Goal: Task Accomplishment & Management: Use online tool/utility

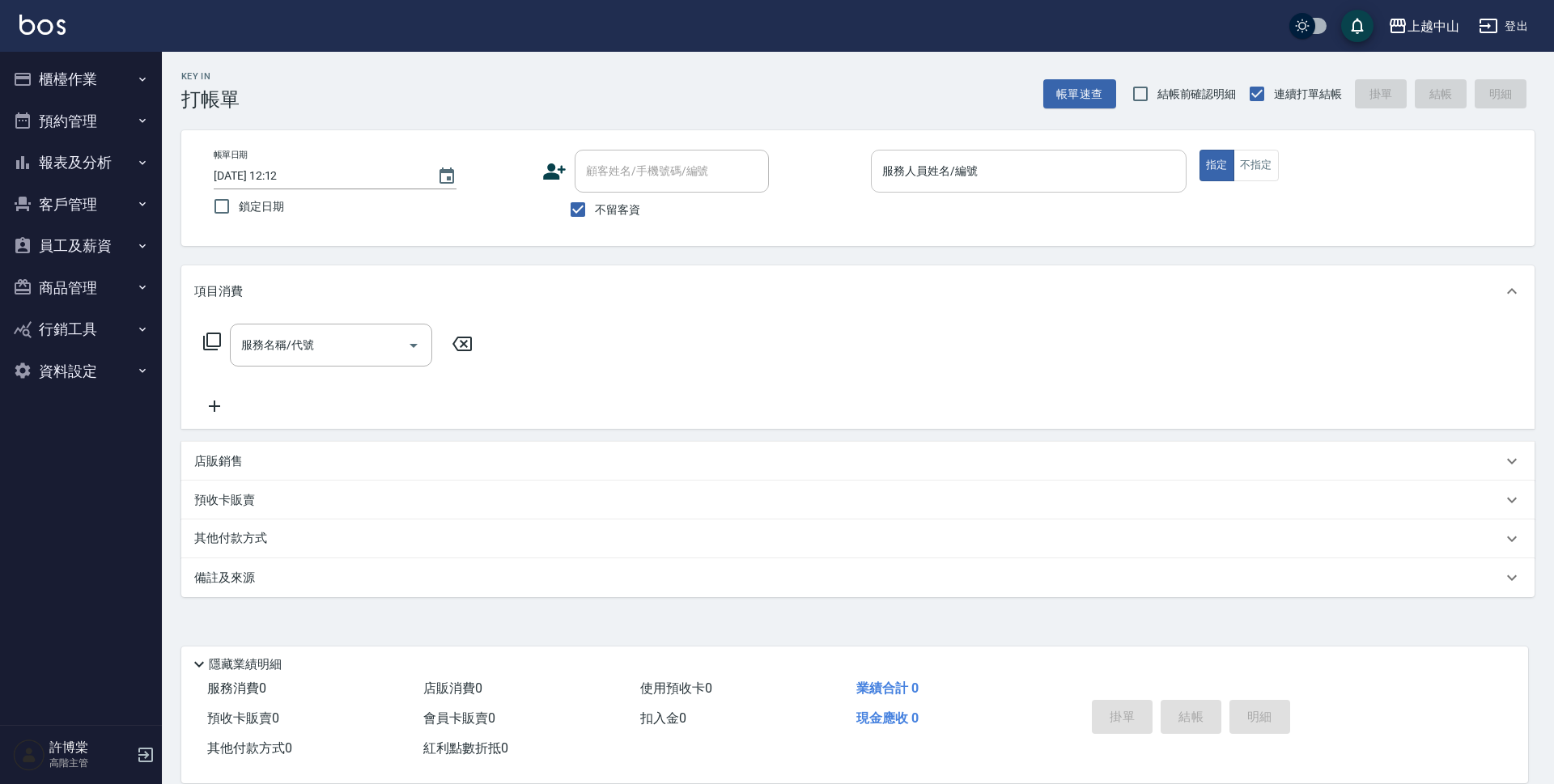
click at [980, 180] on input "服務人員姓名/編號" at bounding box center [1029, 171] width 301 height 29
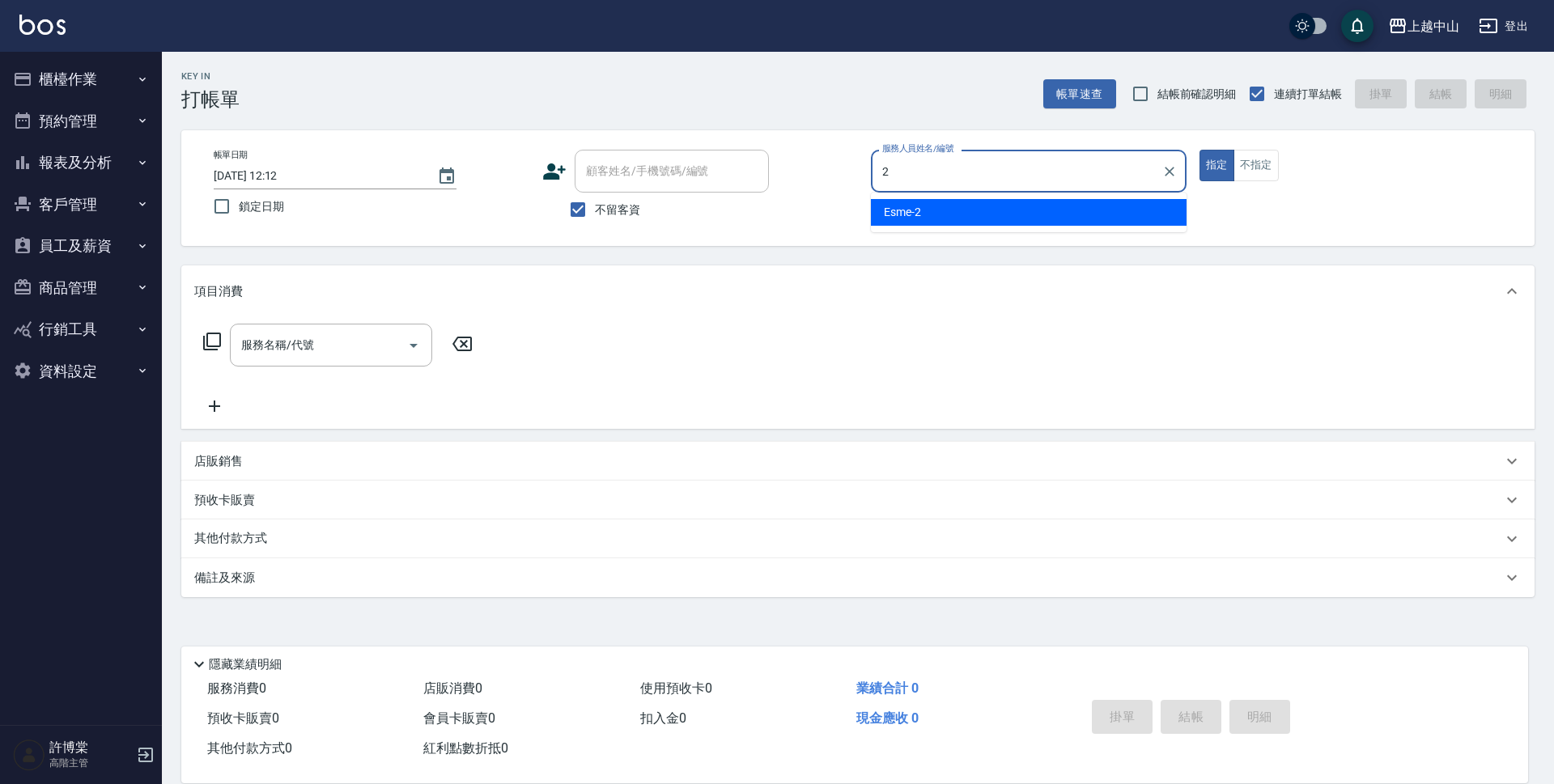
type input "Esme-2"
type button "true"
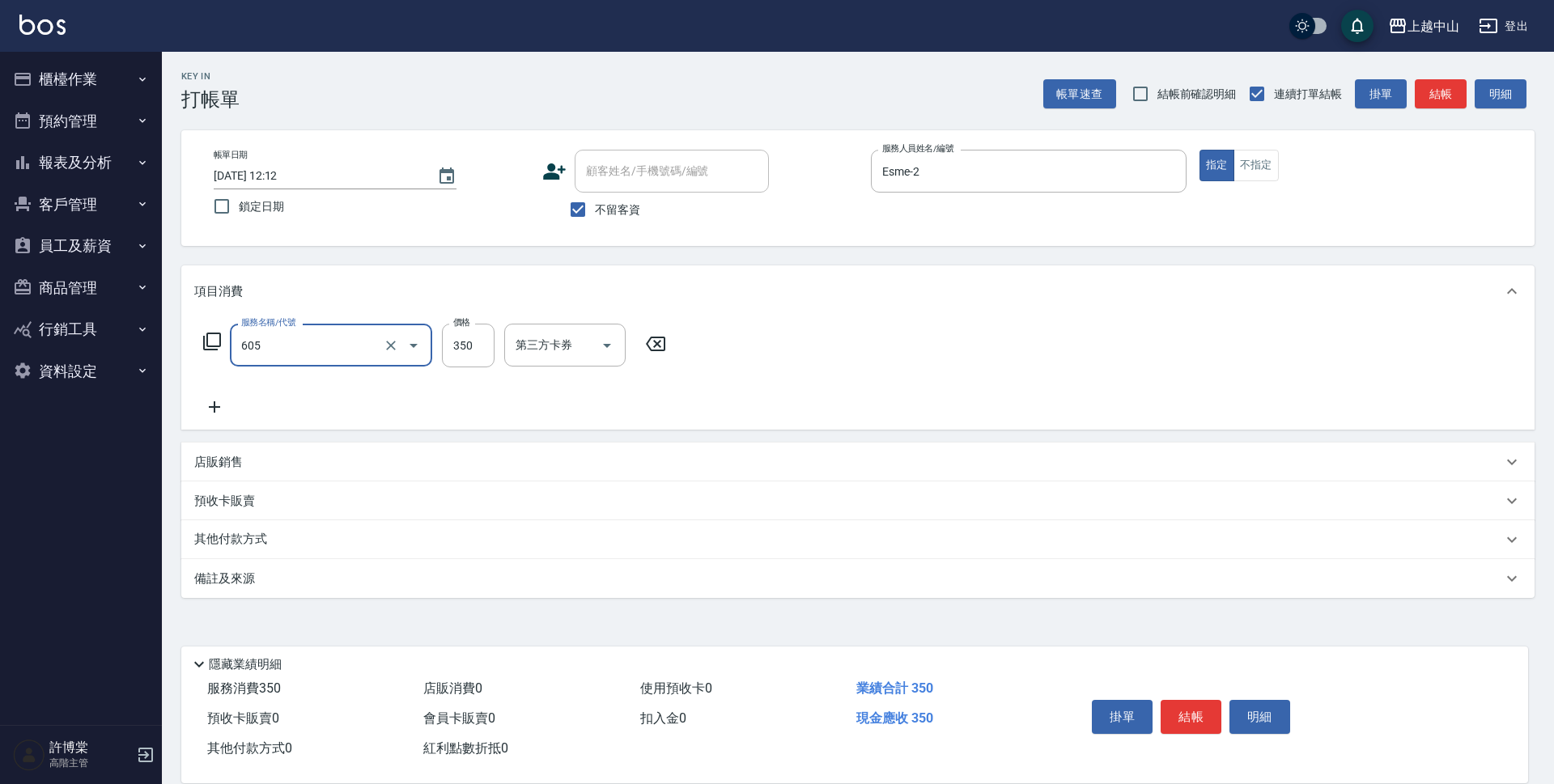
type input "洗髮 (女)(605)"
type input "350"
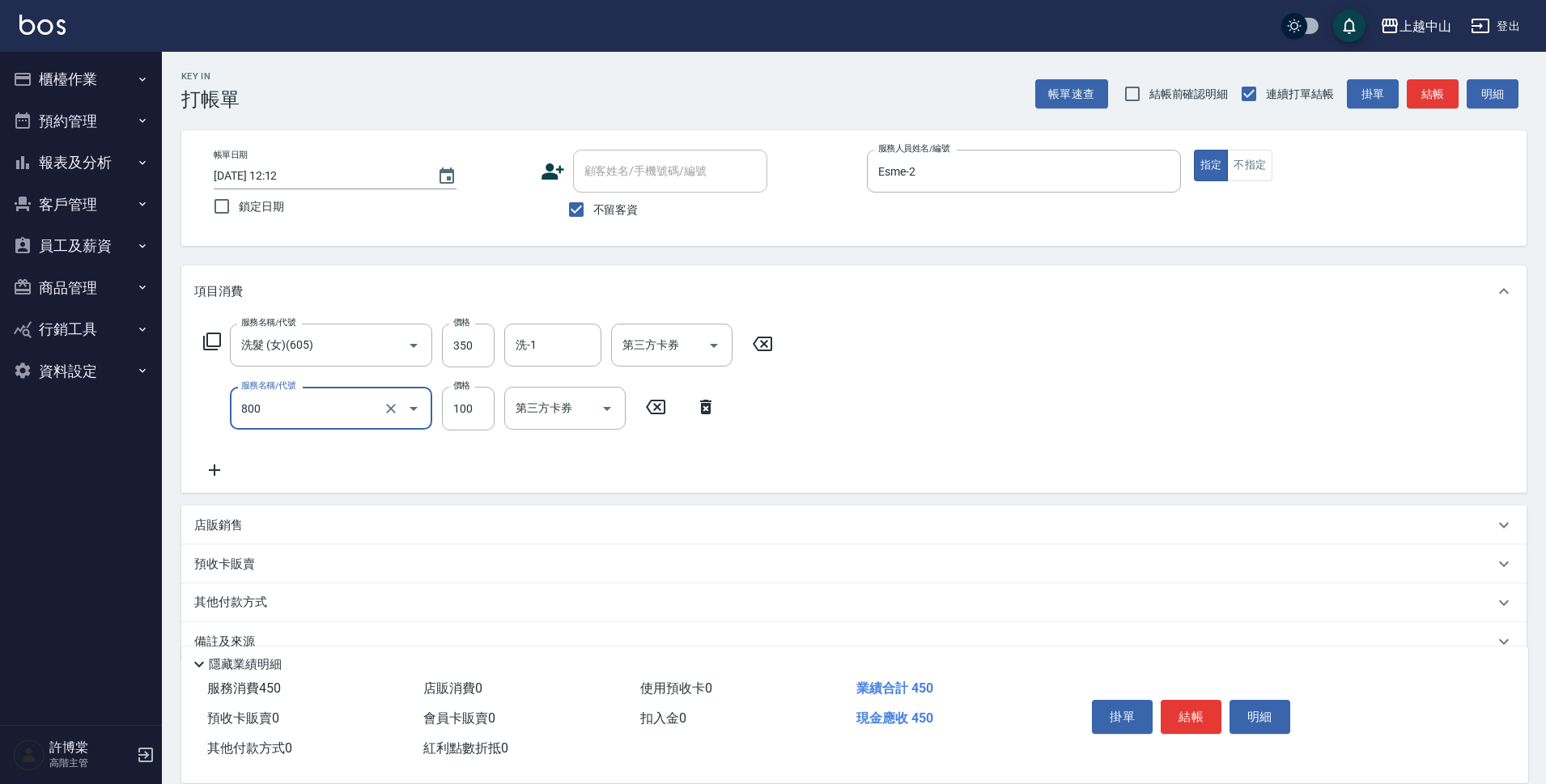
type input "梳髮(800)"
type input "400"
click at [904, 461] on div "服務名稱/代號 洗髮 (女)(605) 服務名稱/代號 價格 350 價格 洗-1 洗-1 第三方卡券 第三方卡券 服務名稱/代號 梳髮(800) 服務名稱/…" at bounding box center [853, 405] width 1345 height 176
click at [579, 214] on input "不留客資" at bounding box center [576, 210] width 34 height 34
checkbox input "false"
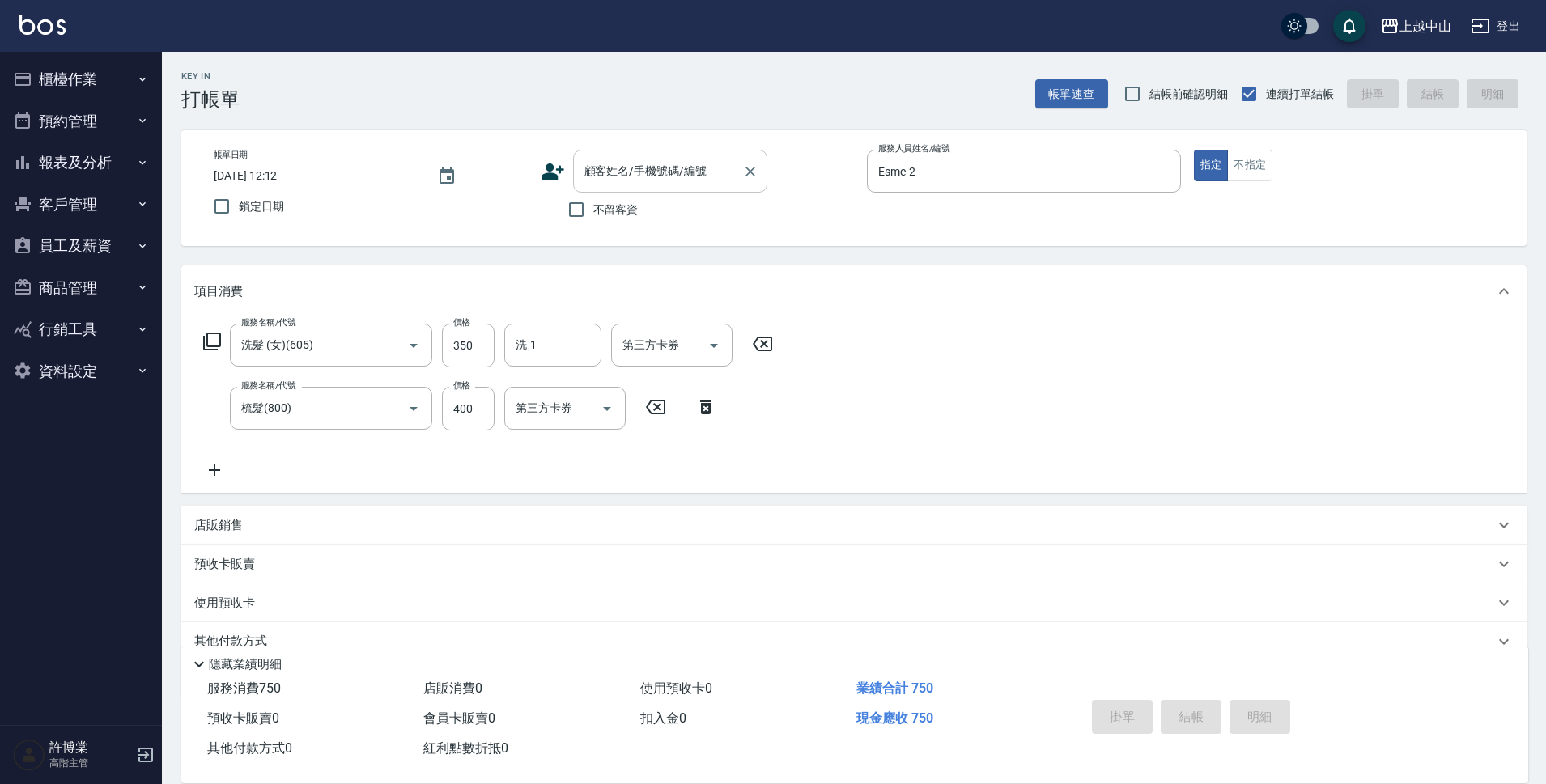
click at [641, 162] on input "顧客姓名/手機號碼/編號" at bounding box center [658, 171] width 155 height 29
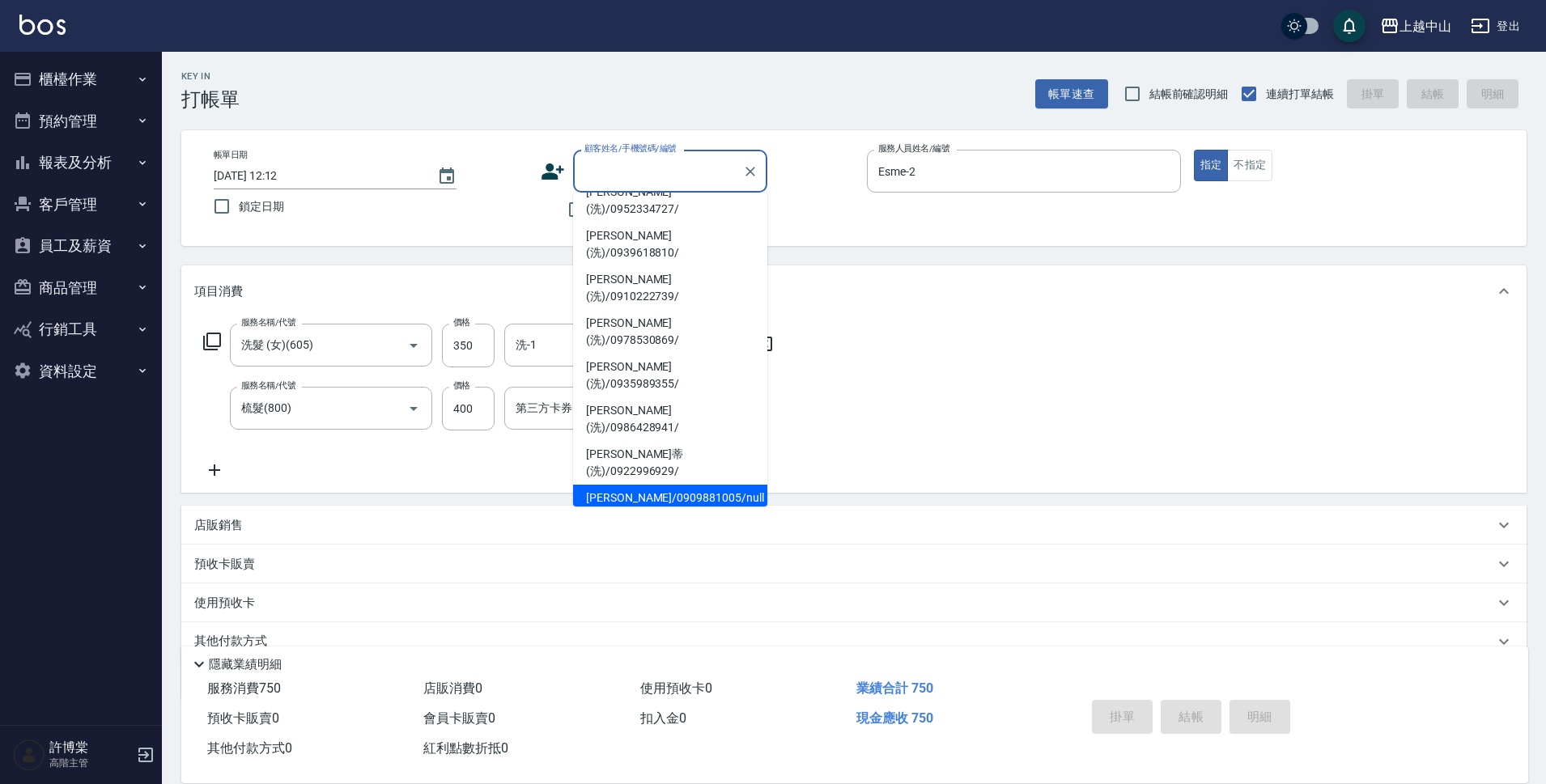
scroll to position [159, 0]
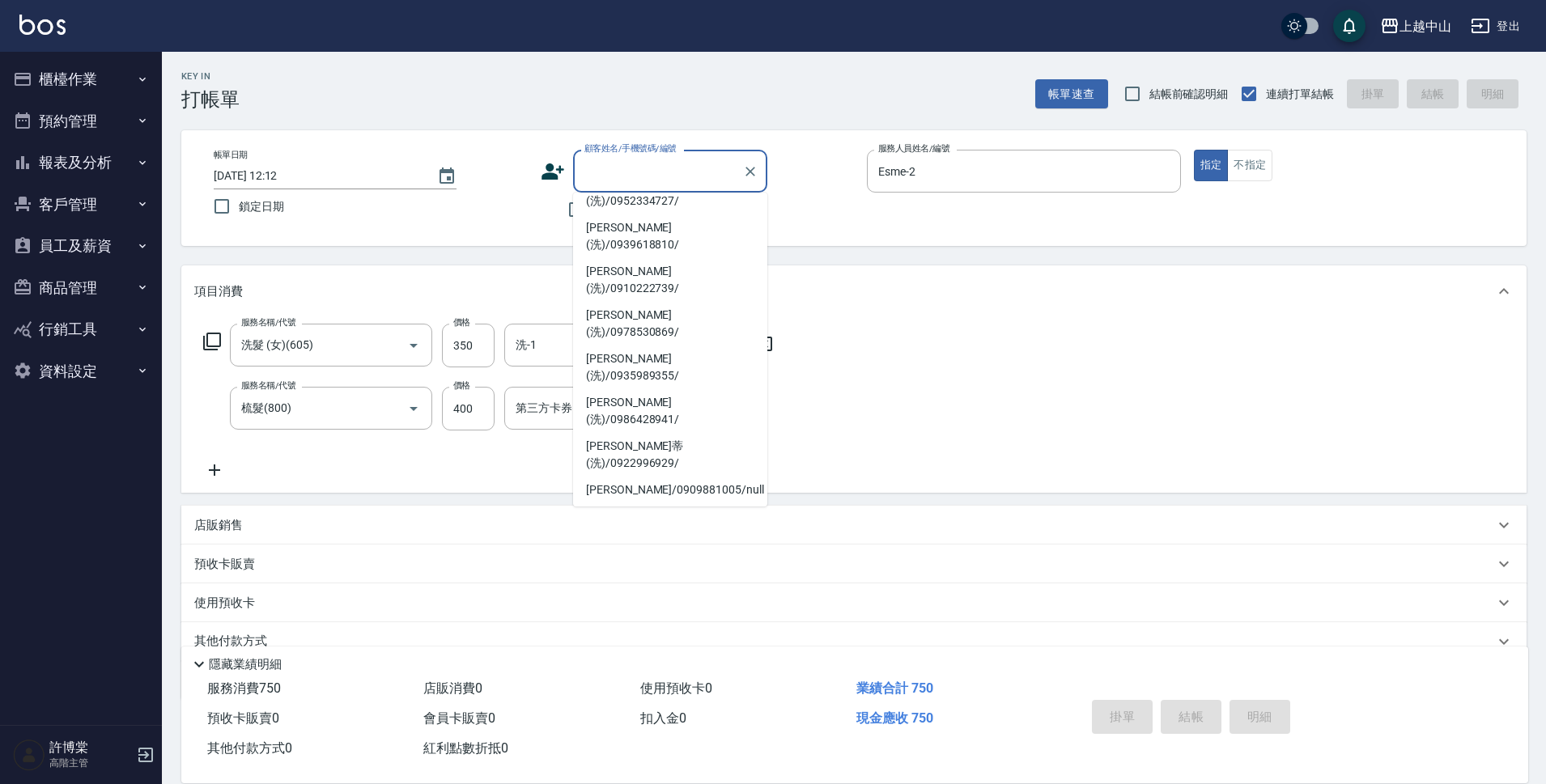
click at [728, 590] on li "[PERSON_NAME](洗)/0905083761/" at bounding box center [670, 612] width 194 height 44
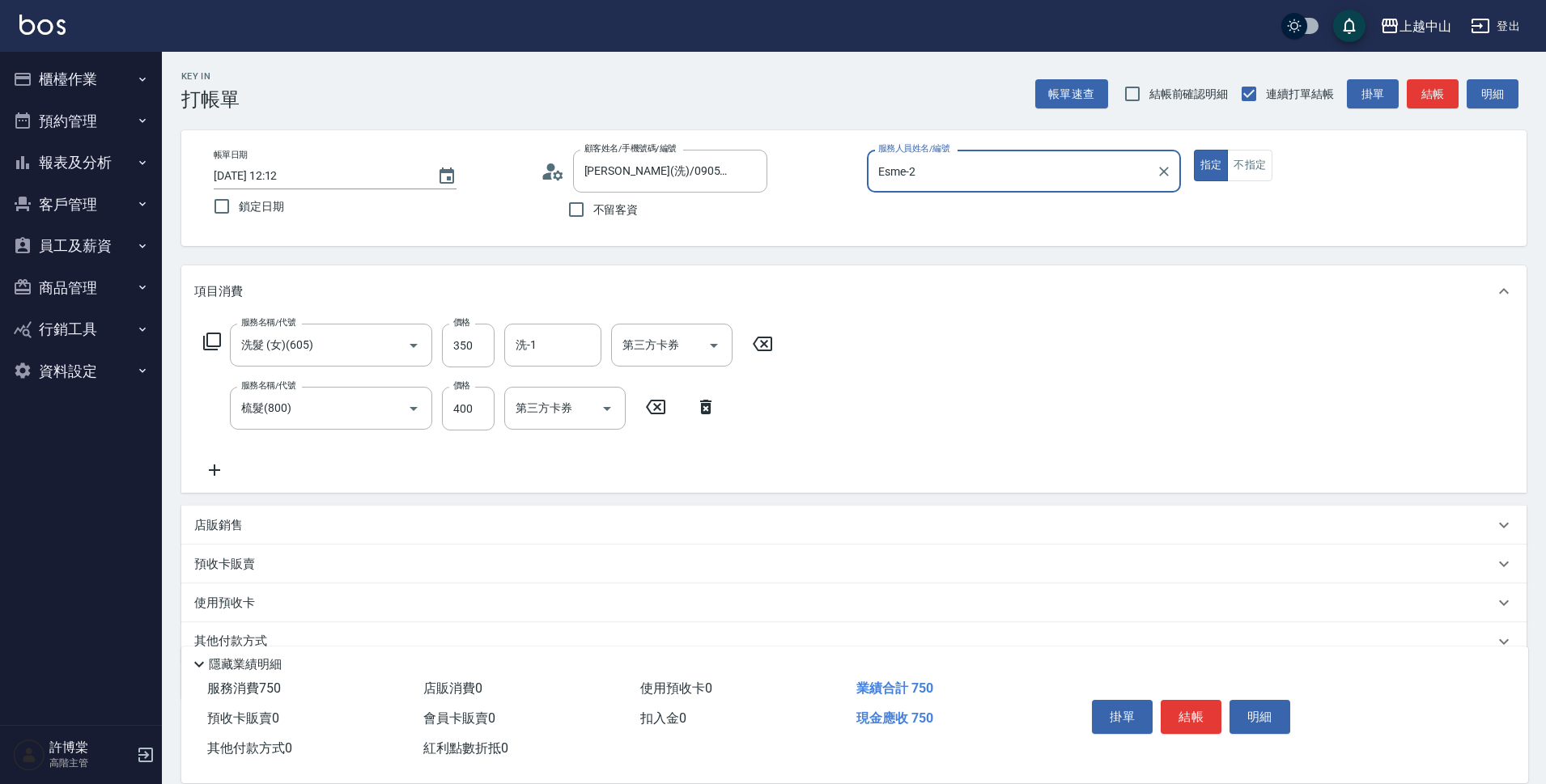
type input "[PERSON_NAME](洗)/0905083761/"
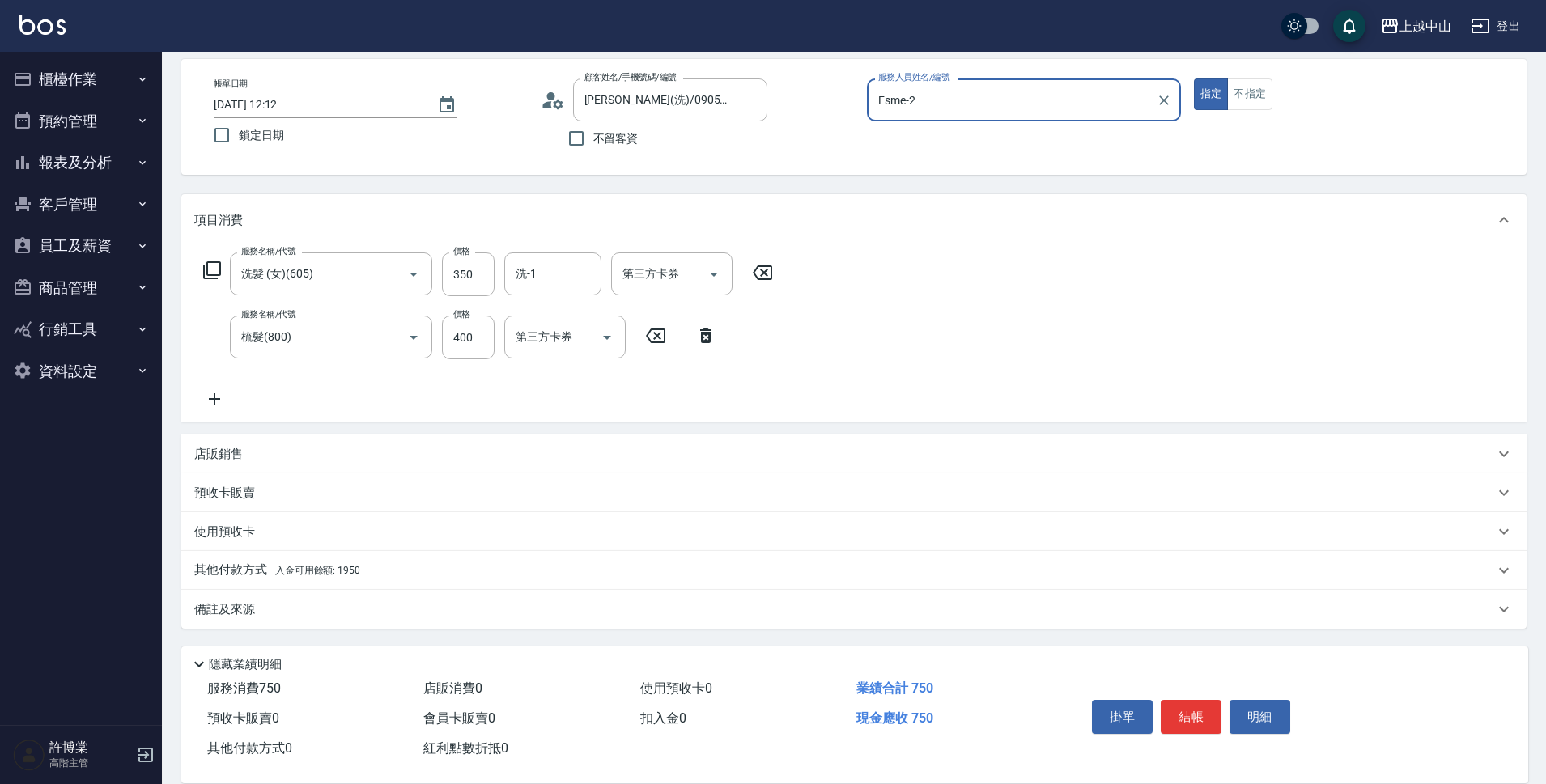
click at [408, 584] on div "其他付款方式 入金可用餘額: 1950" at bounding box center [853, 570] width 1345 height 39
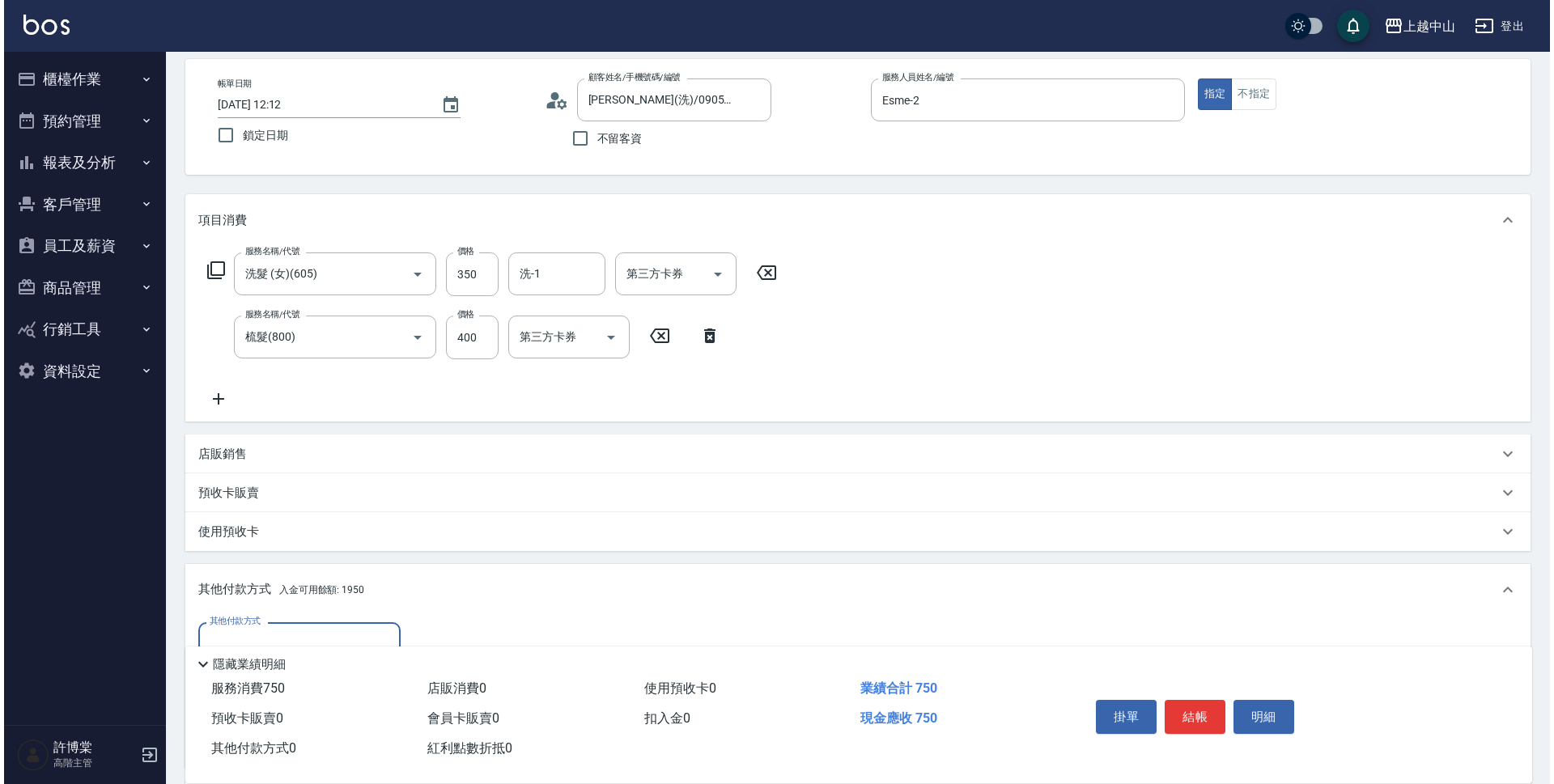
scroll to position [263, 0]
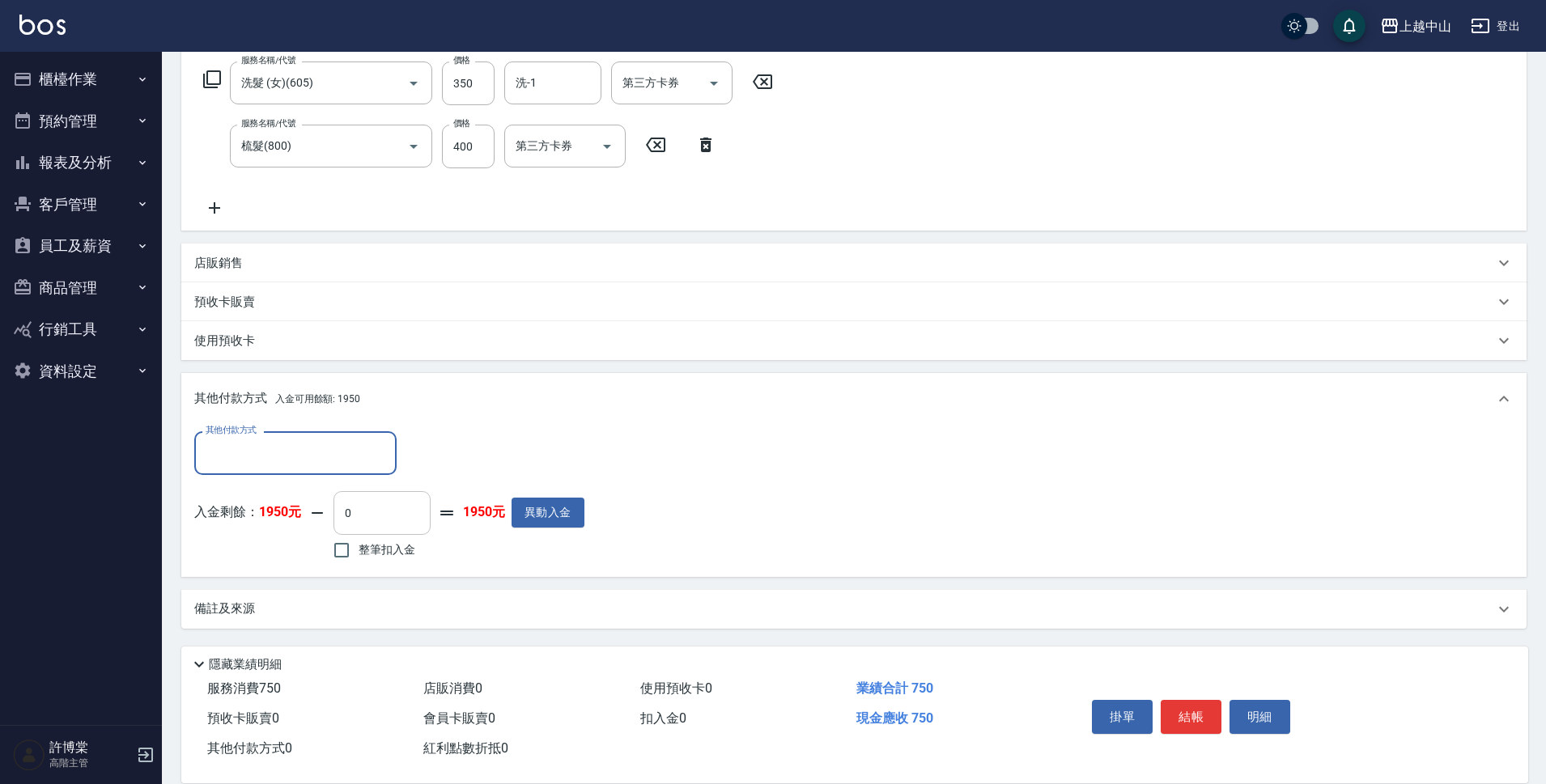
click at [348, 528] on input "0" at bounding box center [382, 513] width 97 height 44
type input "350"
click at [1254, 709] on button "明細" at bounding box center [1260, 717] width 61 height 34
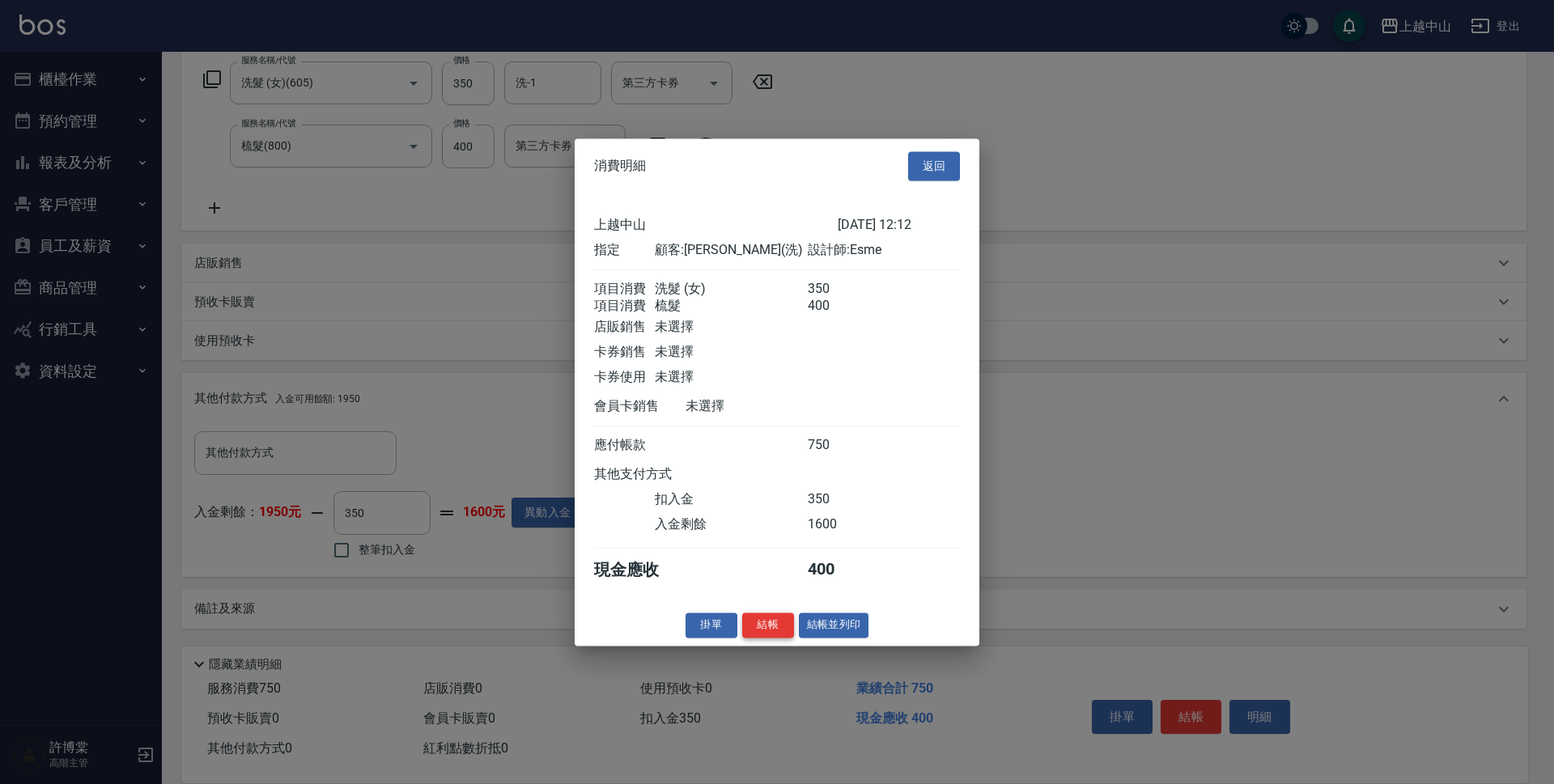
click at [749, 632] on button "結帳" at bounding box center [768, 625] width 52 height 25
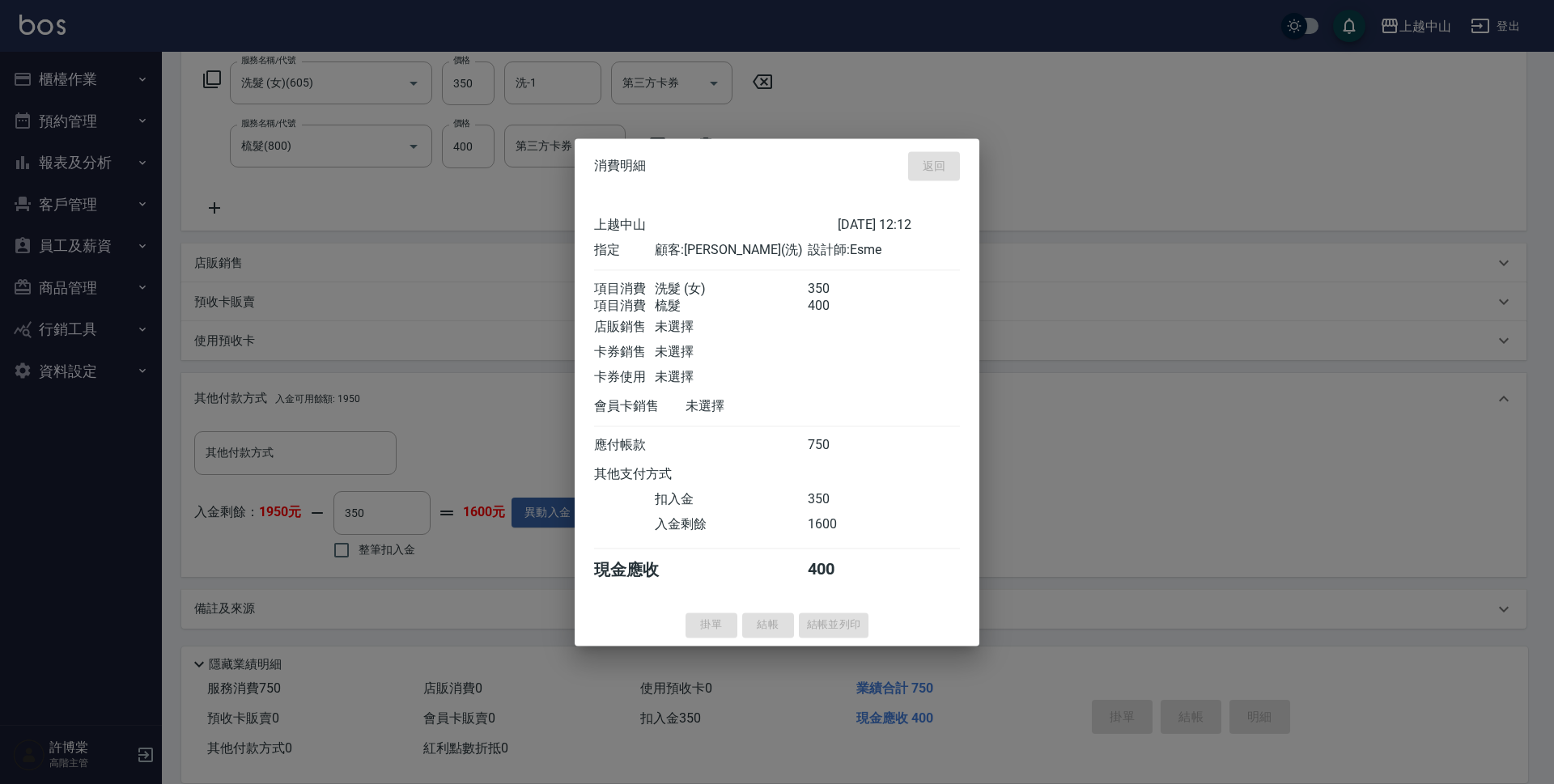
type input "[DATE] 15:53"
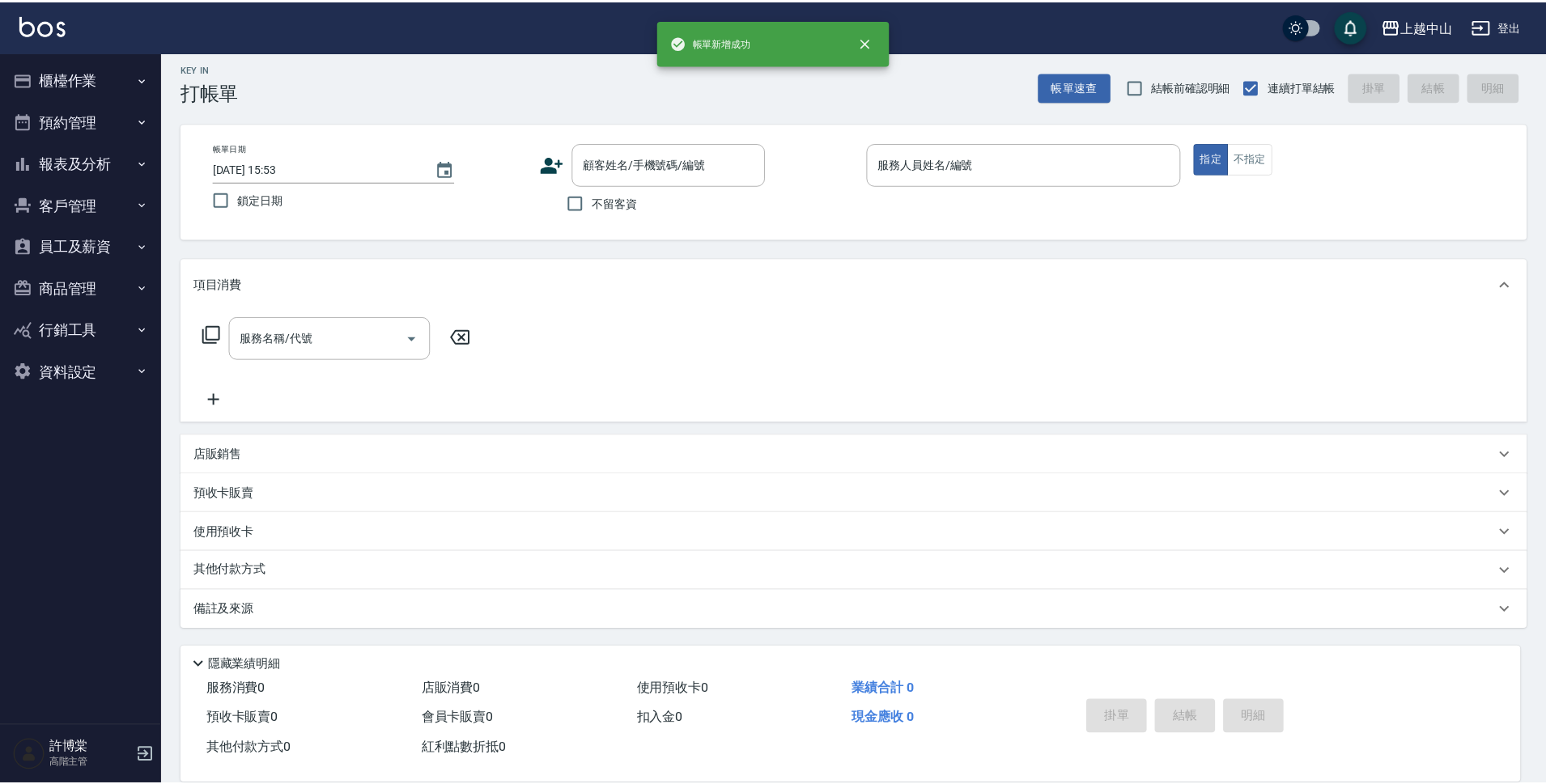
scroll to position [0, 0]
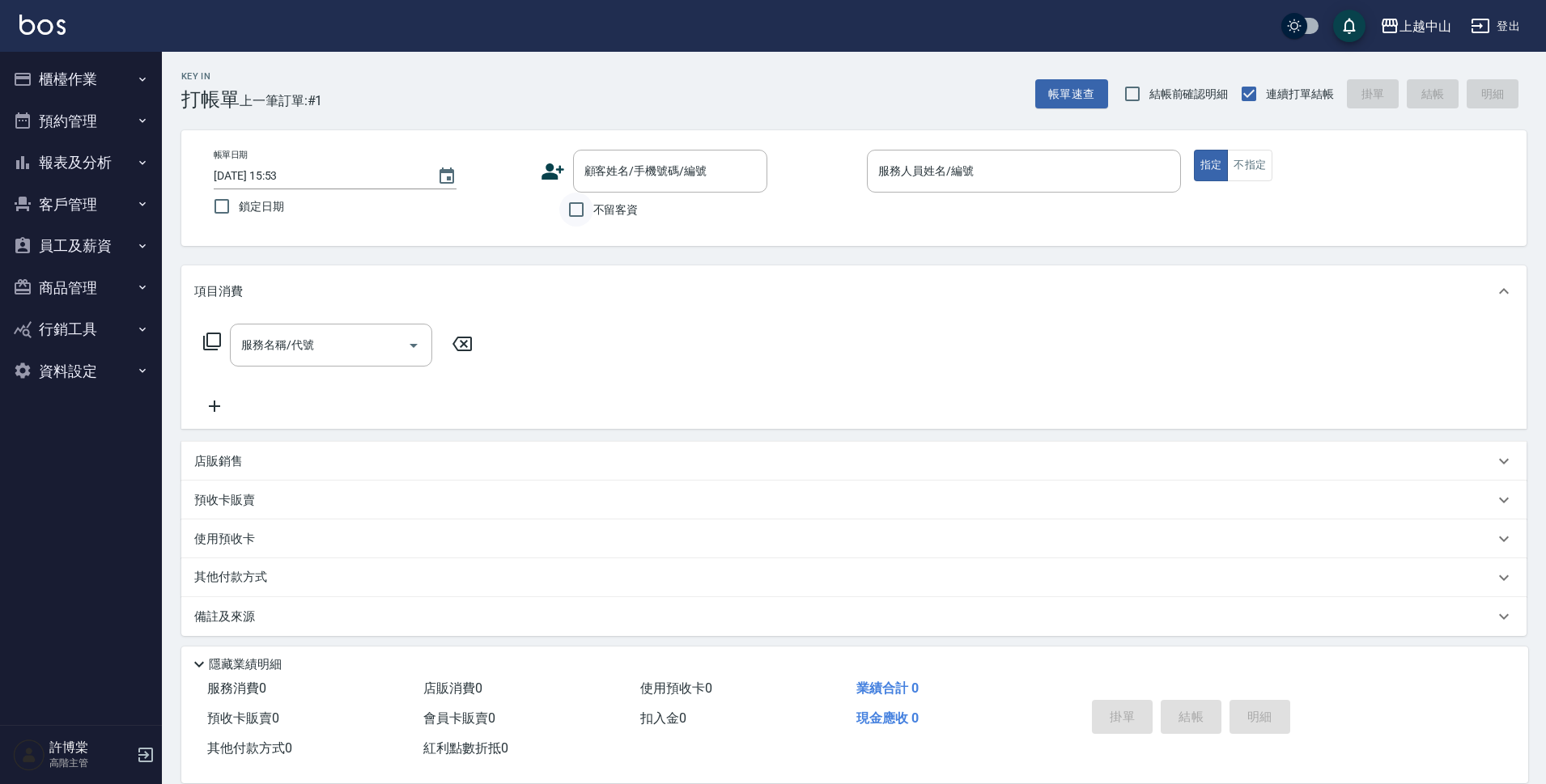
click at [583, 211] on input "不留客資" at bounding box center [576, 210] width 34 height 34
checkbox input "true"
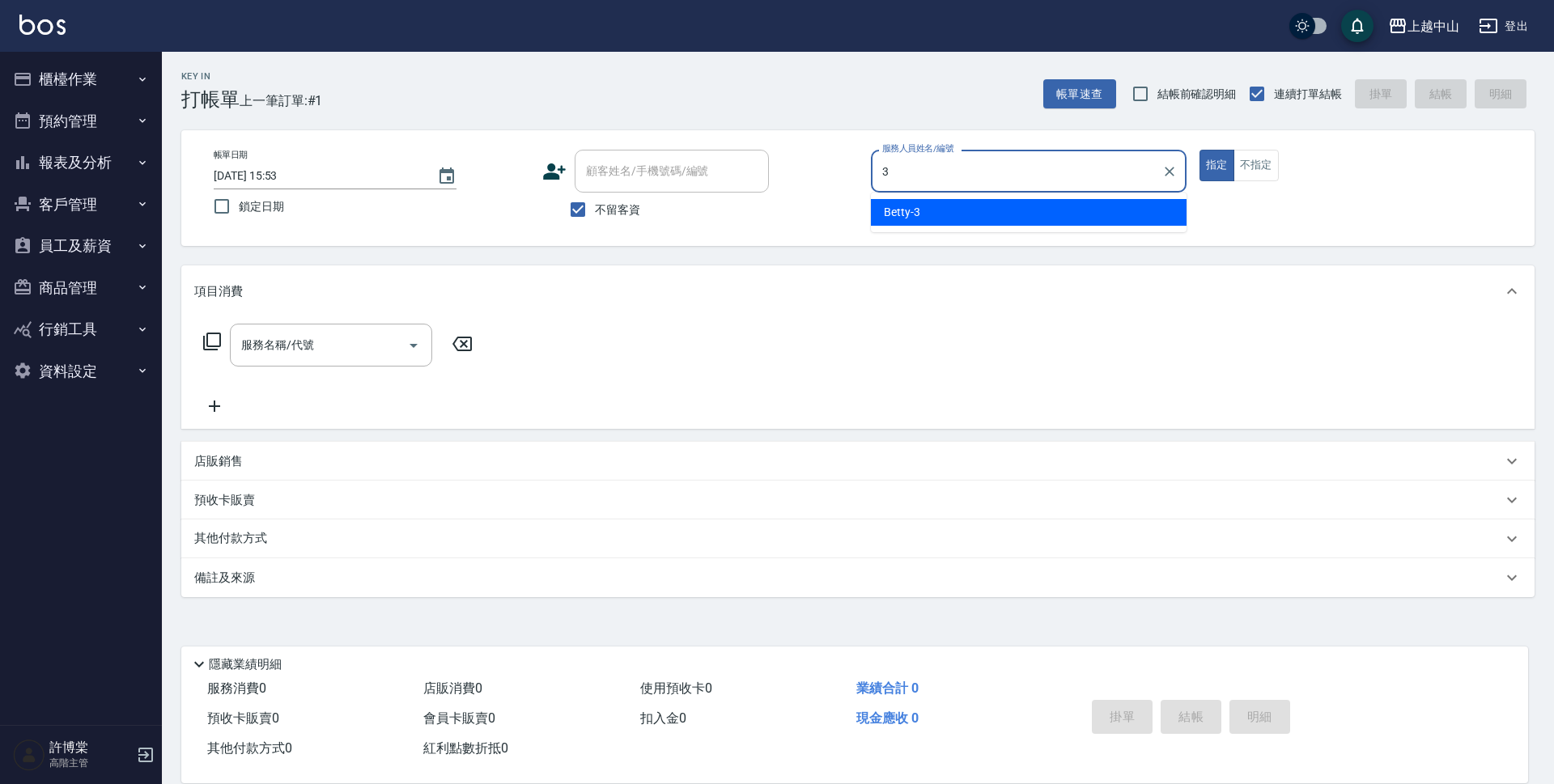
type input "Betty-3"
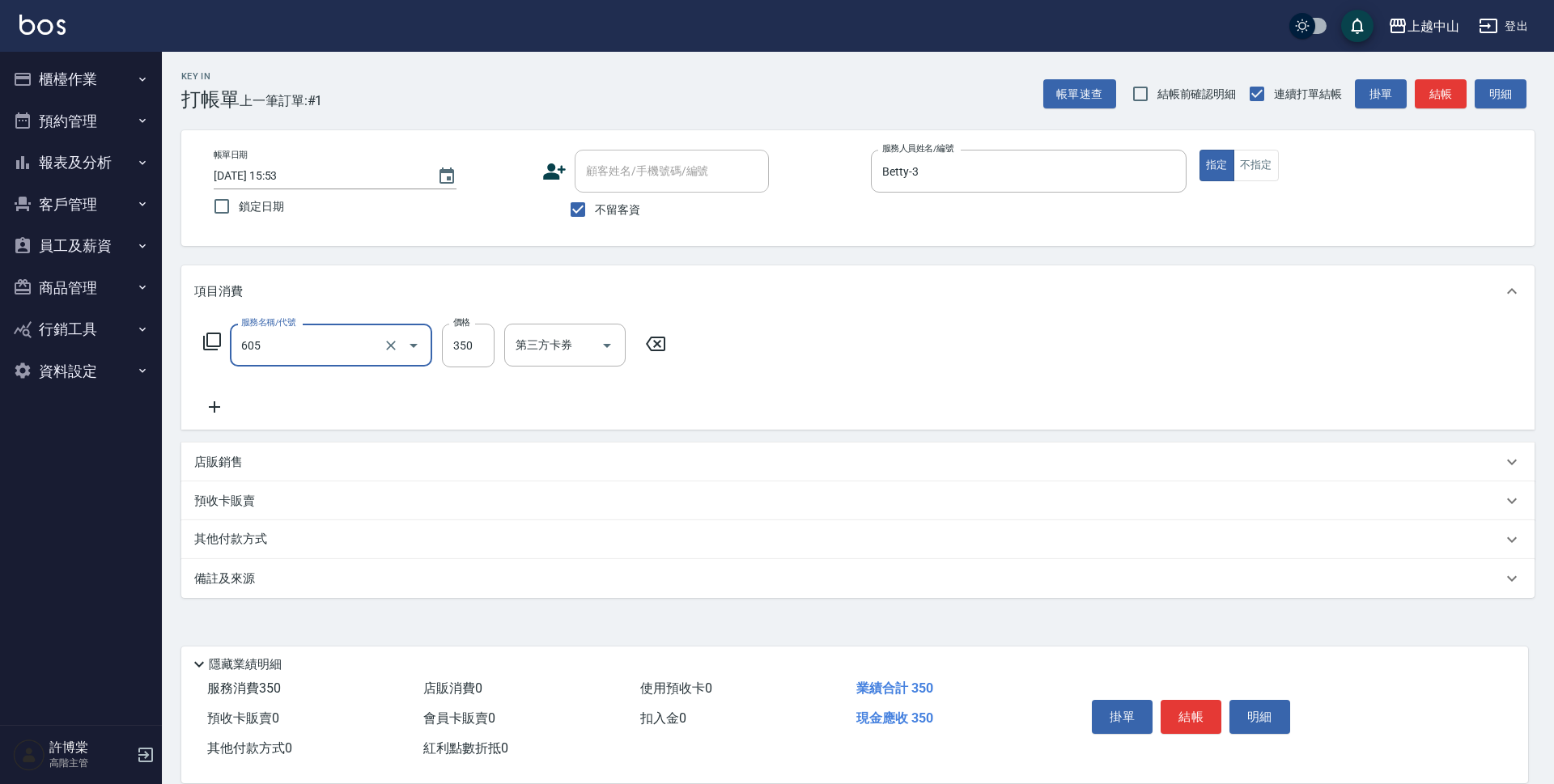
type input "洗髮 (女)(605)"
type input "400"
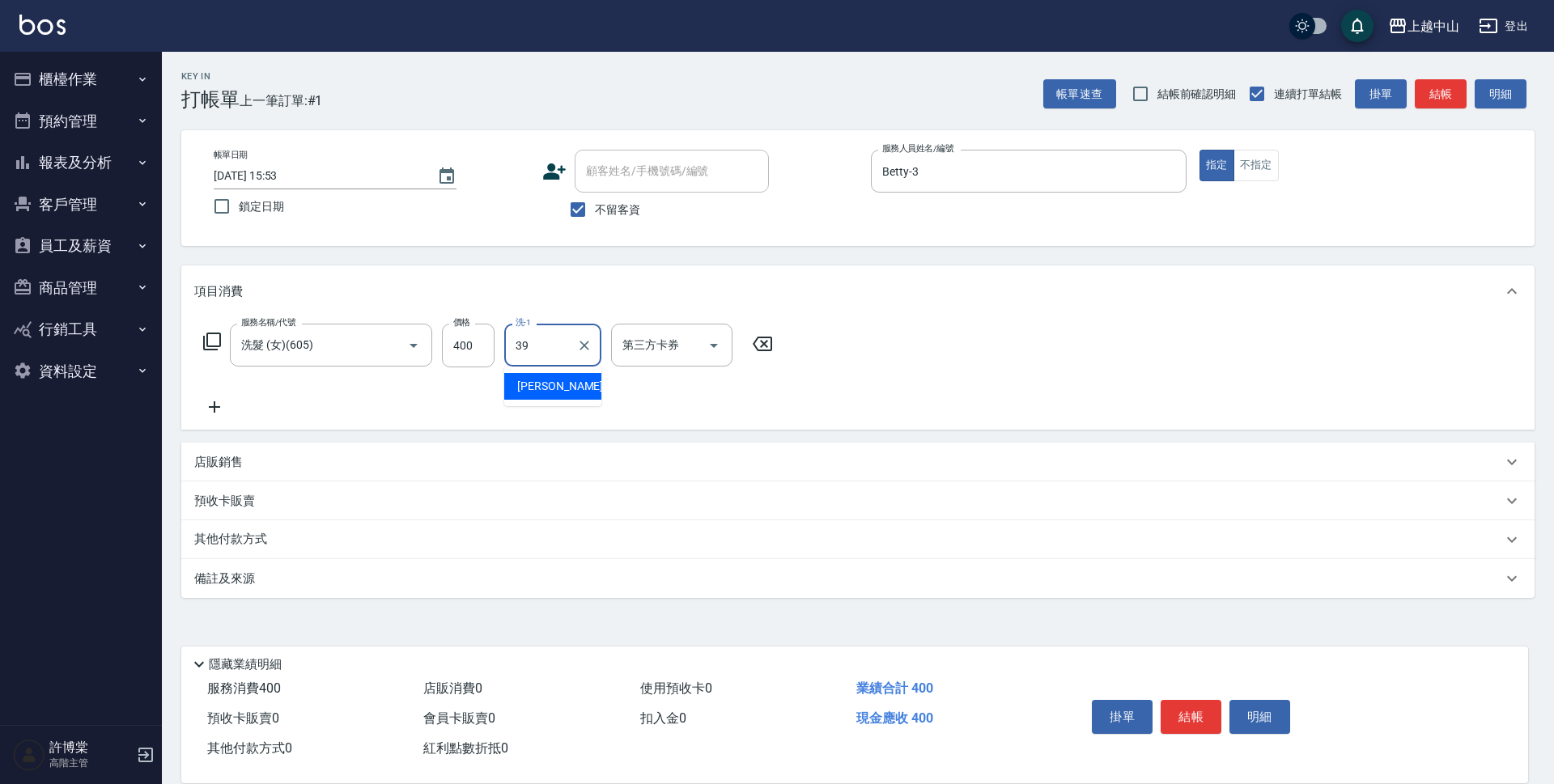
type input "[PERSON_NAME]-39"
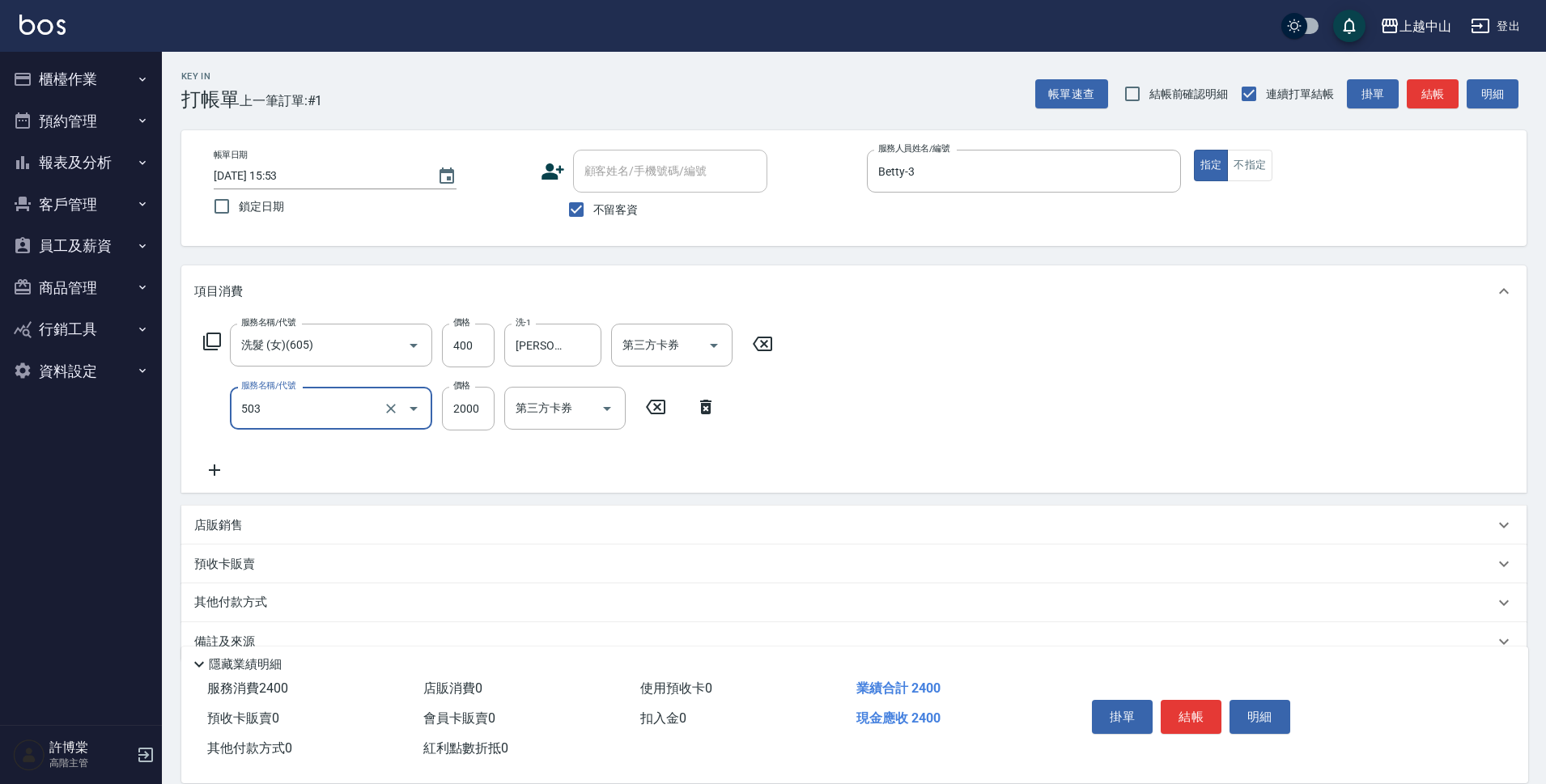
type input "染髮2000以下(503)"
type input "1500"
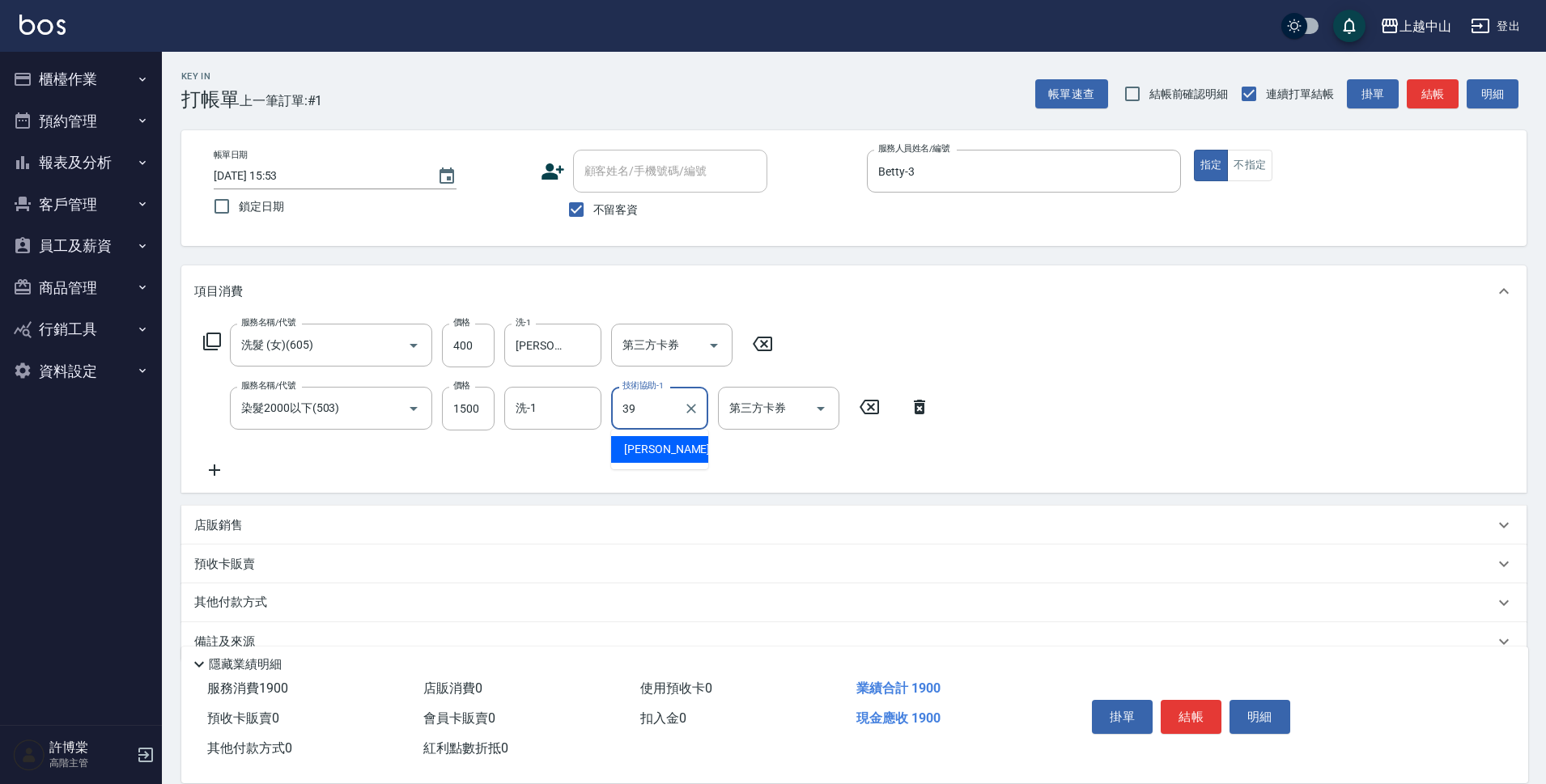
type input "[PERSON_NAME]-39"
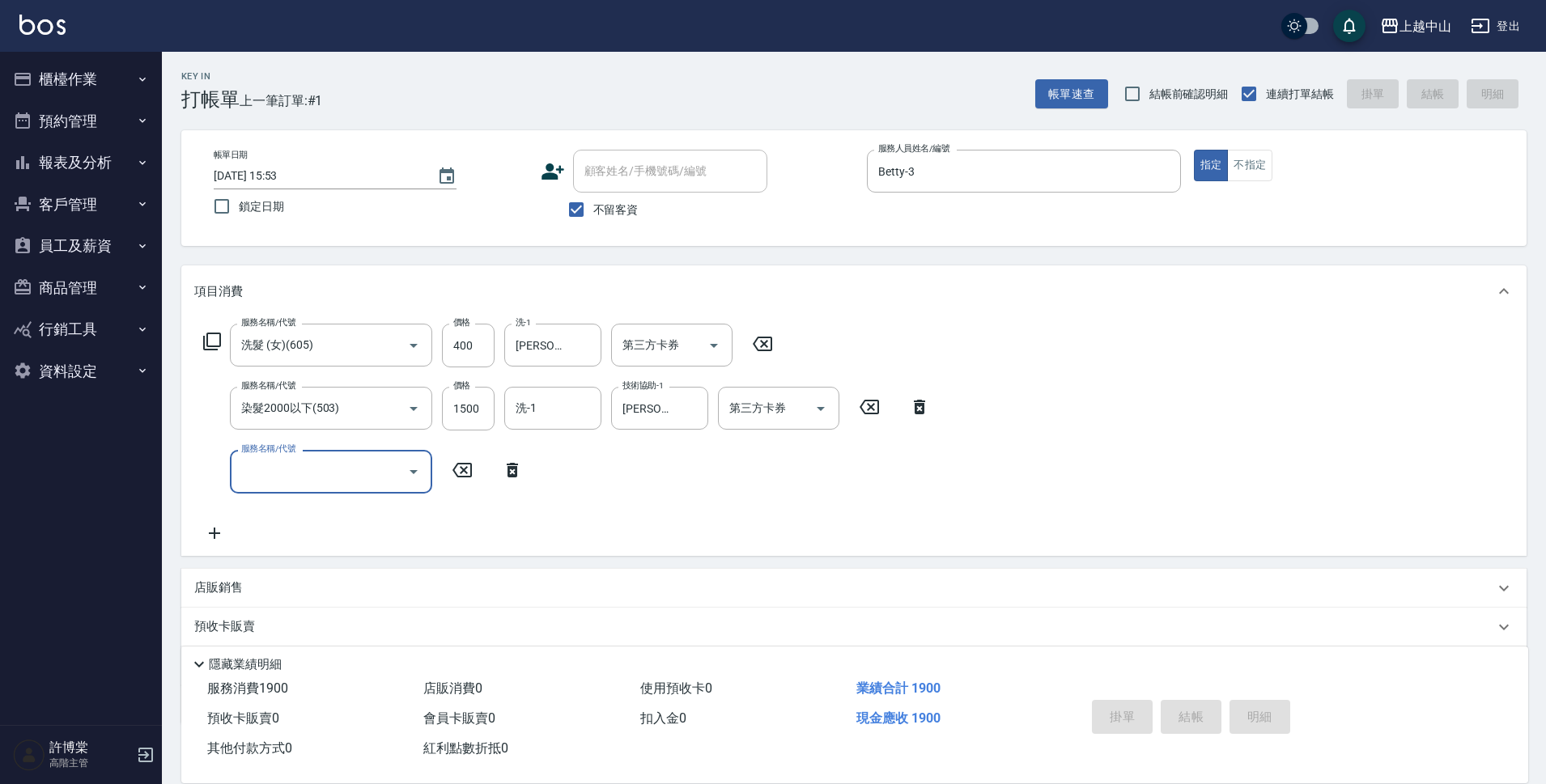
type input "[DATE] 15:54"
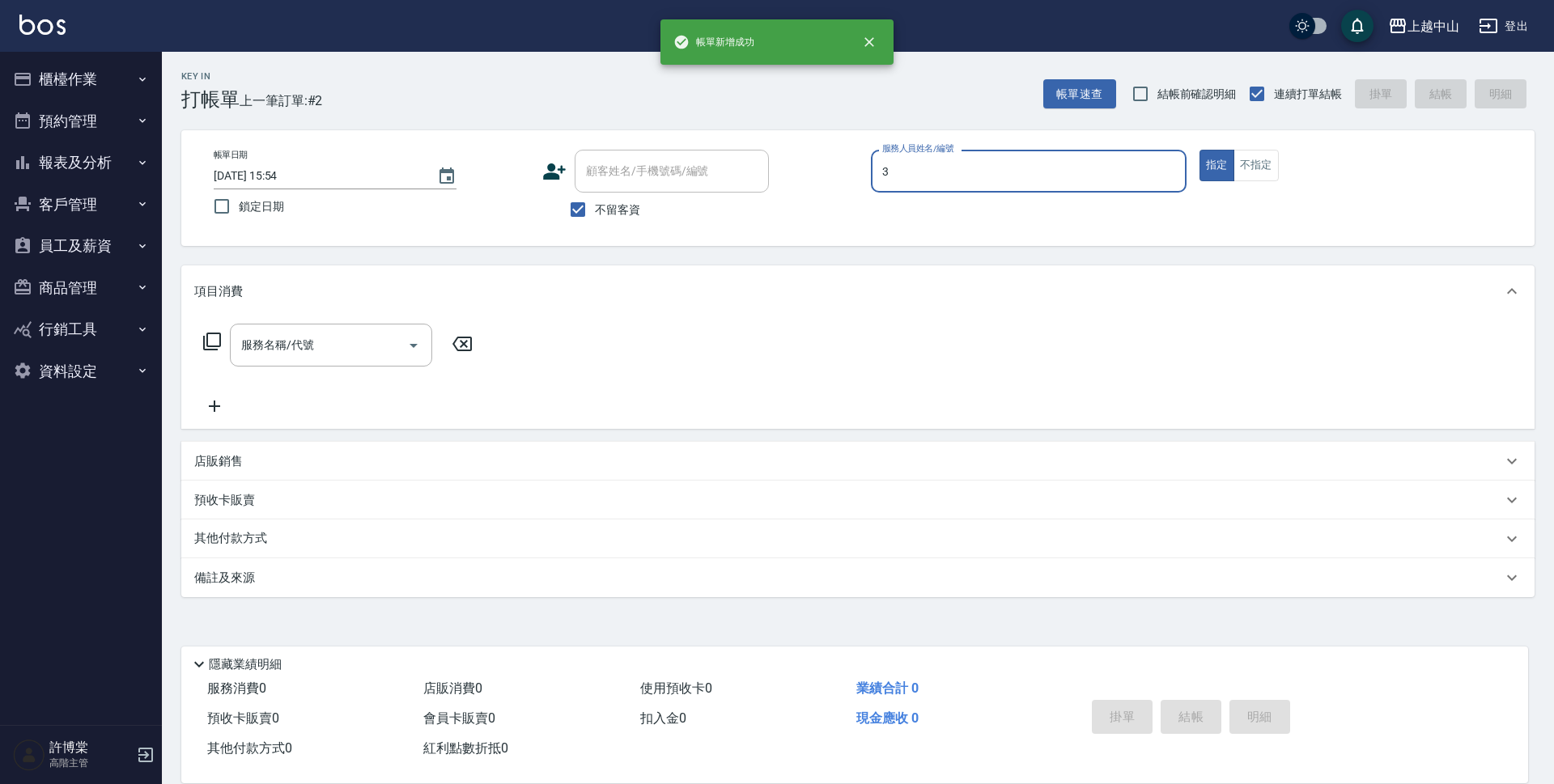
type input "Betty-3"
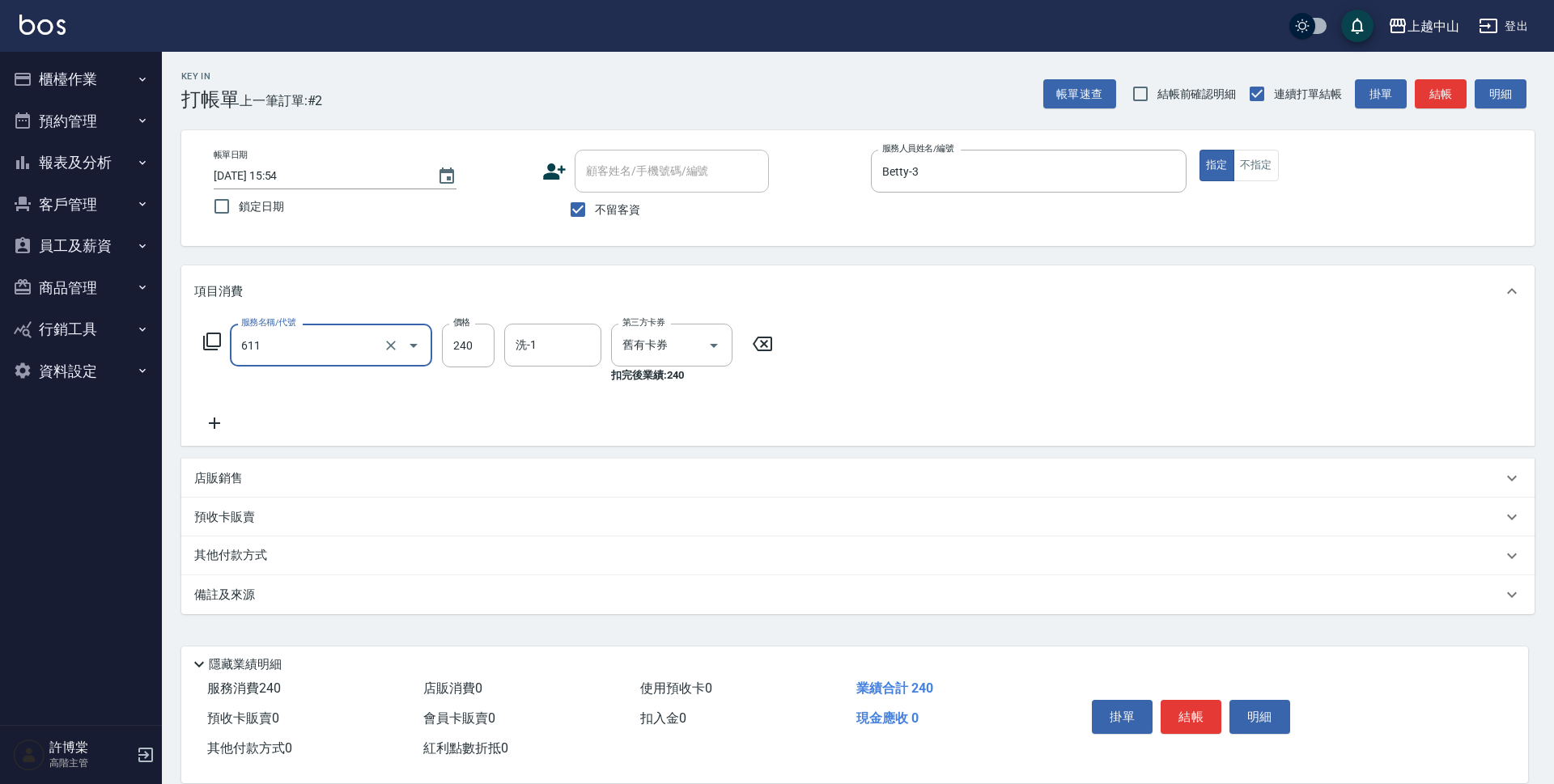
type input "洗髮卷消費(611)"
type input "220"
type input "[PERSON_NAME]-39"
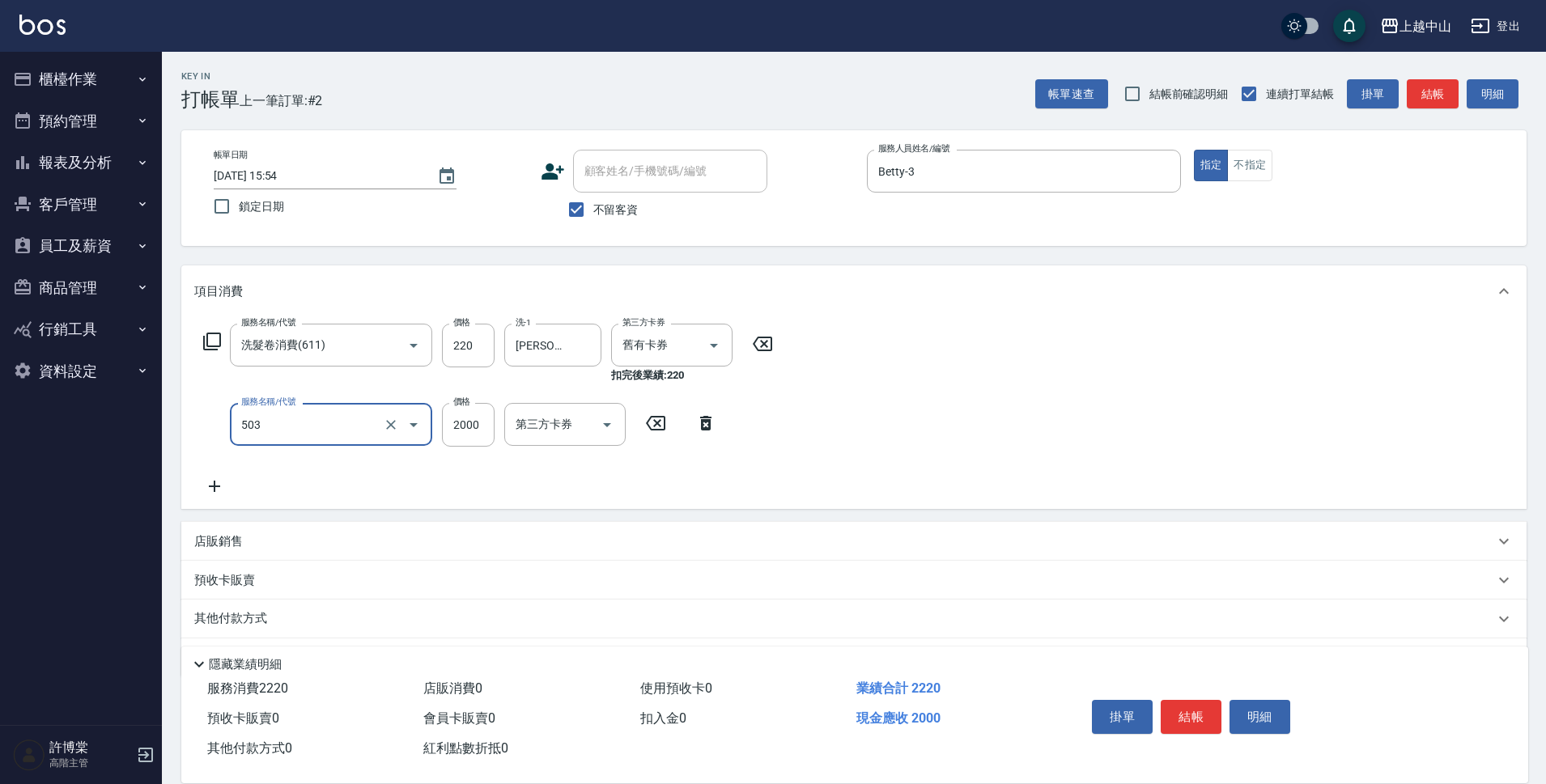
type input "染髮2000以下(503)"
type input "1000"
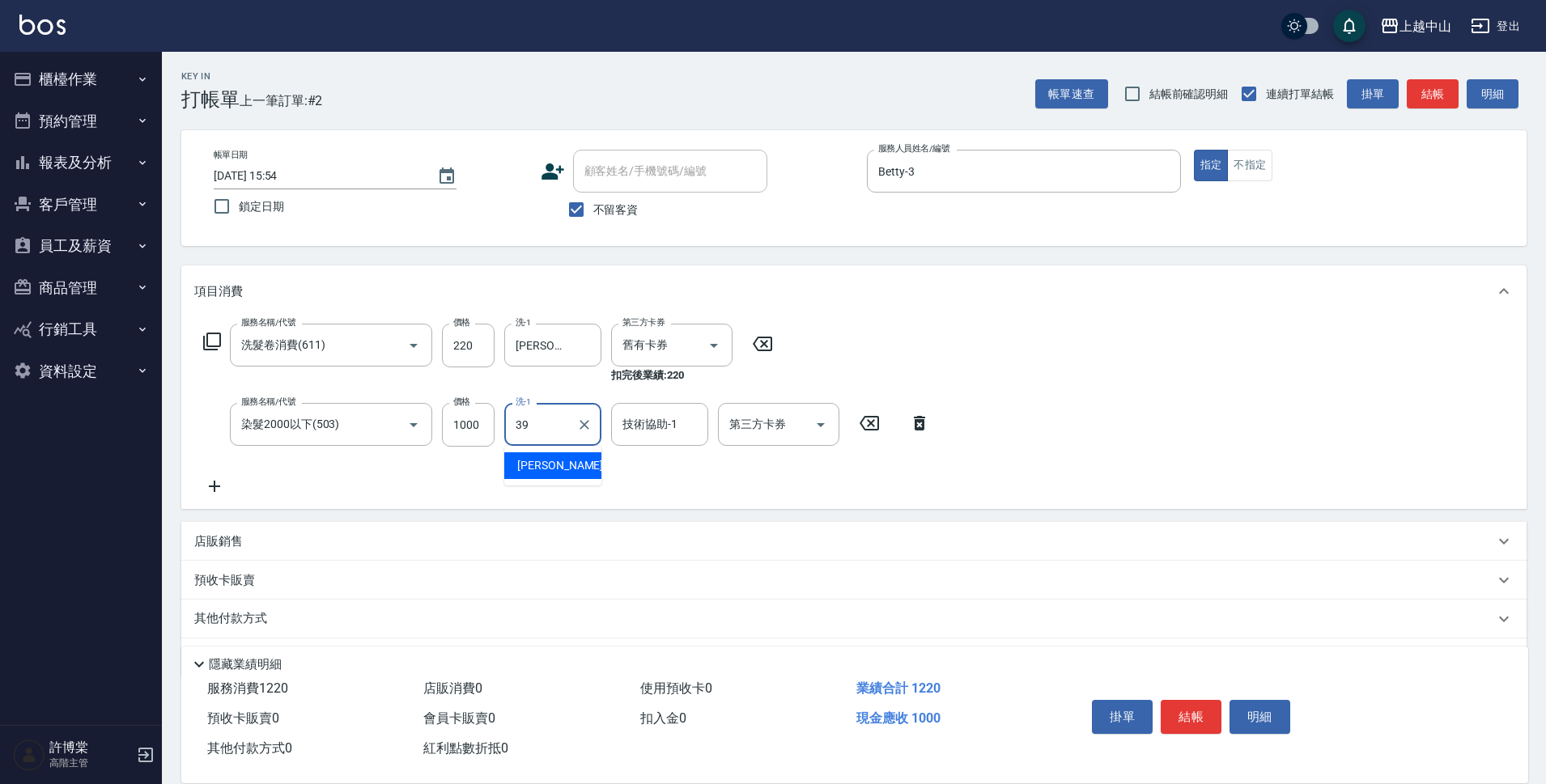
type input "[PERSON_NAME]-39"
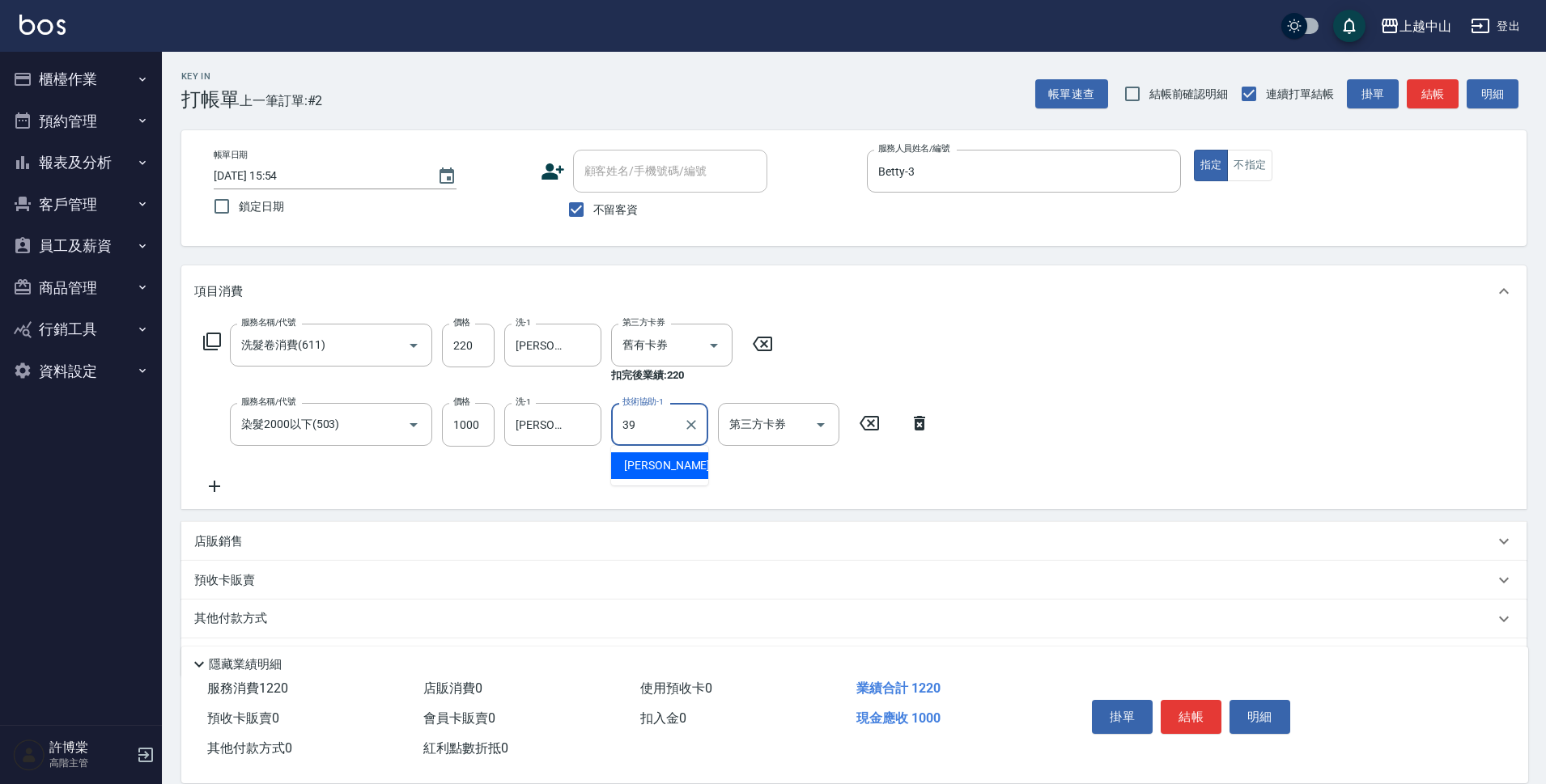
type input "[PERSON_NAME]-39"
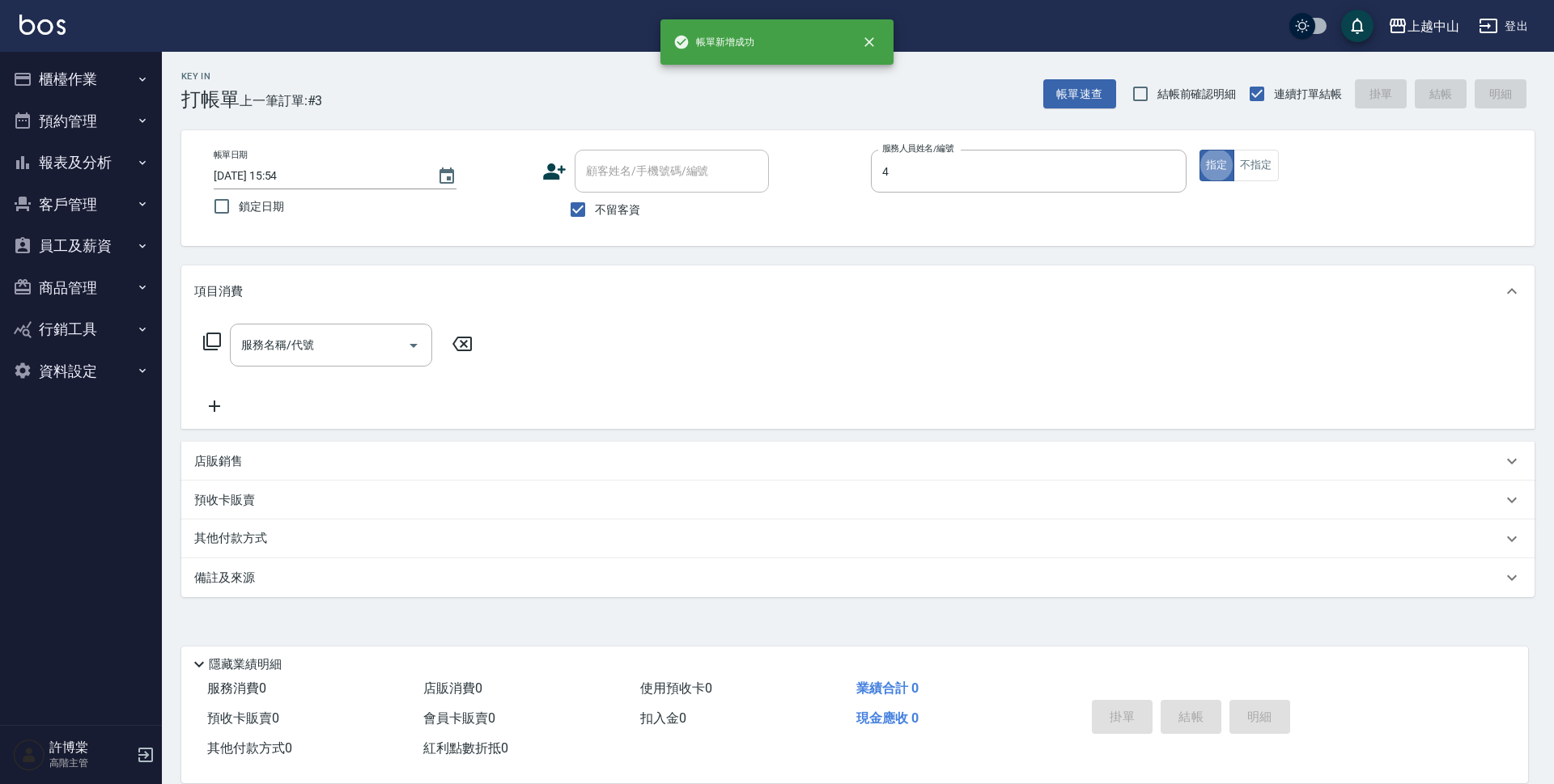
type input "NINI-4"
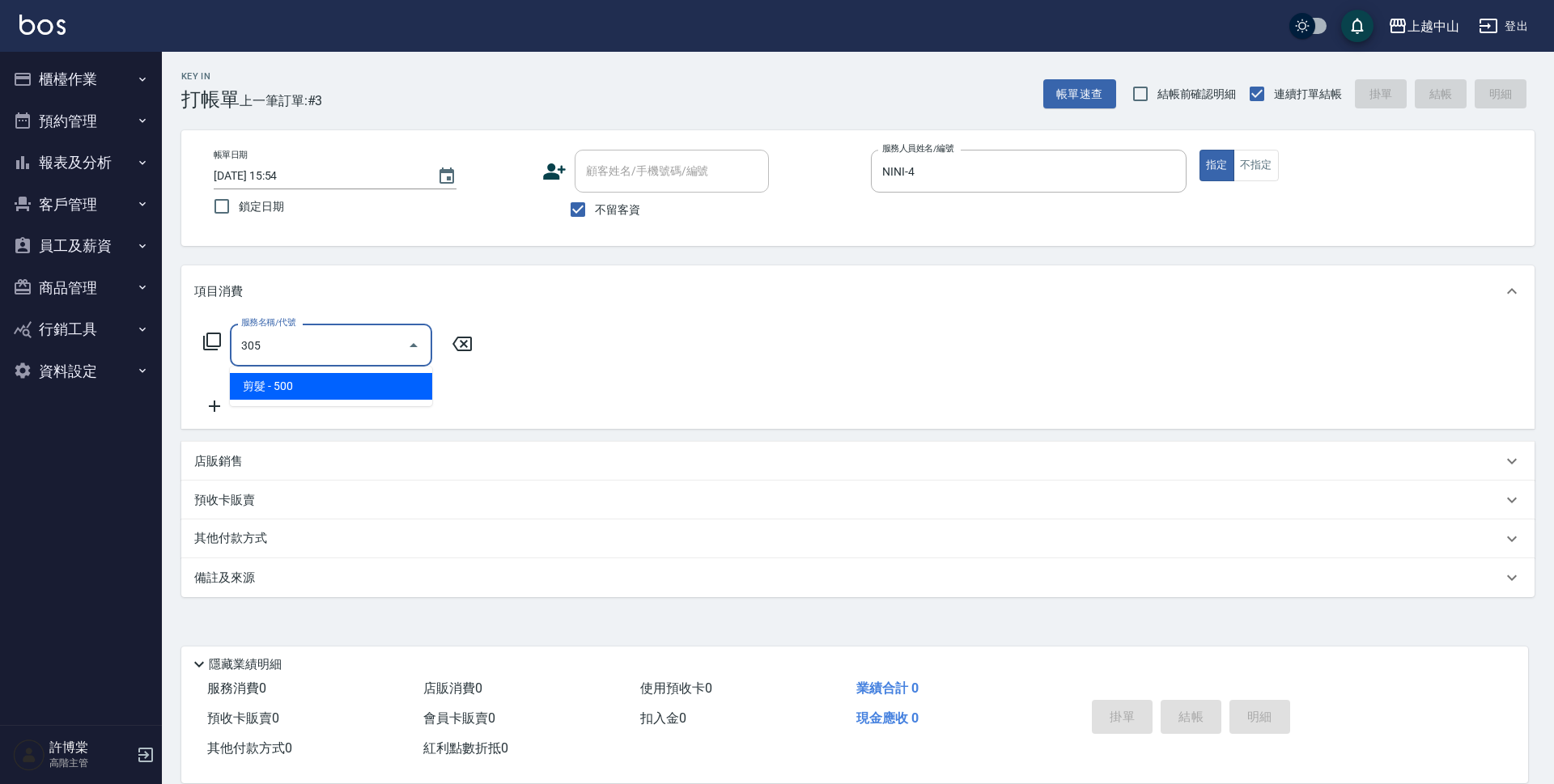
type input "剪髮(305)"
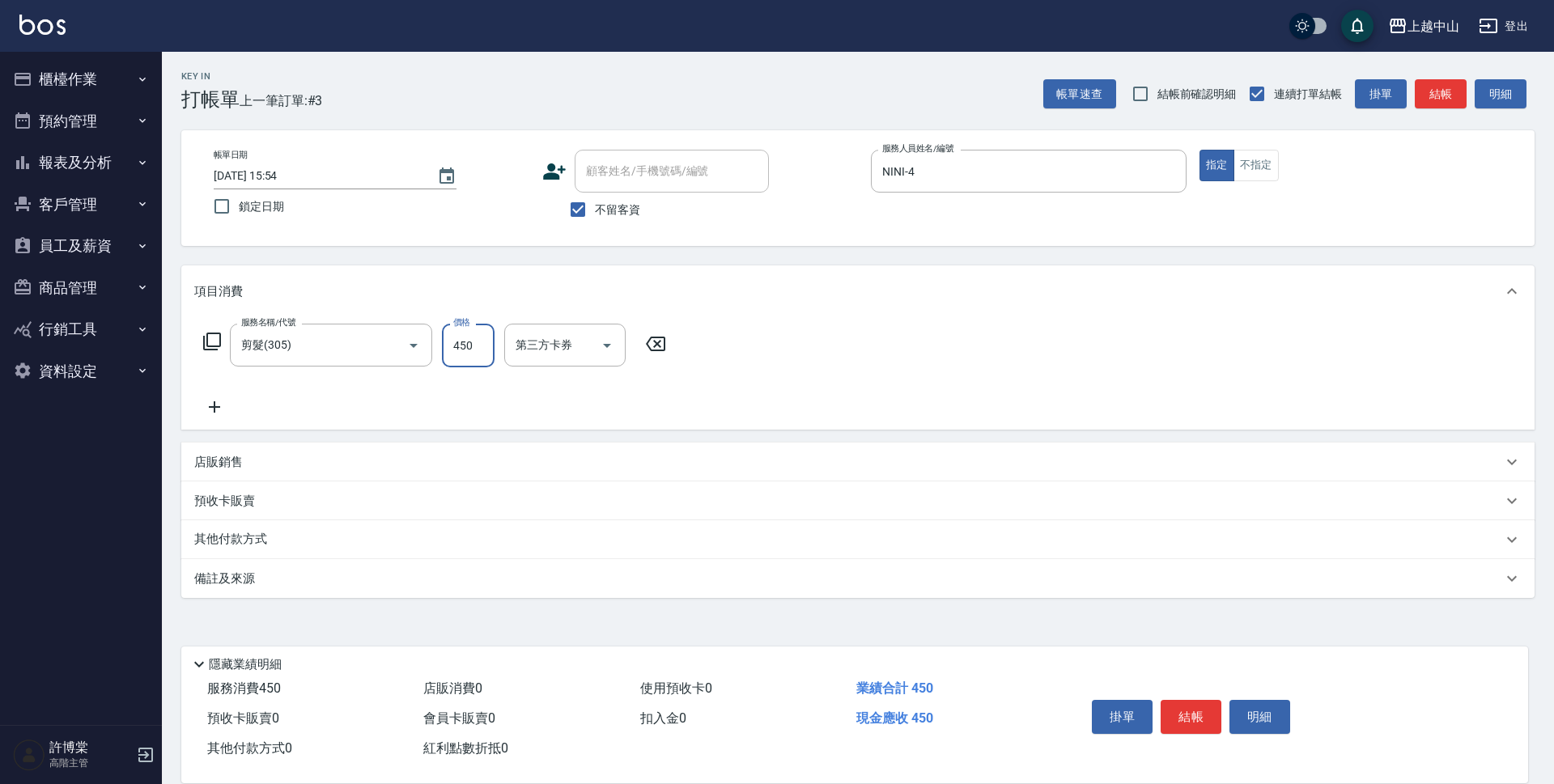
type input "450"
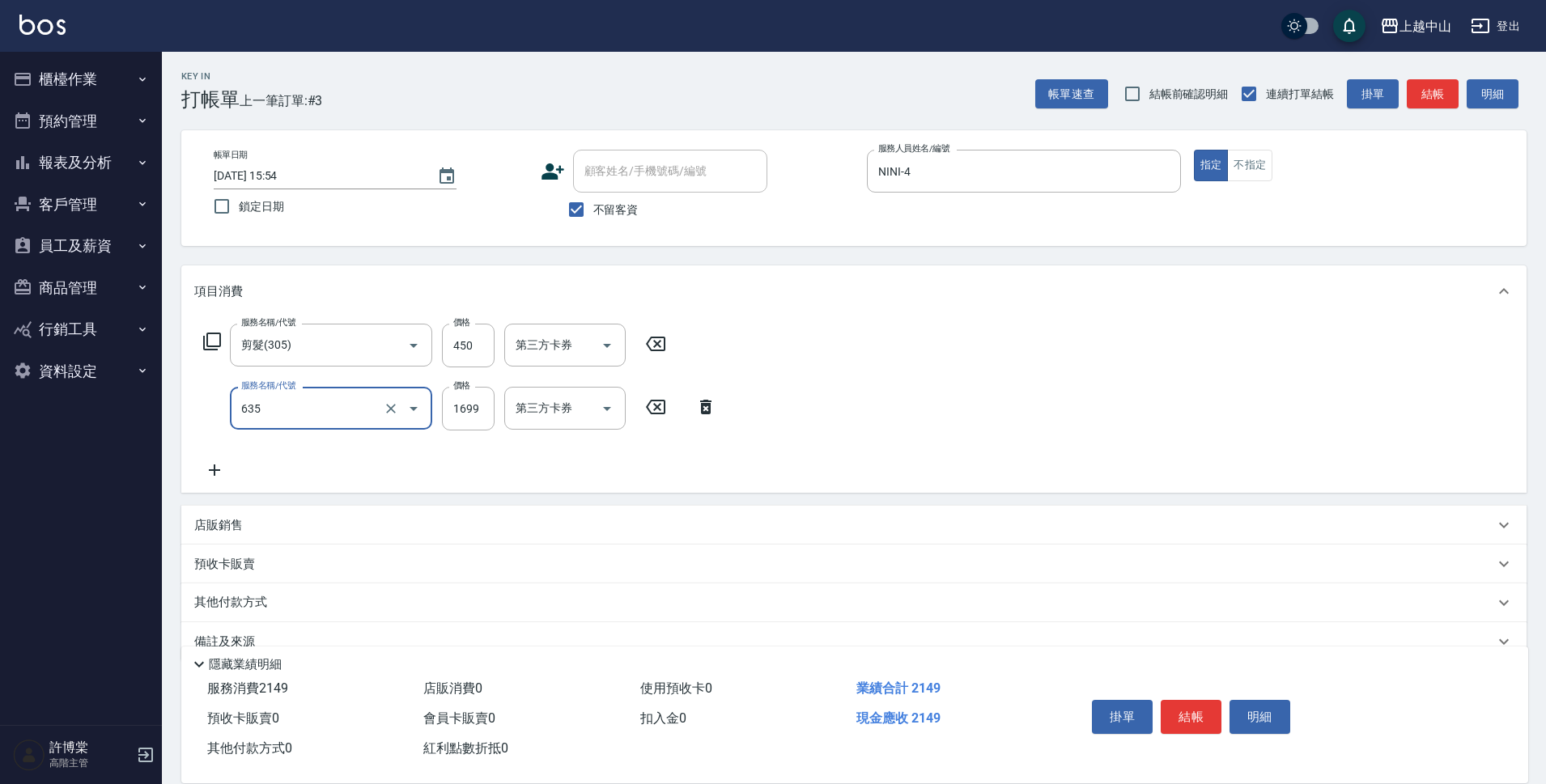
type input "兩段自備單次(635)"
click at [470, 418] on input "4000" at bounding box center [468, 409] width 53 height 44
type input "1000"
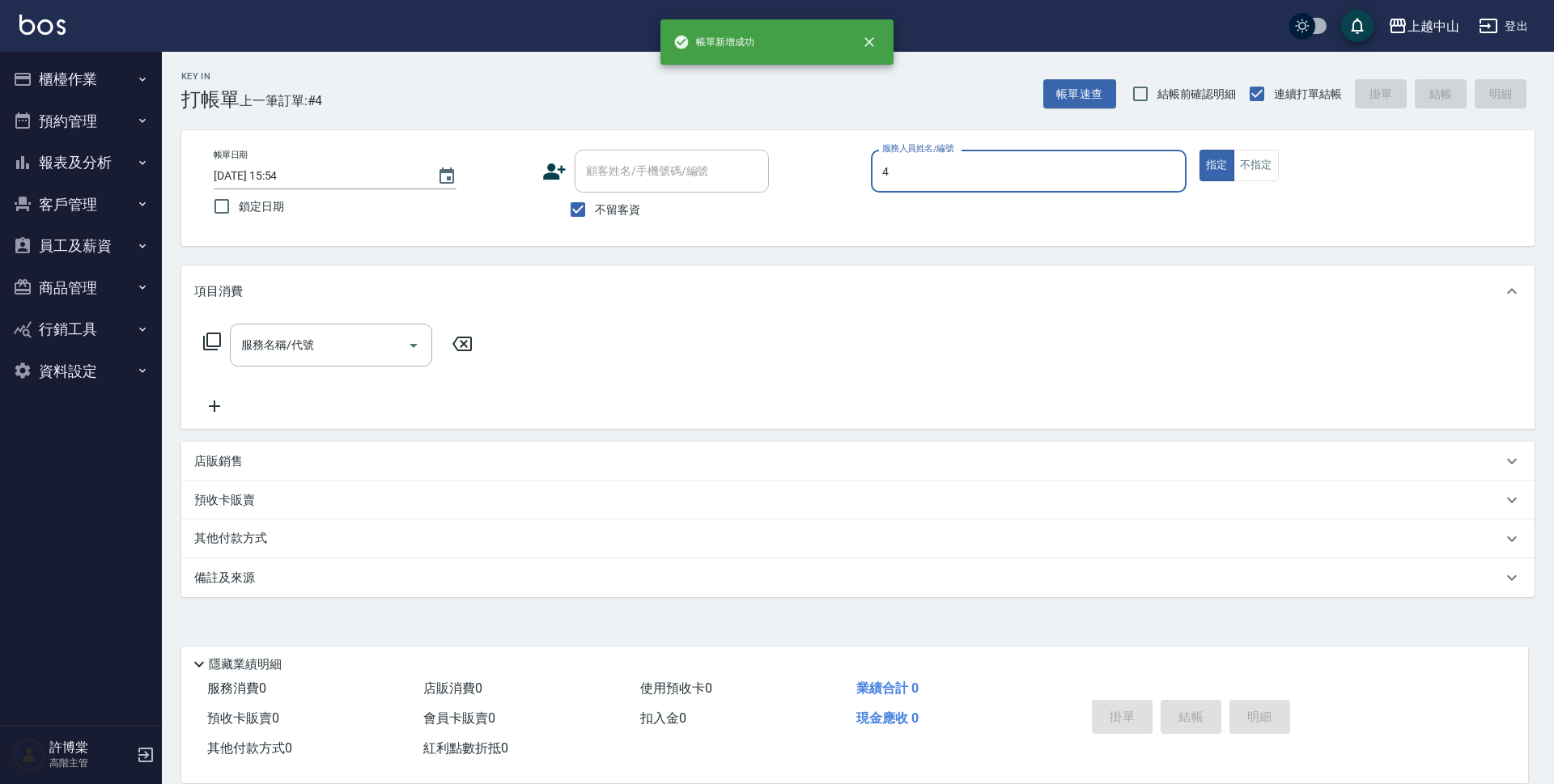
type input "NINI-4"
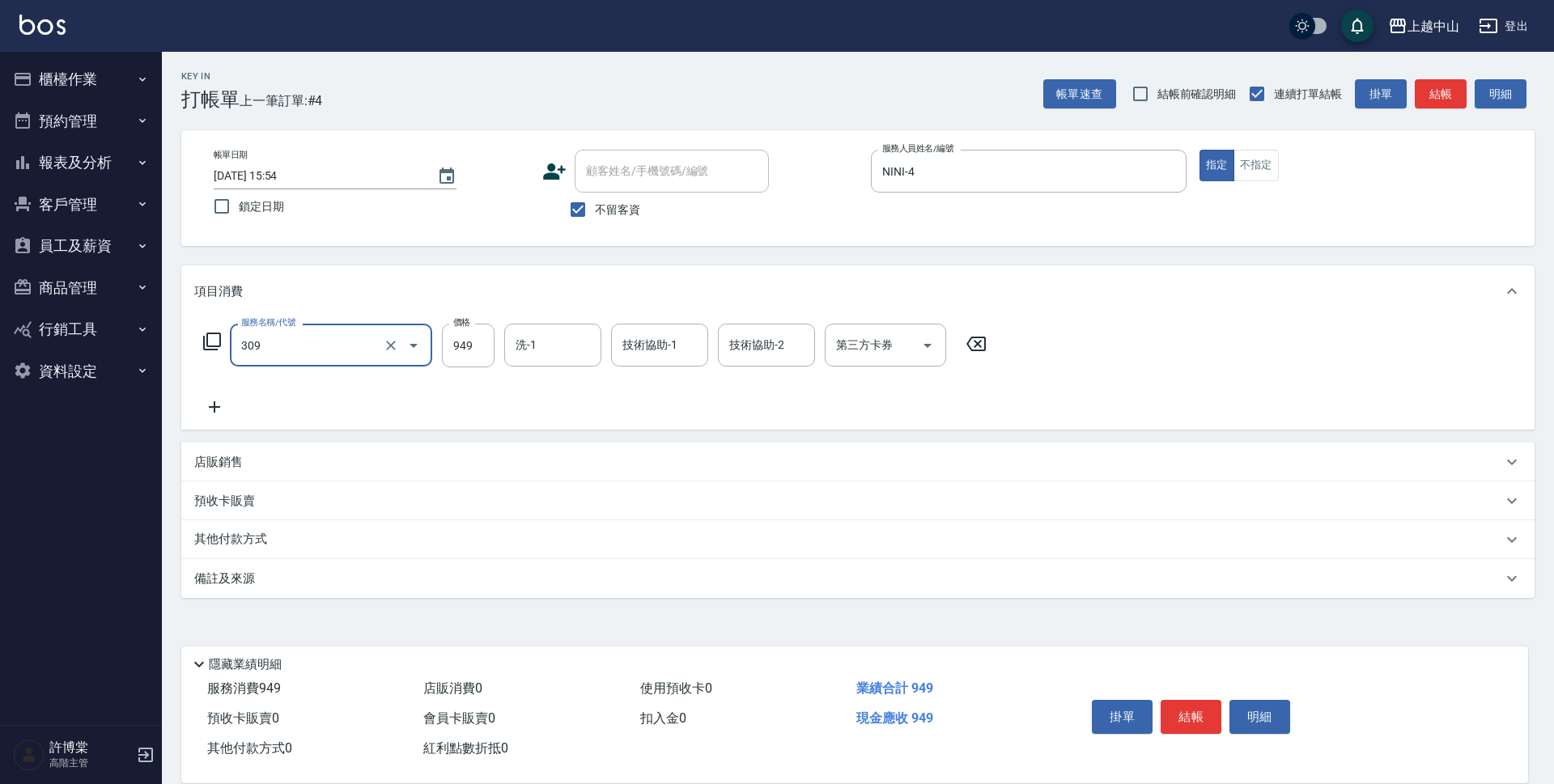
type input "森精萃舒壓調理髮浴(309)"
click at [470, 349] on input "650" at bounding box center [468, 345] width 53 height 44
type input "950"
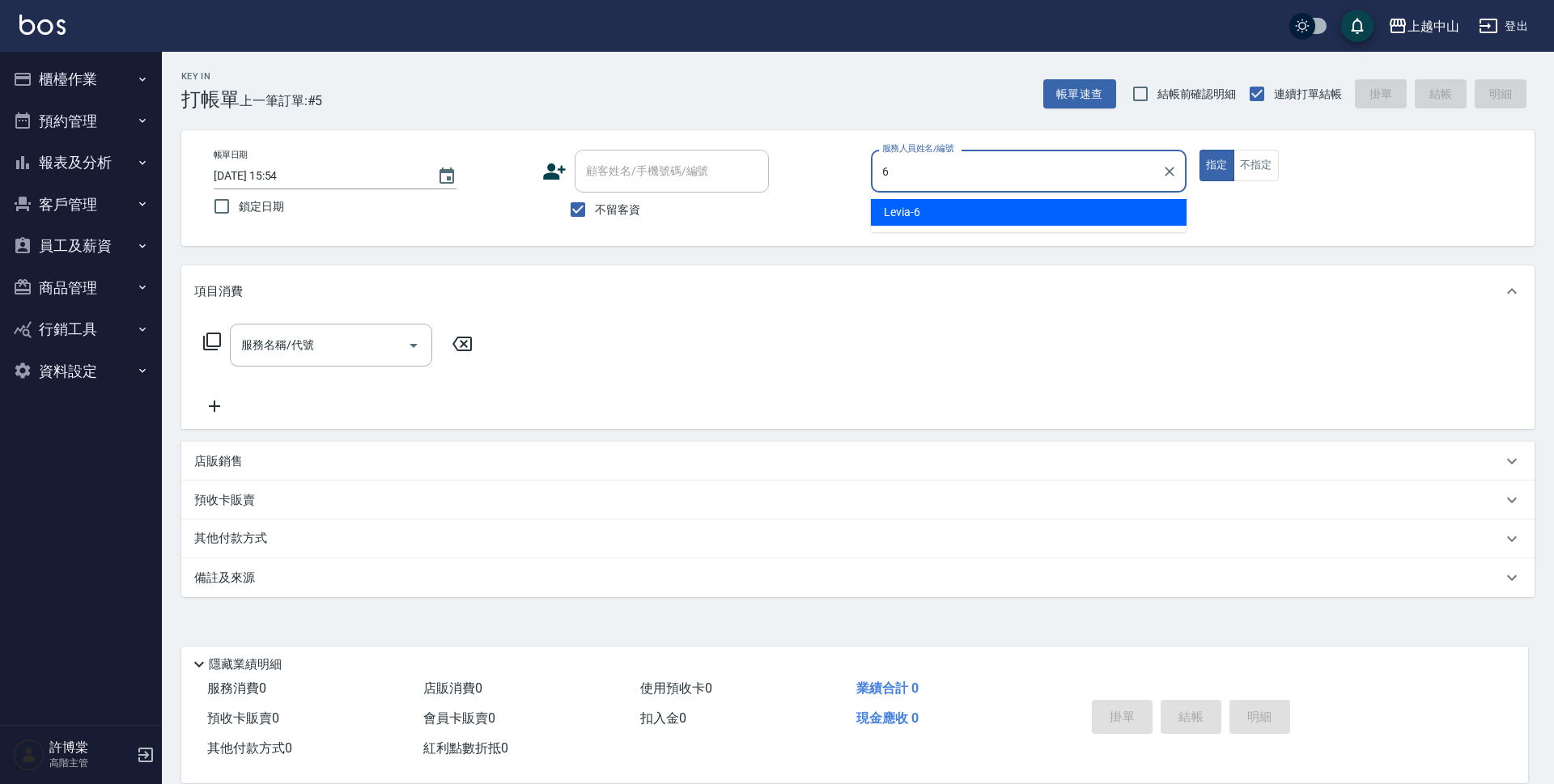
type input "Levia-6"
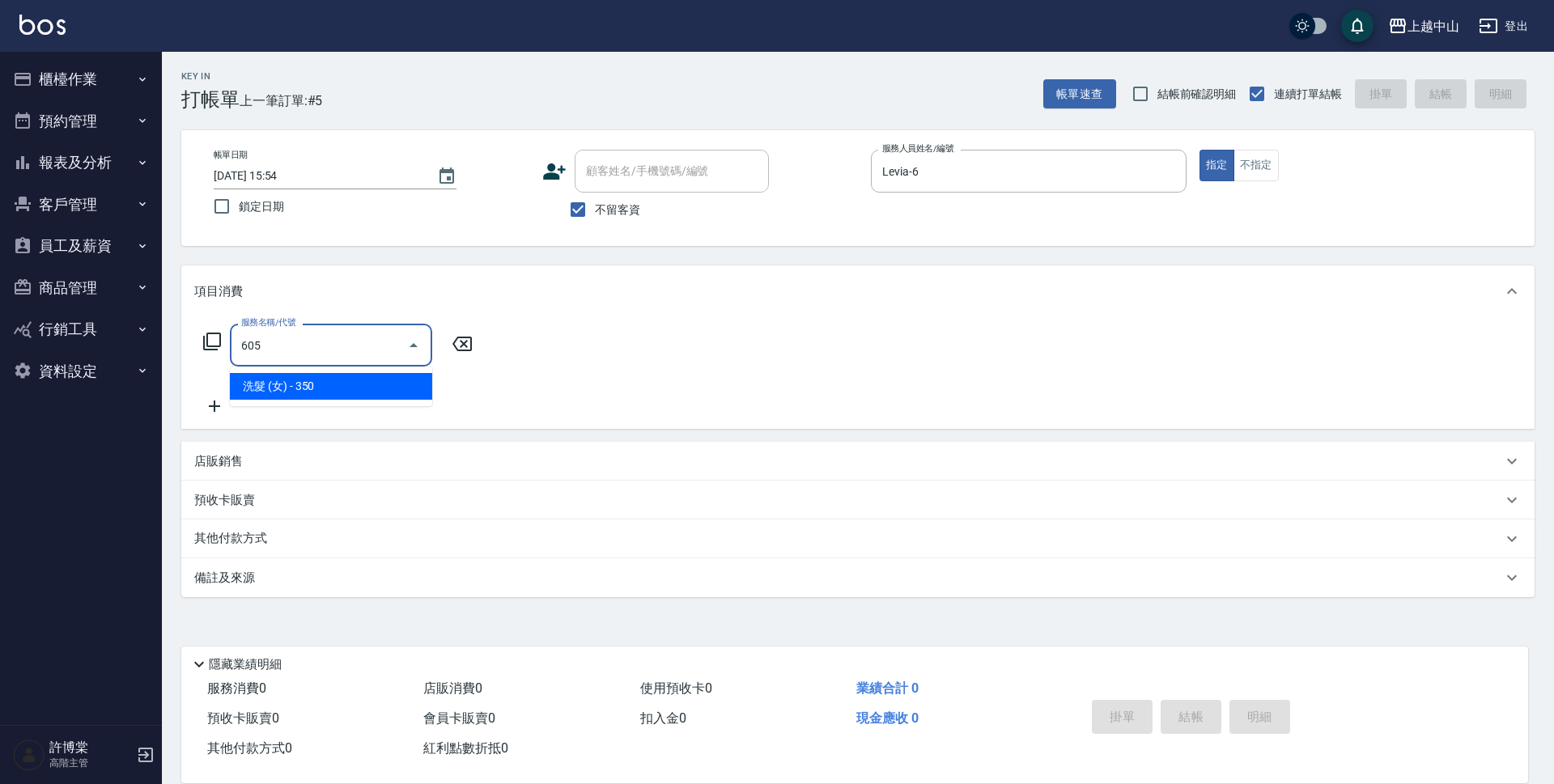
type input "洗髮 (女)(605)"
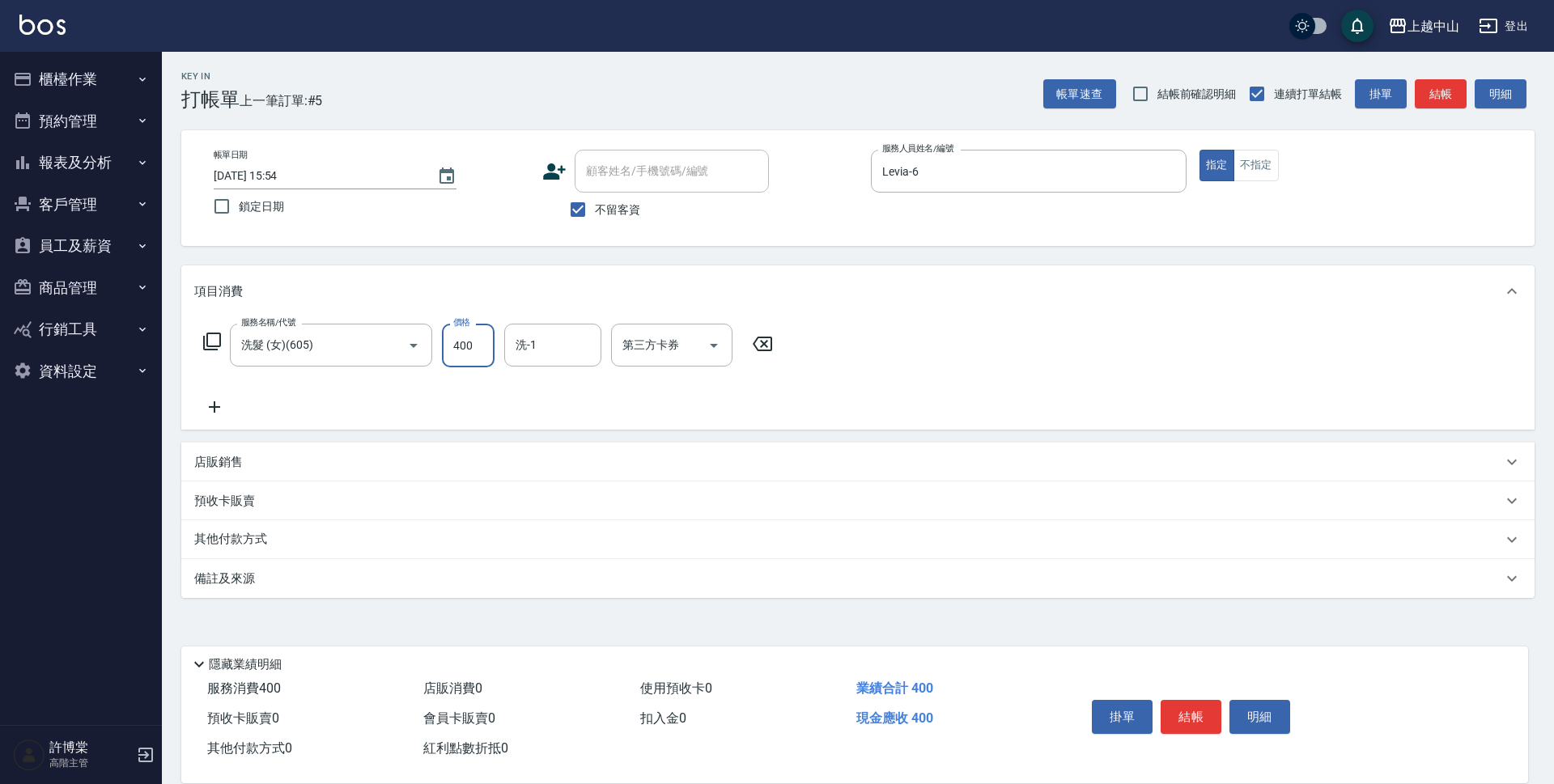
type input "400"
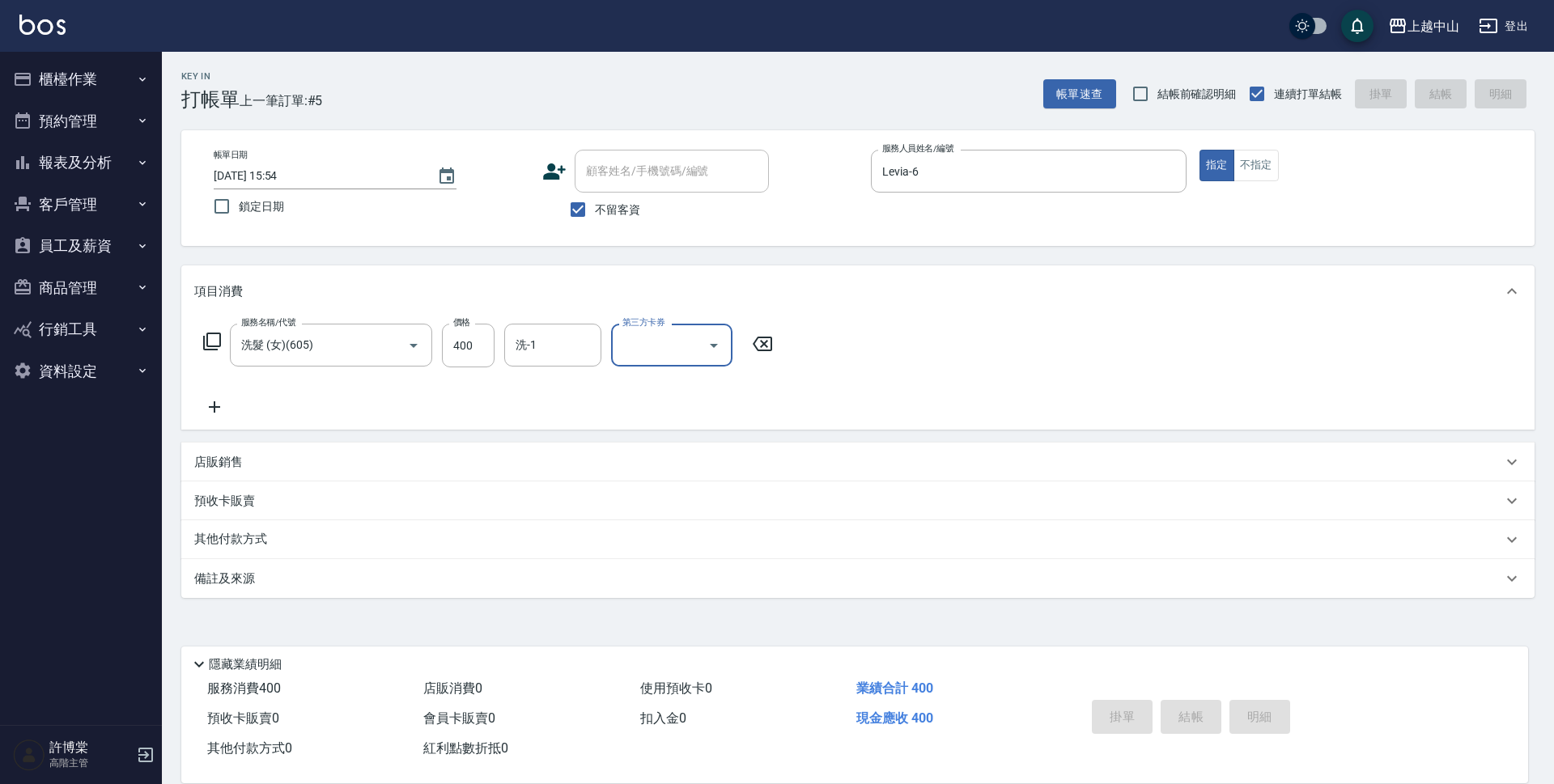
type input "[DATE] 15:55"
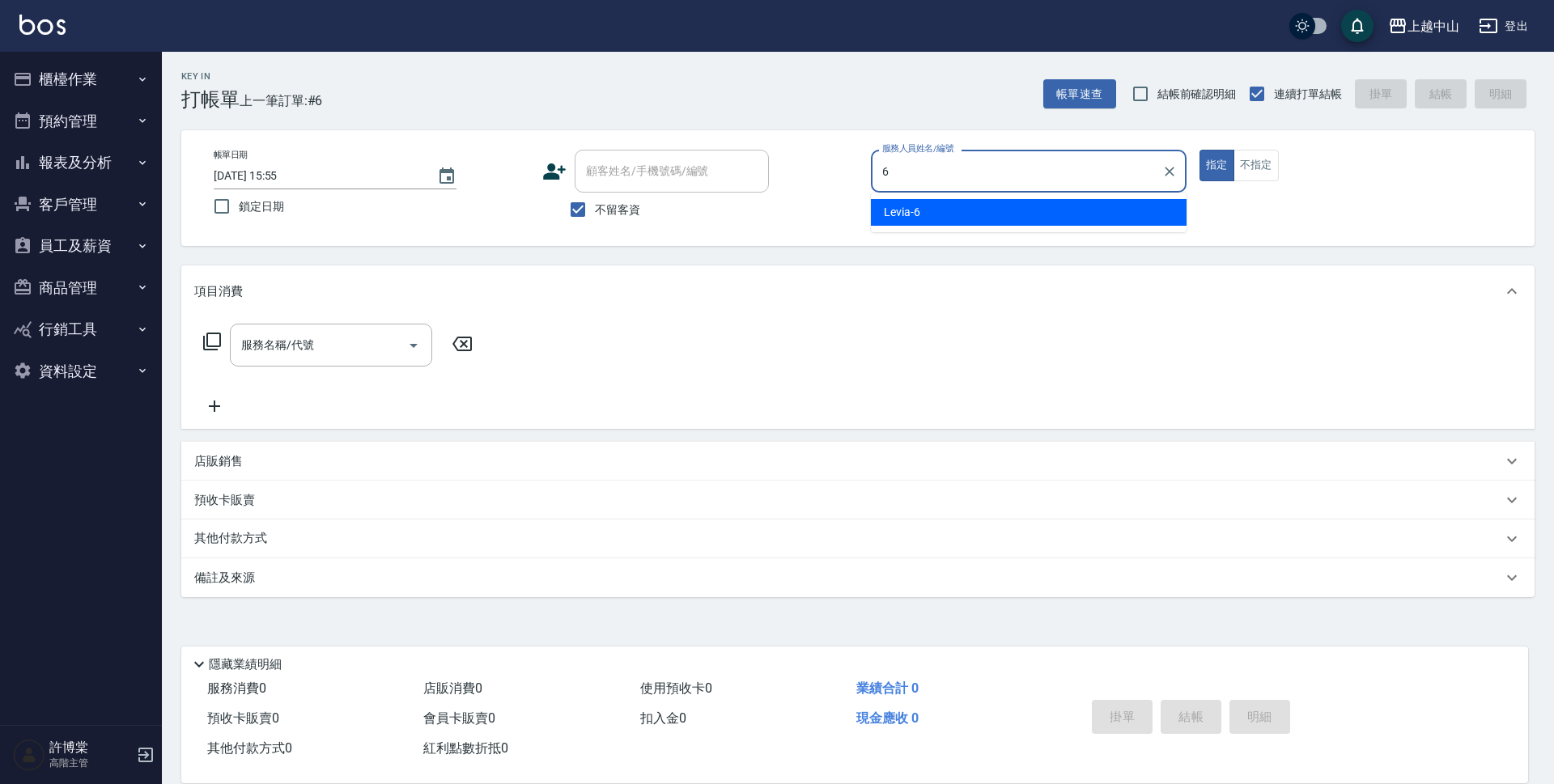
type input "Levia-6"
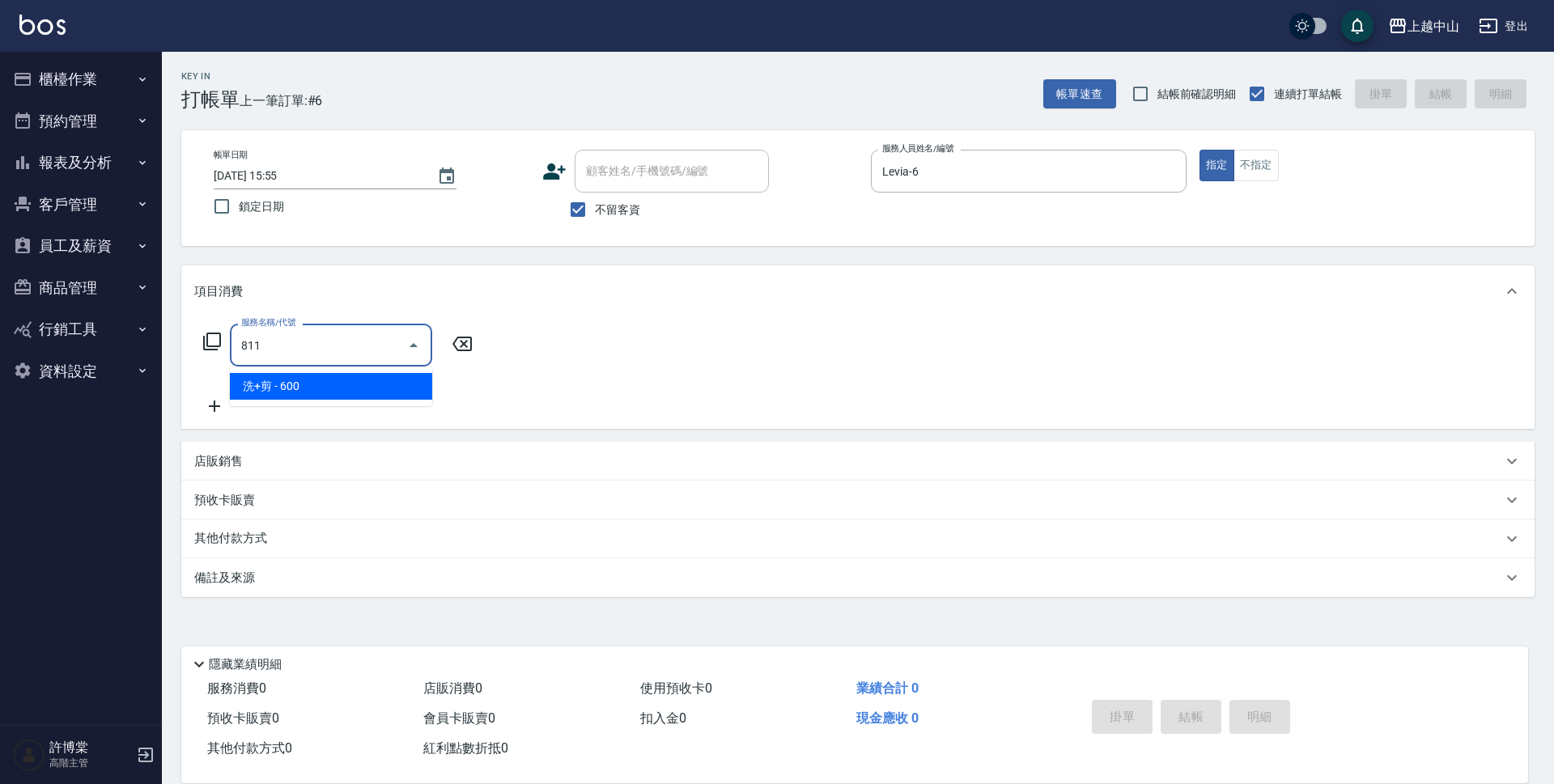
type input "洗+剪(811)"
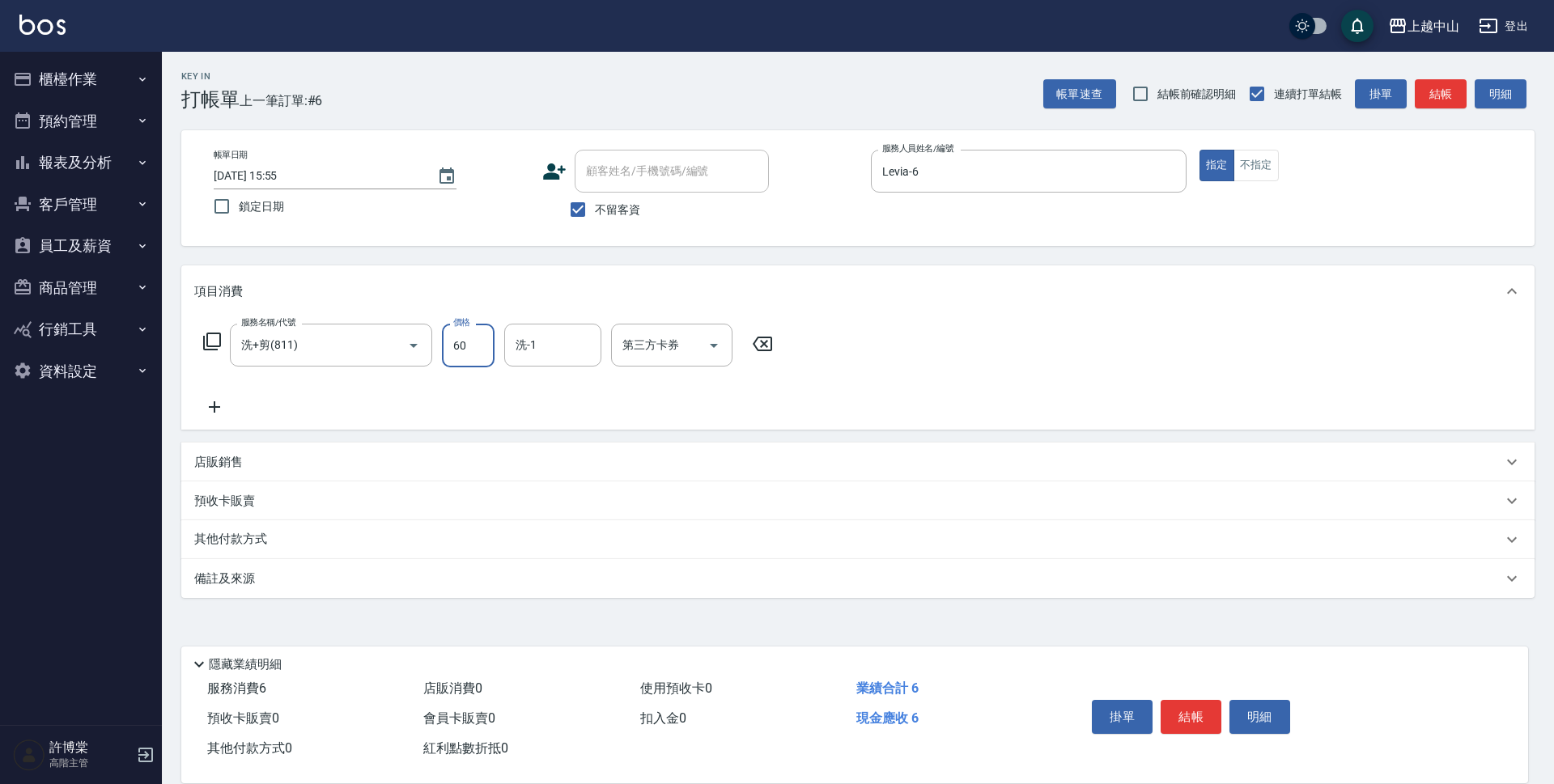
type input "600"
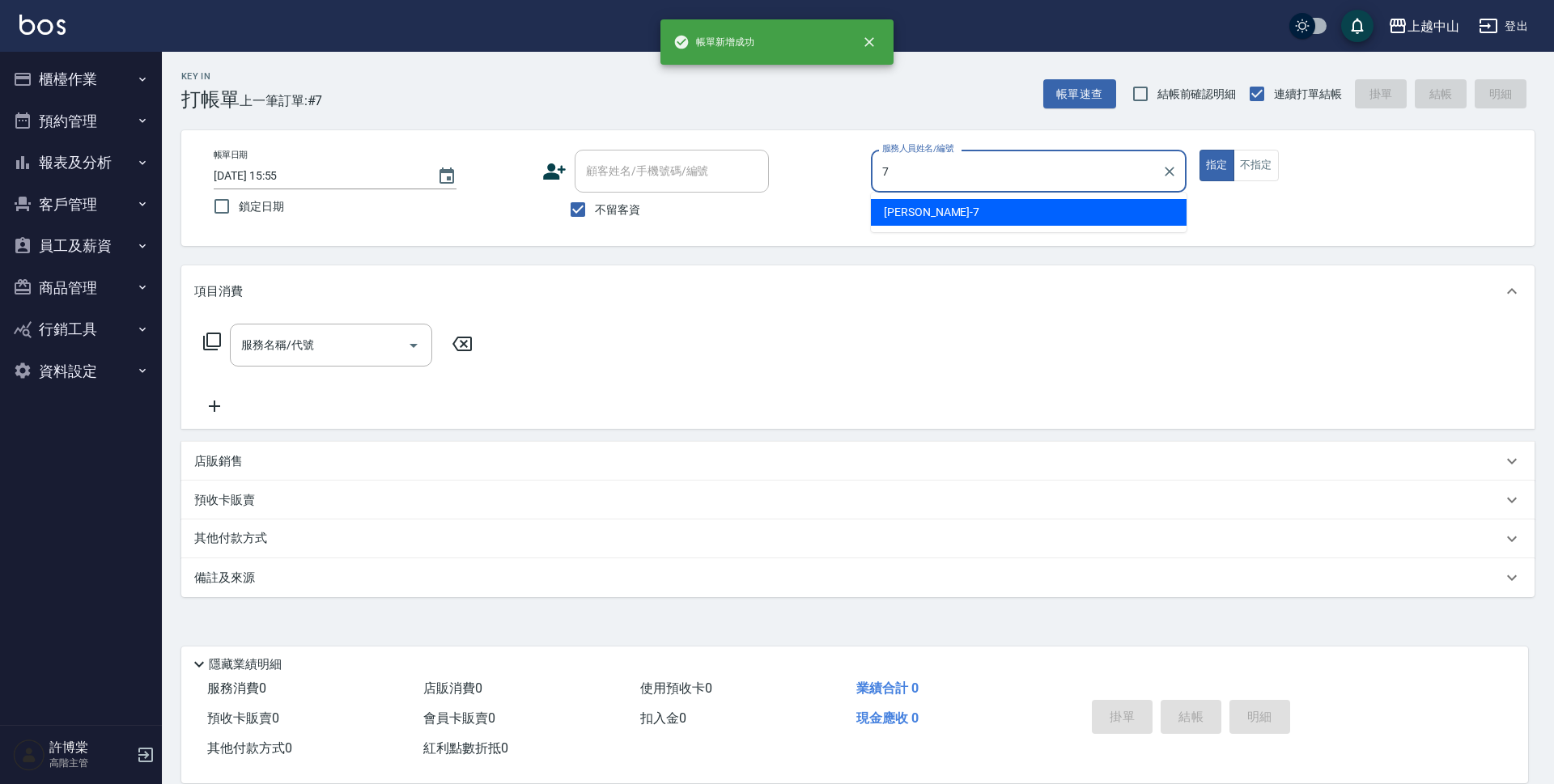
type input "[PERSON_NAME]-7"
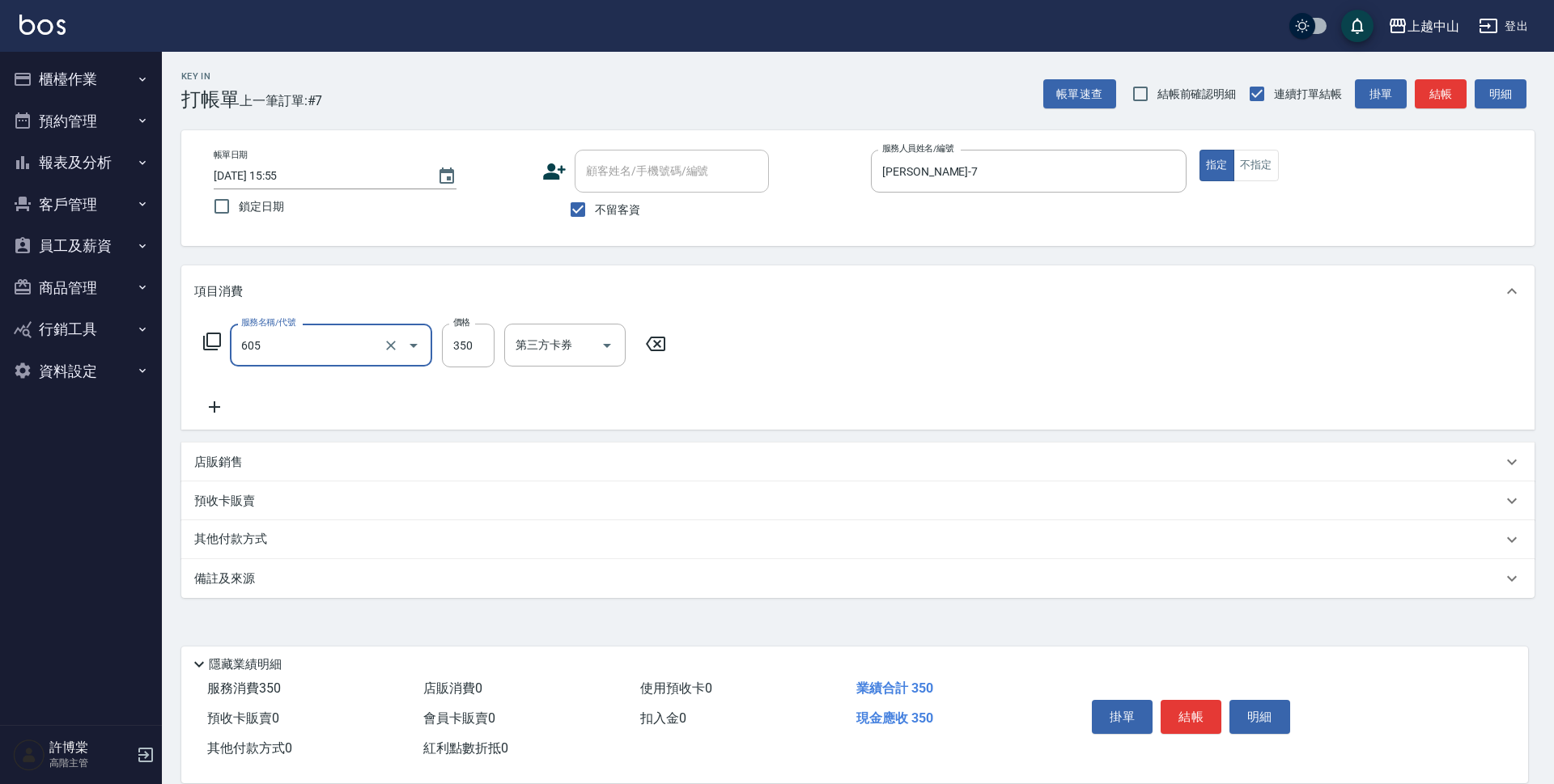
type input "洗髮 (女)(605)"
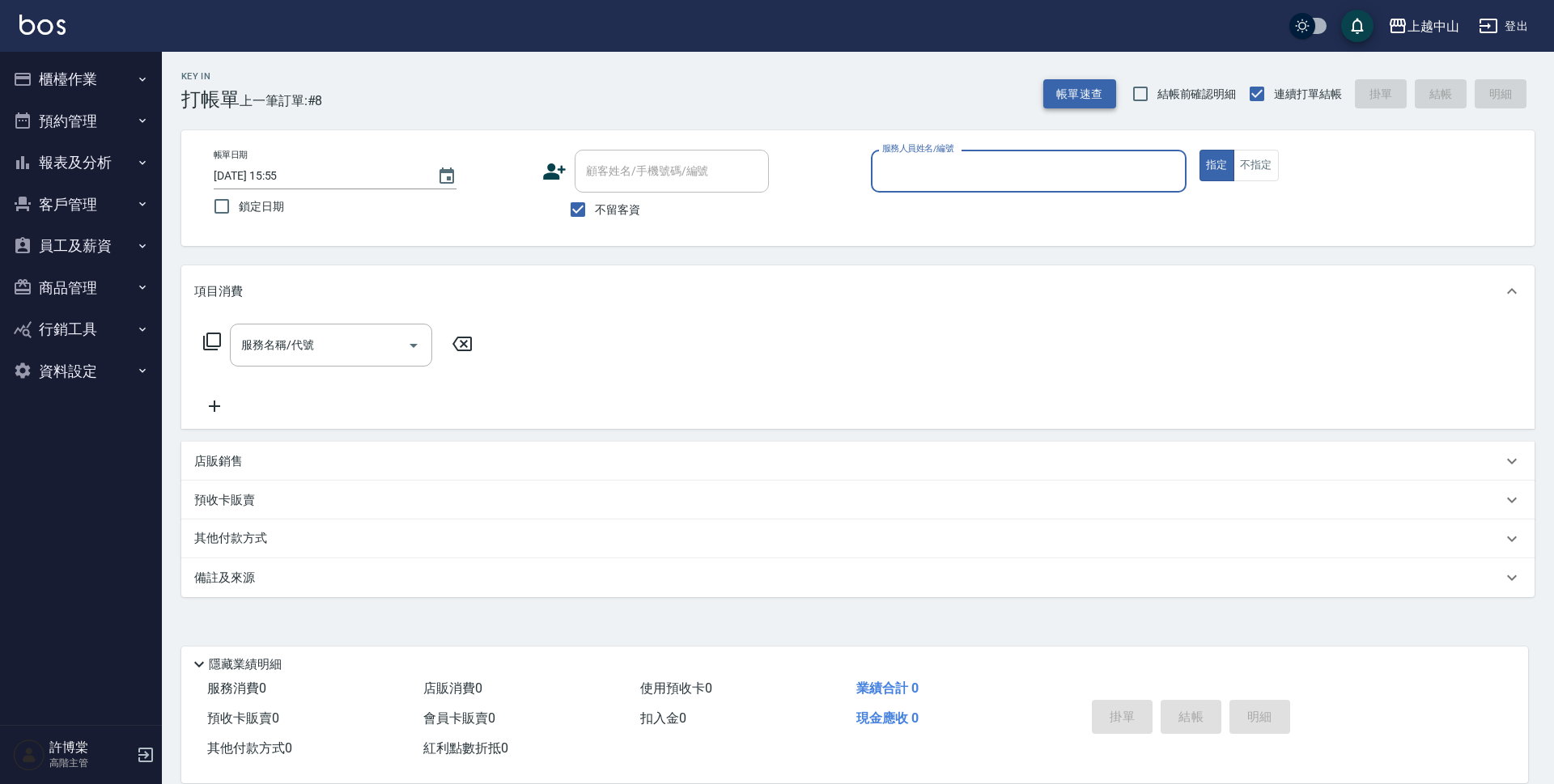
click at [1103, 94] on button "帳單速查" at bounding box center [1079, 94] width 73 height 30
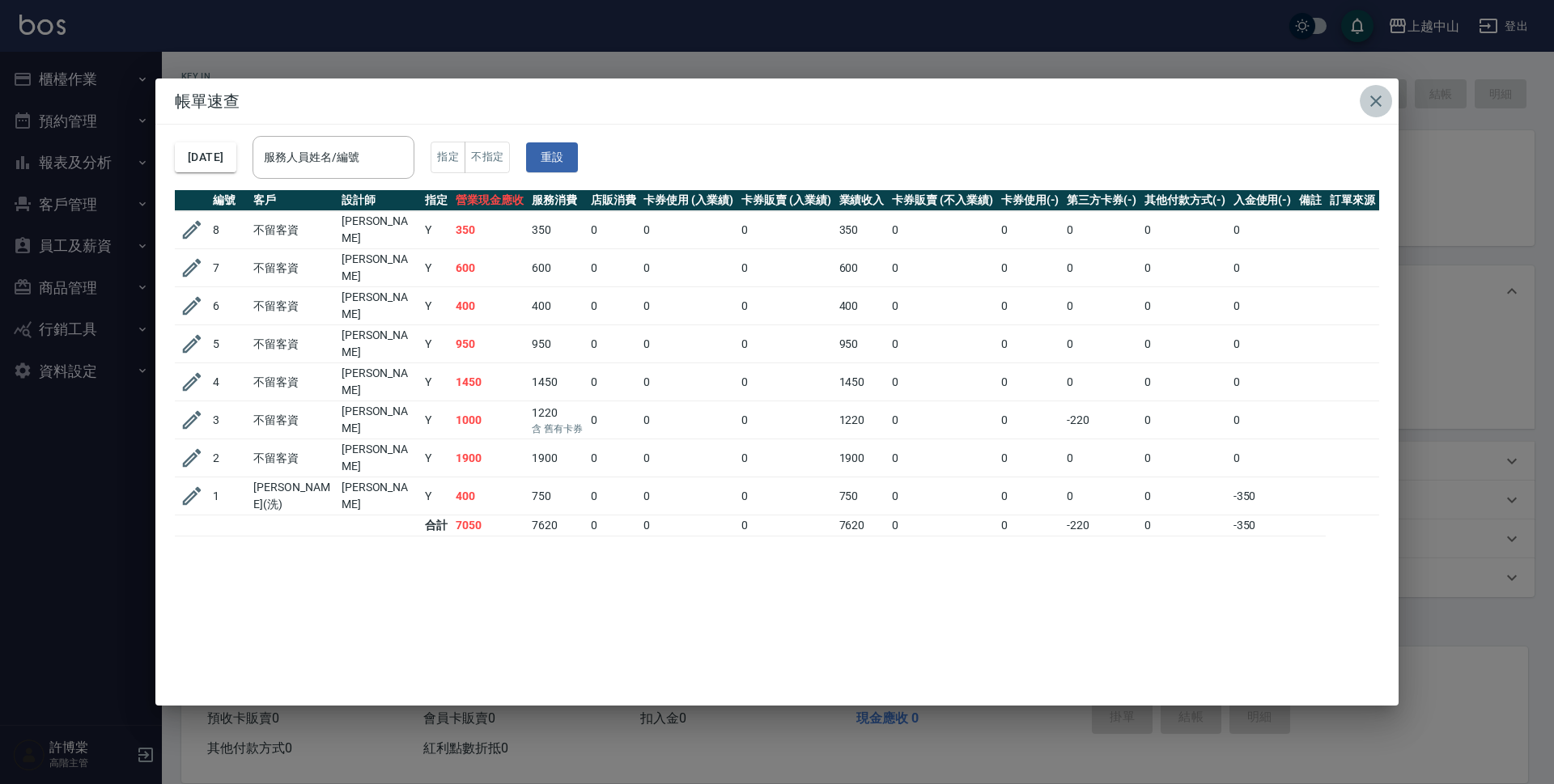
click at [1377, 102] on icon "button" at bounding box center [1376, 101] width 12 height 12
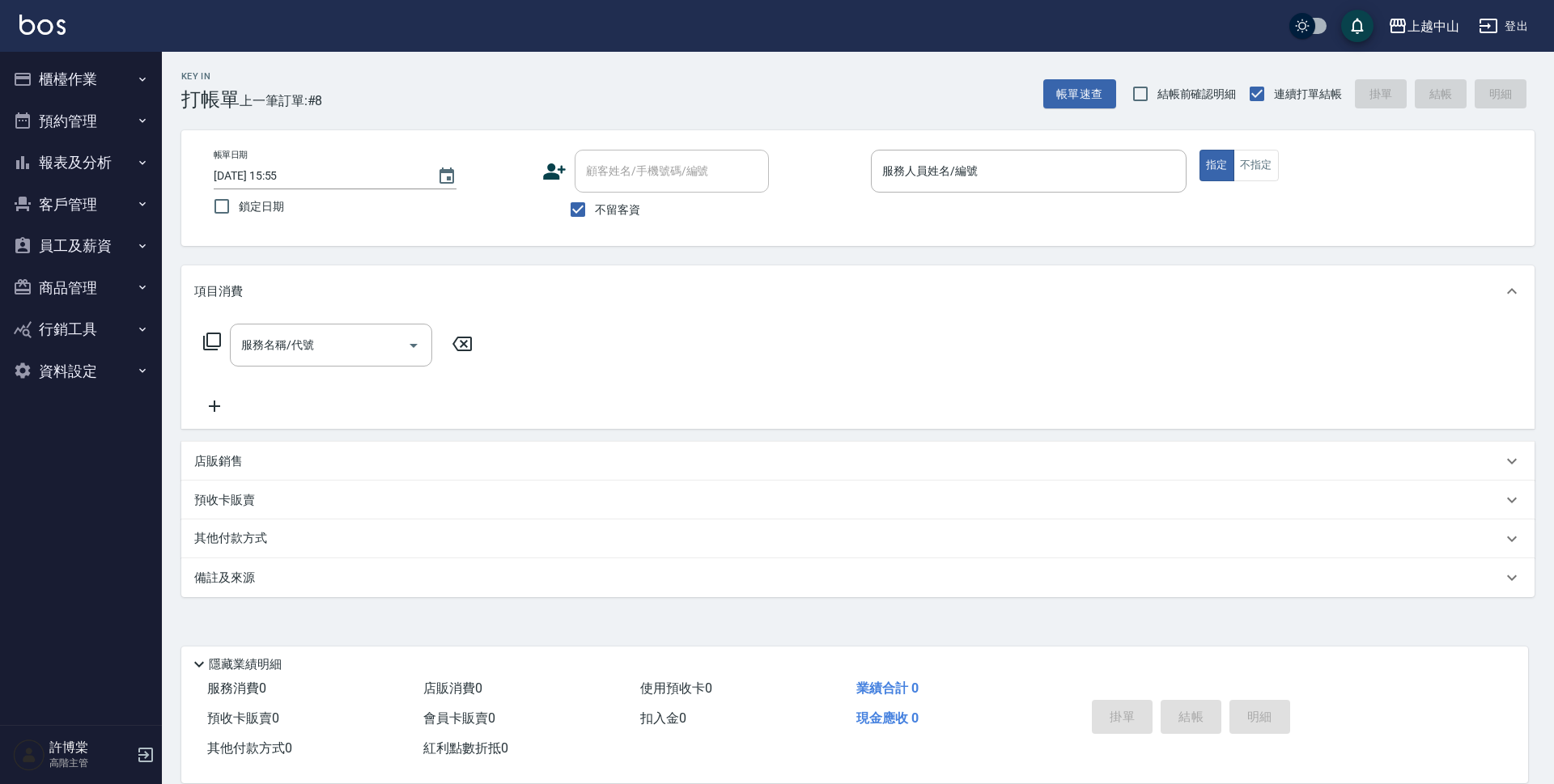
click at [1043, 80] on button "帳單速查" at bounding box center [1079, 94] width 73 height 30
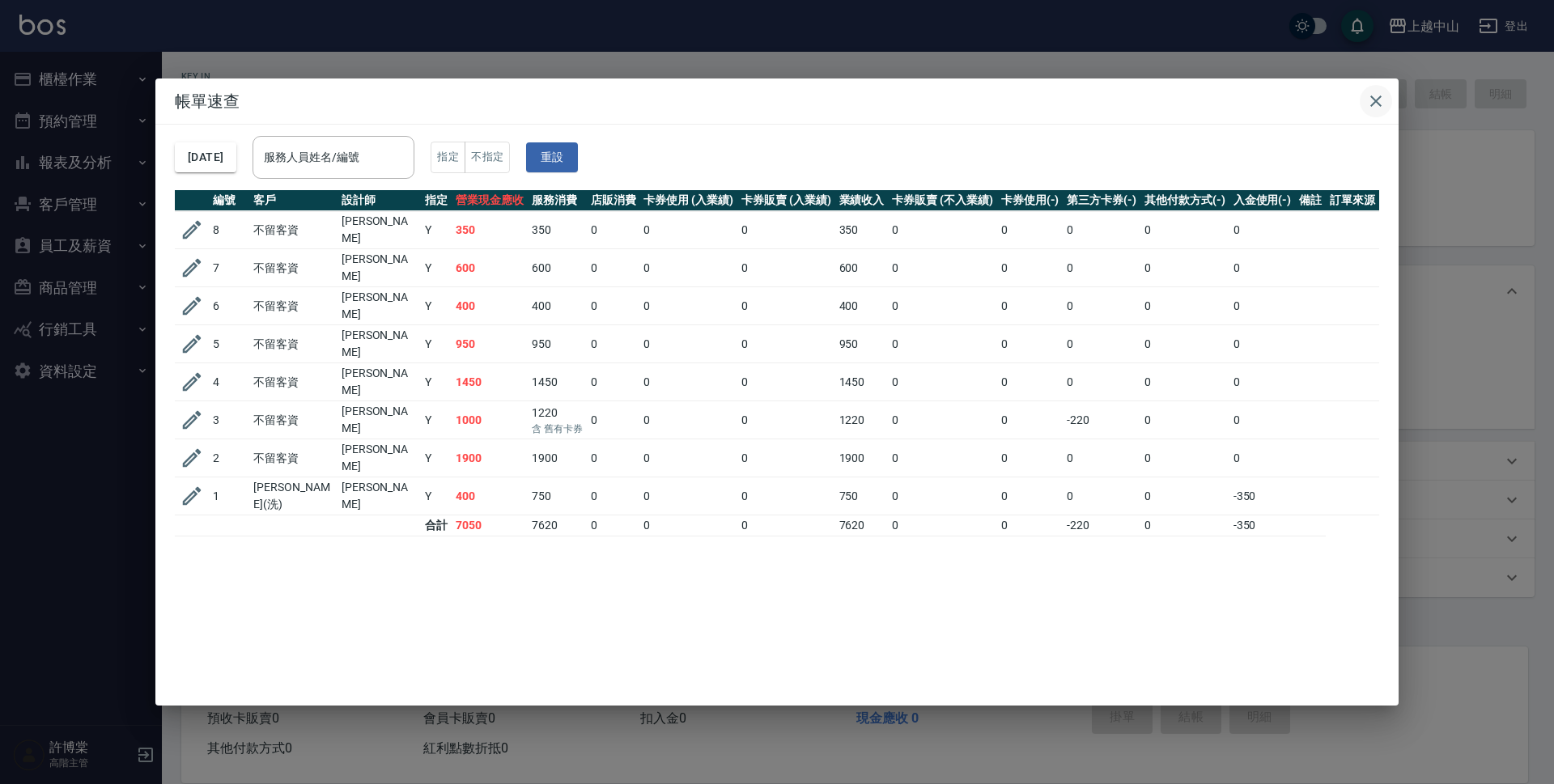
click at [1369, 99] on icon "button" at bounding box center [1377, 101] width 20 height 20
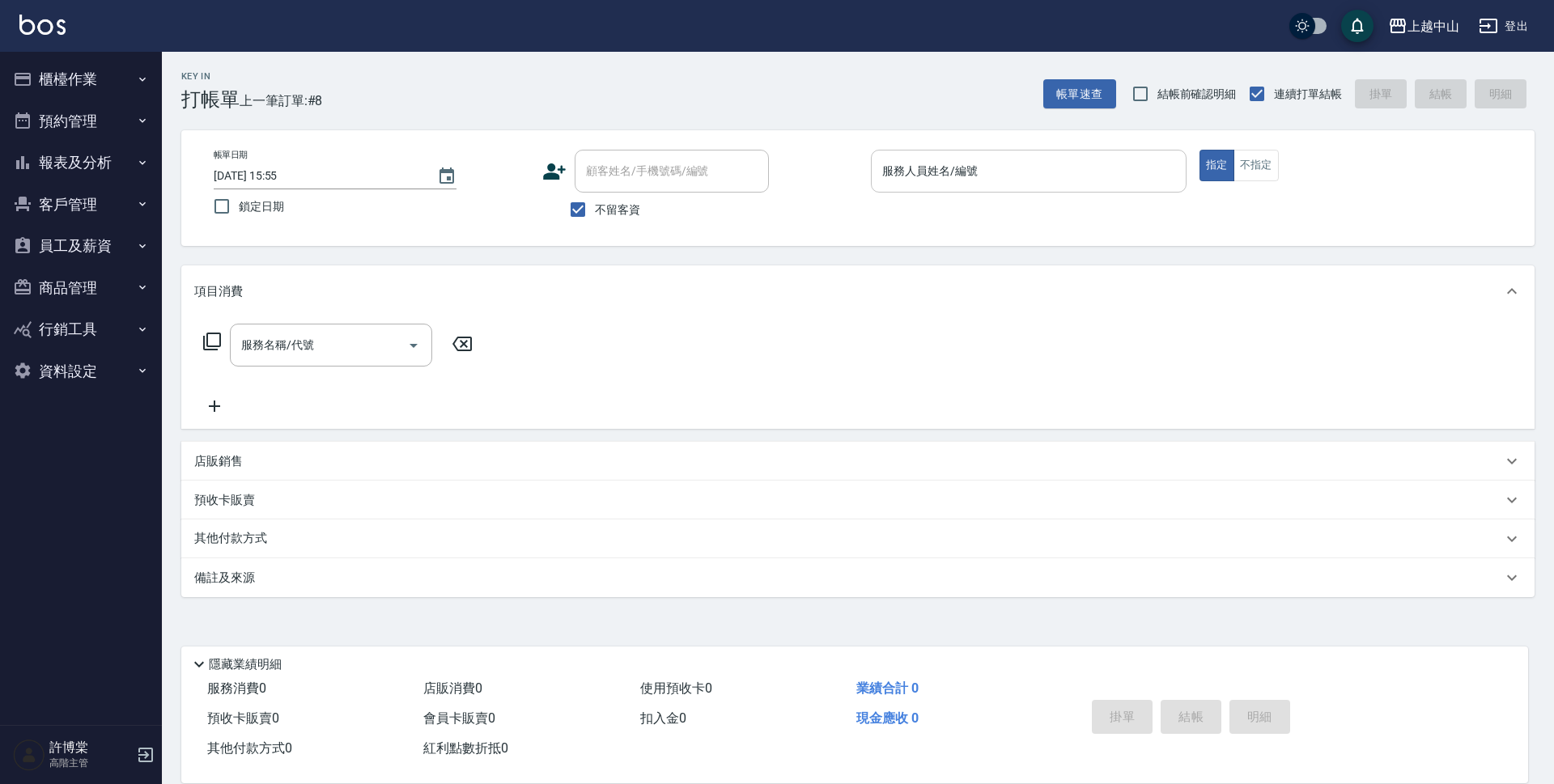
click at [1083, 177] on input "服務人員姓名/編號" at bounding box center [1029, 171] width 301 height 29
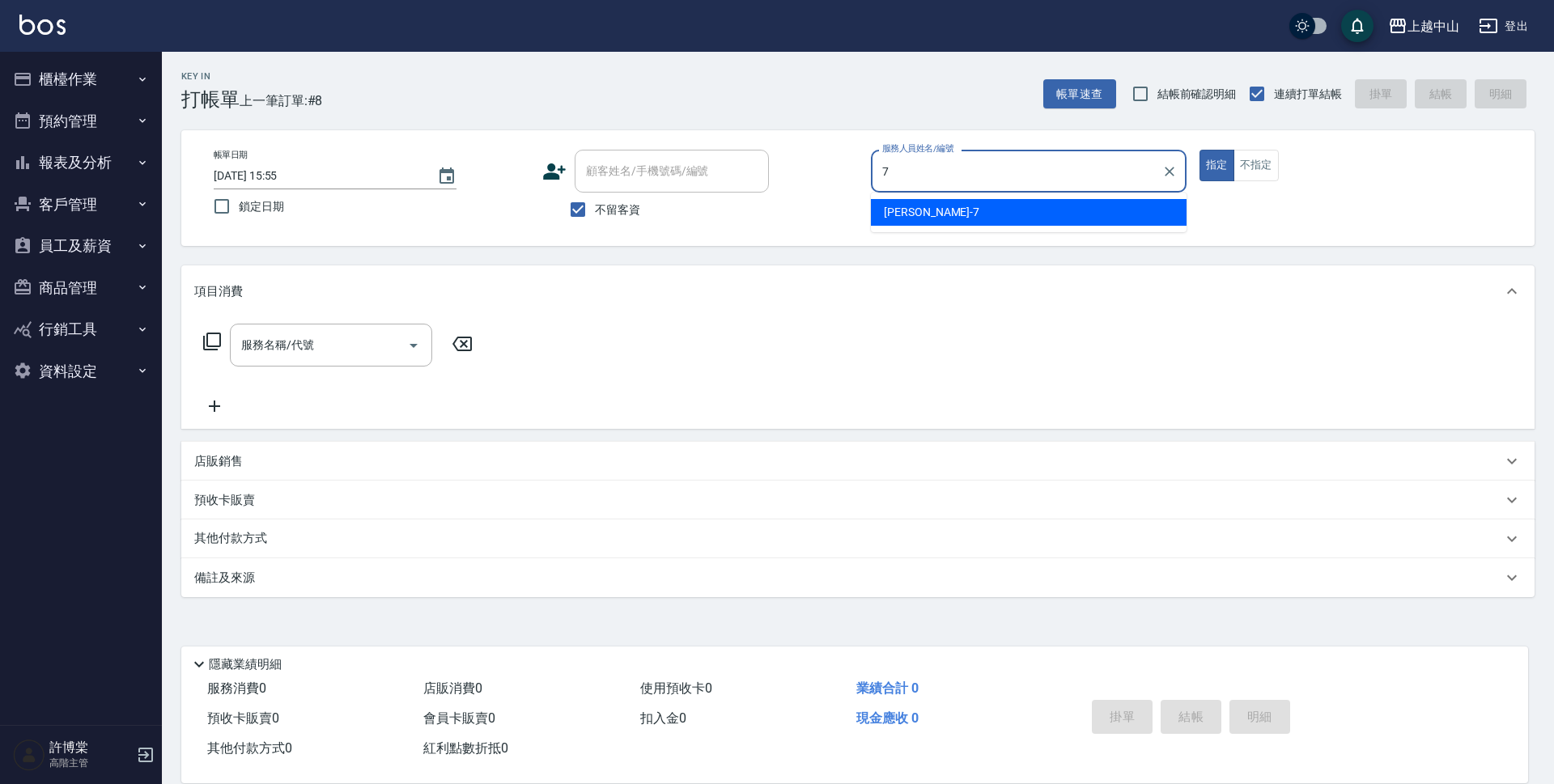
type input "[PERSON_NAME]-7"
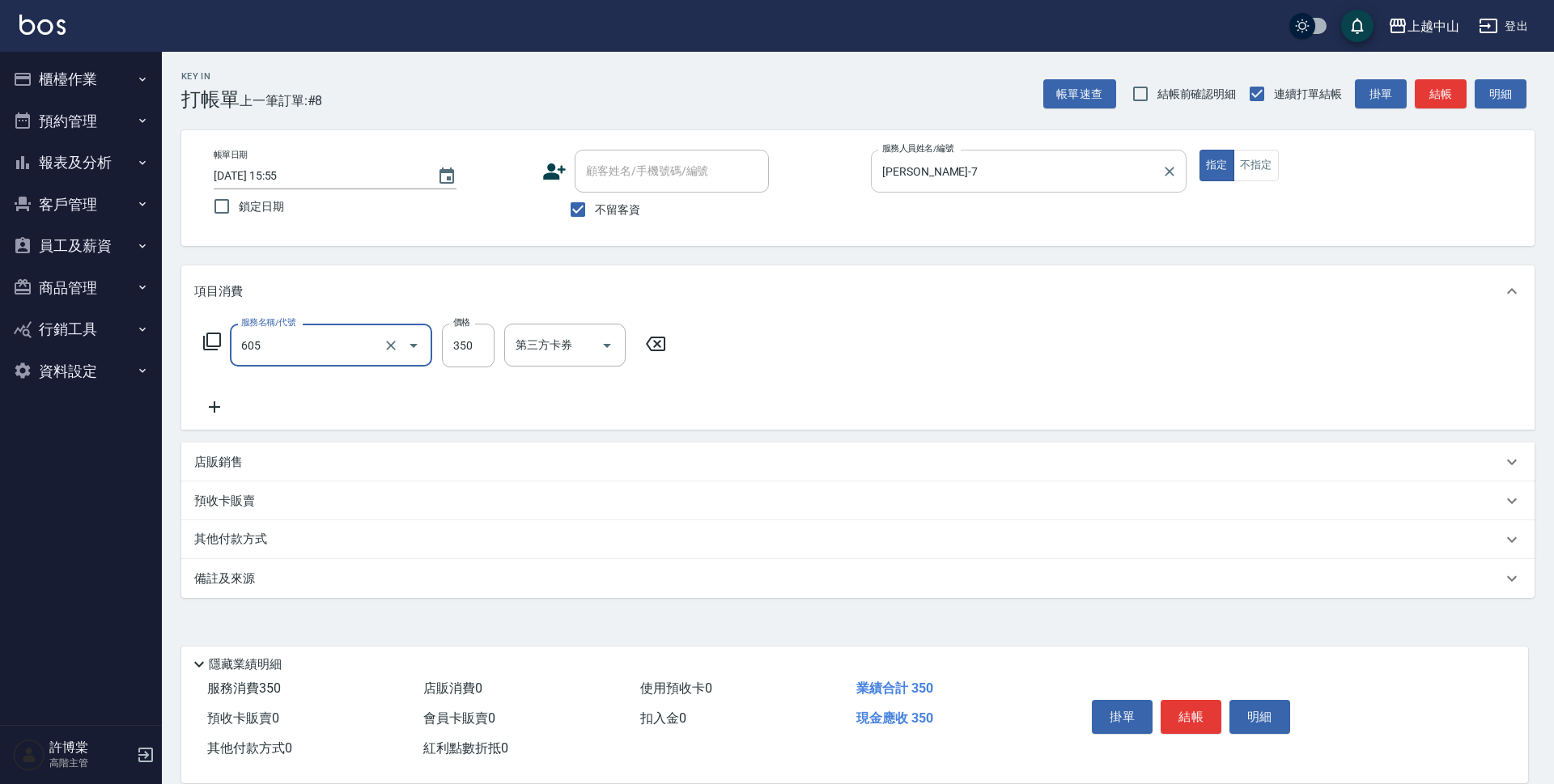
type input "洗髮 (女)(605)"
type input "400"
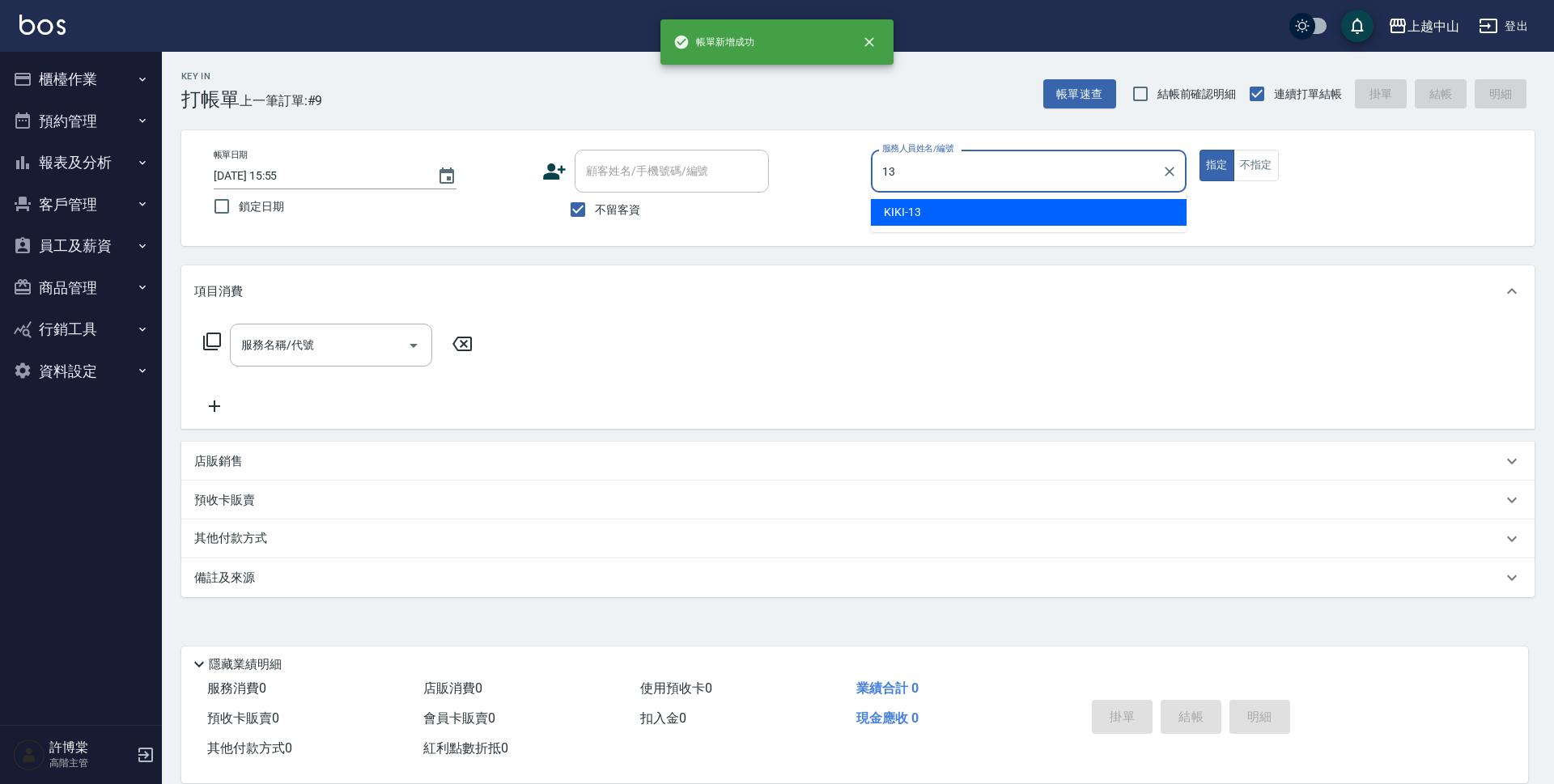
type input "KIKI-13"
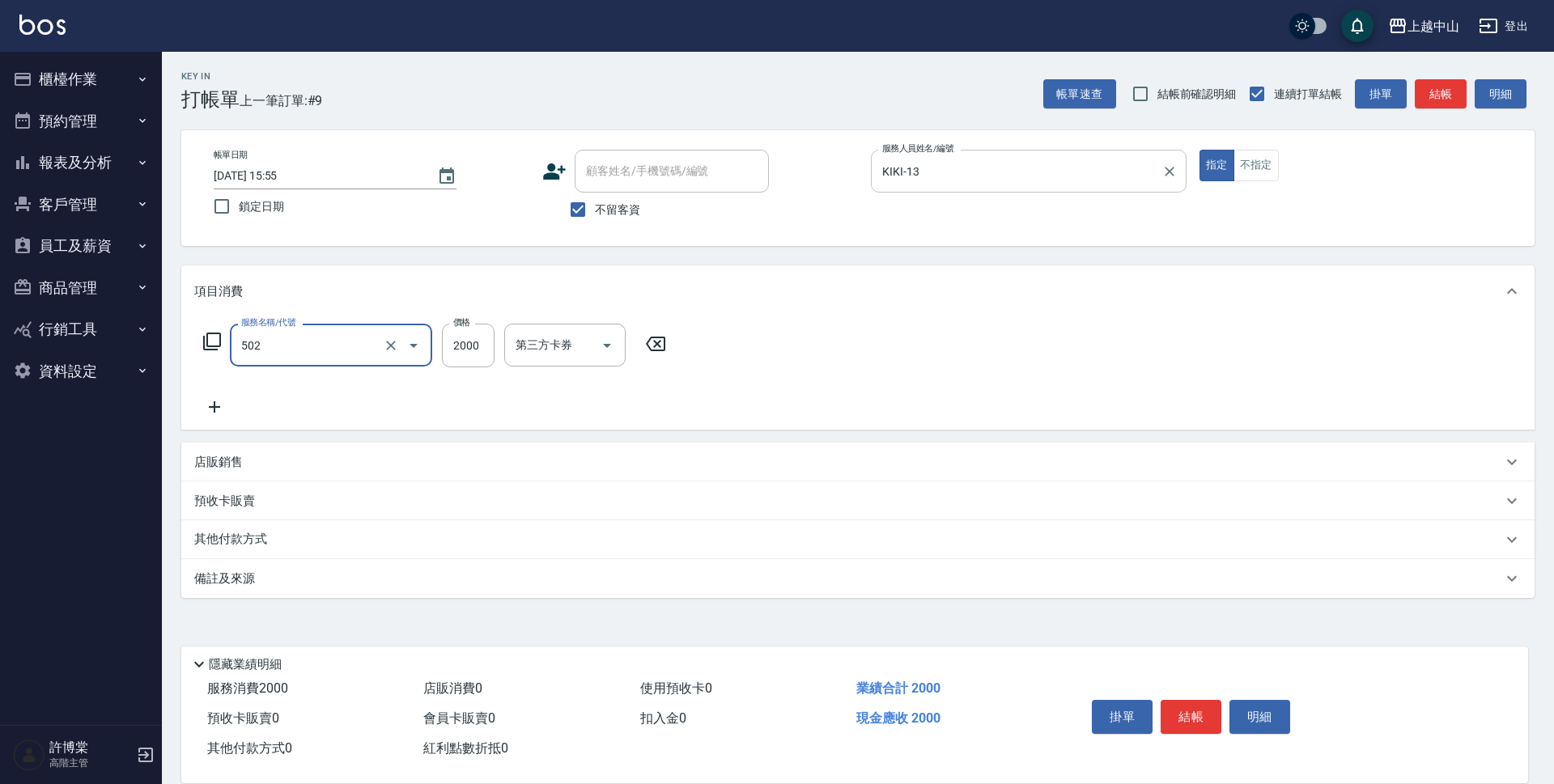
type input "染髮2000以上(502)"
type input "3500"
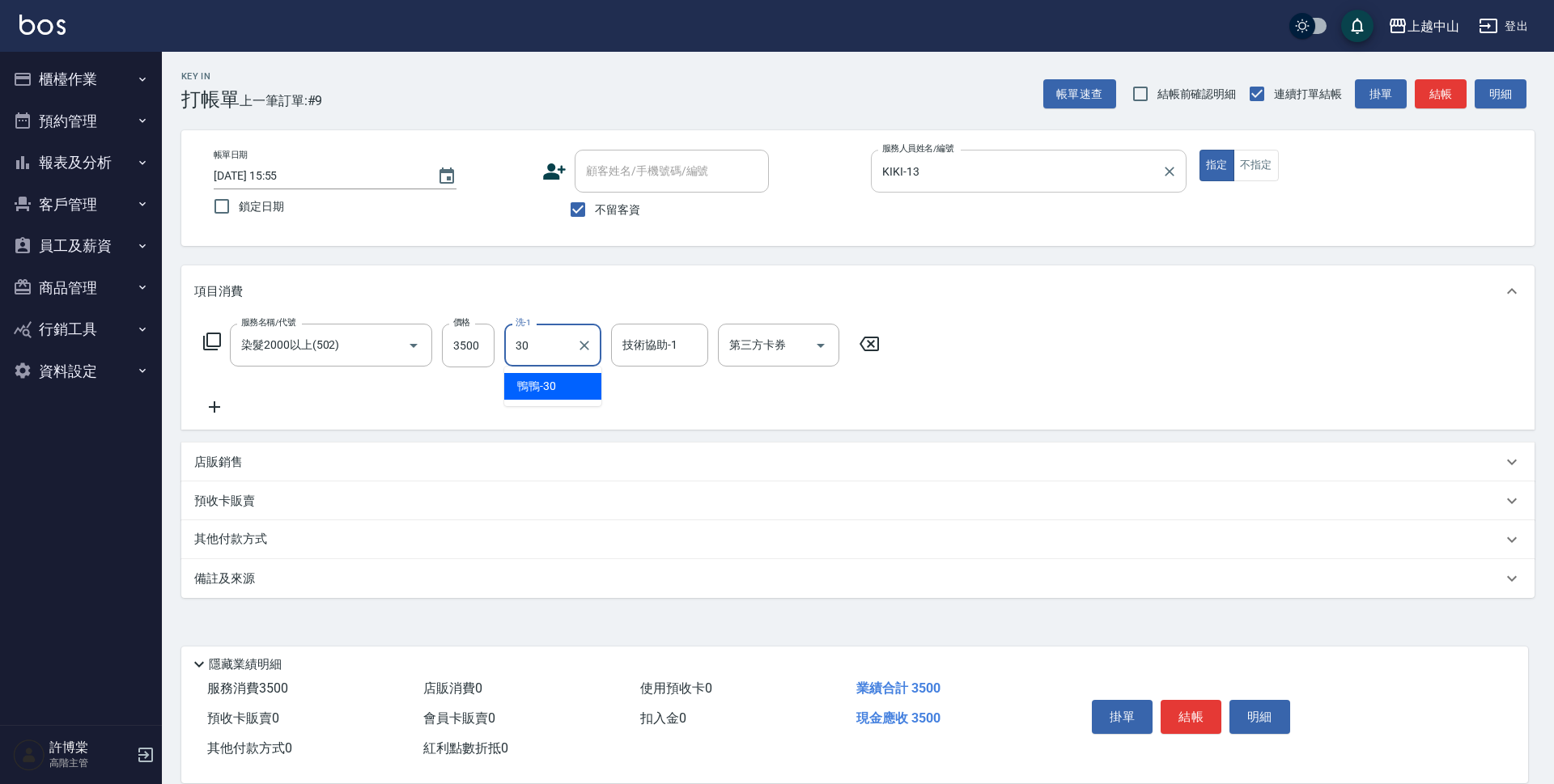
type input "鴨鴨-30"
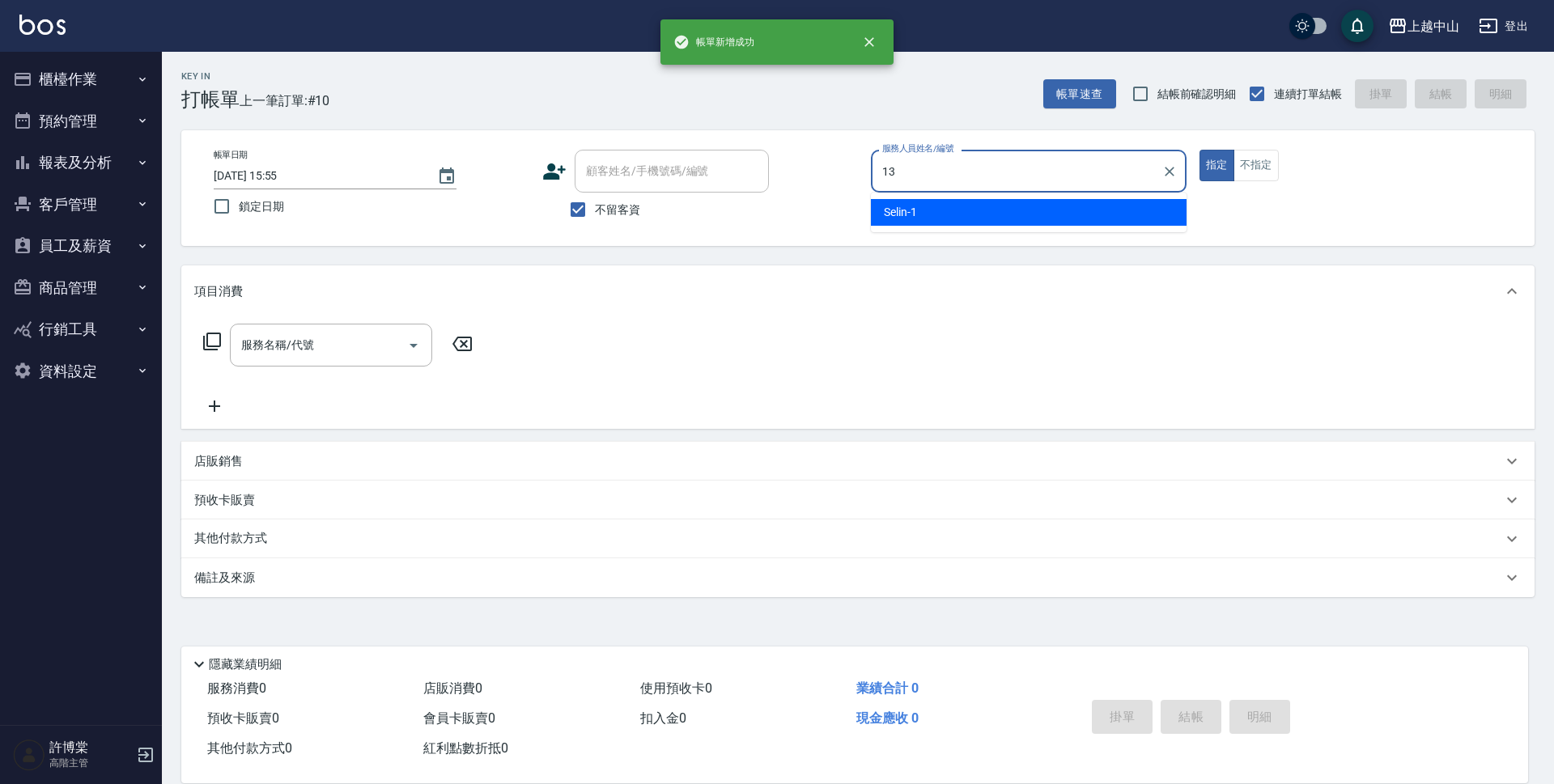
type input "KIKI-13"
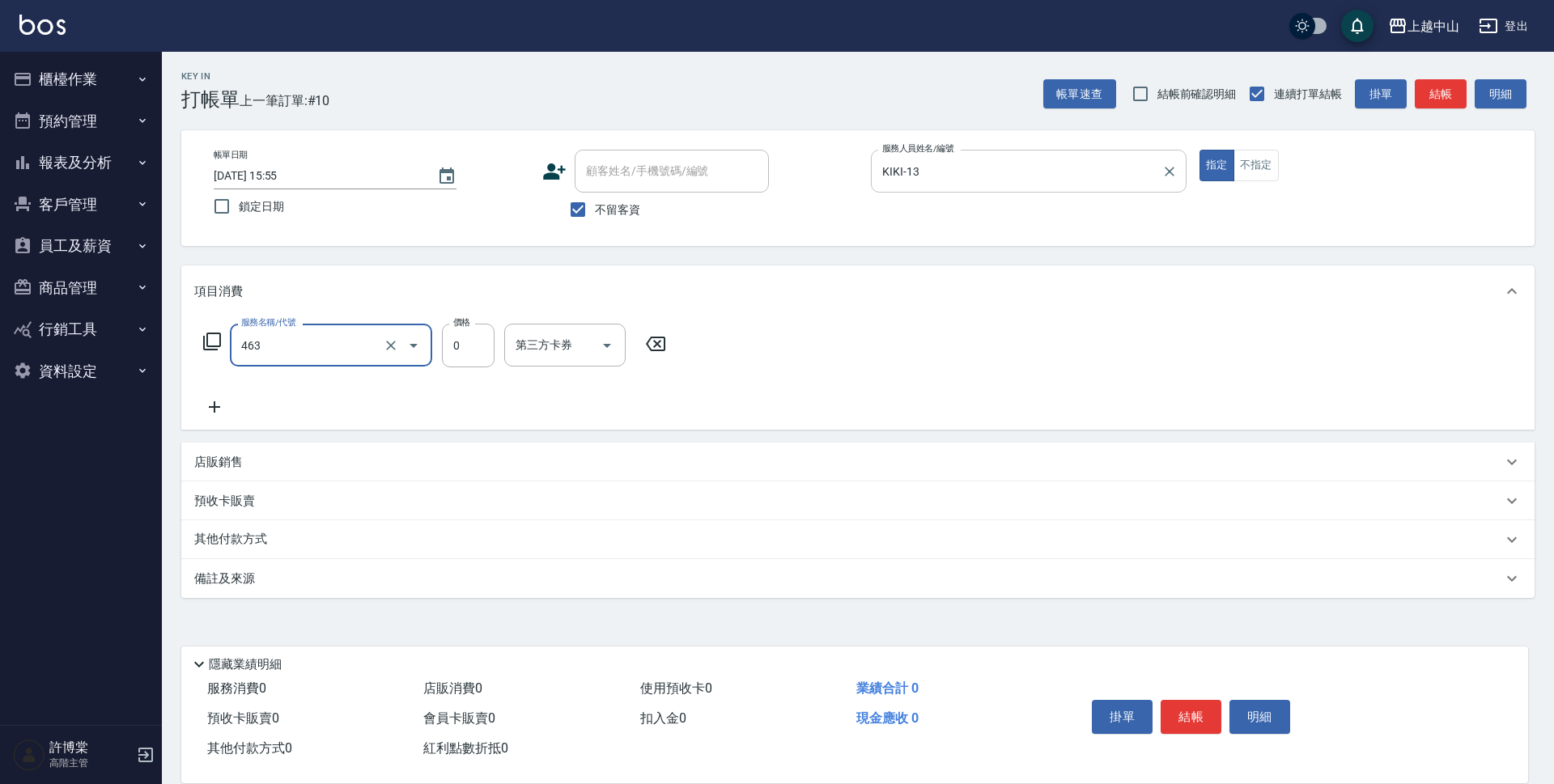
type input "護髮卡使用(463)"
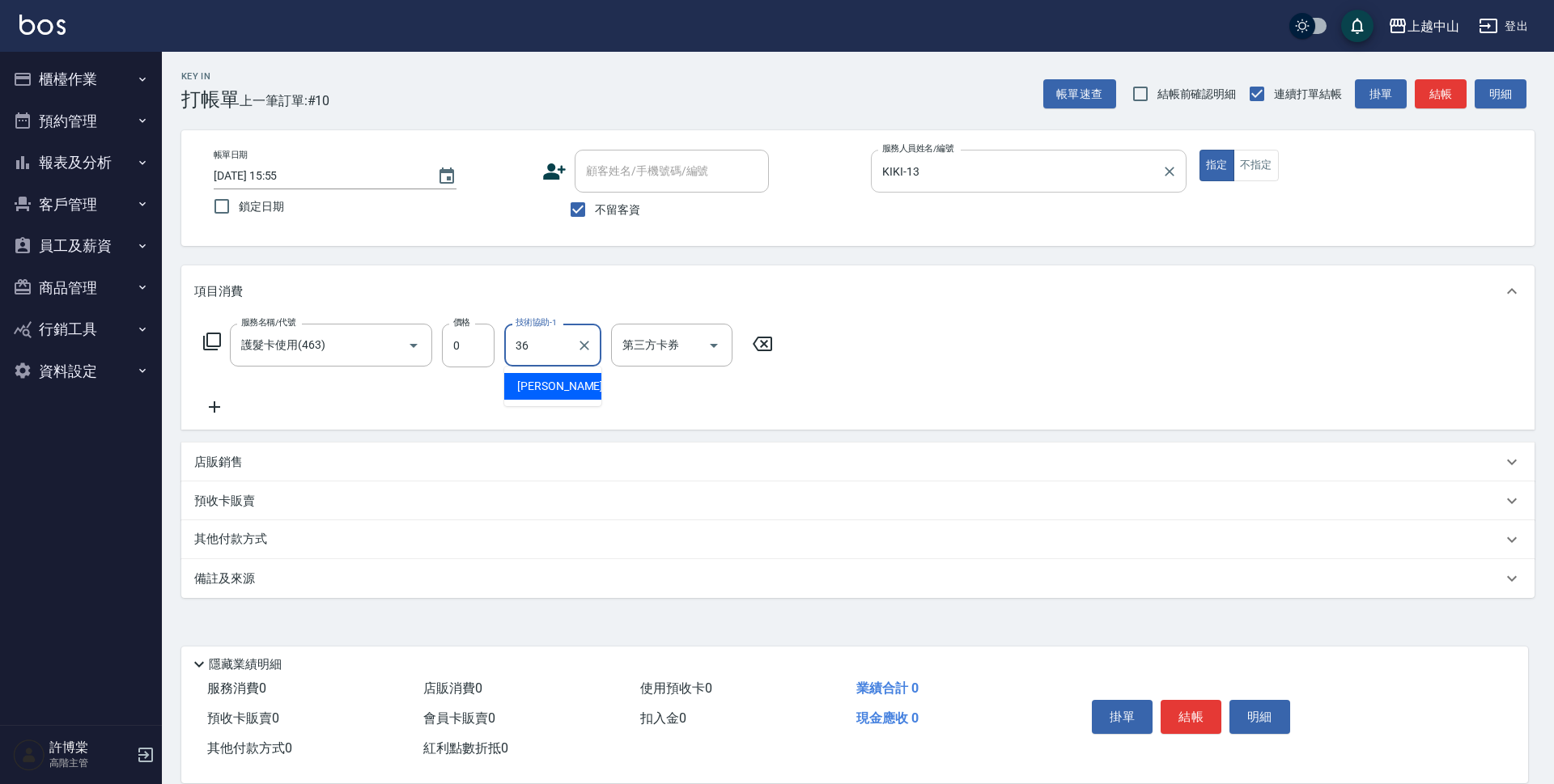
type input "薇慈-36"
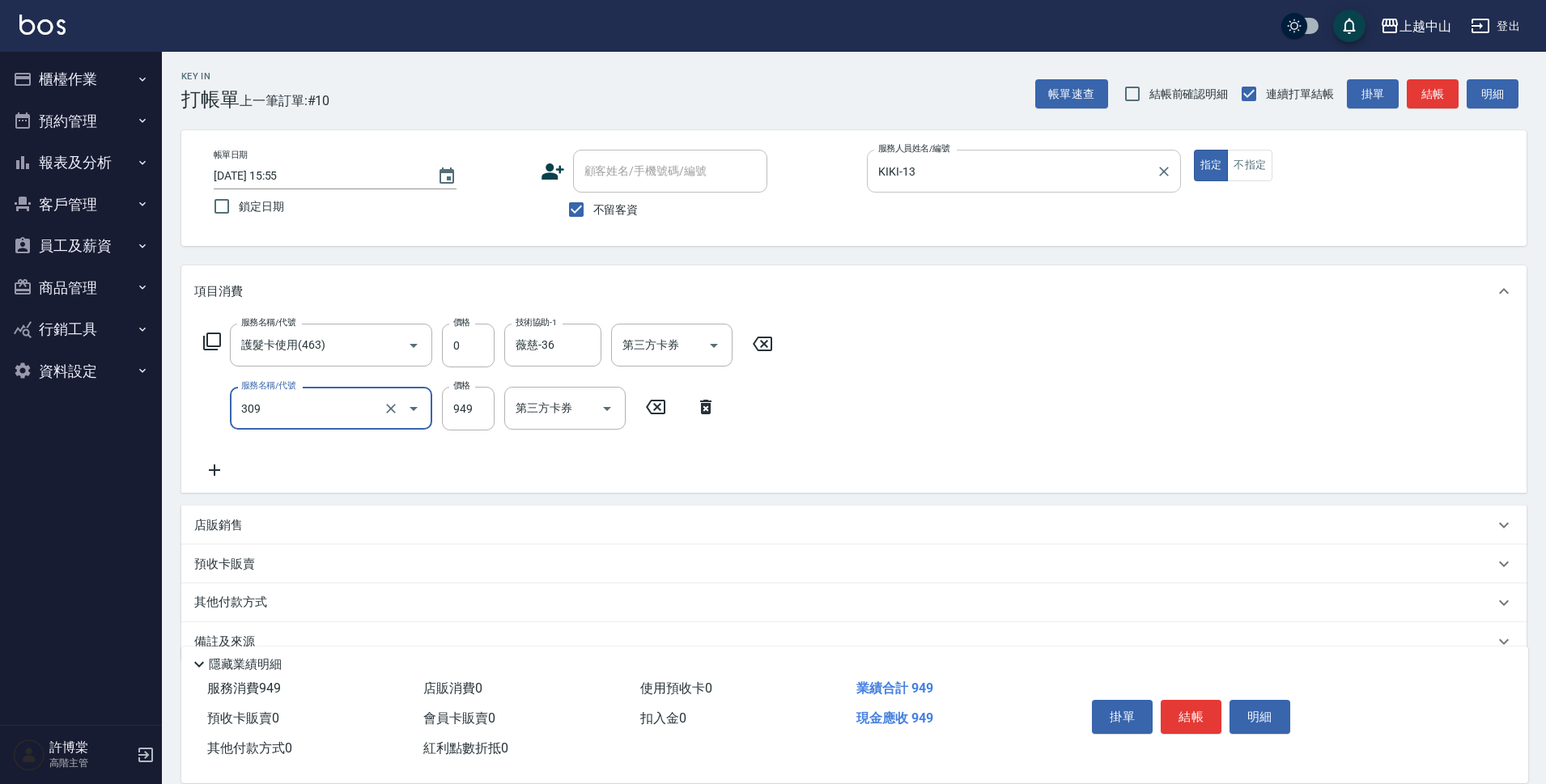
type input "森精萃舒壓調理髮浴(309)"
type input "950"
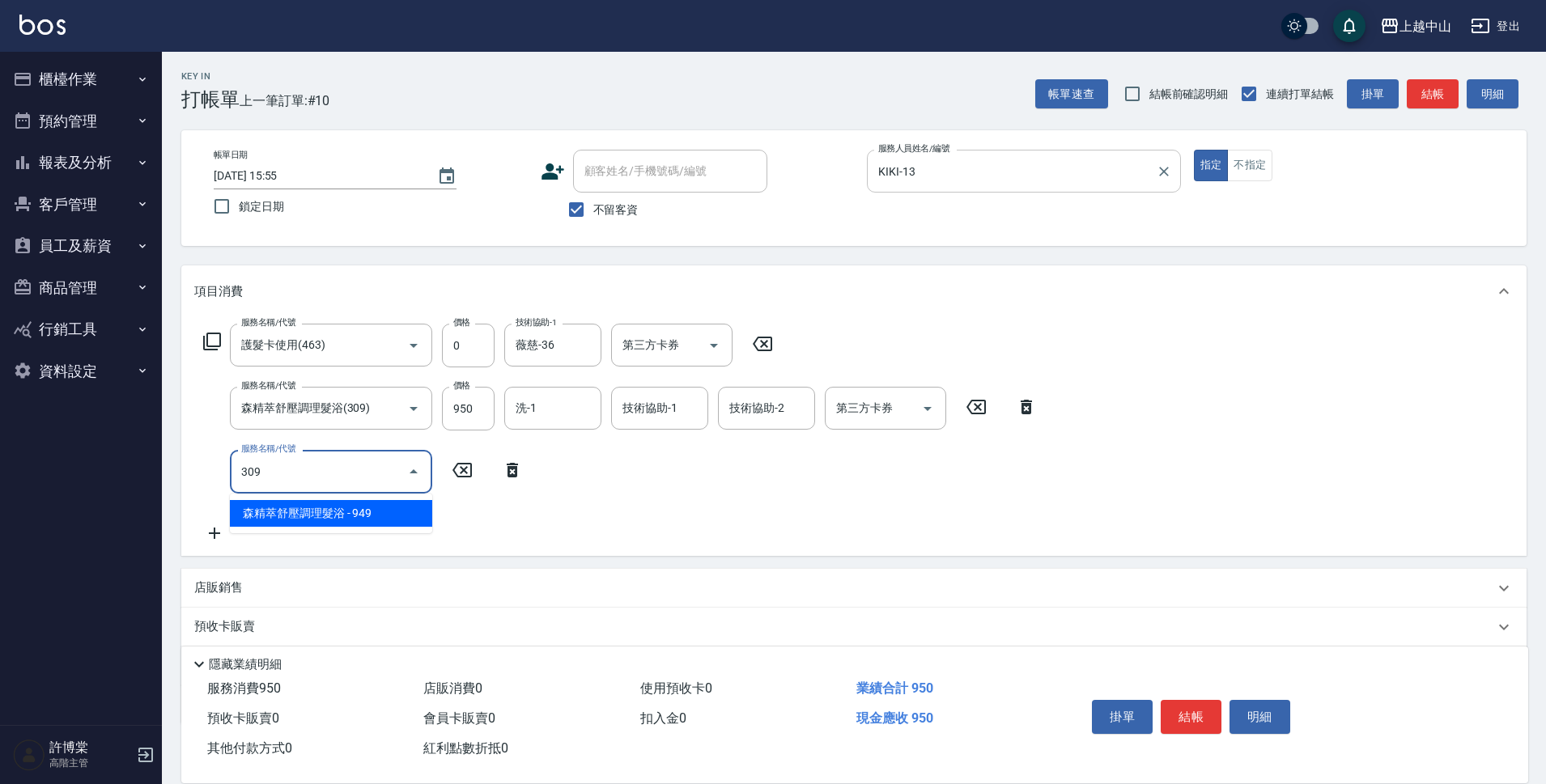
type input "森精萃舒壓調理髮浴(309)"
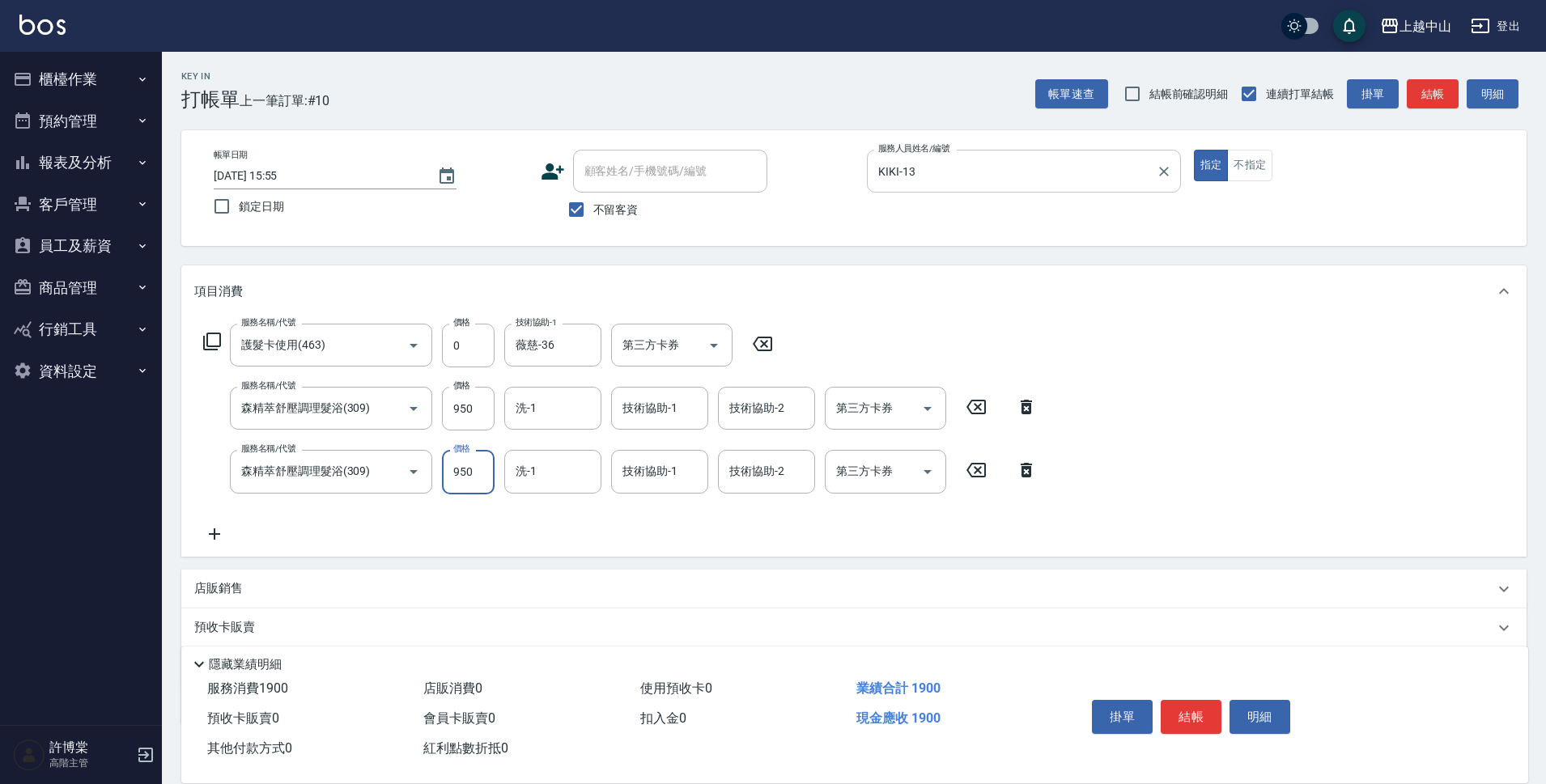
type input "950"
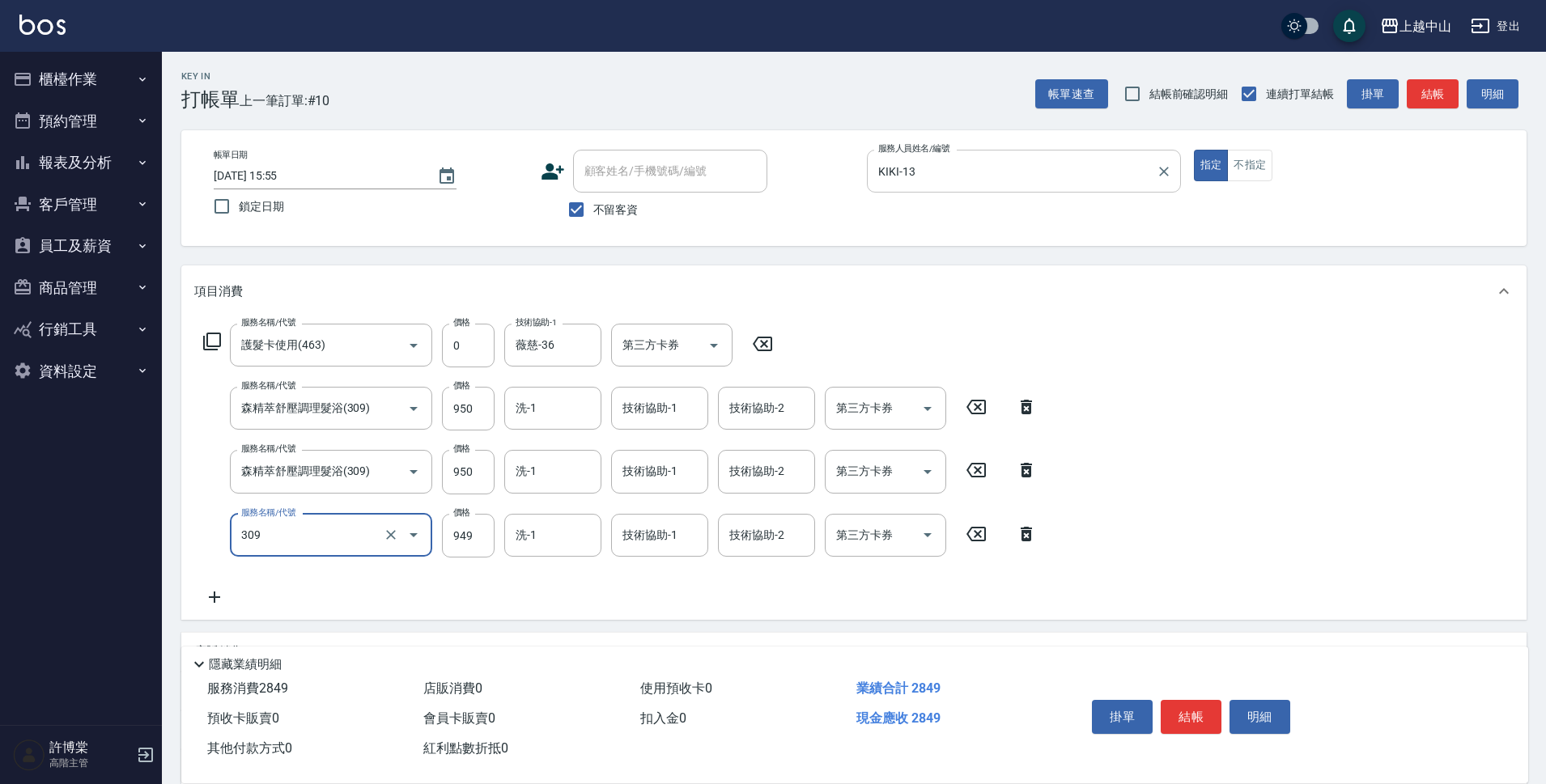
type input "森精萃舒壓調理髮浴(309)"
type input "950"
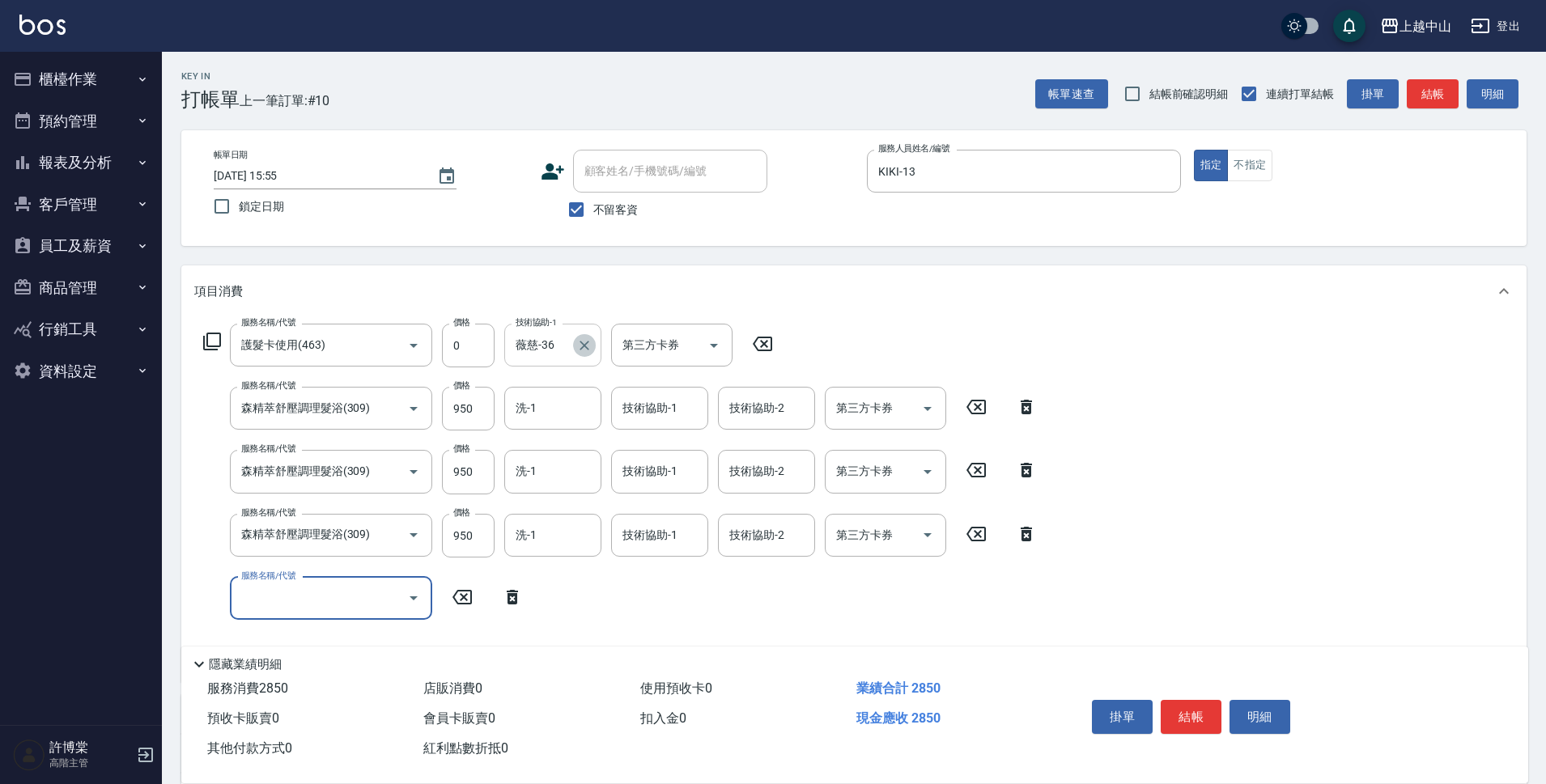
click at [594, 345] on button "Clear" at bounding box center [584, 345] width 22 height 22
click at [393, 347] on icon "Clear" at bounding box center [391, 345] width 10 height 10
type input "護髮卡使用(463)"
click at [393, 347] on icon "Clear" at bounding box center [391, 345] width 10 height 10
type input "洗髮(免費)(600)"
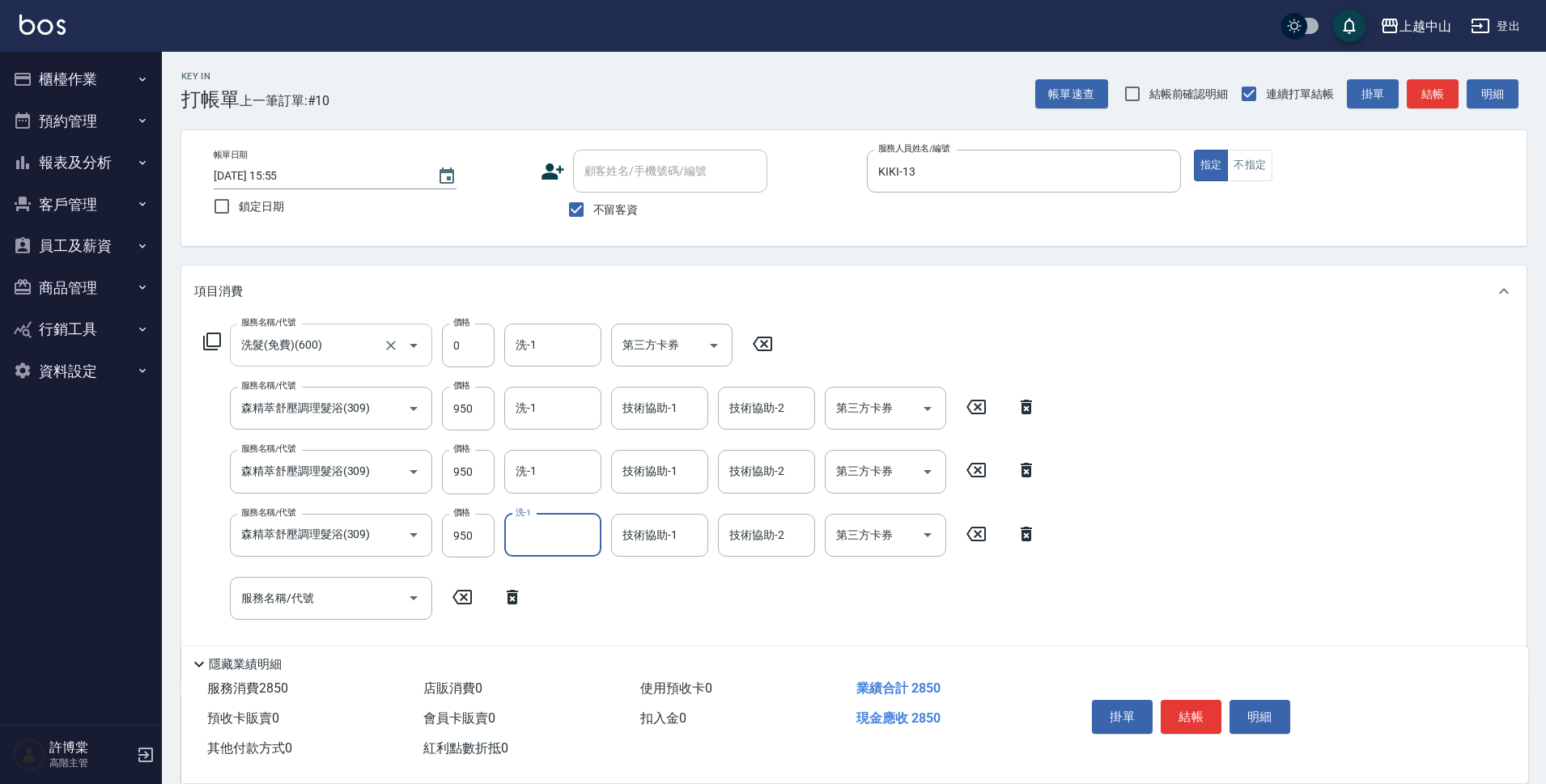
click at [602, 409] on form "洗-1 洗-1" at bounding box center [557, 409] width 107 height 43
click at [584, 348] on input "洗-1" at bounding box center [553, 345] width 82 height 29
type input "鴨鴨-30"
click at [615, 364] on div "第三方卡券" at bounding box center [671, 345] width 121 height 43
click at [592, 404] on input "洗-1" at bounding box center [553, 409] width 82 height 29
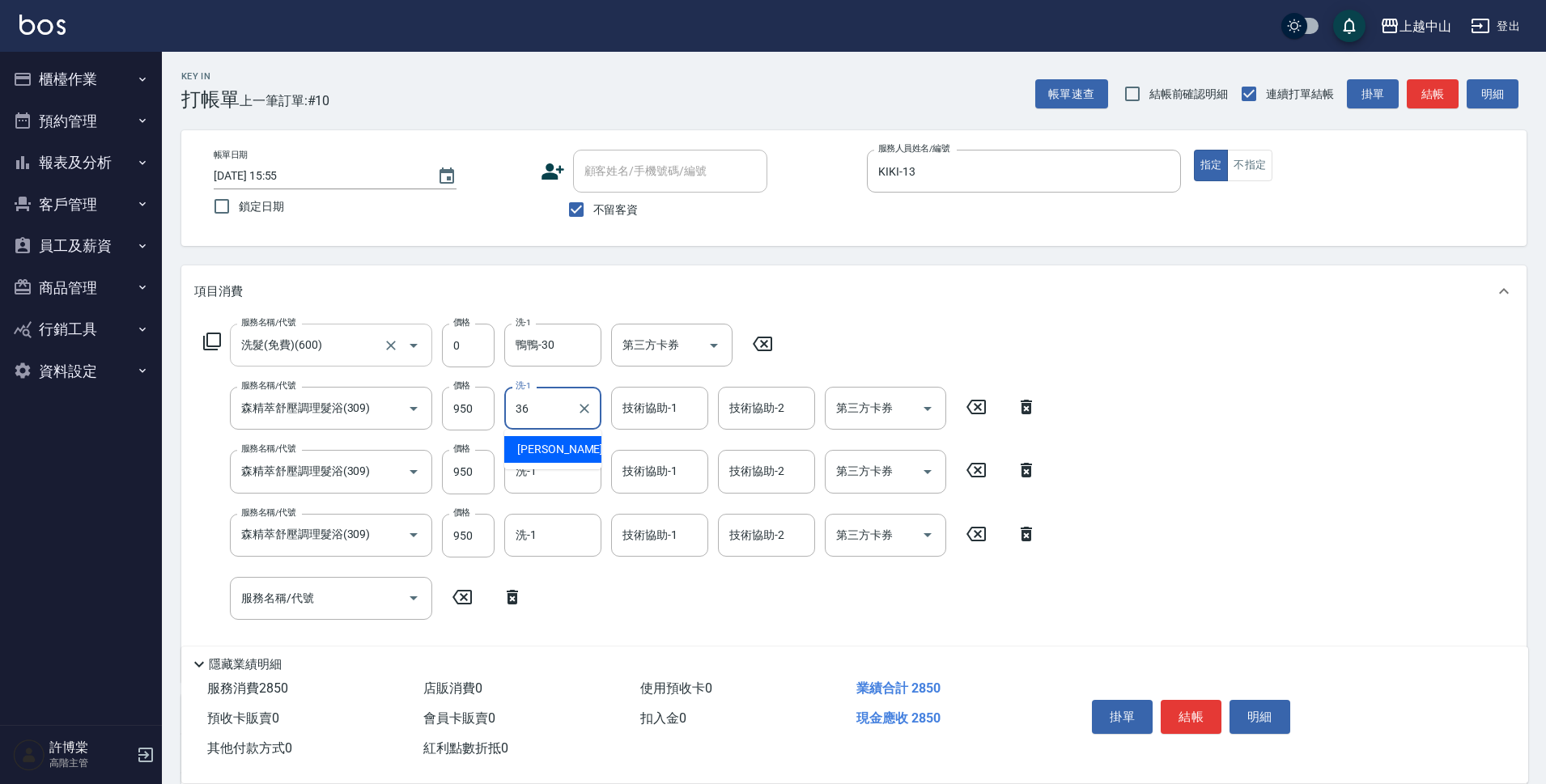
type input "薇慈-36"
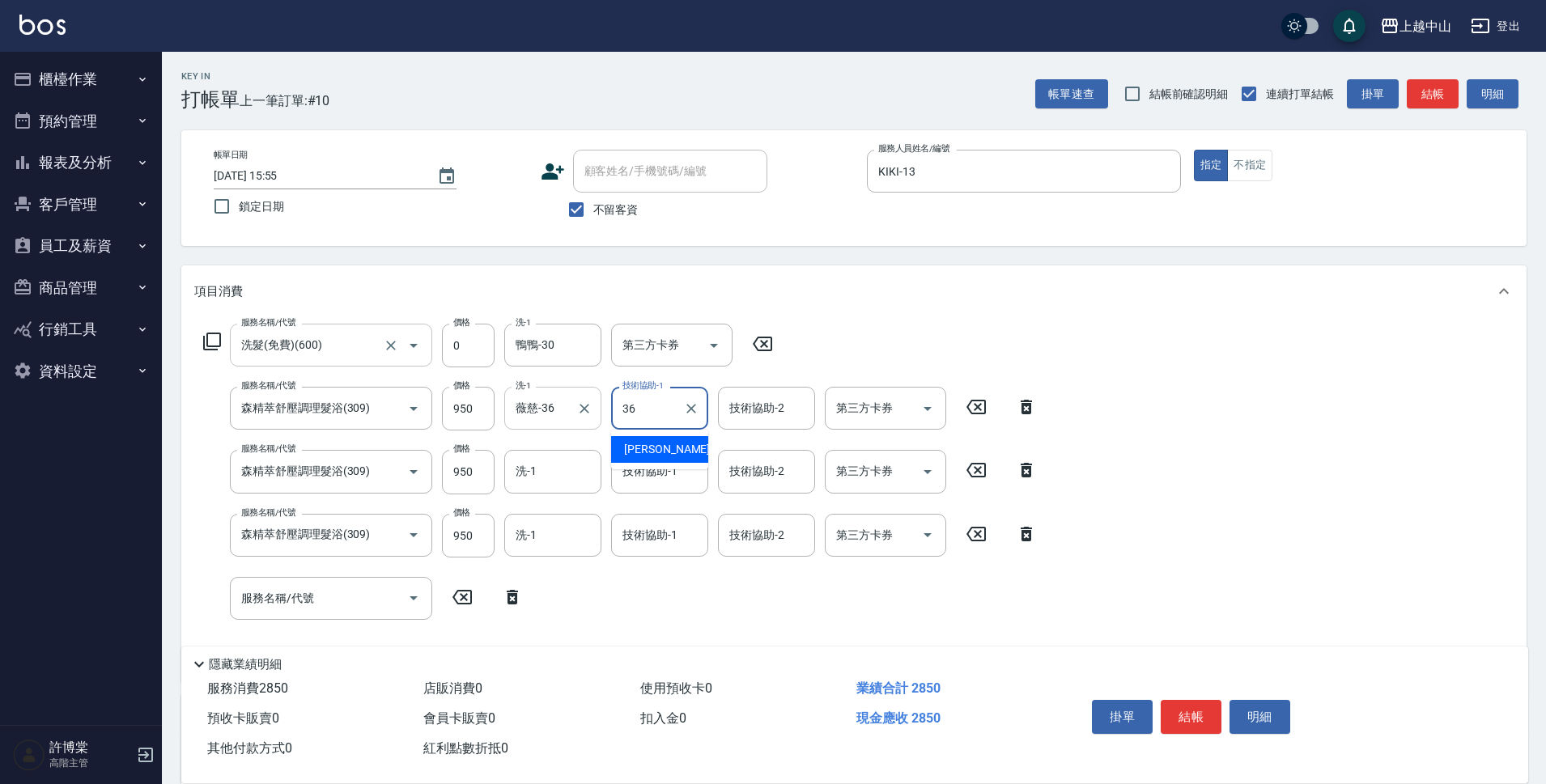
type input "薇慈-36"
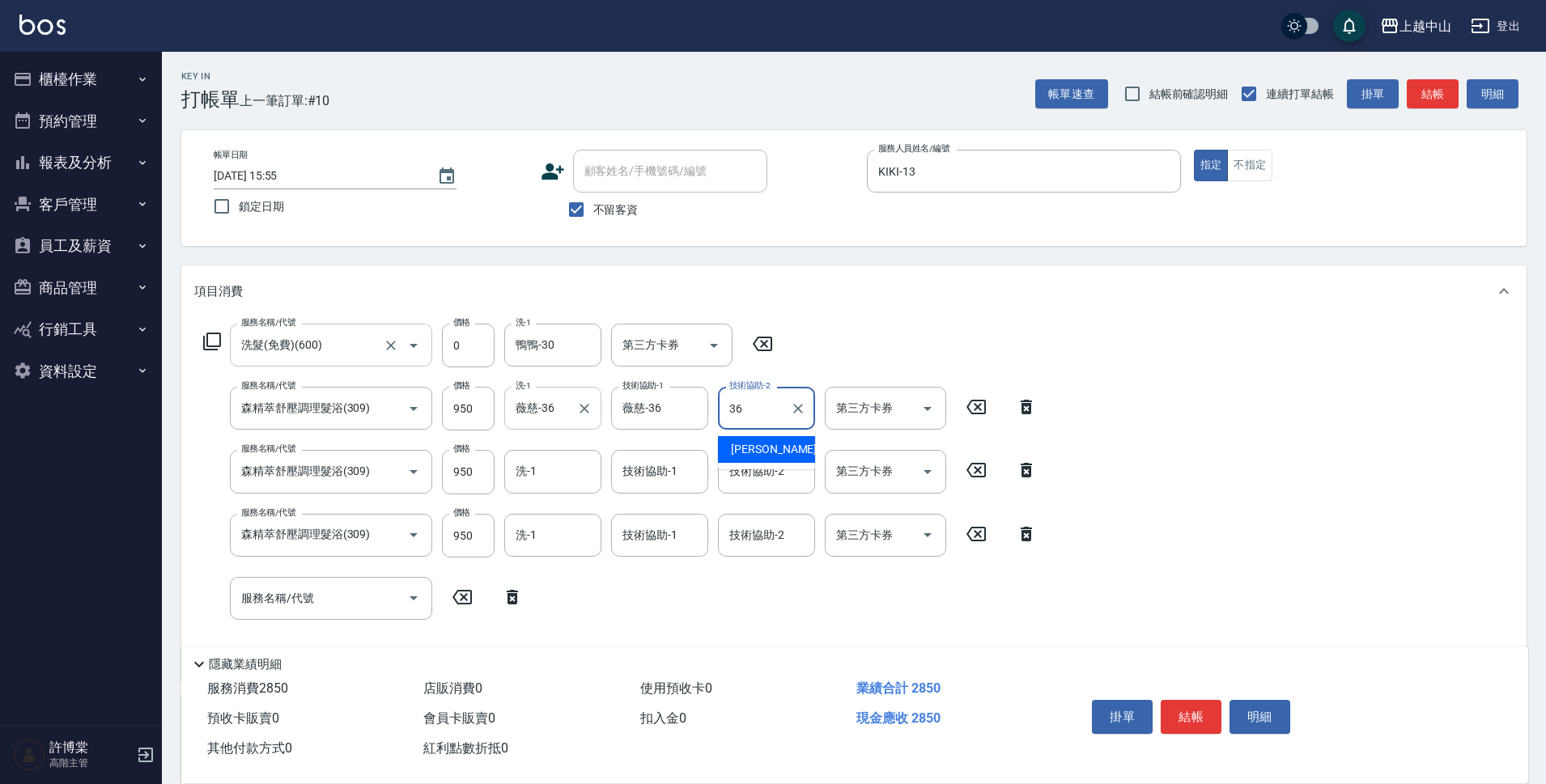
type input "薇慈-36"
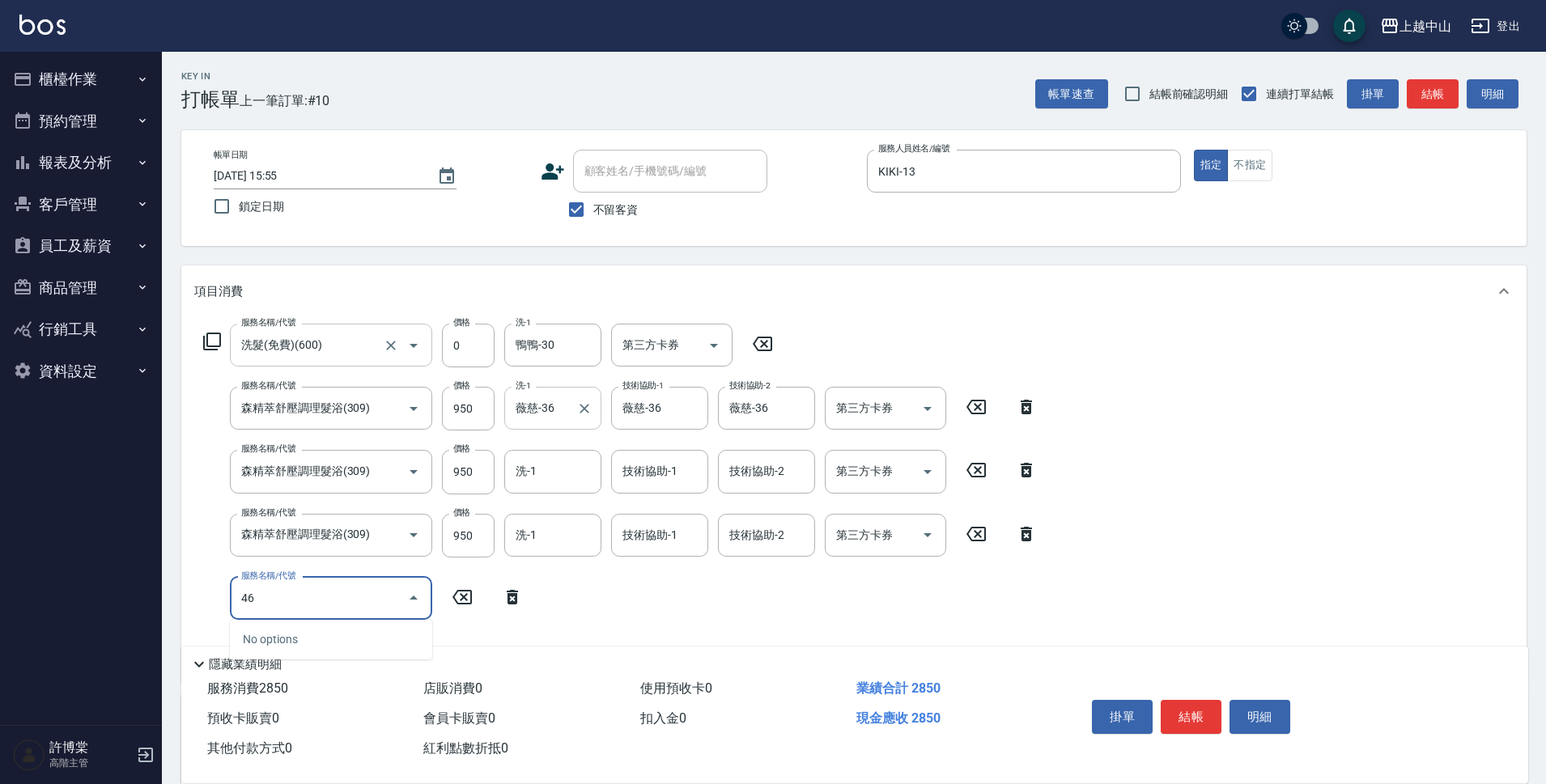
type input "4"
type input "護髮卡使用(463)"
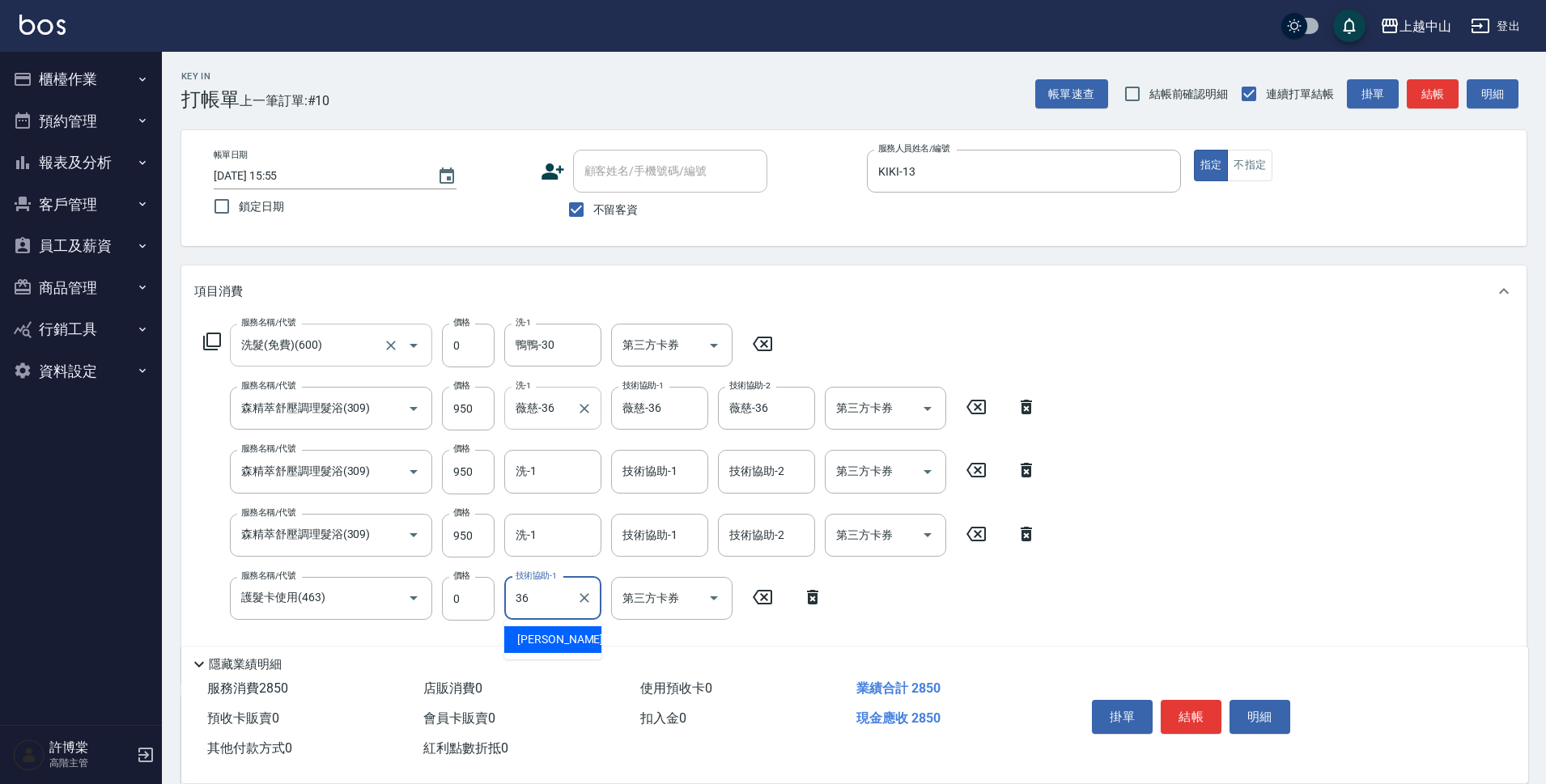
type input "薇慈-36"
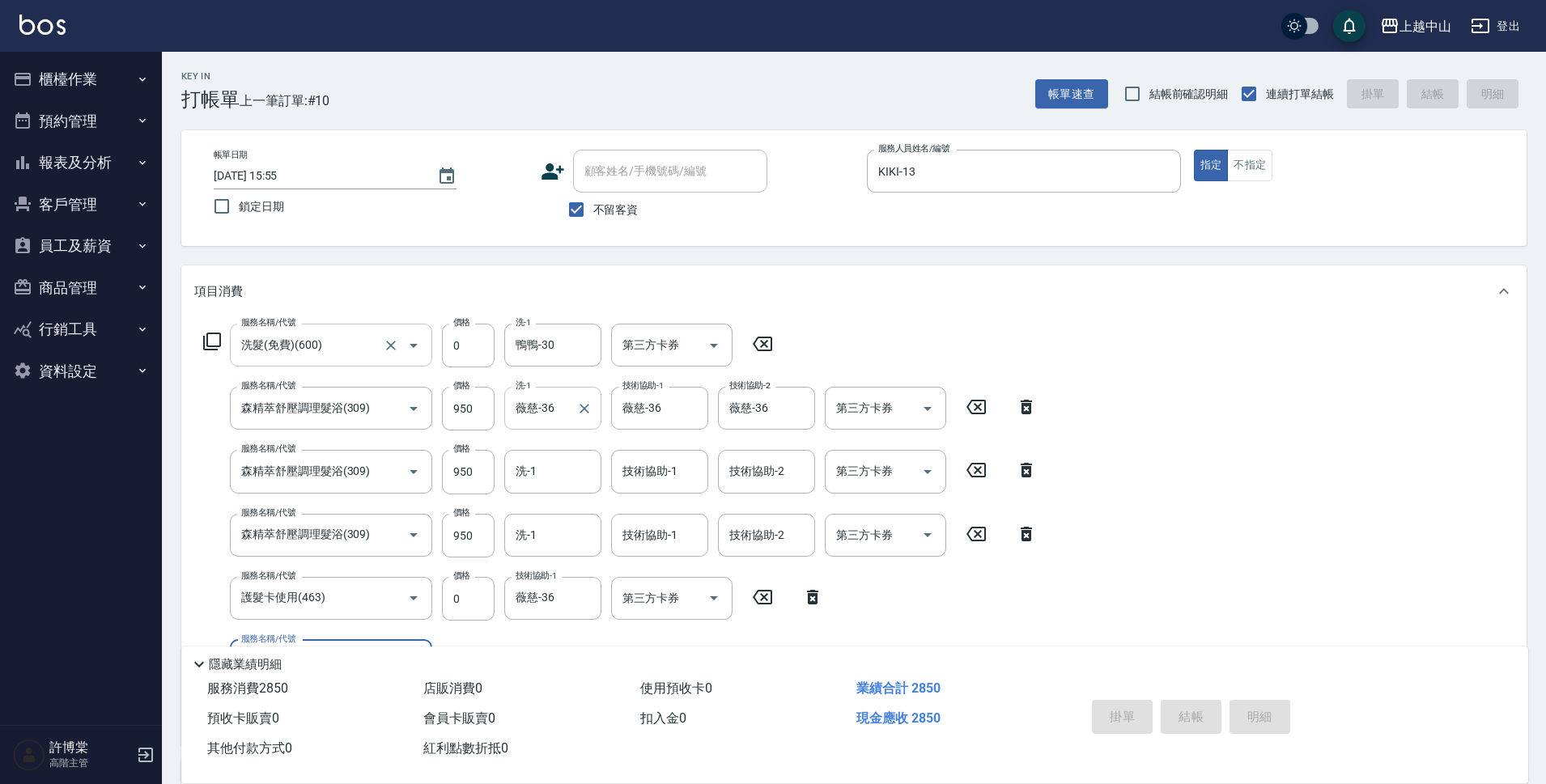
type input "[DATE] 15:56"
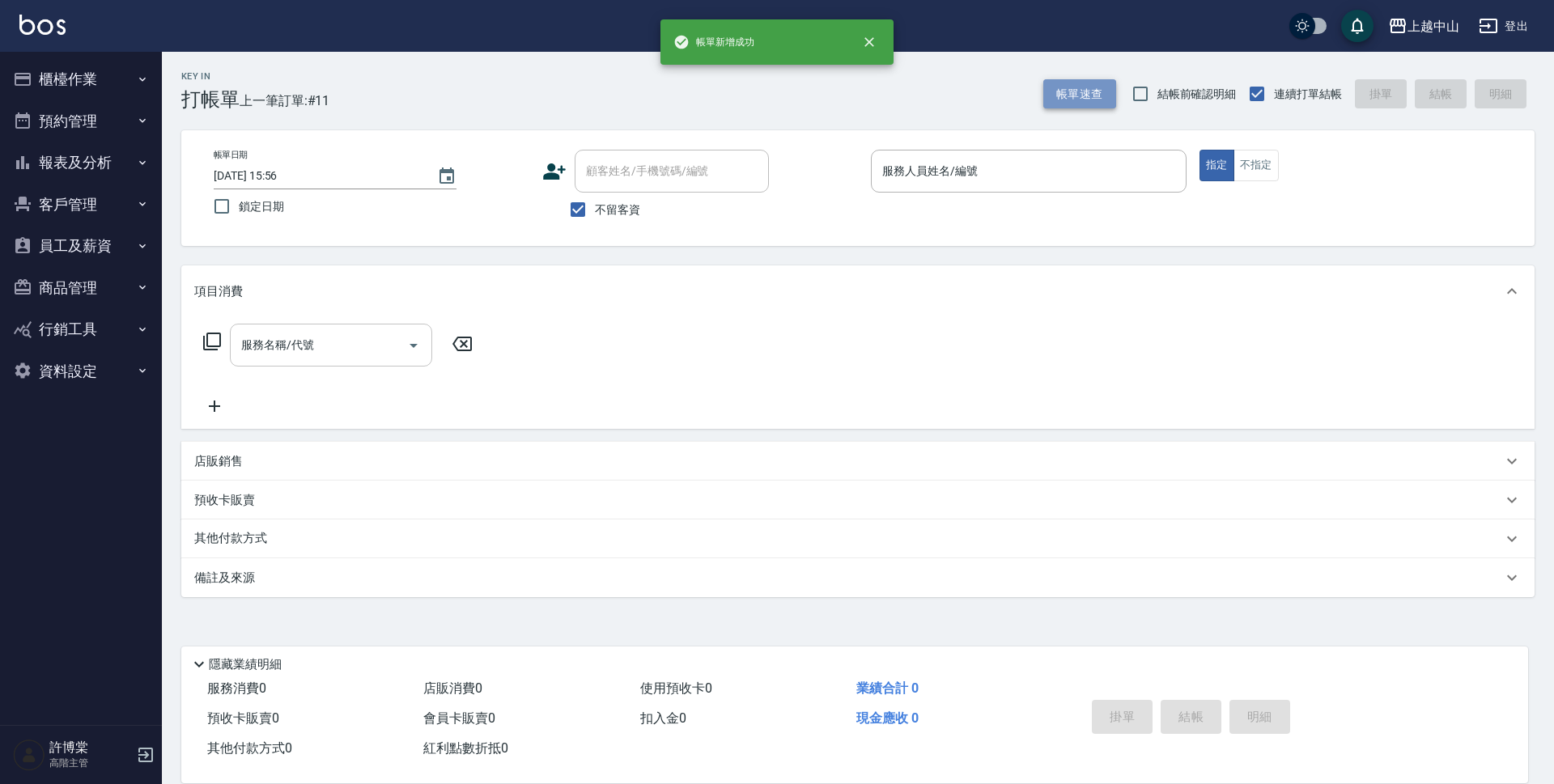
click at [1072, 101] on button "帳單速查" at bounding box center [1079, 94] width 73 height 30
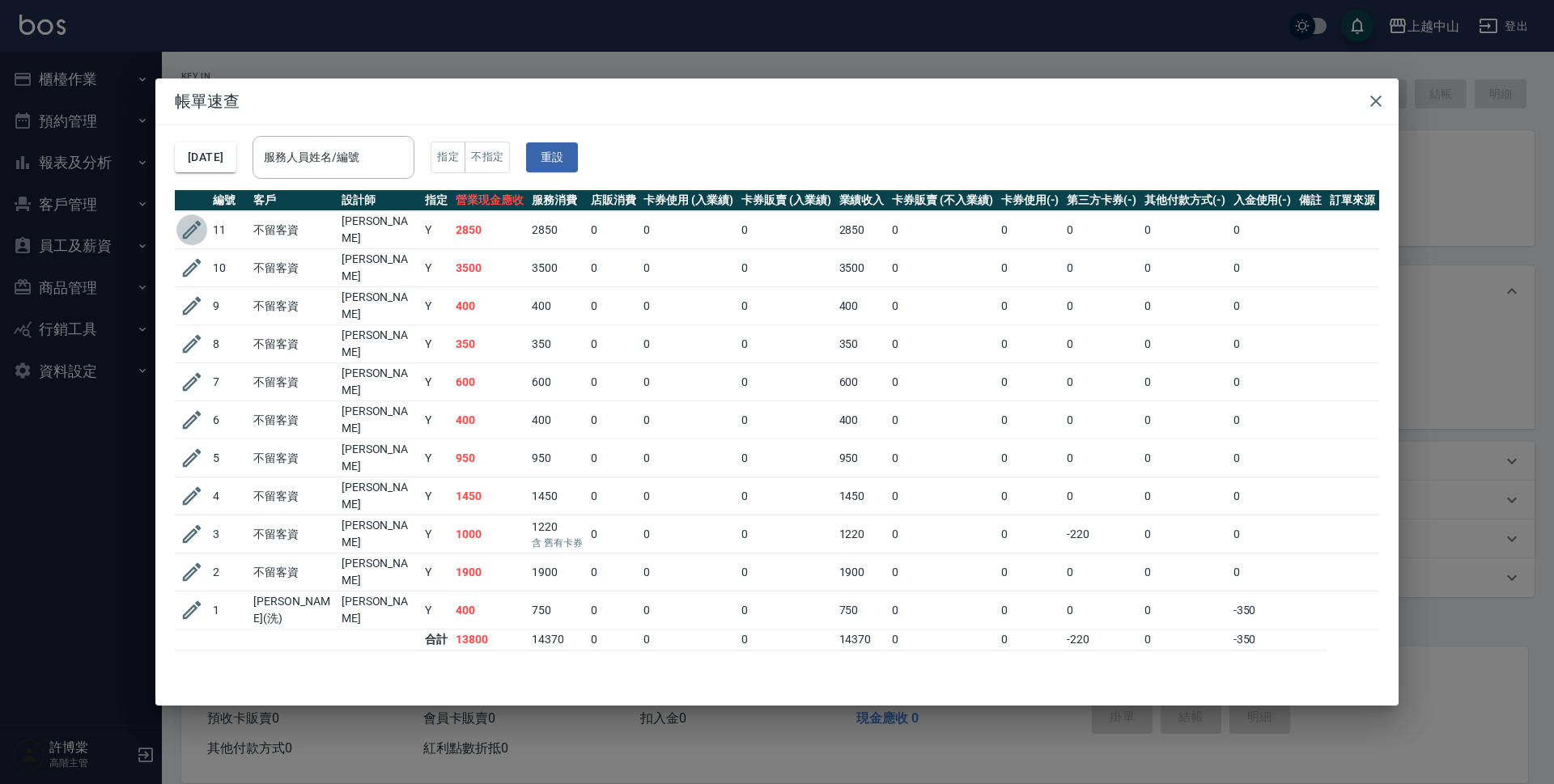
click at [180, 231] on icon "button" at bounding box center [192, 229] width 24 height 24
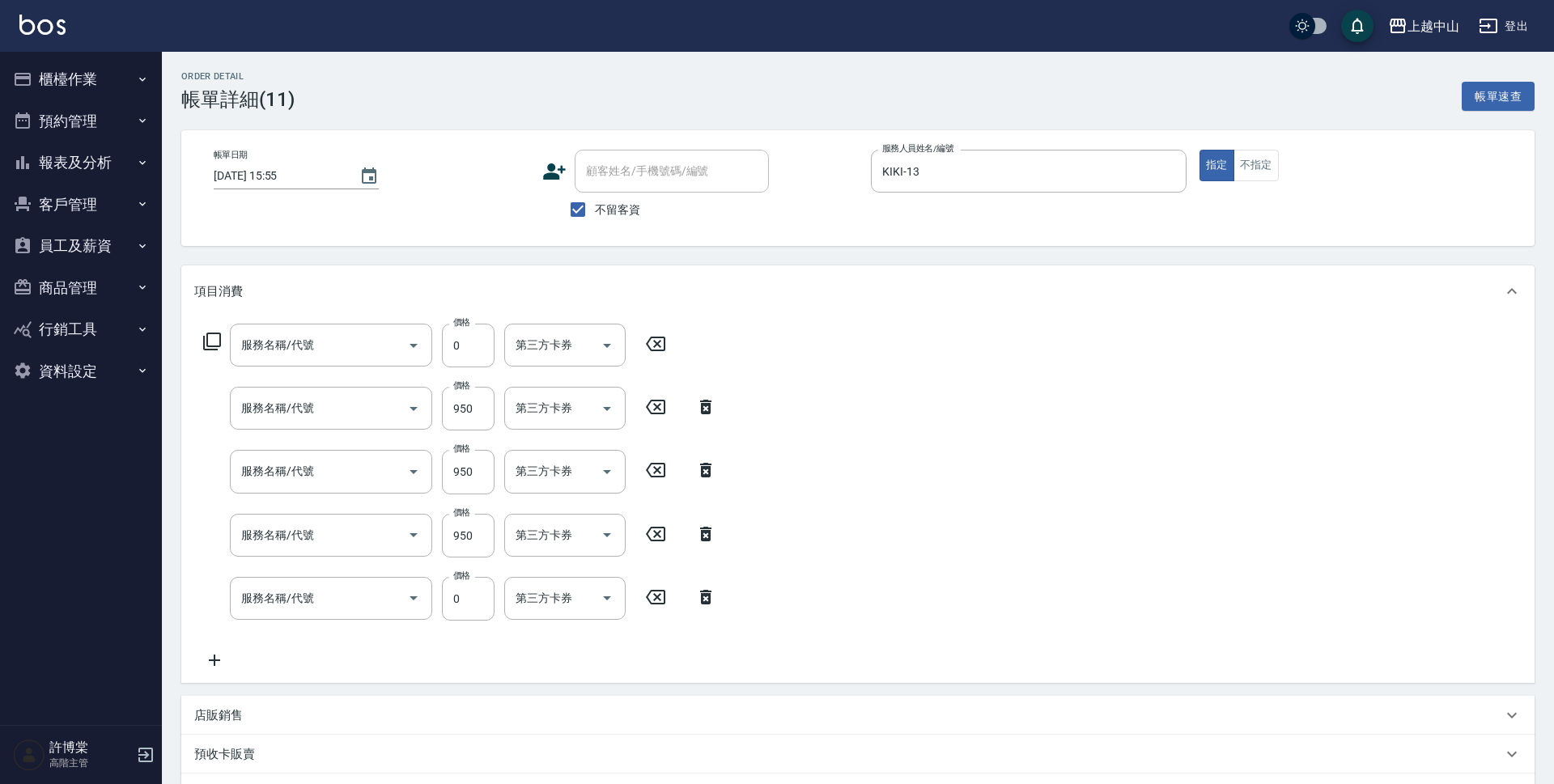
type input "[DATE] 15:55"
checkbox input "true"
type input "KIKI-13"
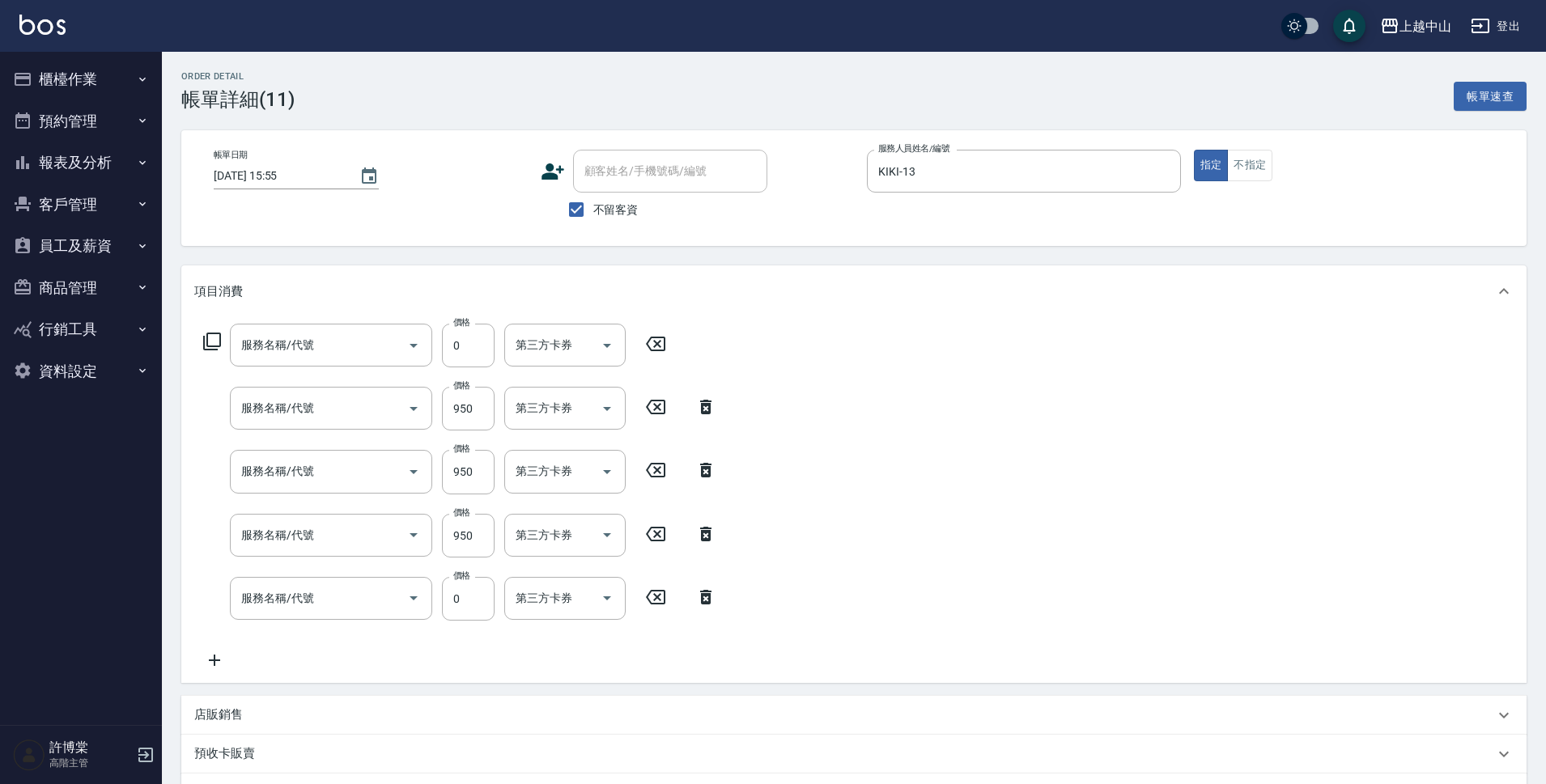
type input "護髮卡使用(463)"
type input "森精萃舒壓調理髮浴(309)"
type input "洗髮(免費)(600)"
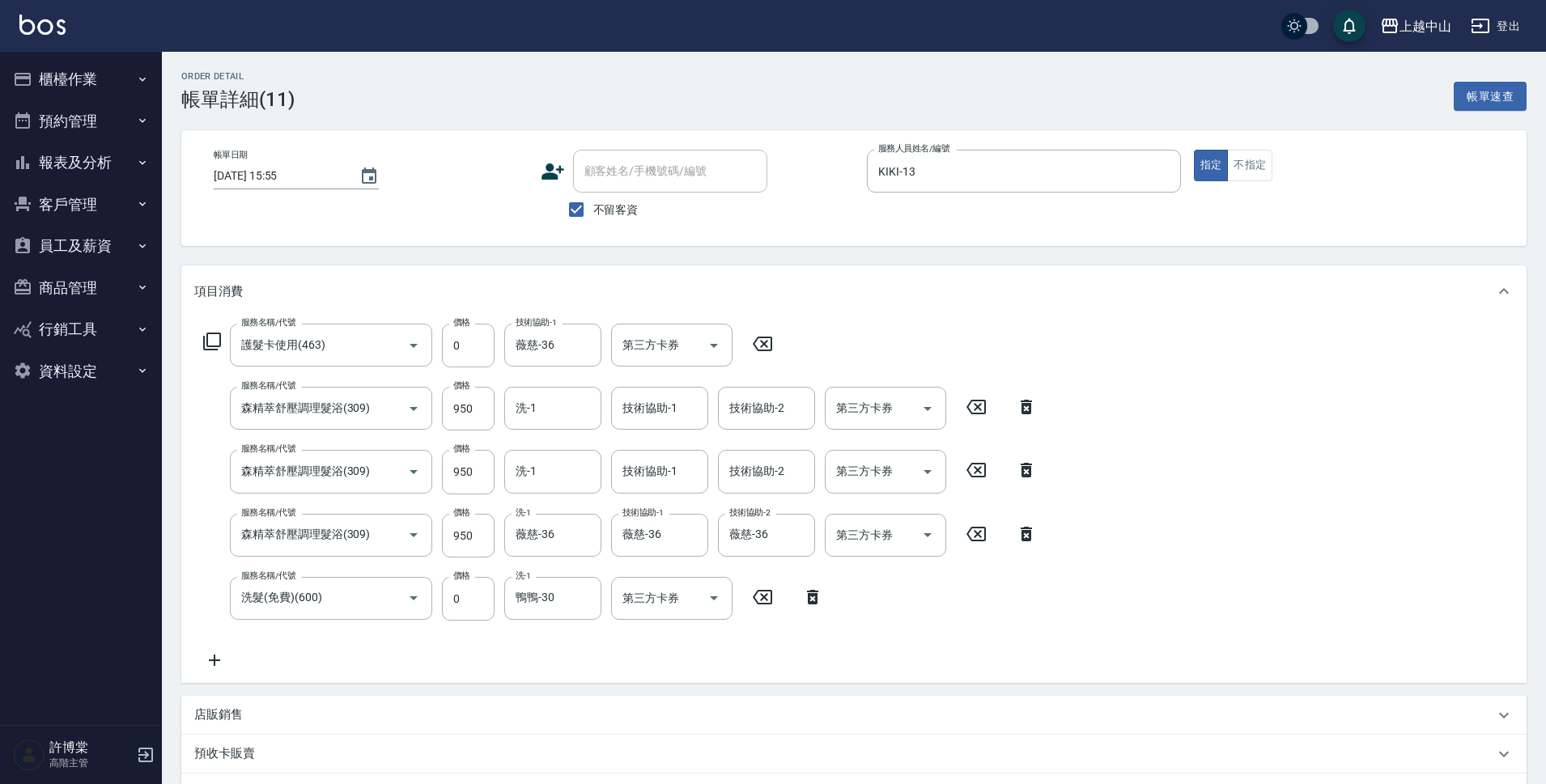
click at [218, 666] on icon at bounding box center [214, 660] width 40 height 20
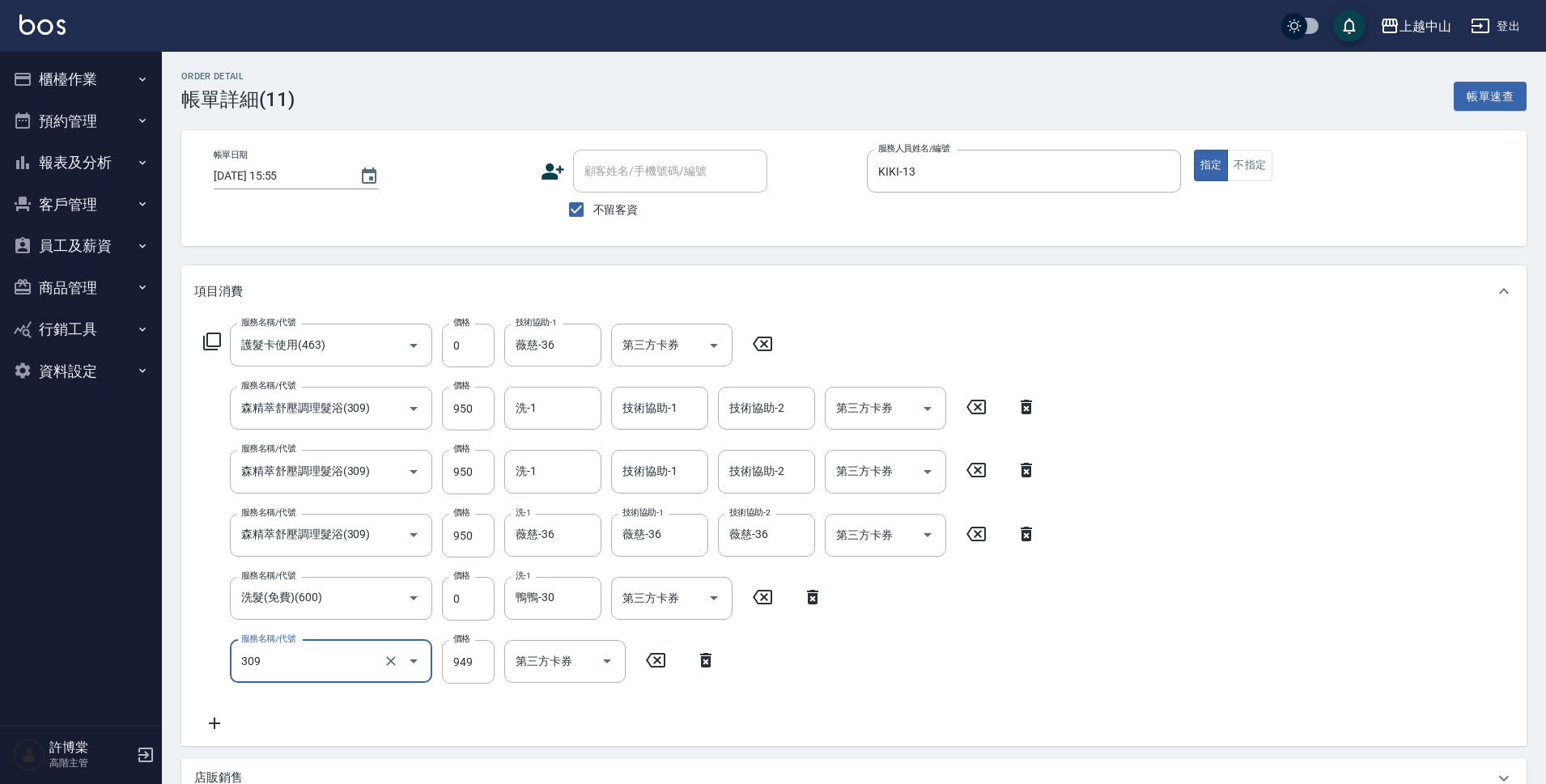
type input "森精萃舒壓調理髮浴(309)"
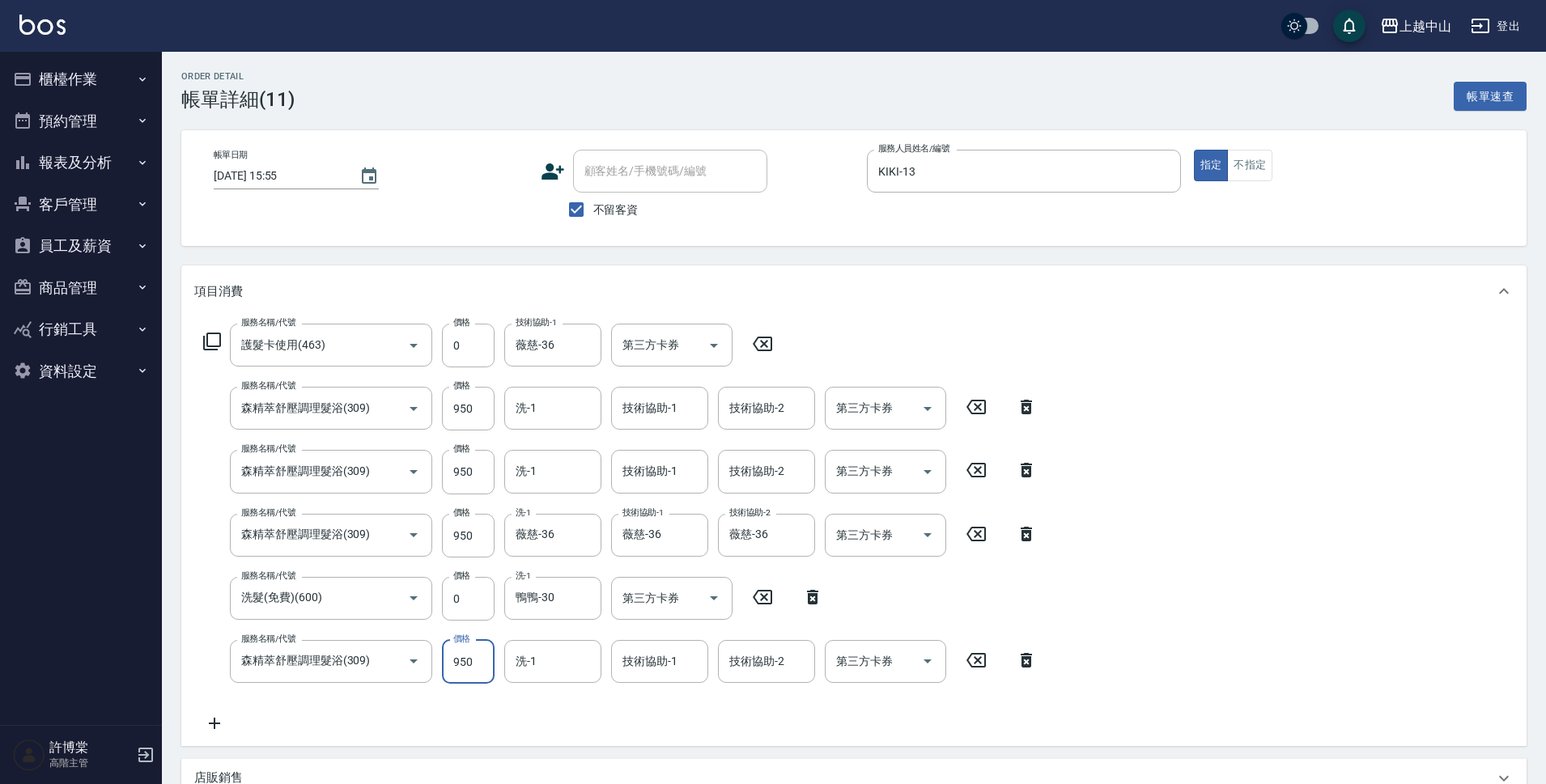
type input "950"
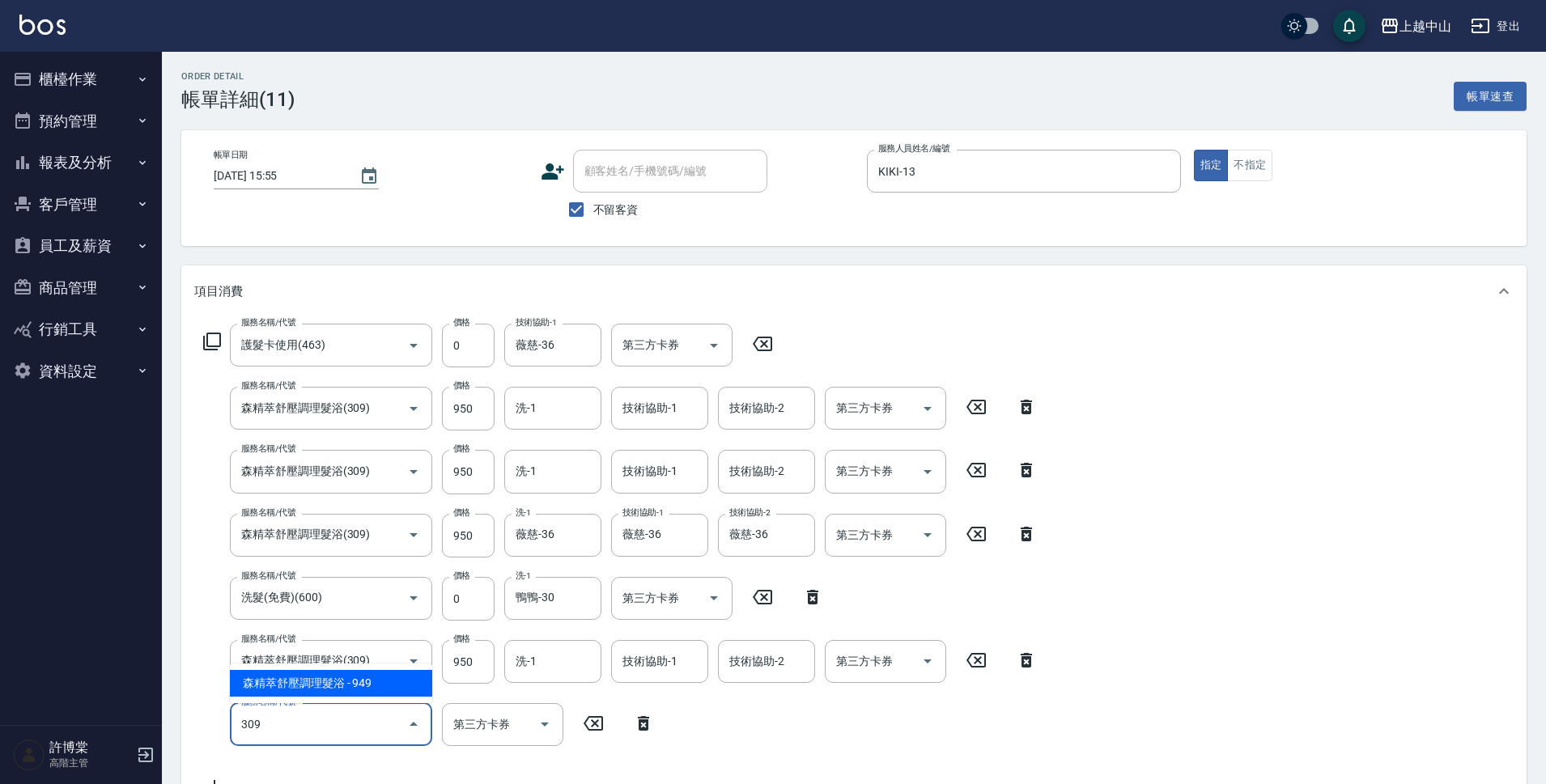
type input "森精萃舒壓調理髮浴(309)"
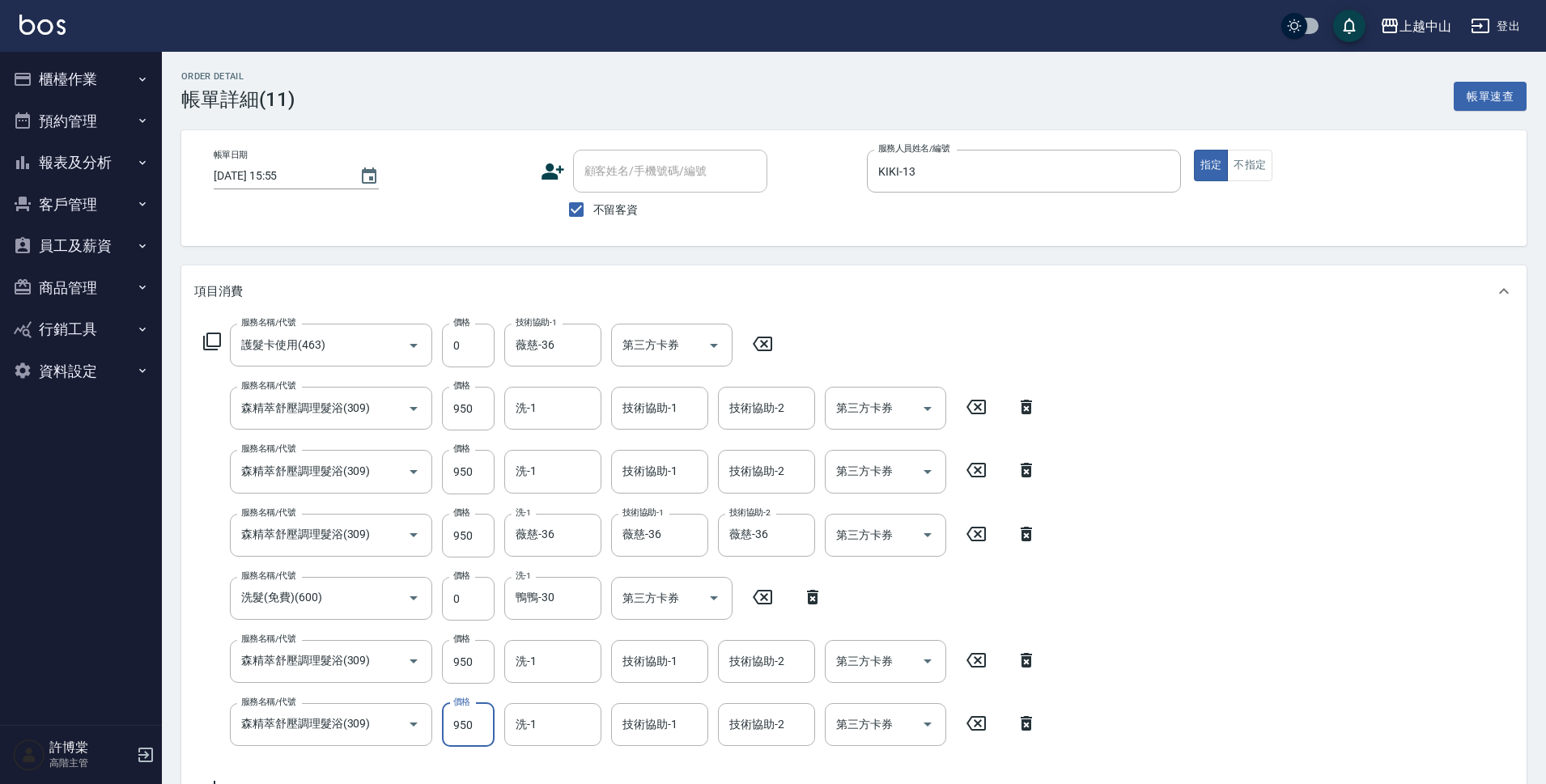
type input "950"
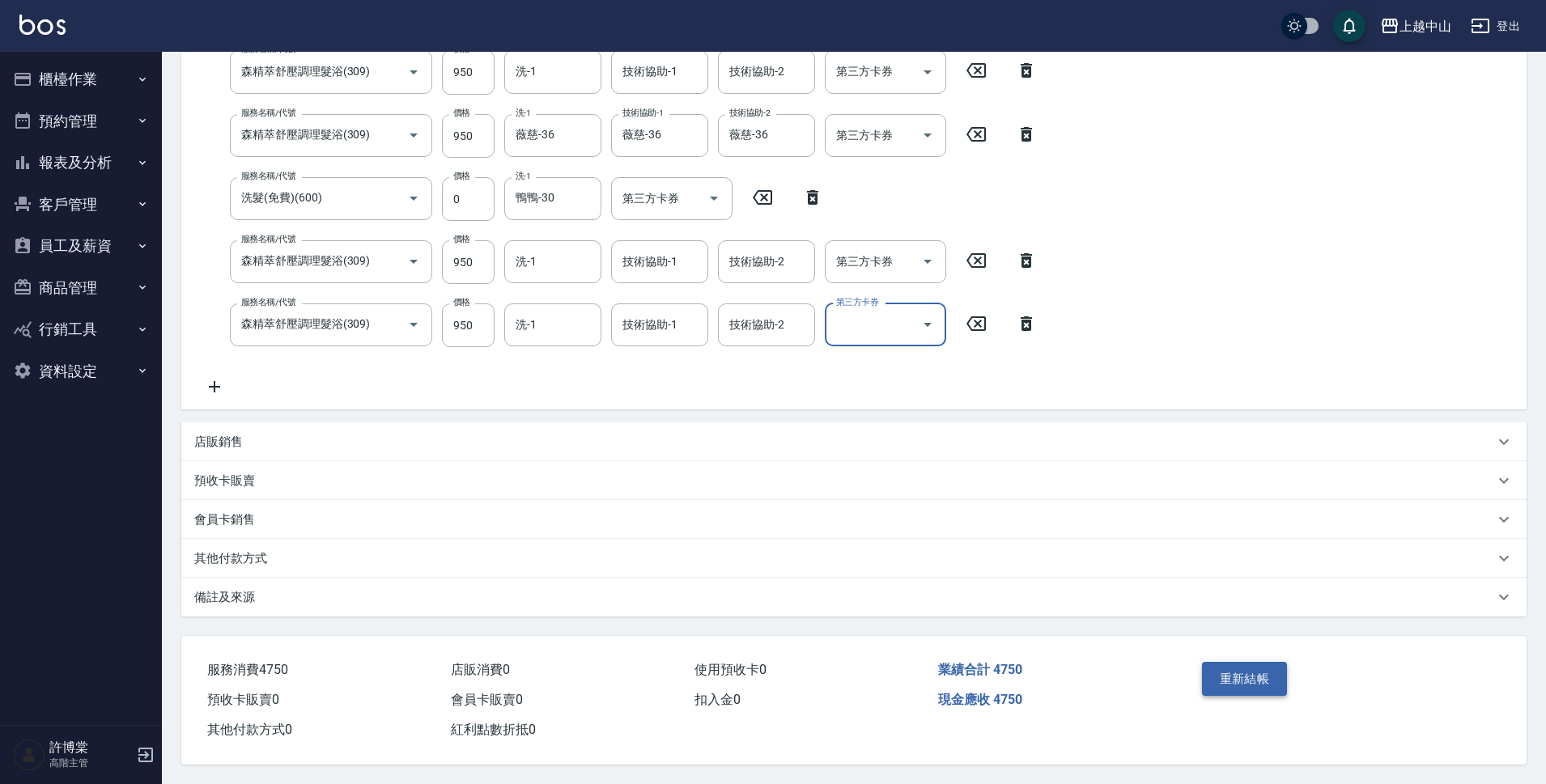
click at [1270, 676] on button "重新結帳" at bounding box center [1245, 679] width 86 height 34
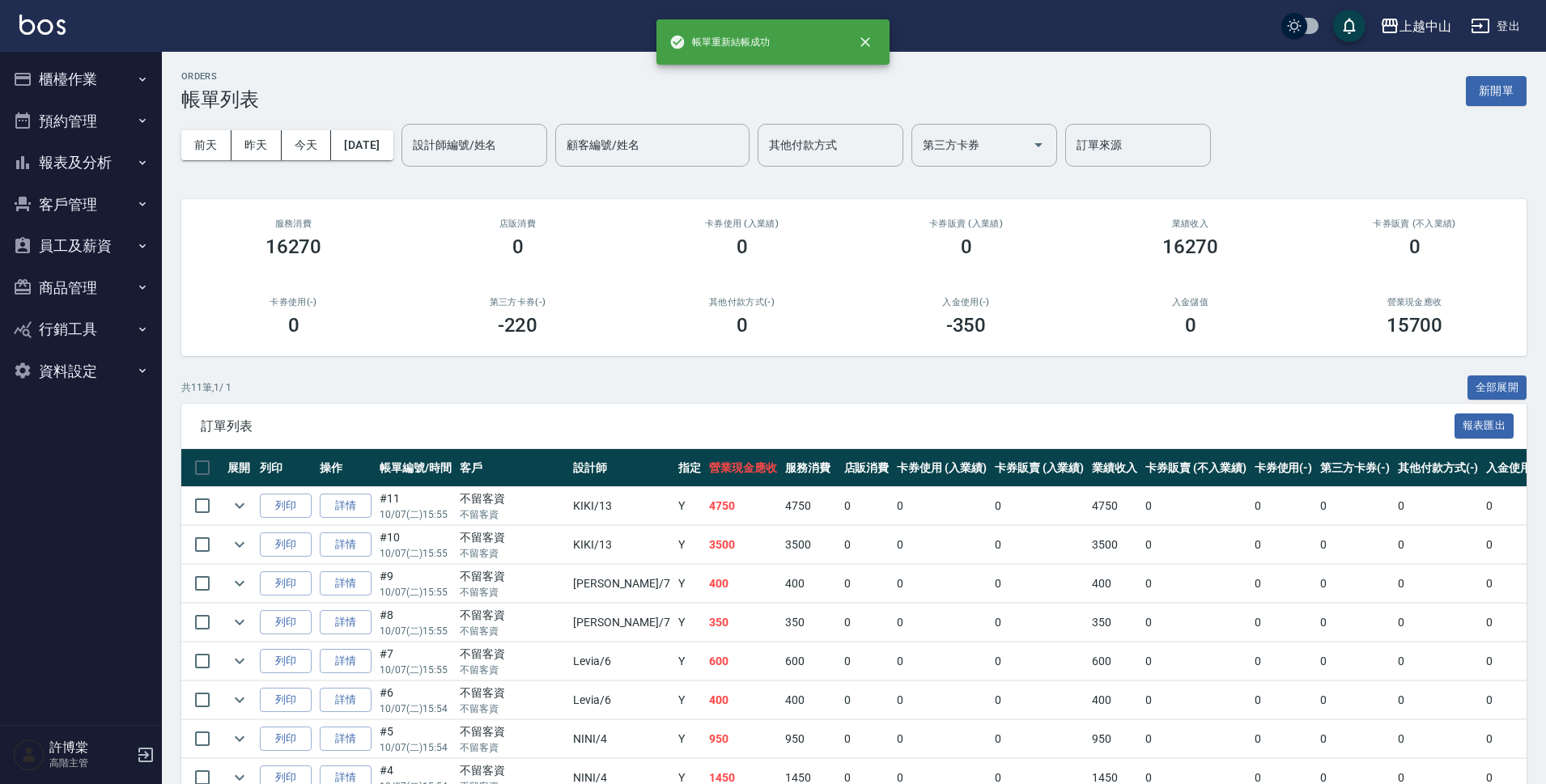
click at [1461, 108] on div "ORDERS 帳單列表 新開單" at bounding box center [853, 90] width 1345 height 39
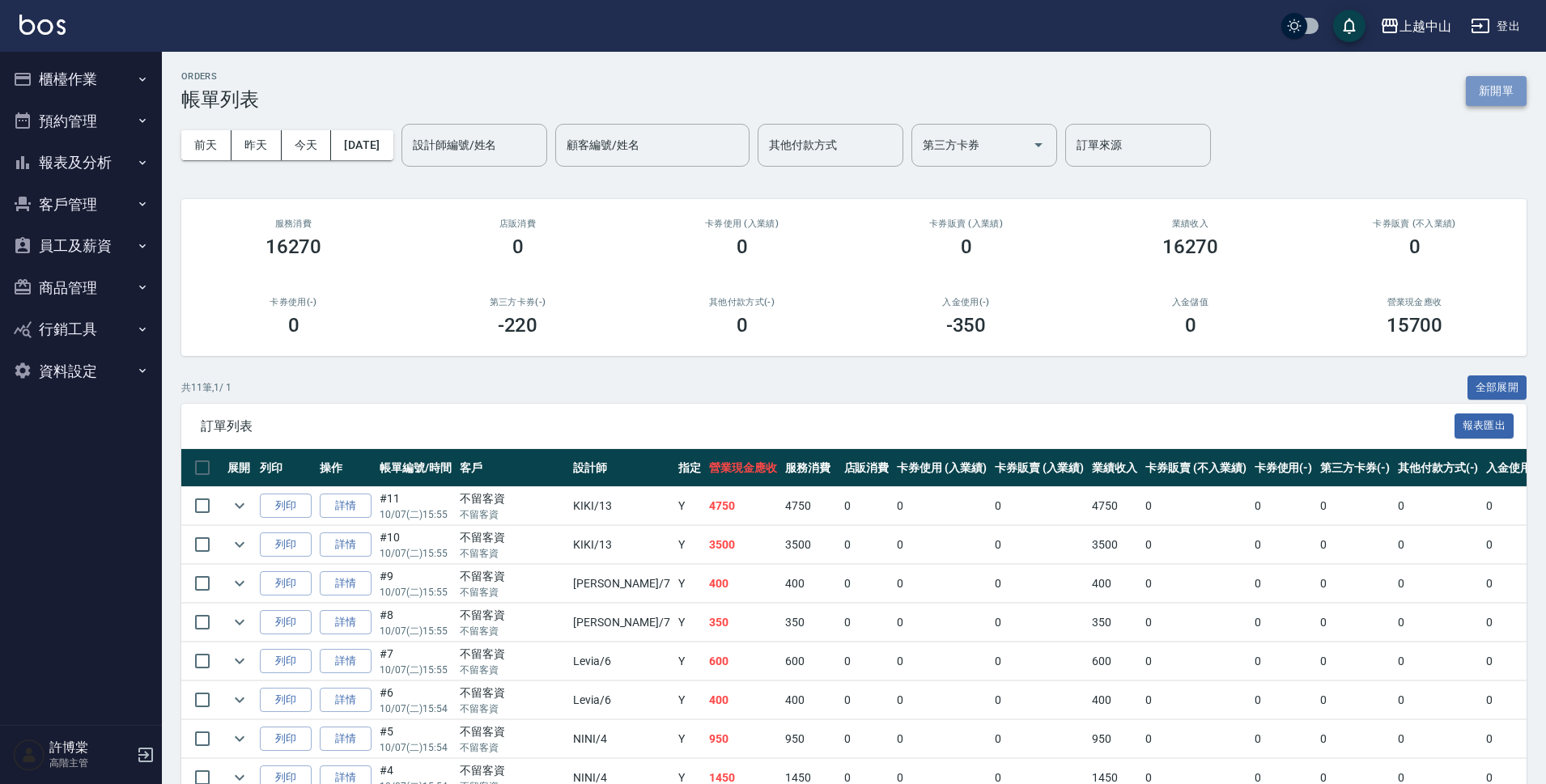
click at [1489, 97] on button "新開單" at bounding box center [1497, 90] width 61 height 30
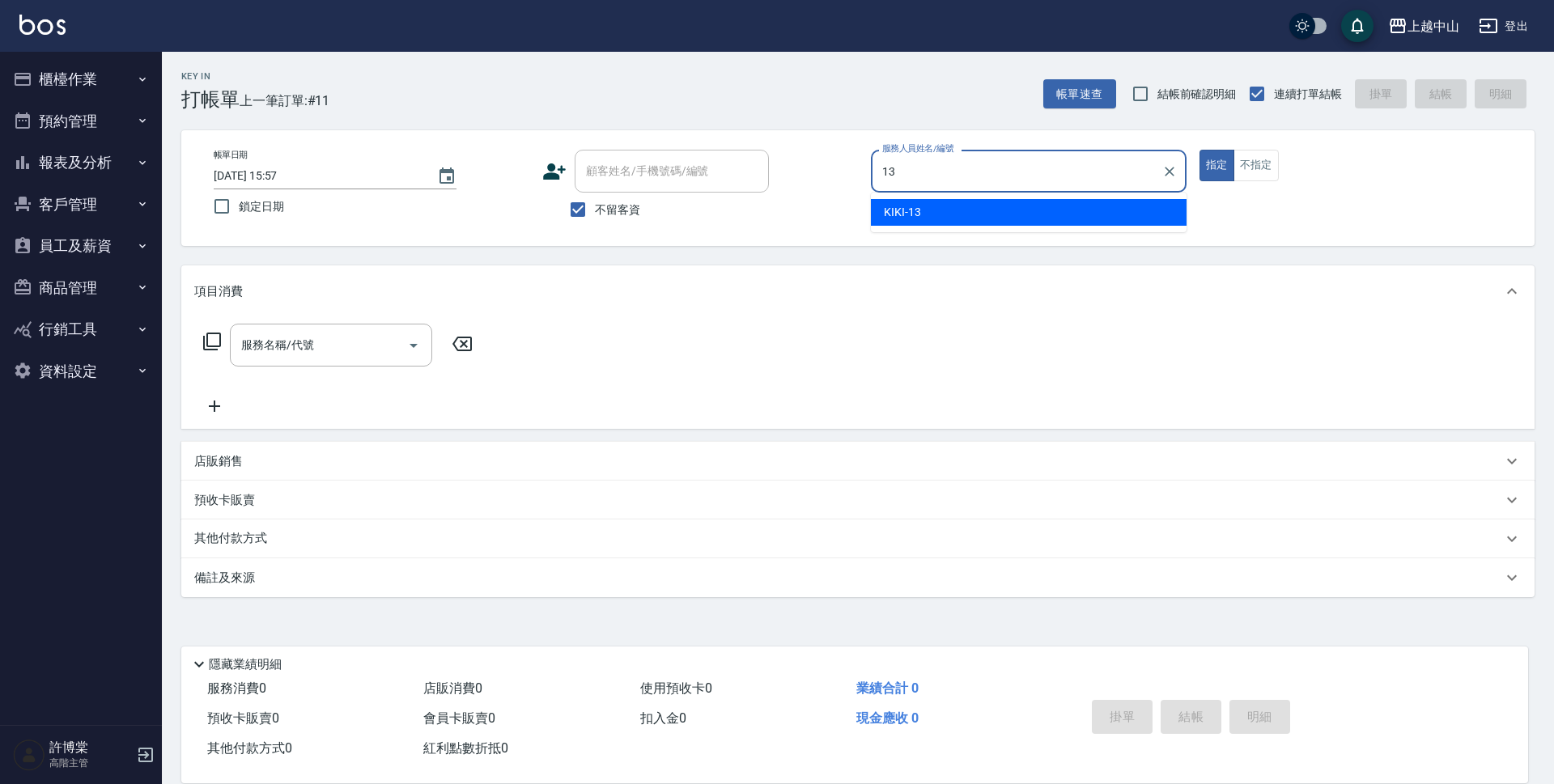
type input "KIKI-13"
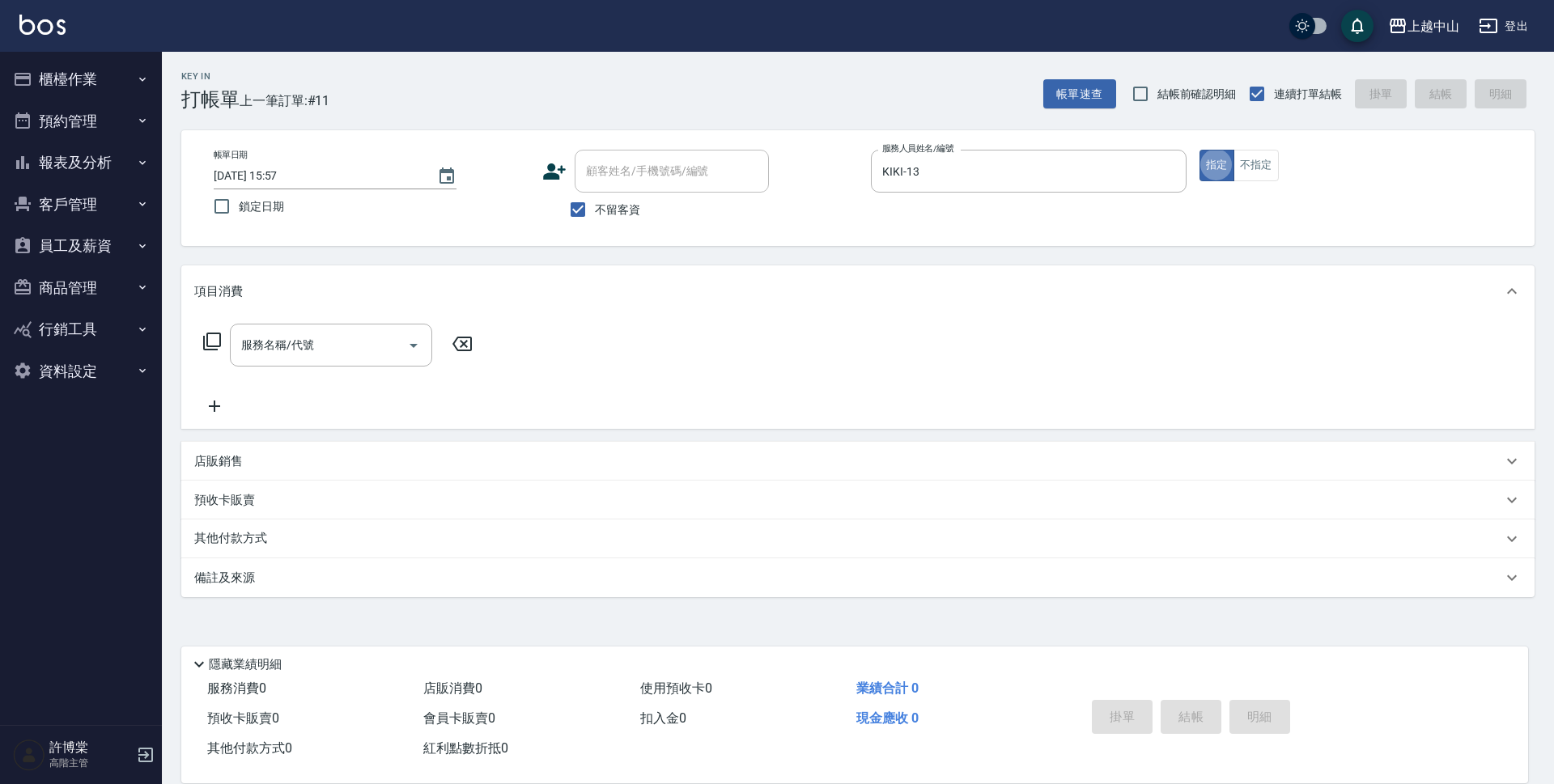
type button "true"
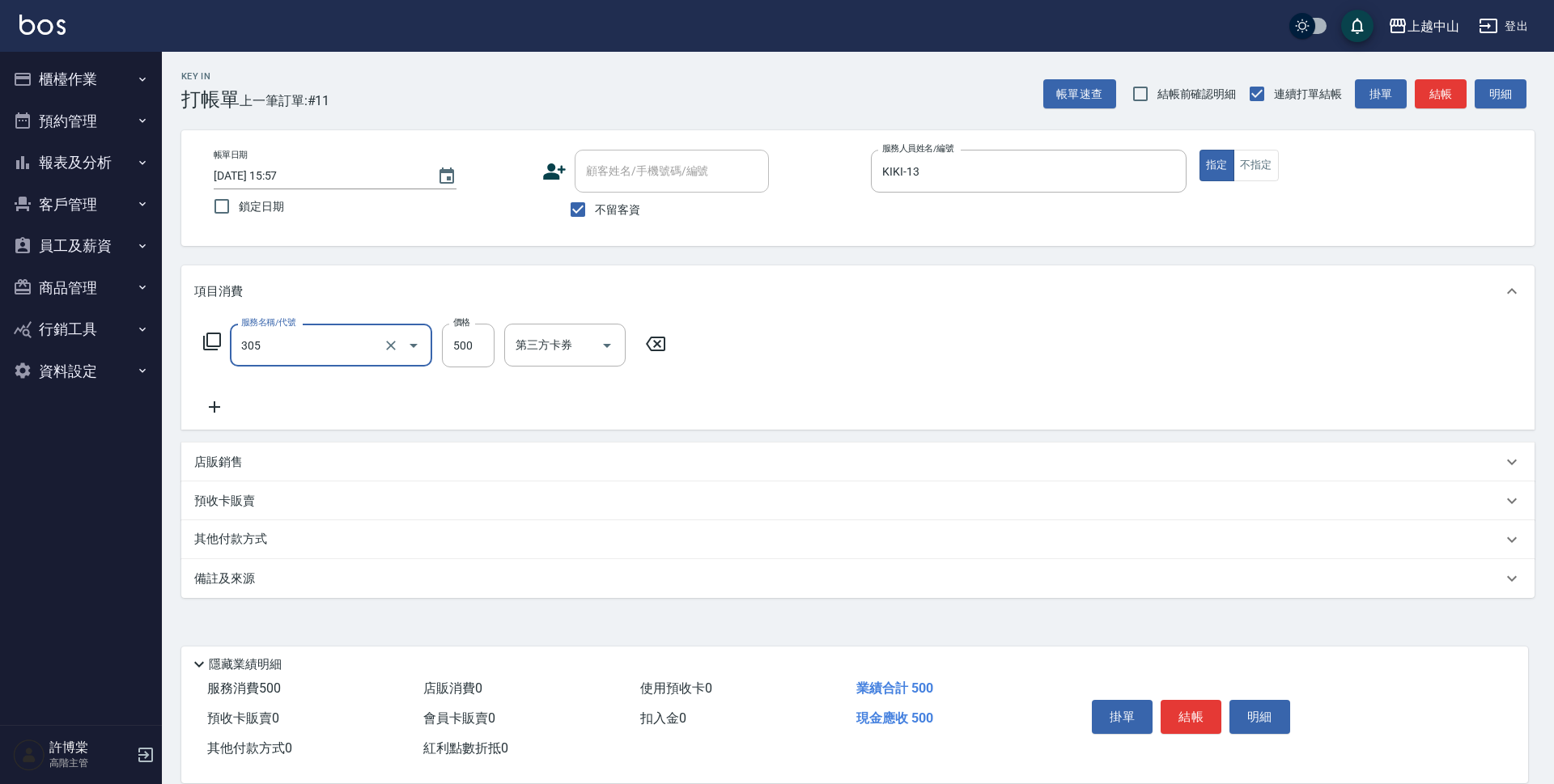
type input "剪髮(305)"
type input "500"
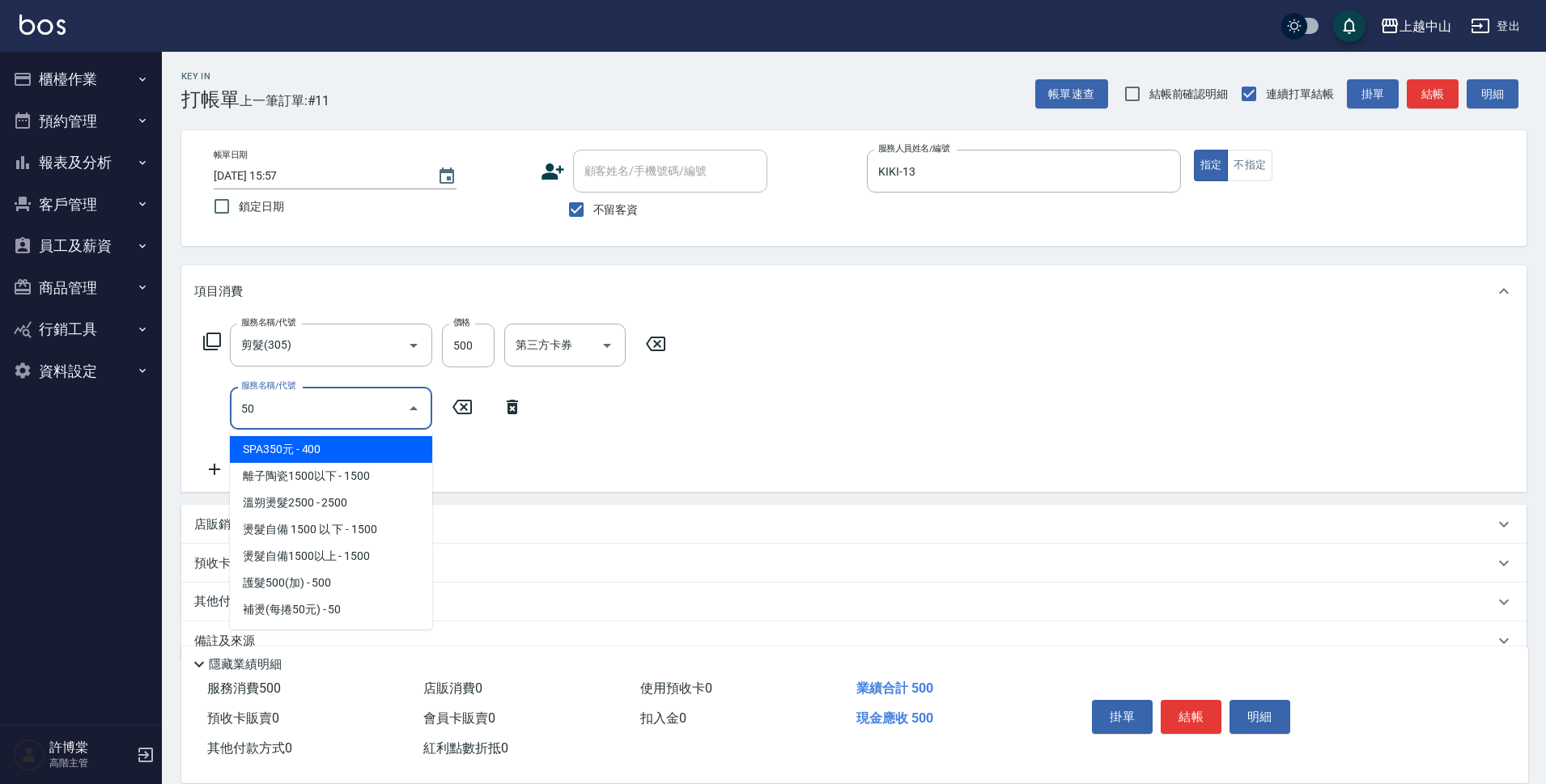
type input "503"
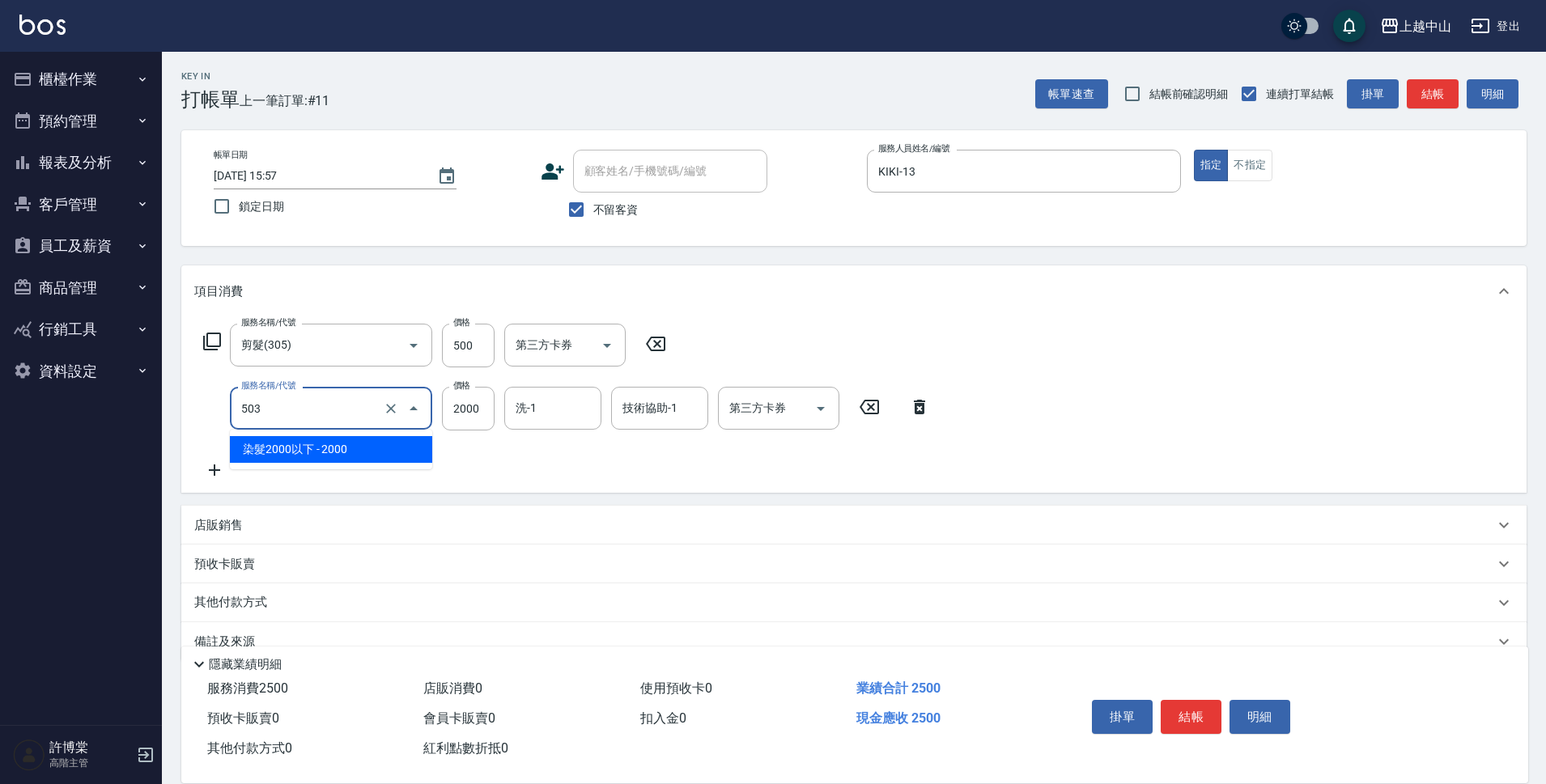
click at [327, 410] on input "503" at bounding box center [308, 409] width 143 height 29
type input "染髮2000以上(502)"
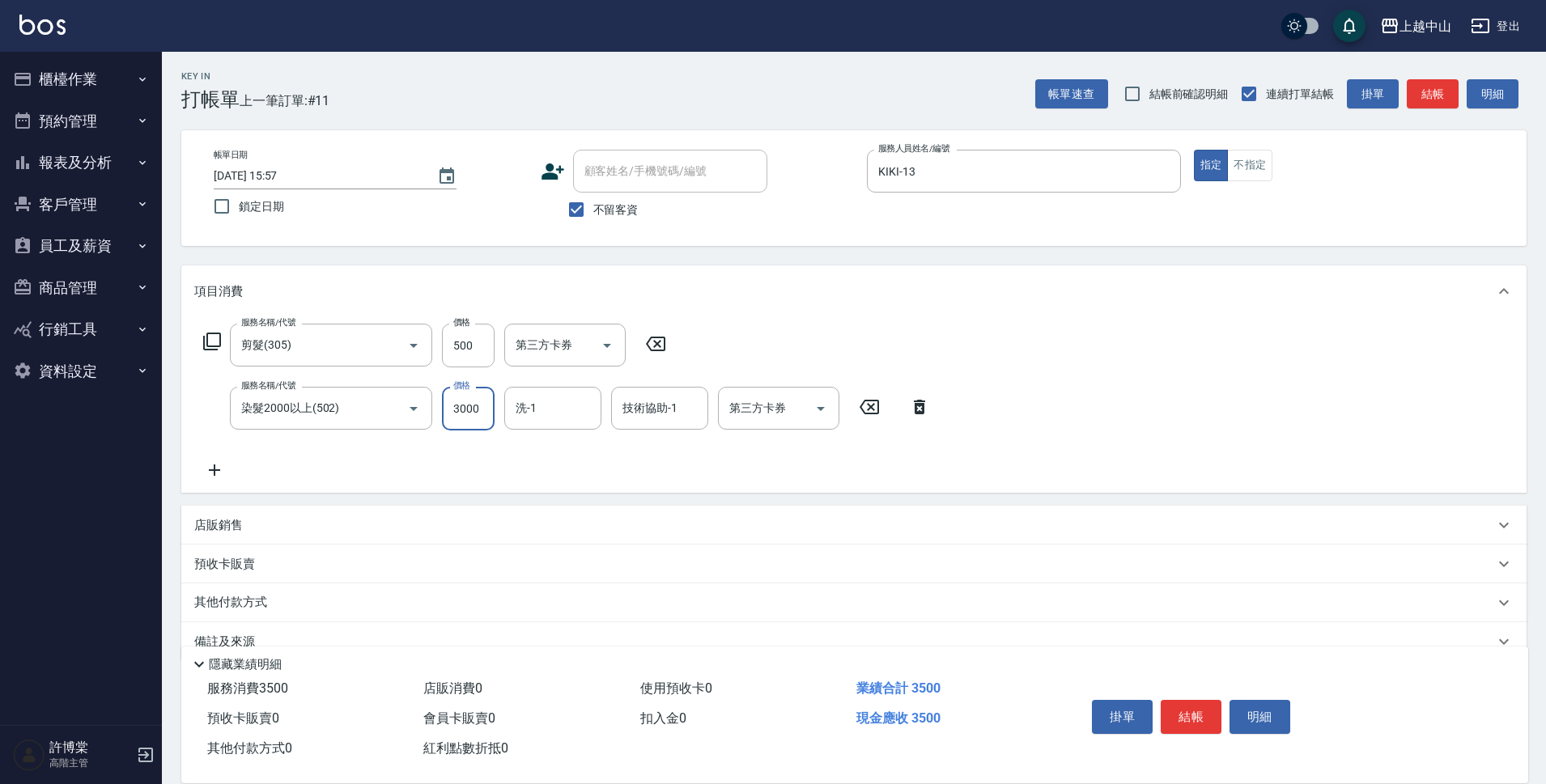
type input "3000"
type input "鴨鴨-30"
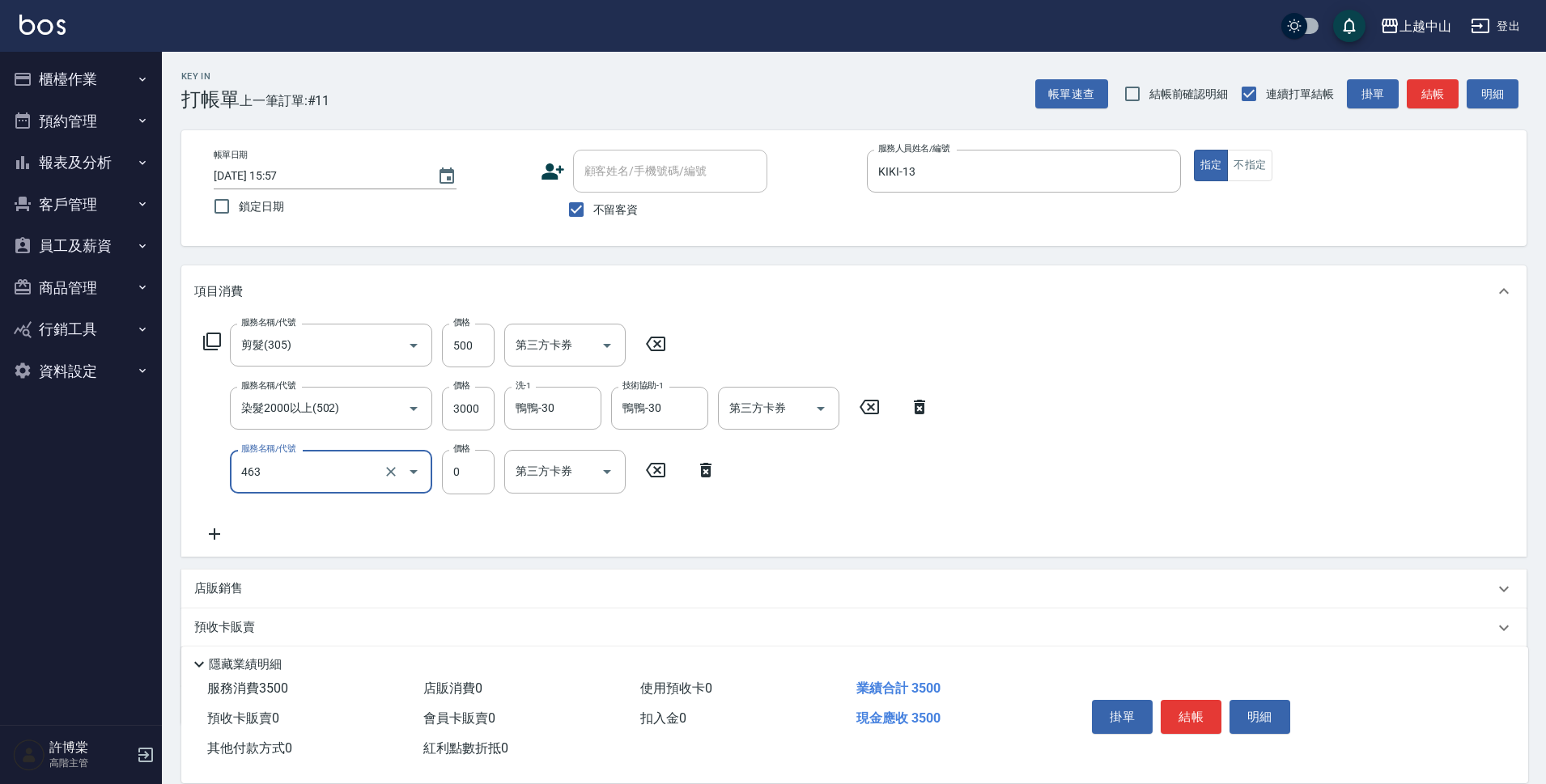
type input "護髮卡使用(463)"
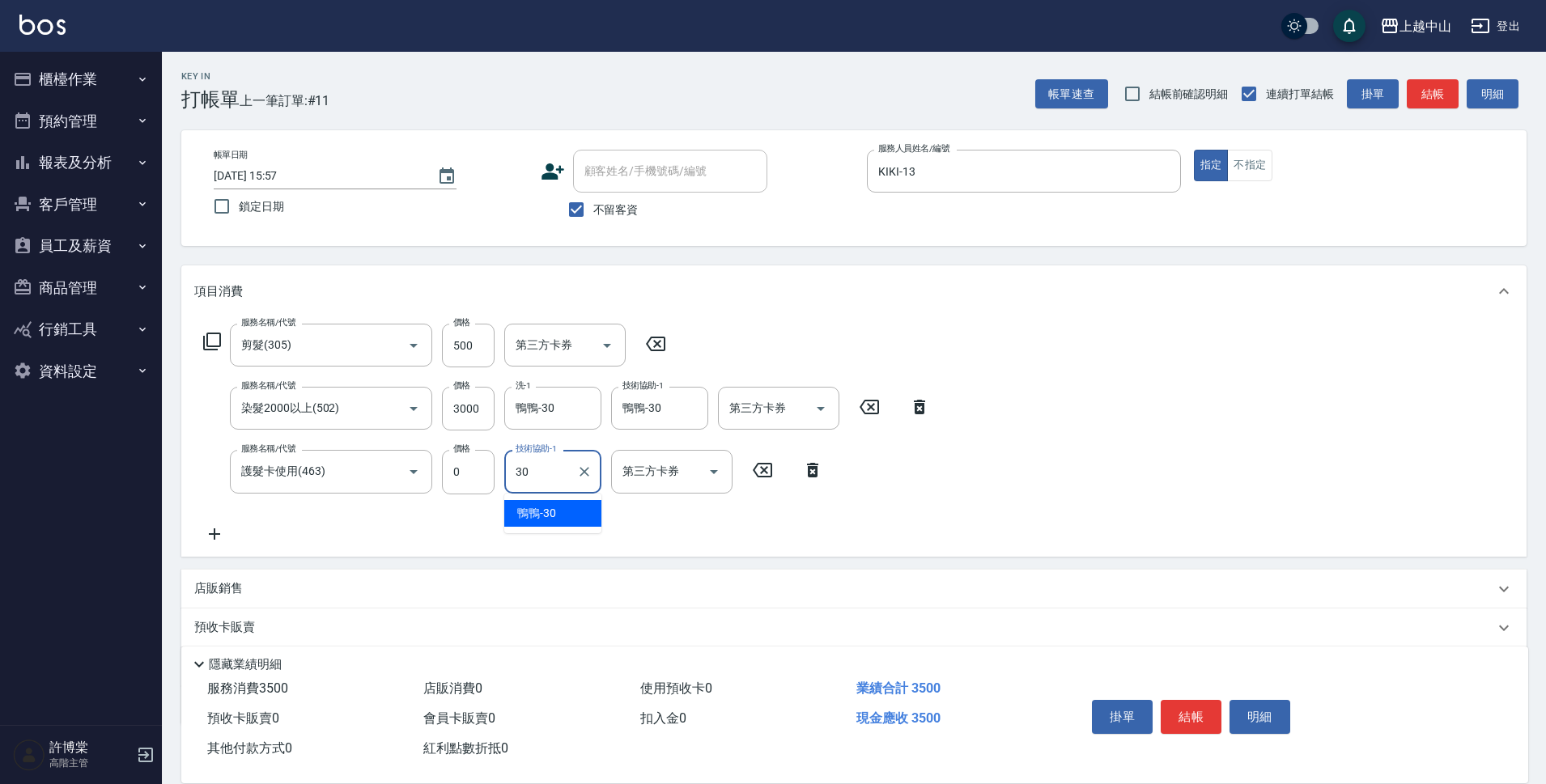
type input "鴨鴨-30"
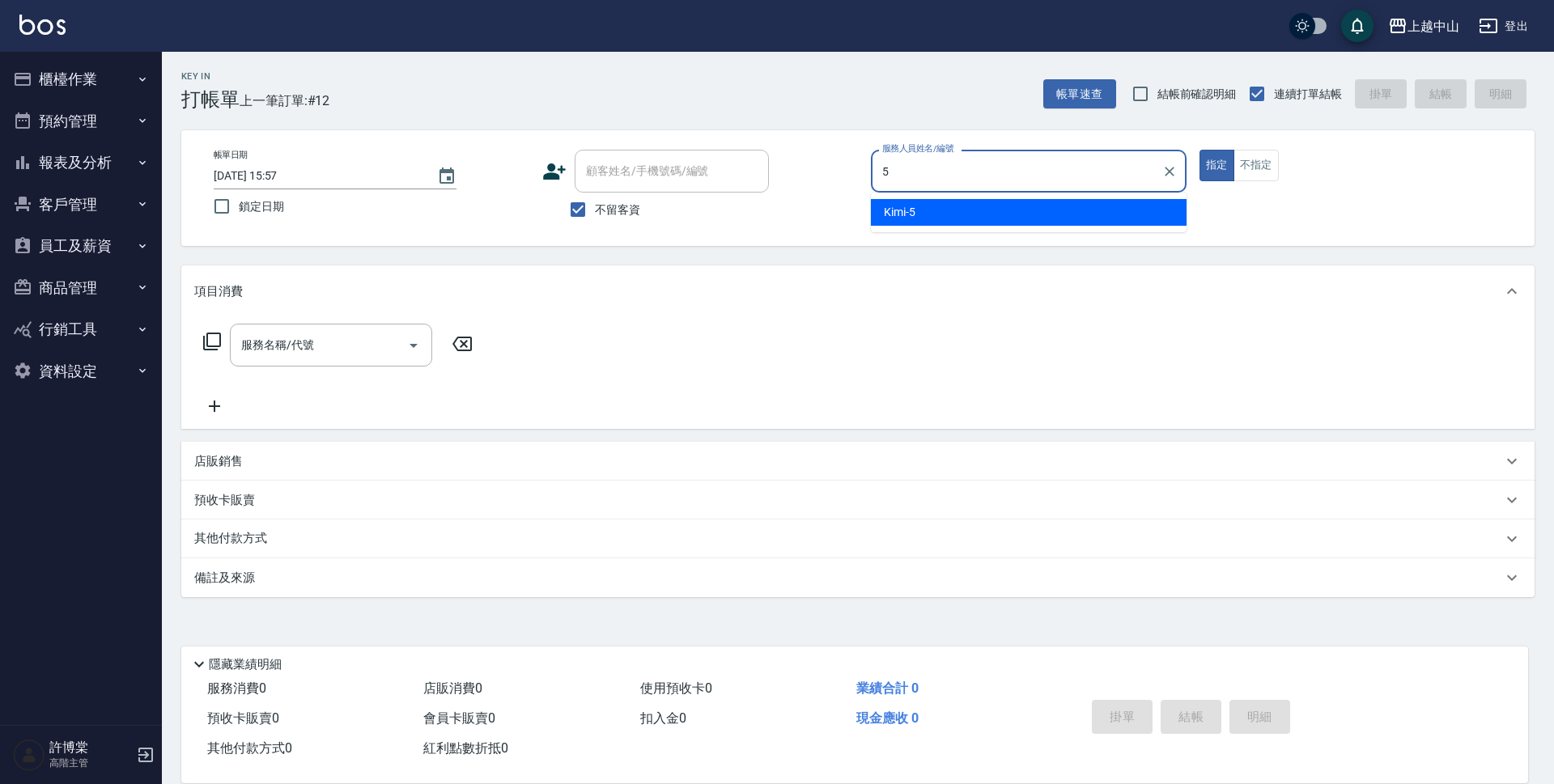
type input "Kimi-5"
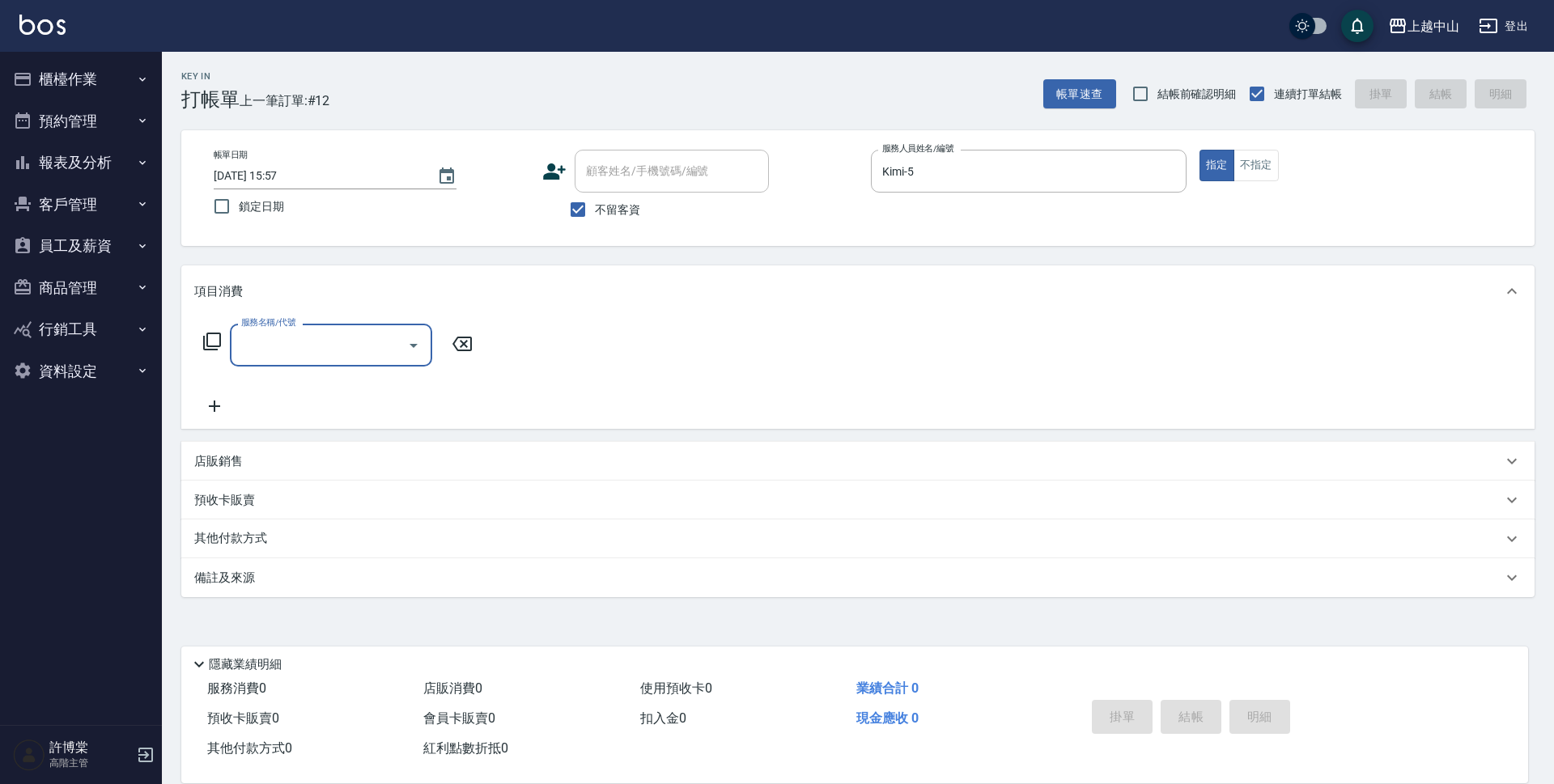
click at [467, 670] on div "Key In 打帳單 上一筆訂單:#12 帳單速查 結帳前確認明細 連續打單結帳 掛單 結帳 明細 帳單日期 [DATE] 15:57 鎖定日期 顧客姓名/手…" at bounding box center [859, 402] width 1393 height 701
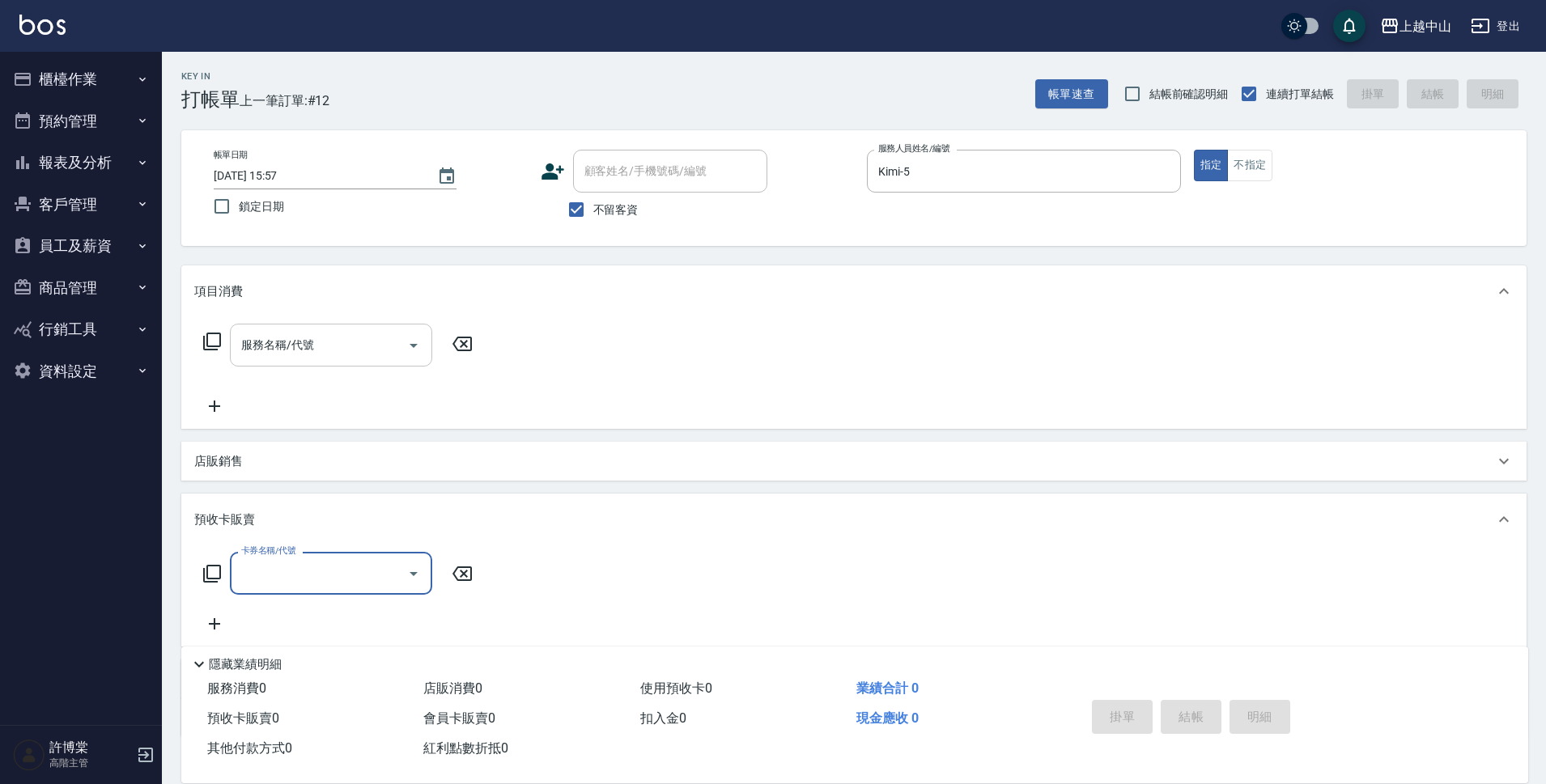
click at [323, 361] on div "服務名稱/代號" at bounding box center [332, 345] width 203 height 43
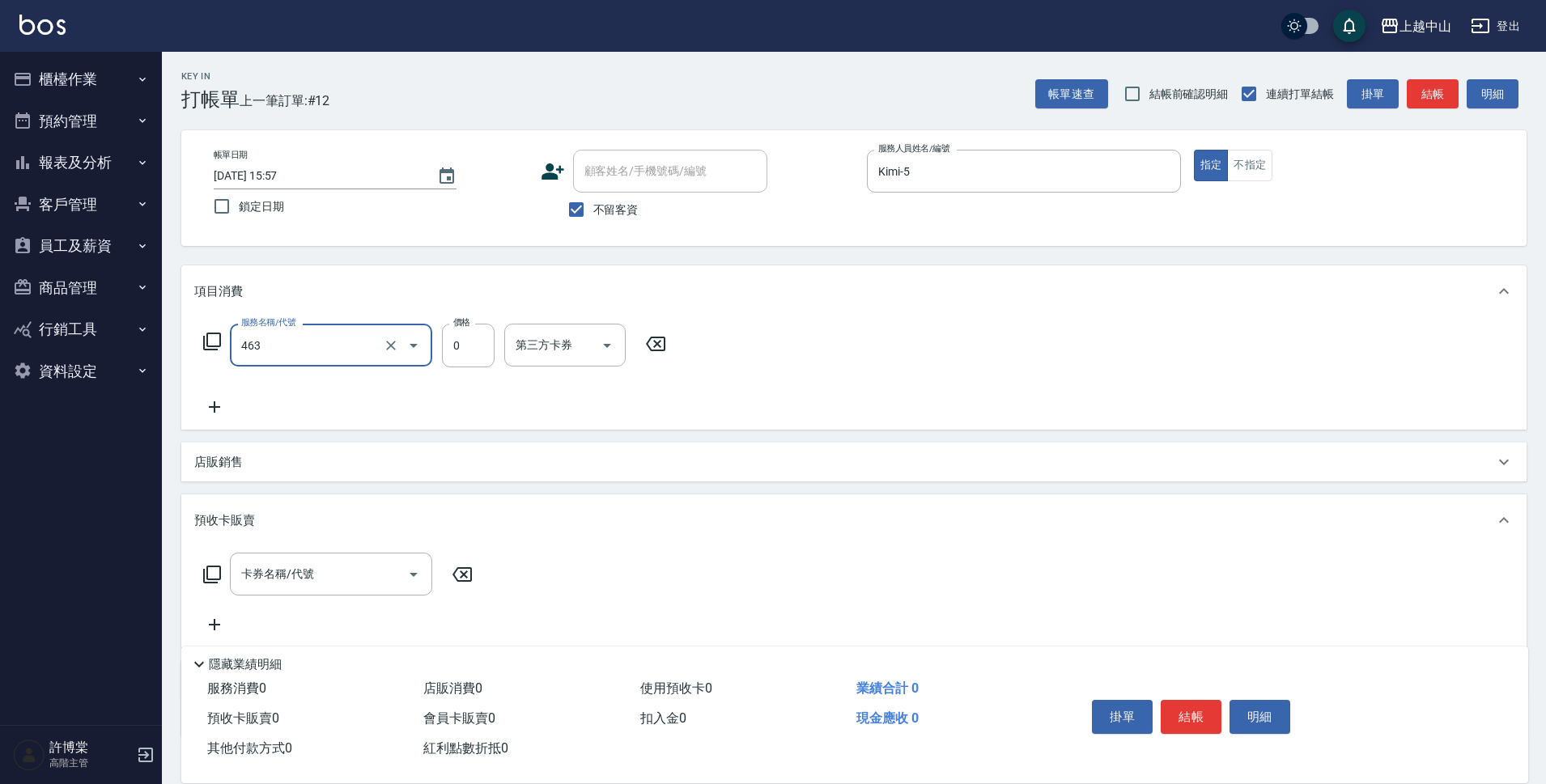
type input "護髮卡使用(463)"
click at [465, 337] on input "36" at bounding box center [468, 345] width 53 height 44
type input "0"
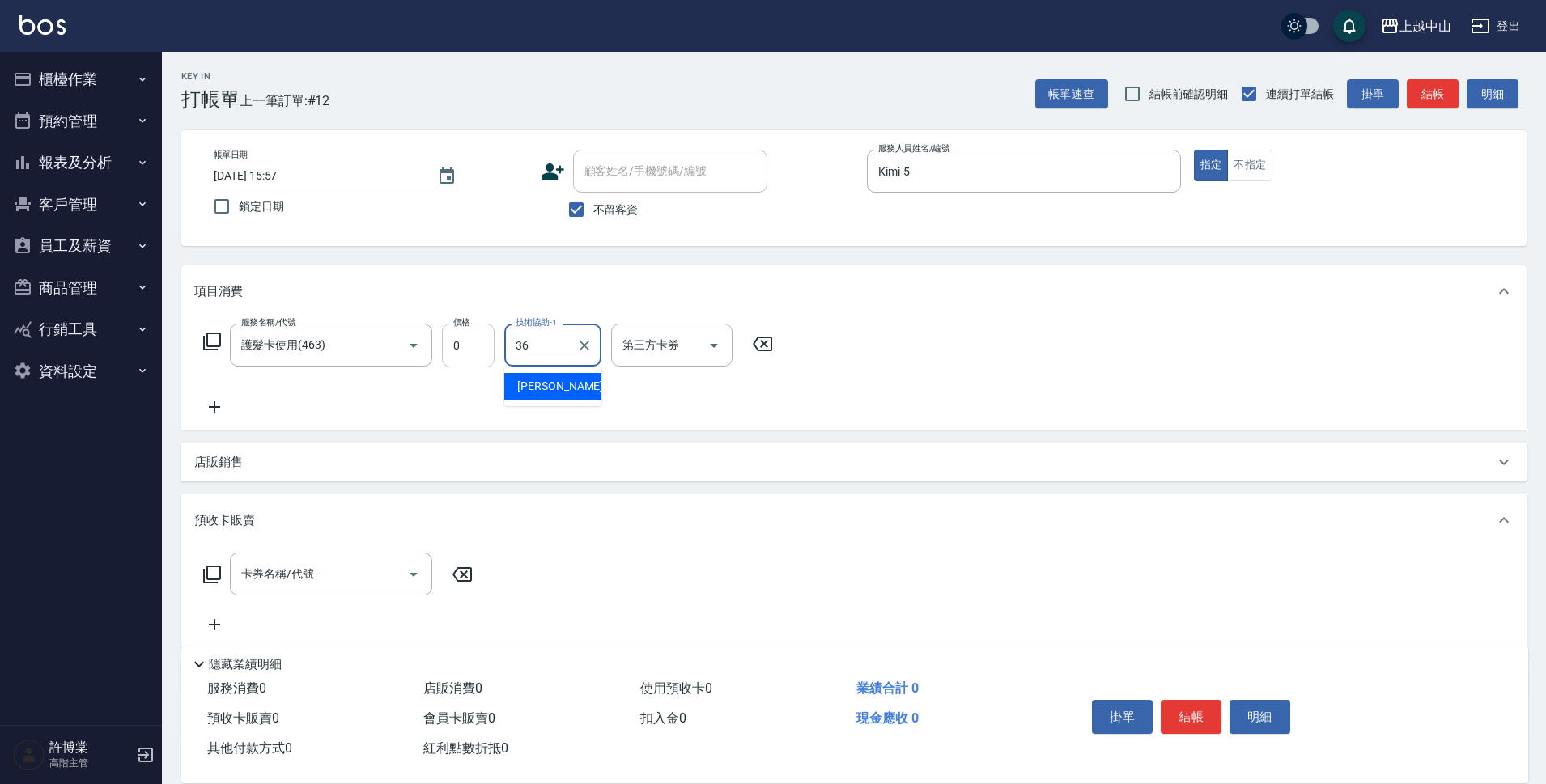
type input "薇慈-36"
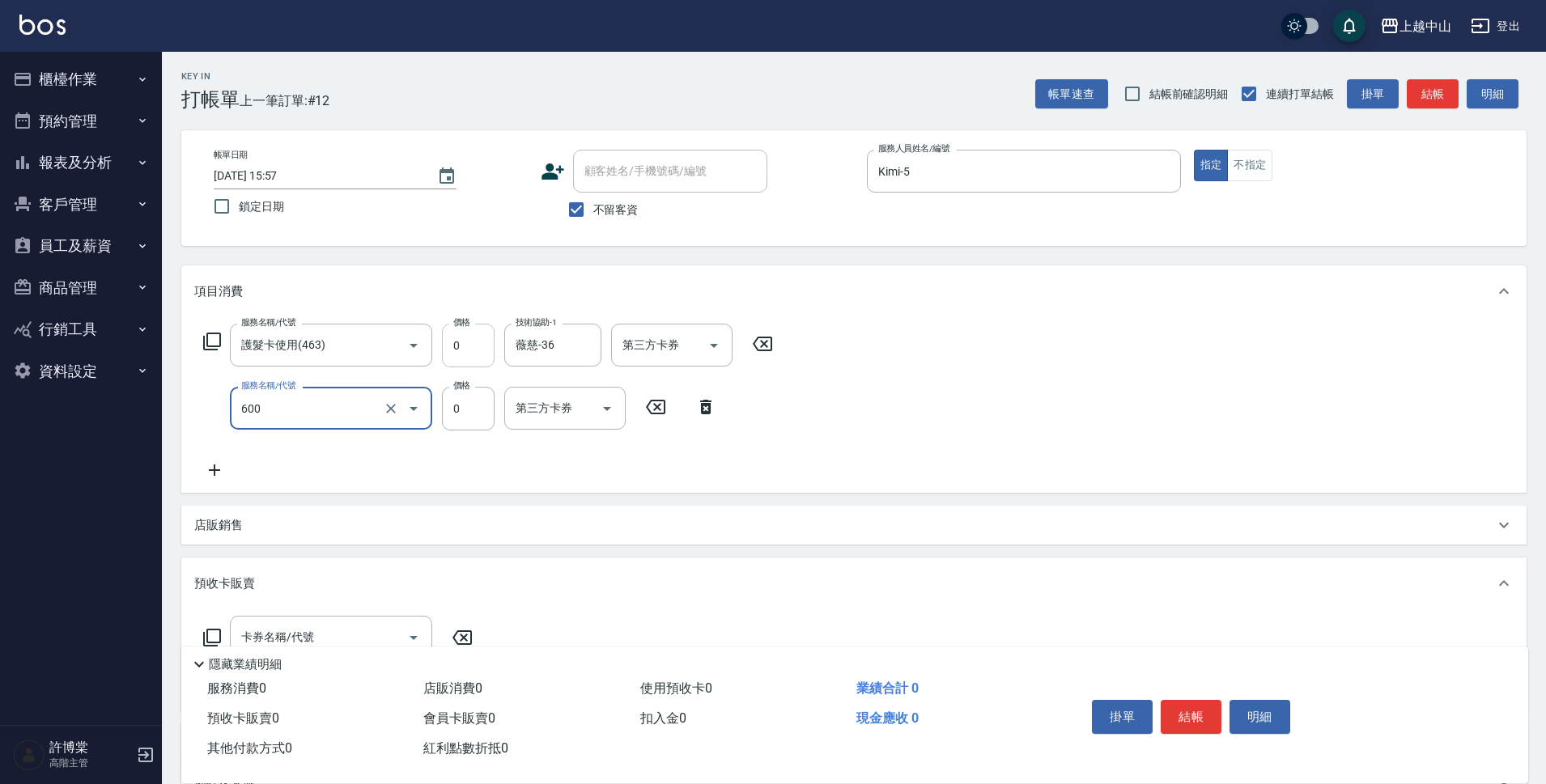
type input "洗髮(免費)(600)"
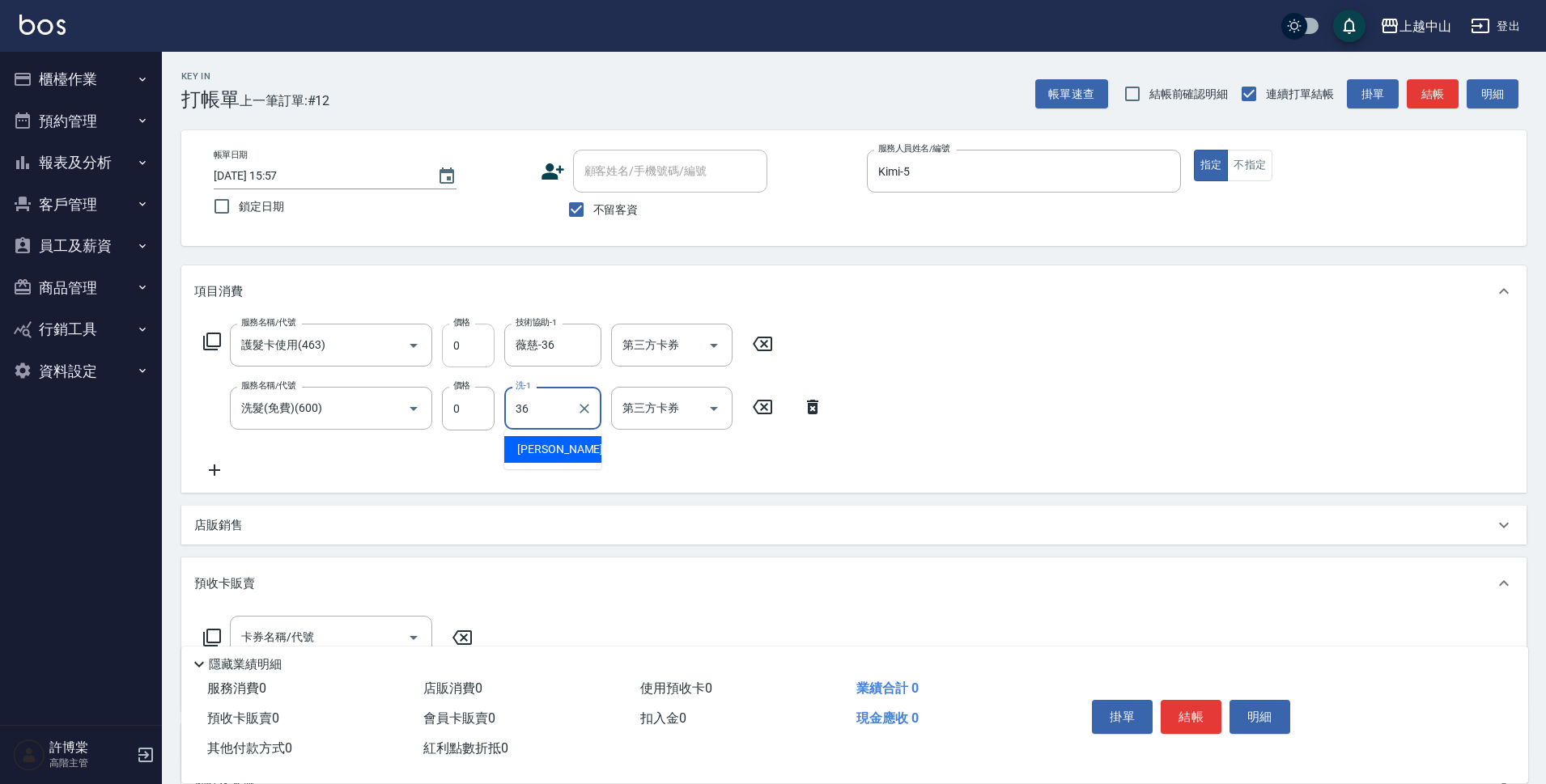
type input "薇慈-36"
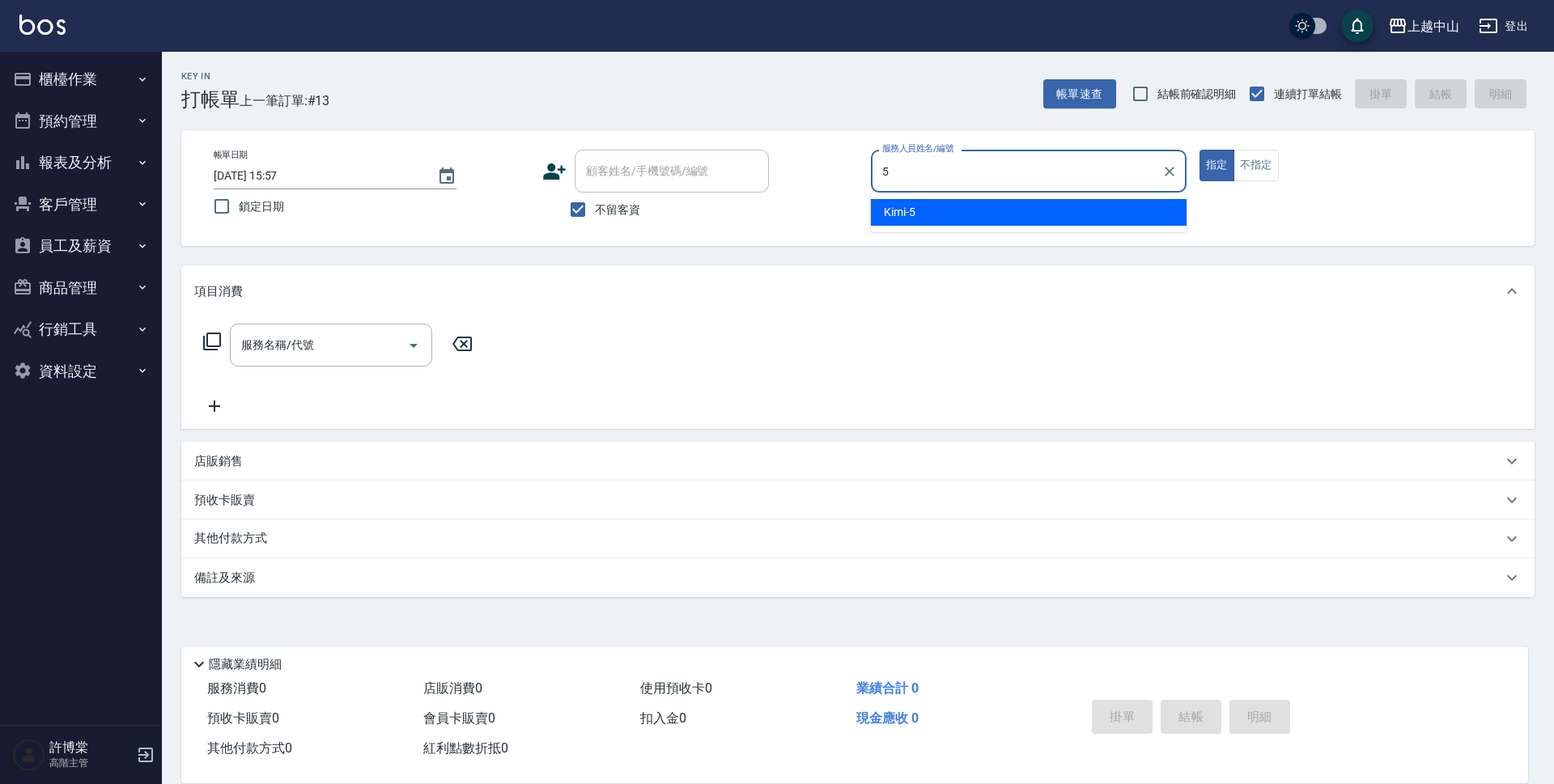
type input "Kimi-5"
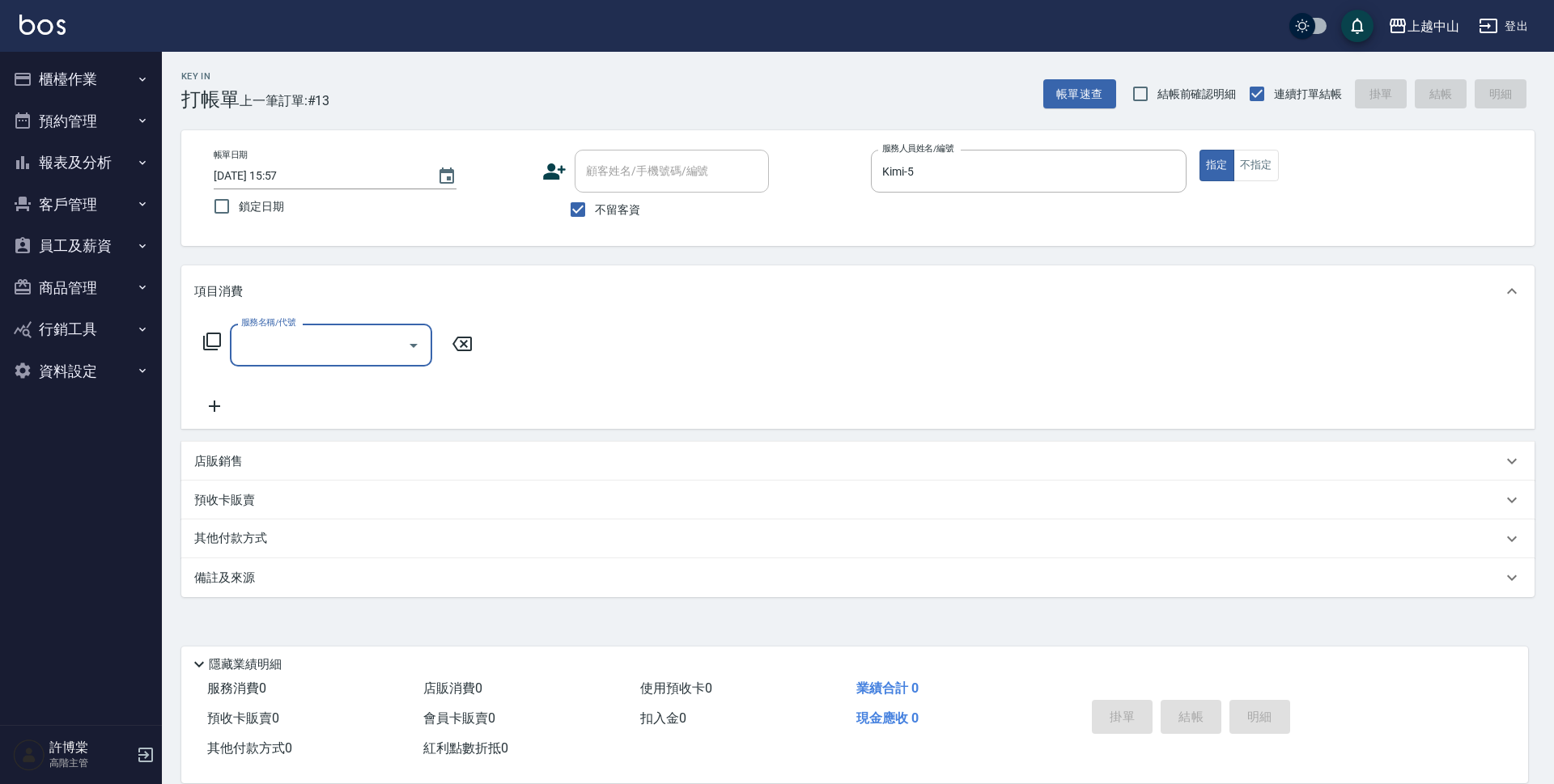
type input "6"
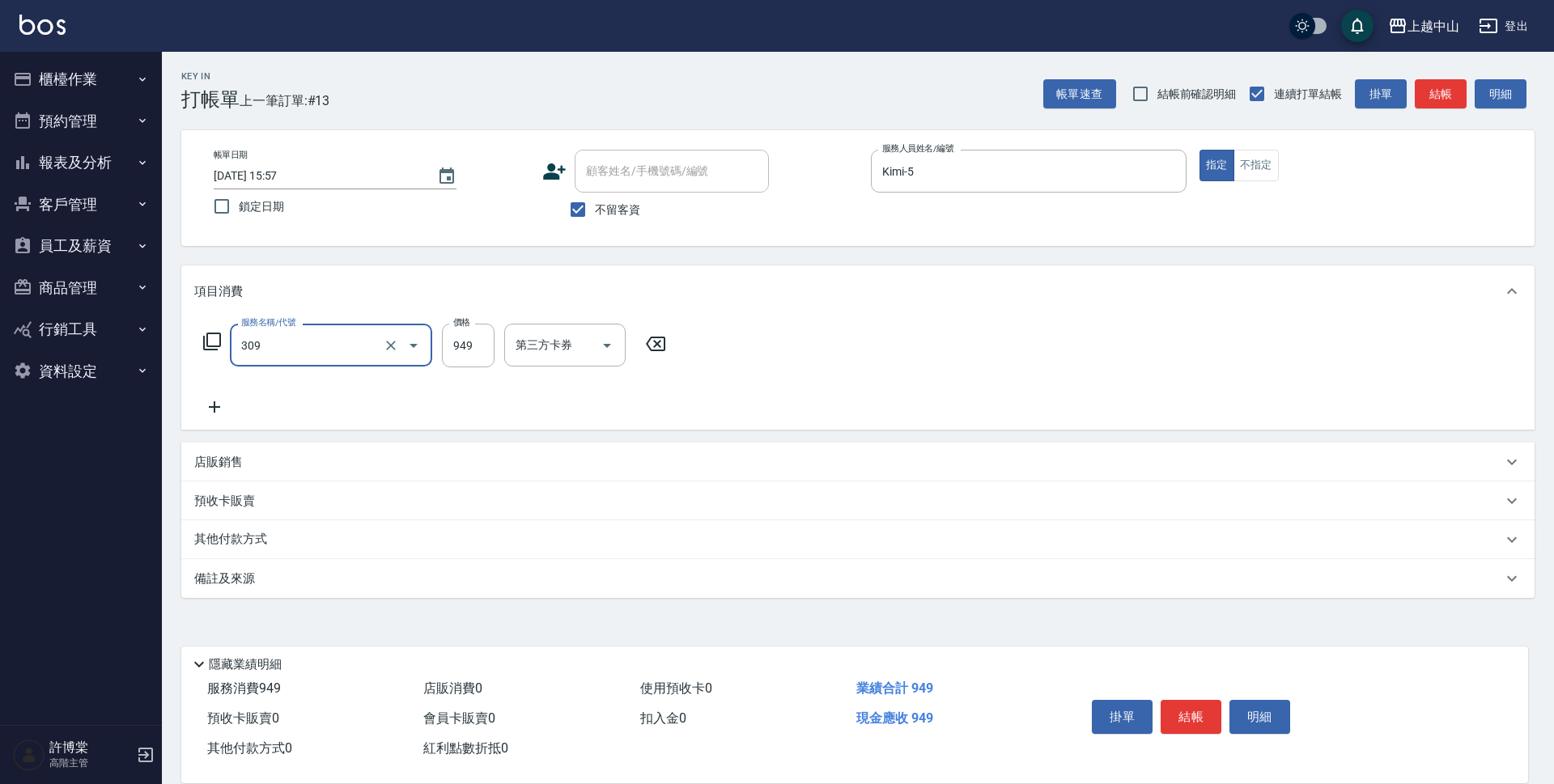
type input "森精萃舒壓調理髮浴(309)"
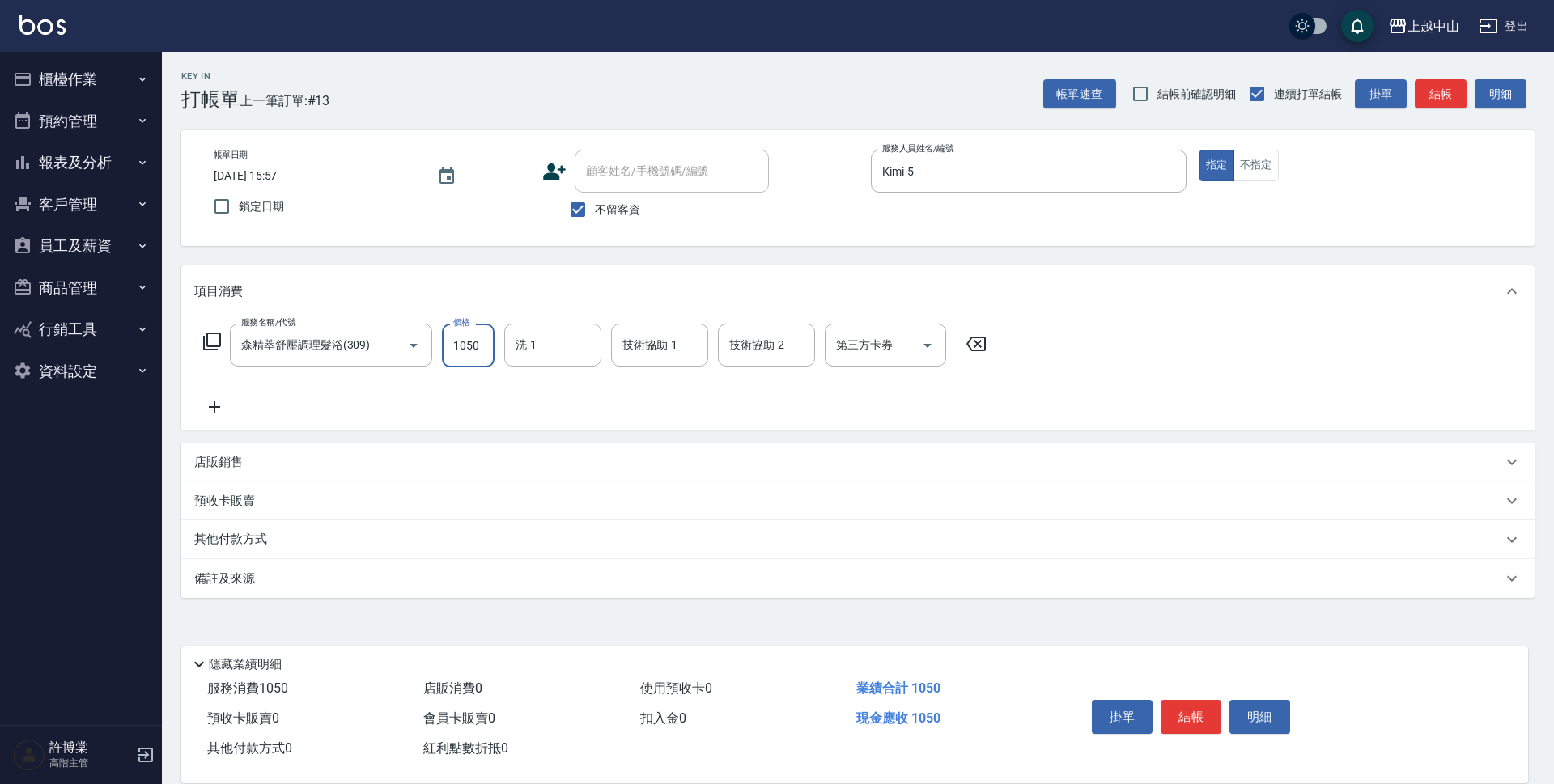
type input "1050"
type input "[PERSON_NAME]-33"
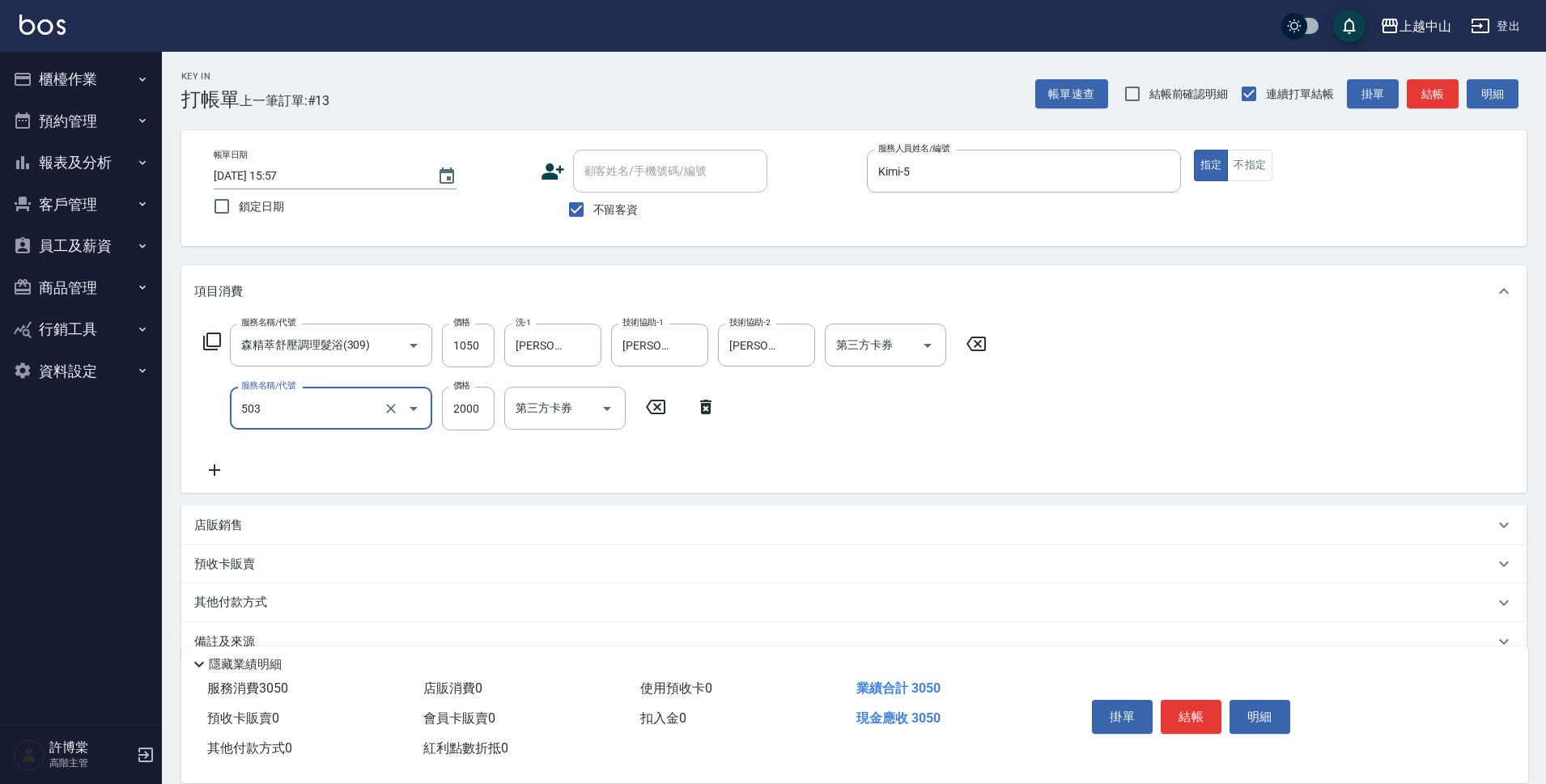
type input "染髮2000以下(503)"
type input "2699"
click at [364, 397] on input "染髮2000以下(503)" at bounding box center [308, 409] width 143 height 29
type input "染髮2000以上(502)"
type input "2699"
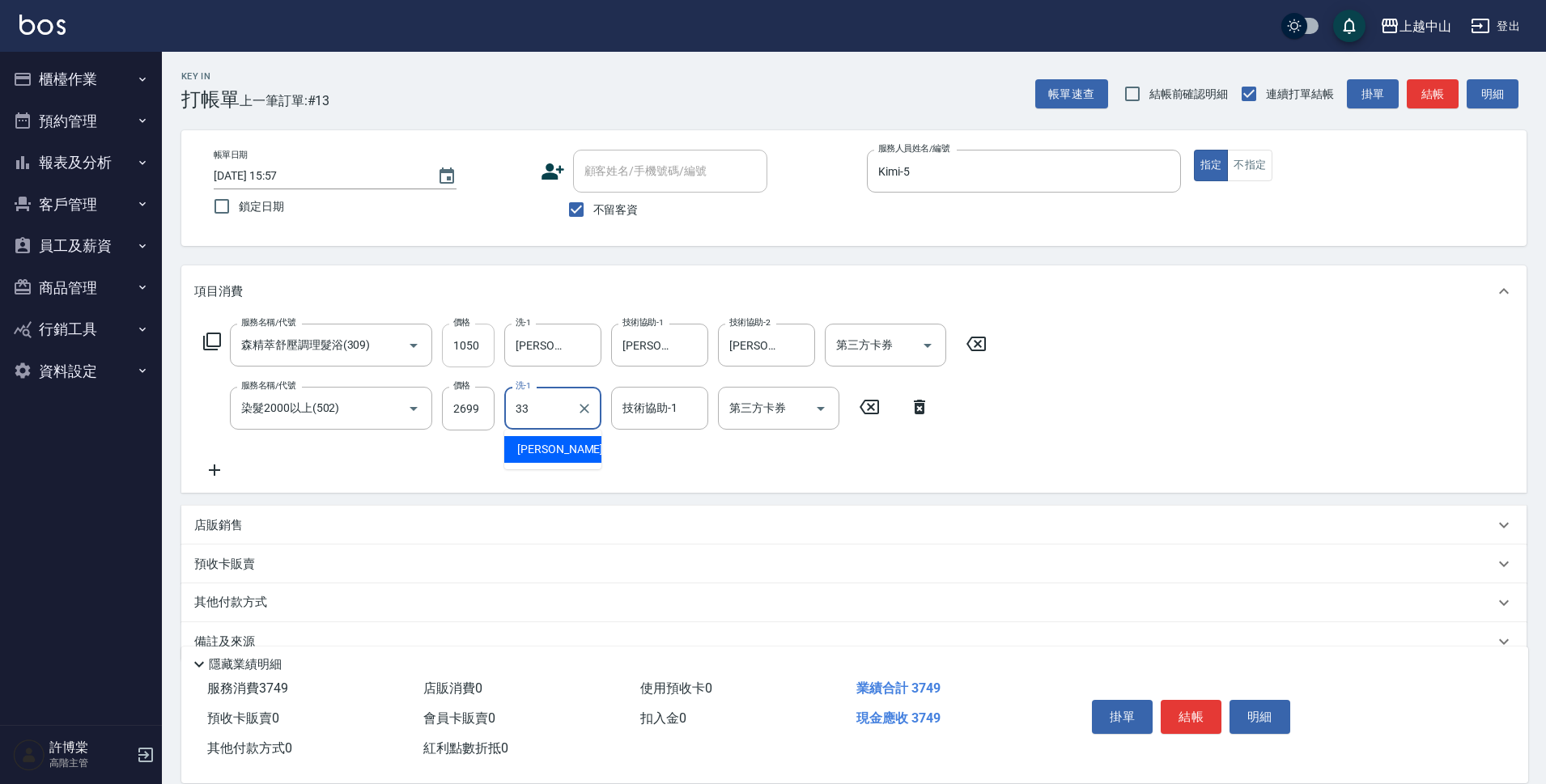
type input "[PERSON_NAME]-33"
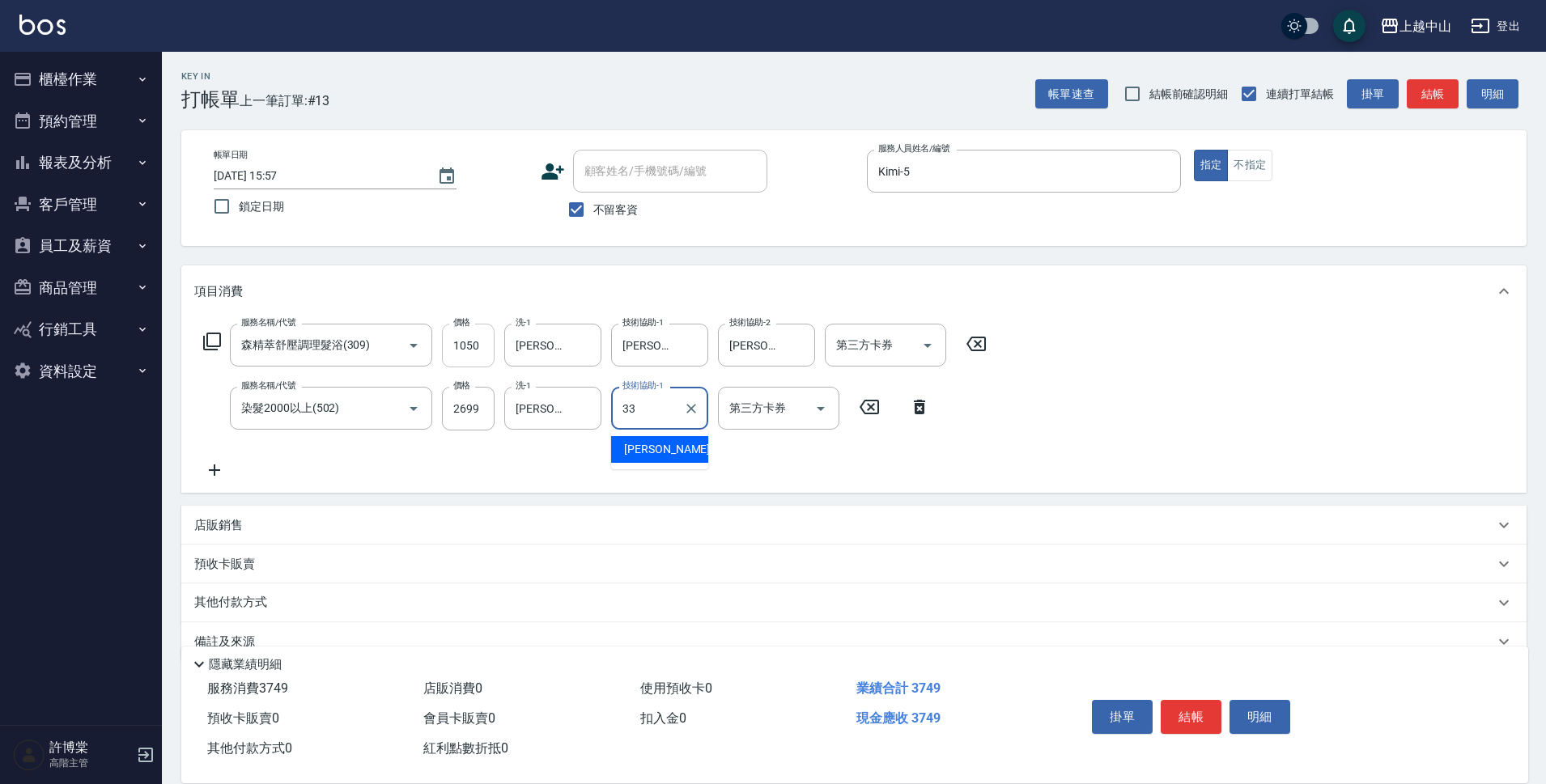
type input "[PERSON_NAME]-33"
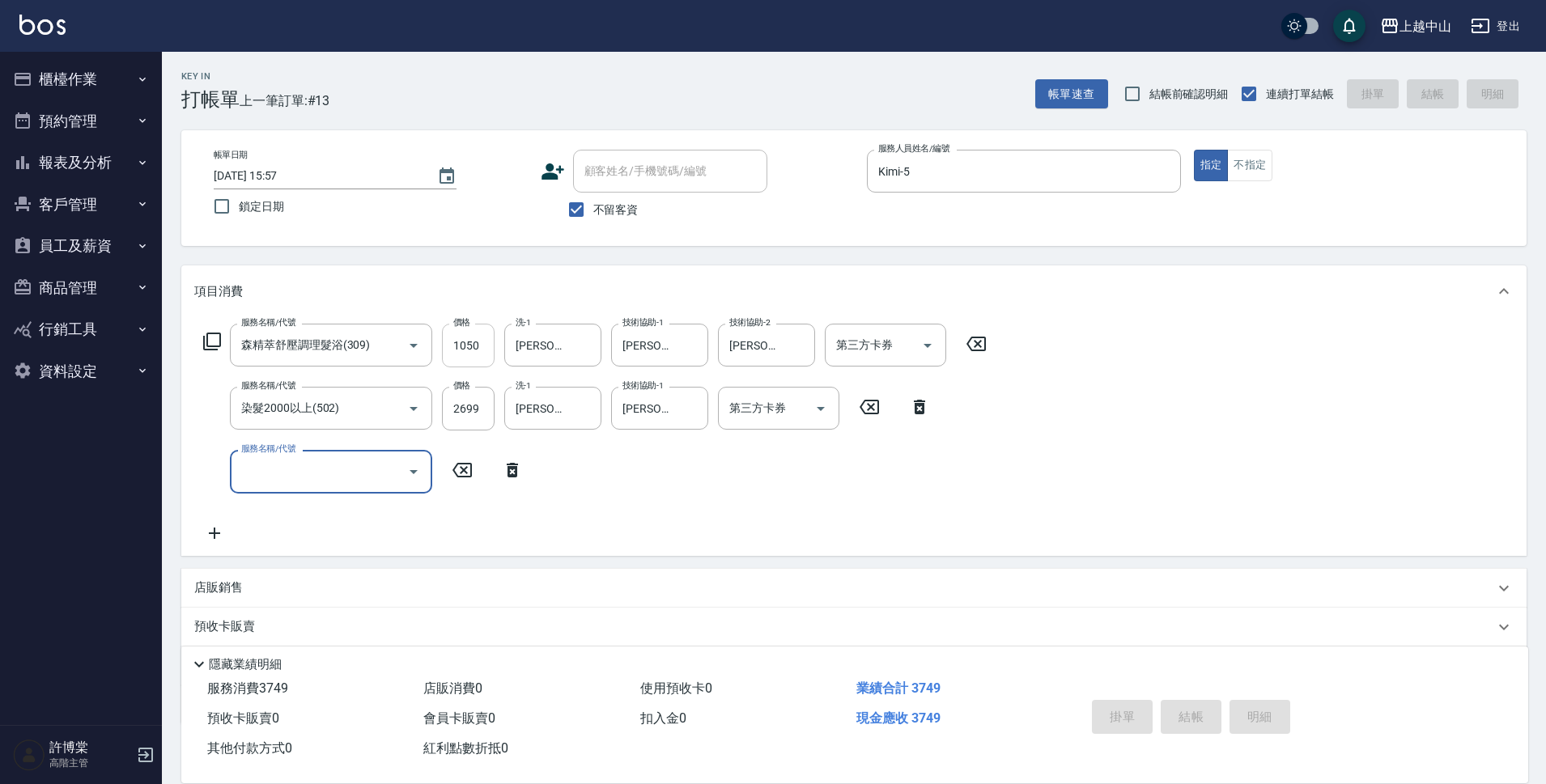
type input "[DATE] 15:58"
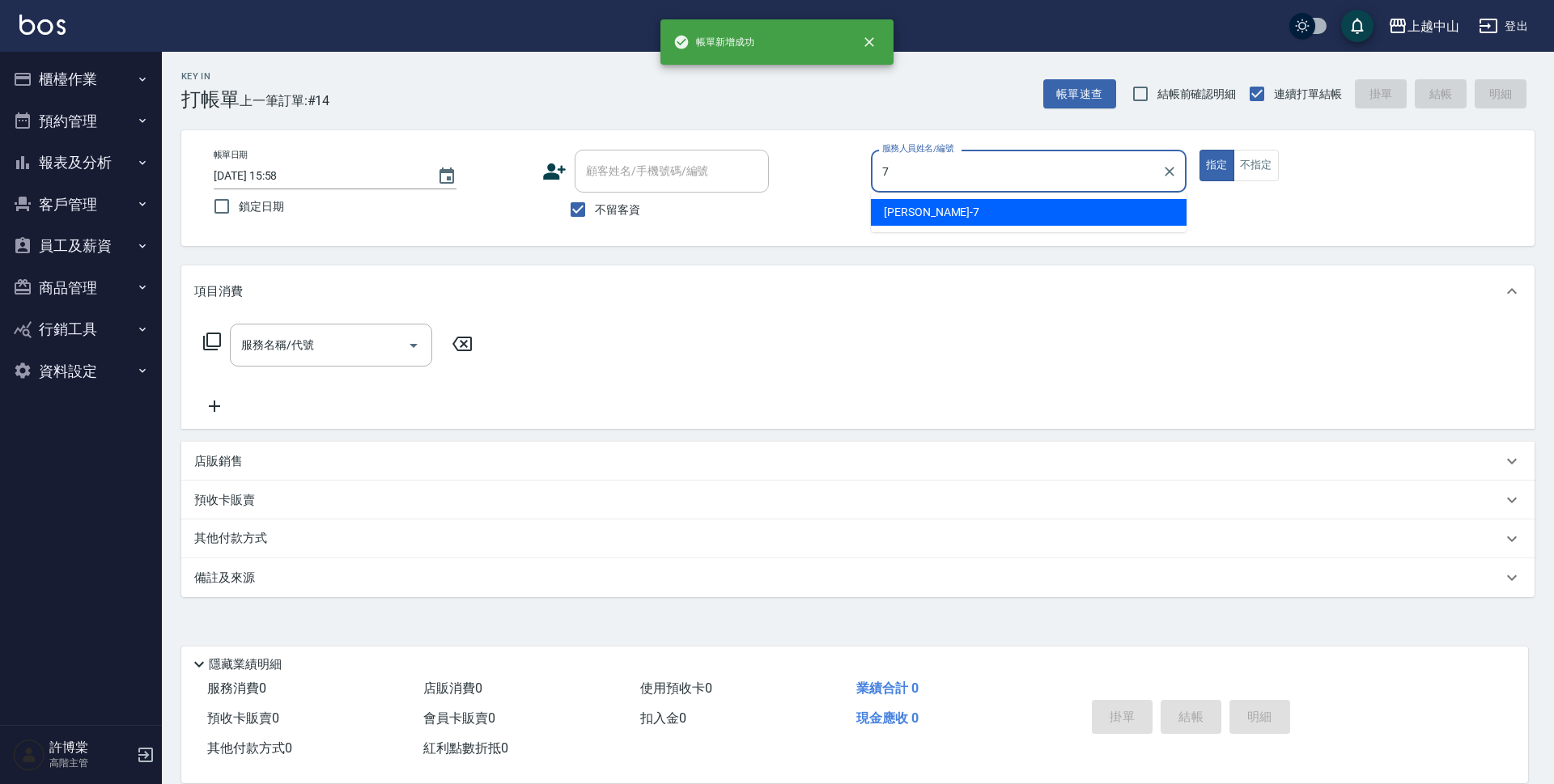
type input "[PERSON_NAME]-7"
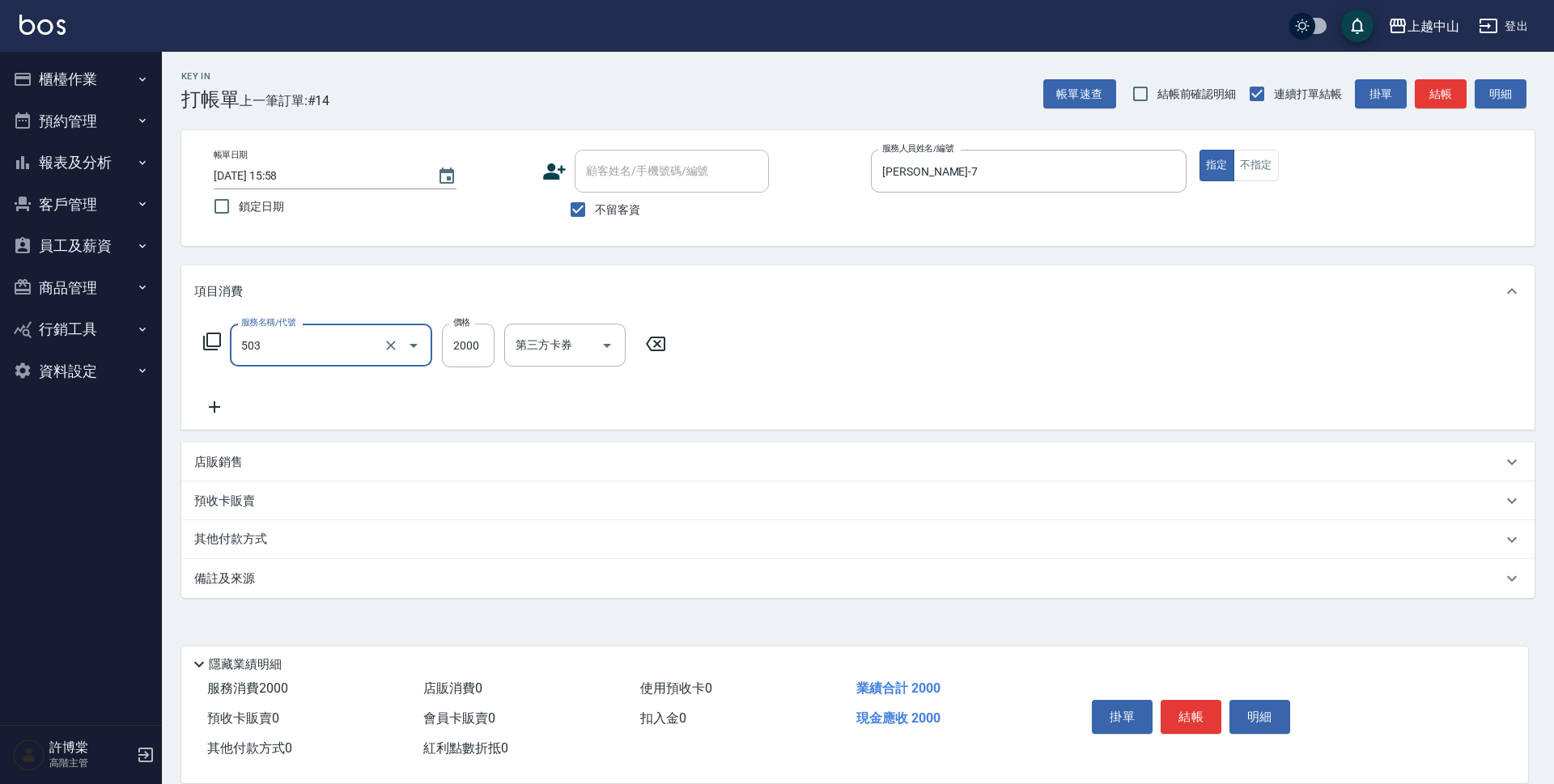
type input "染髮2000以下(503)"
type input "1400"
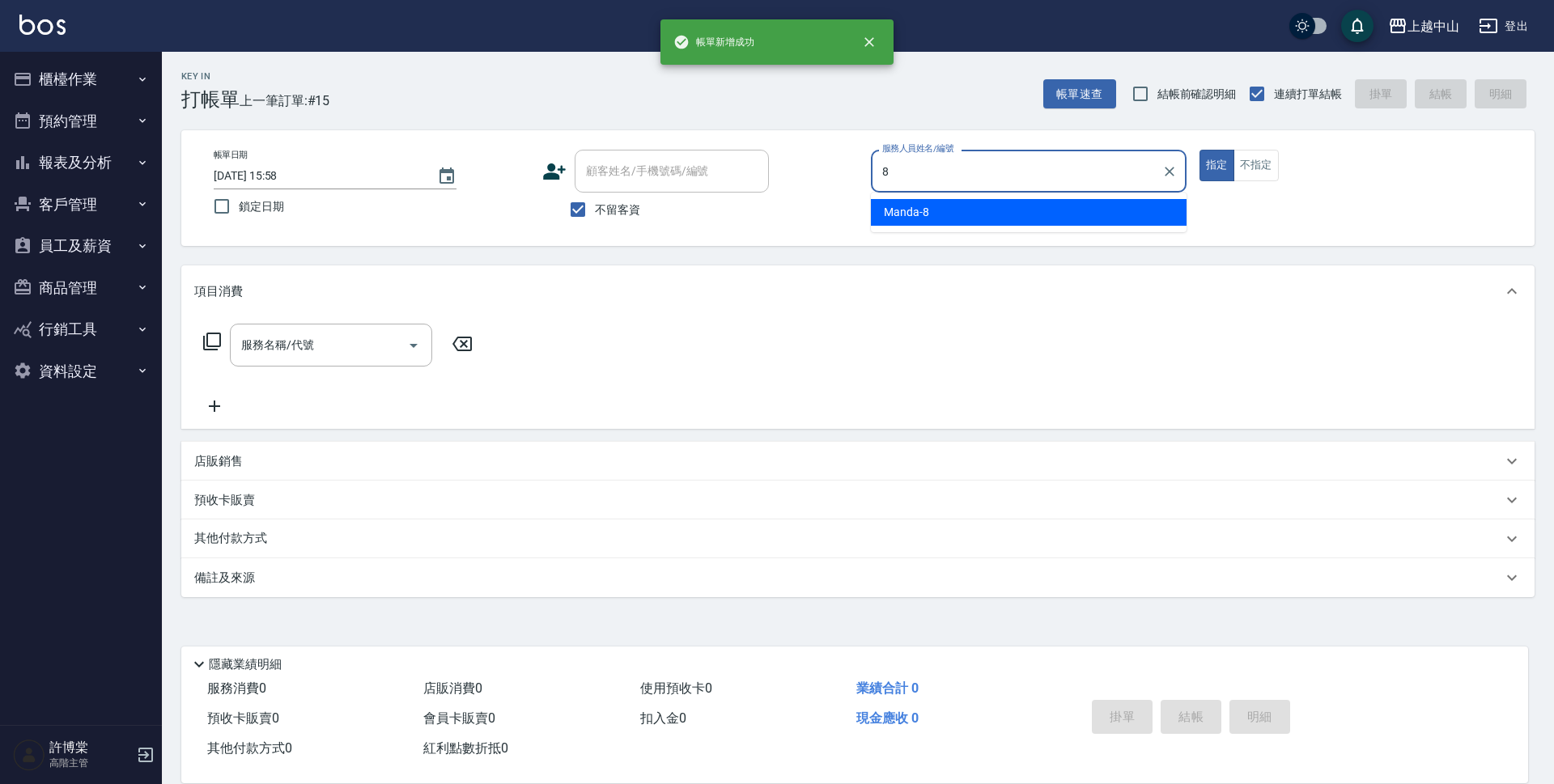
type input "Manda-8"
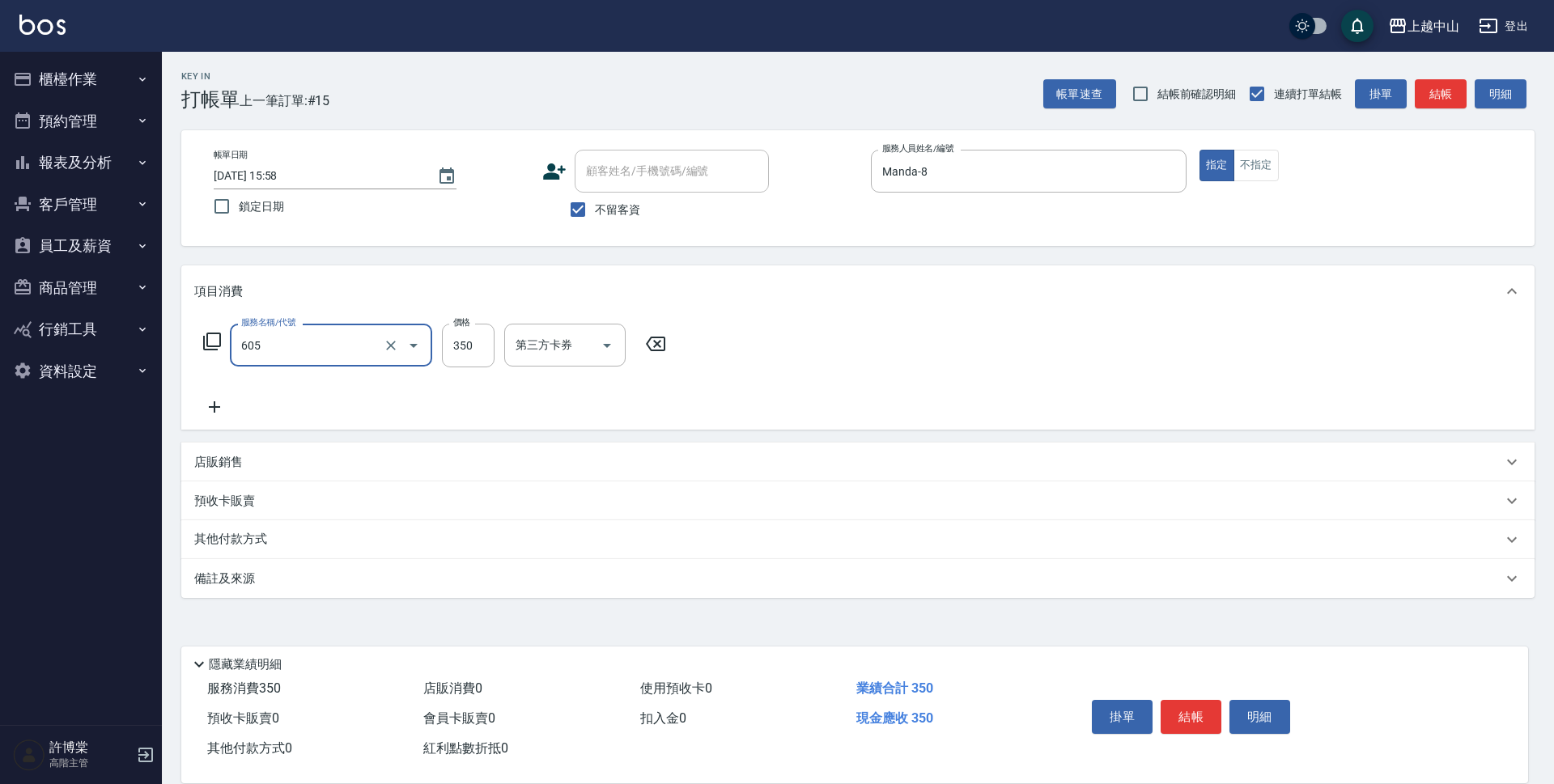
type input "洗髮 (女)(605)"
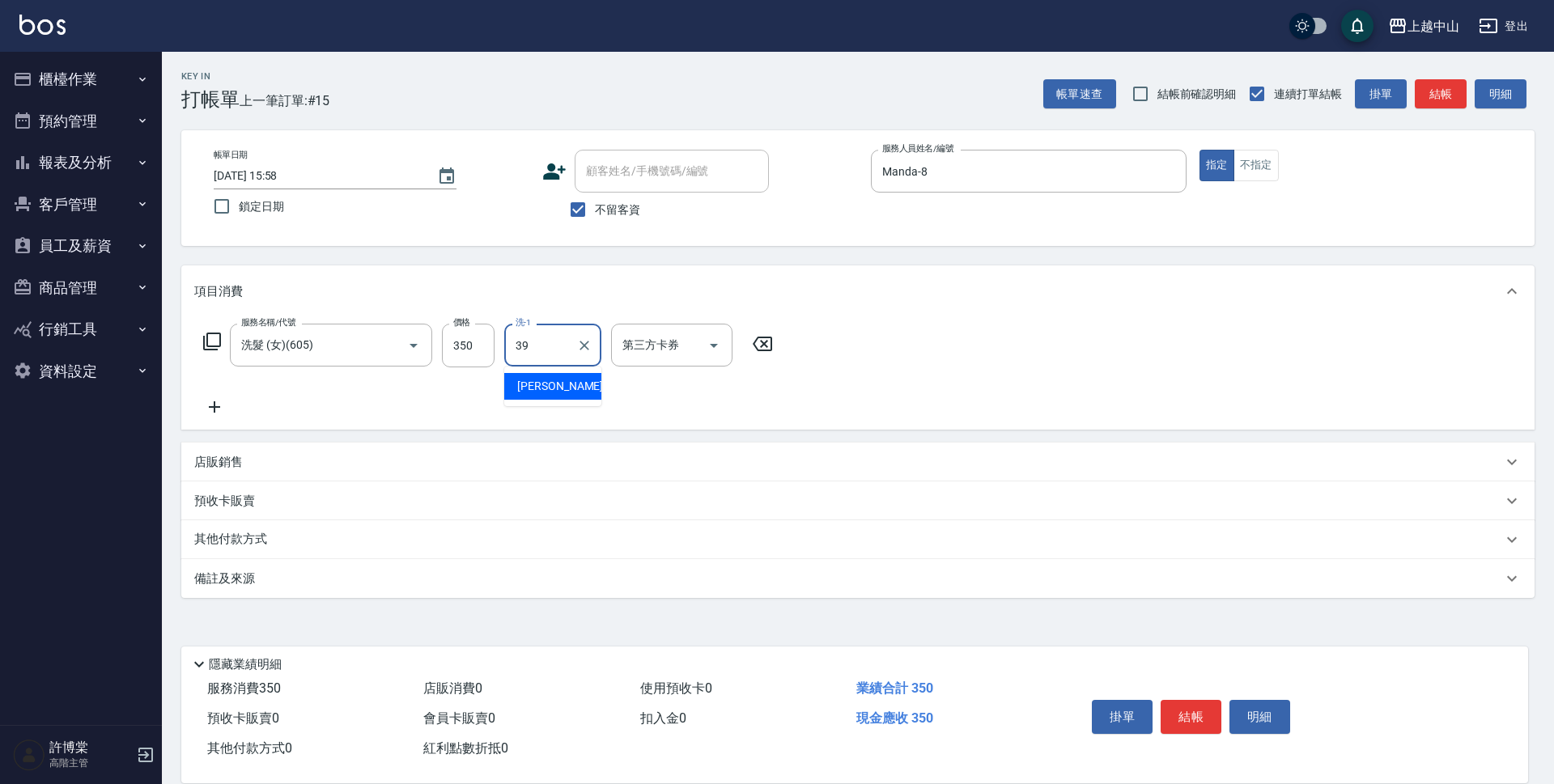
type input "[PERSON_NAME]-39"
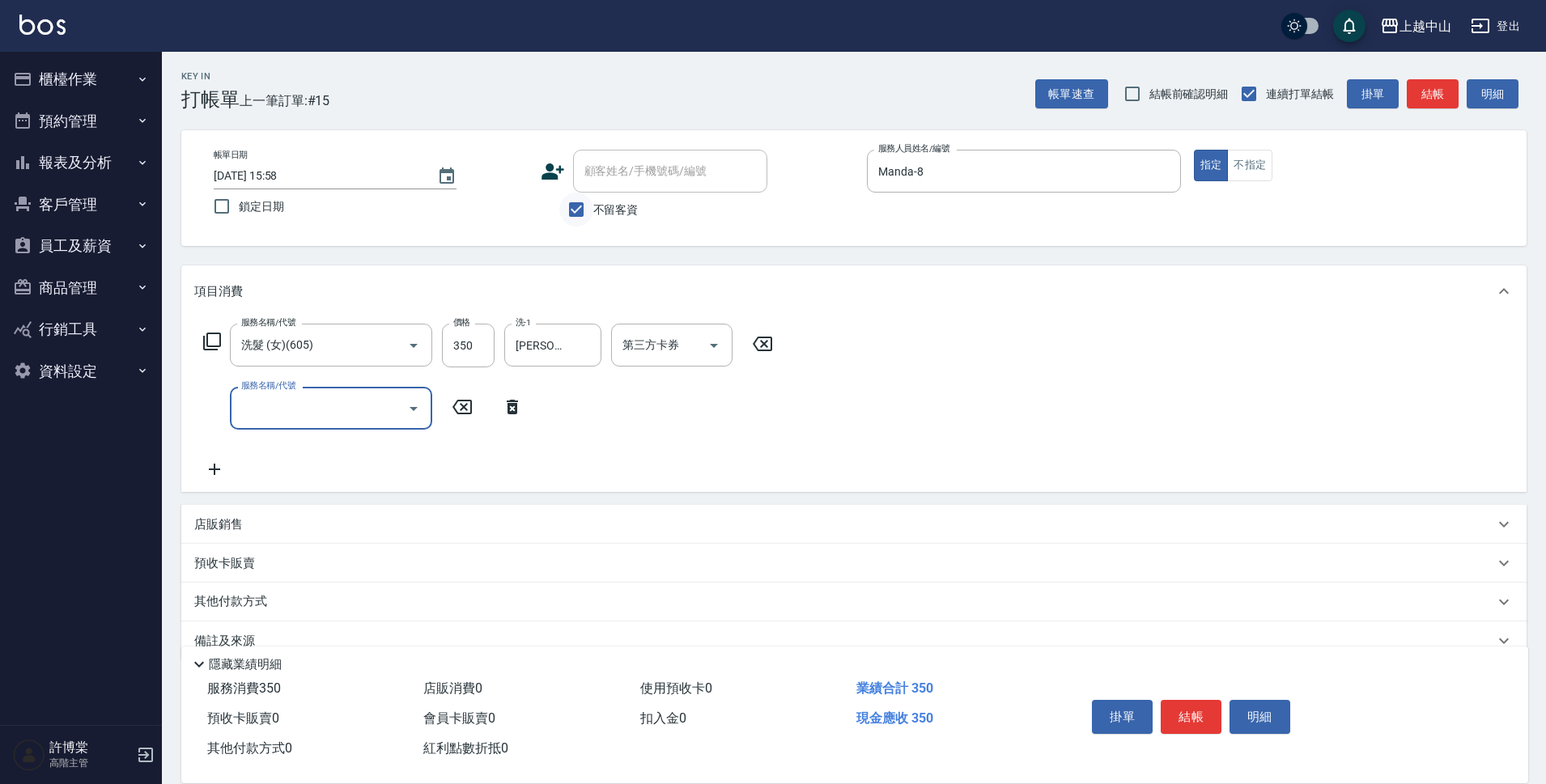
click at [570, 198] on input "不留客資" at bounding box center [576, 210] width 34 height 34
checkbox input "false"
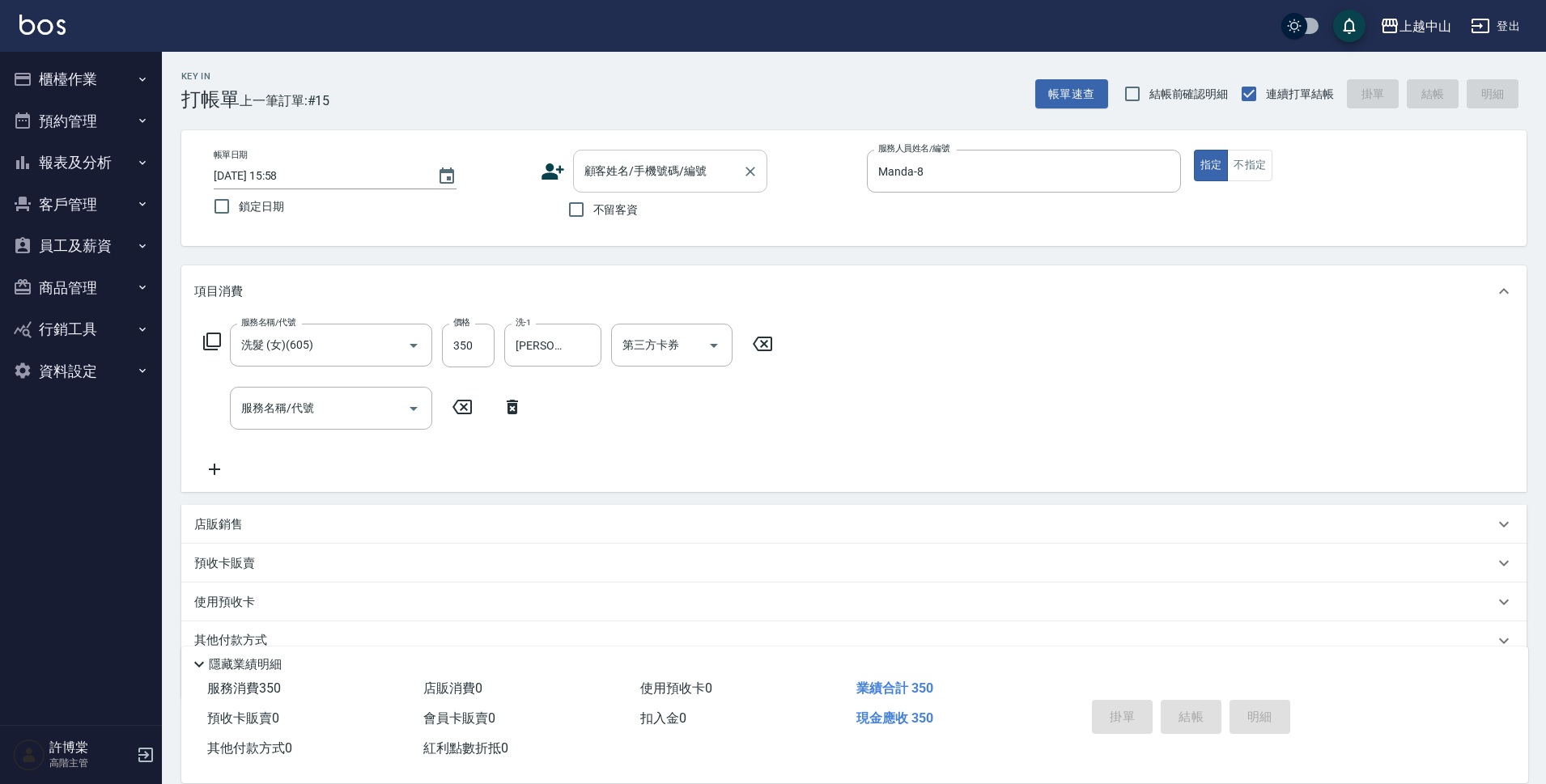
click at [589, 173] on input "顧客姓名/手機號碼/編號" at bounding box center [658, 171] width 155 height 29
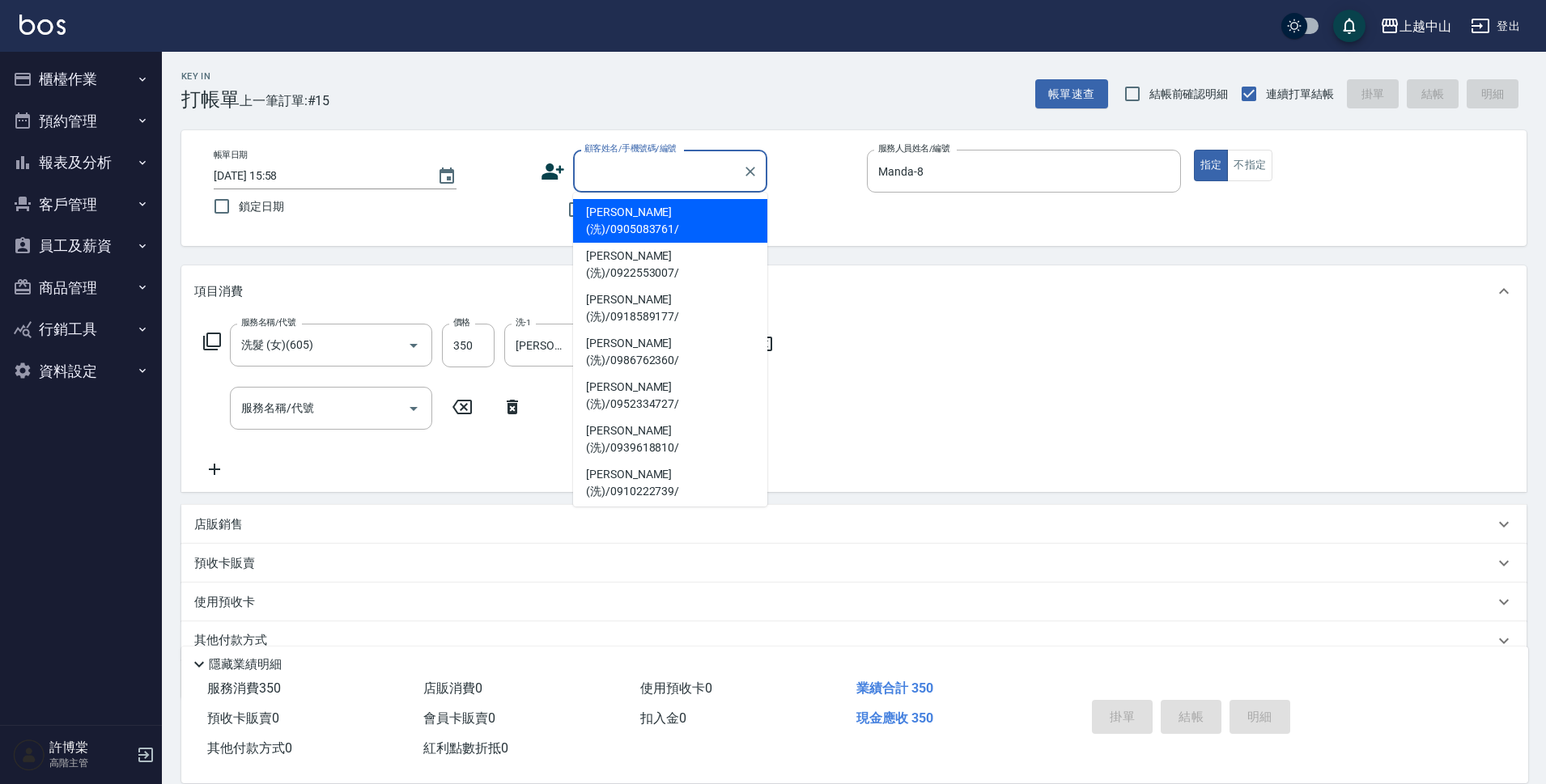
type input "＿"
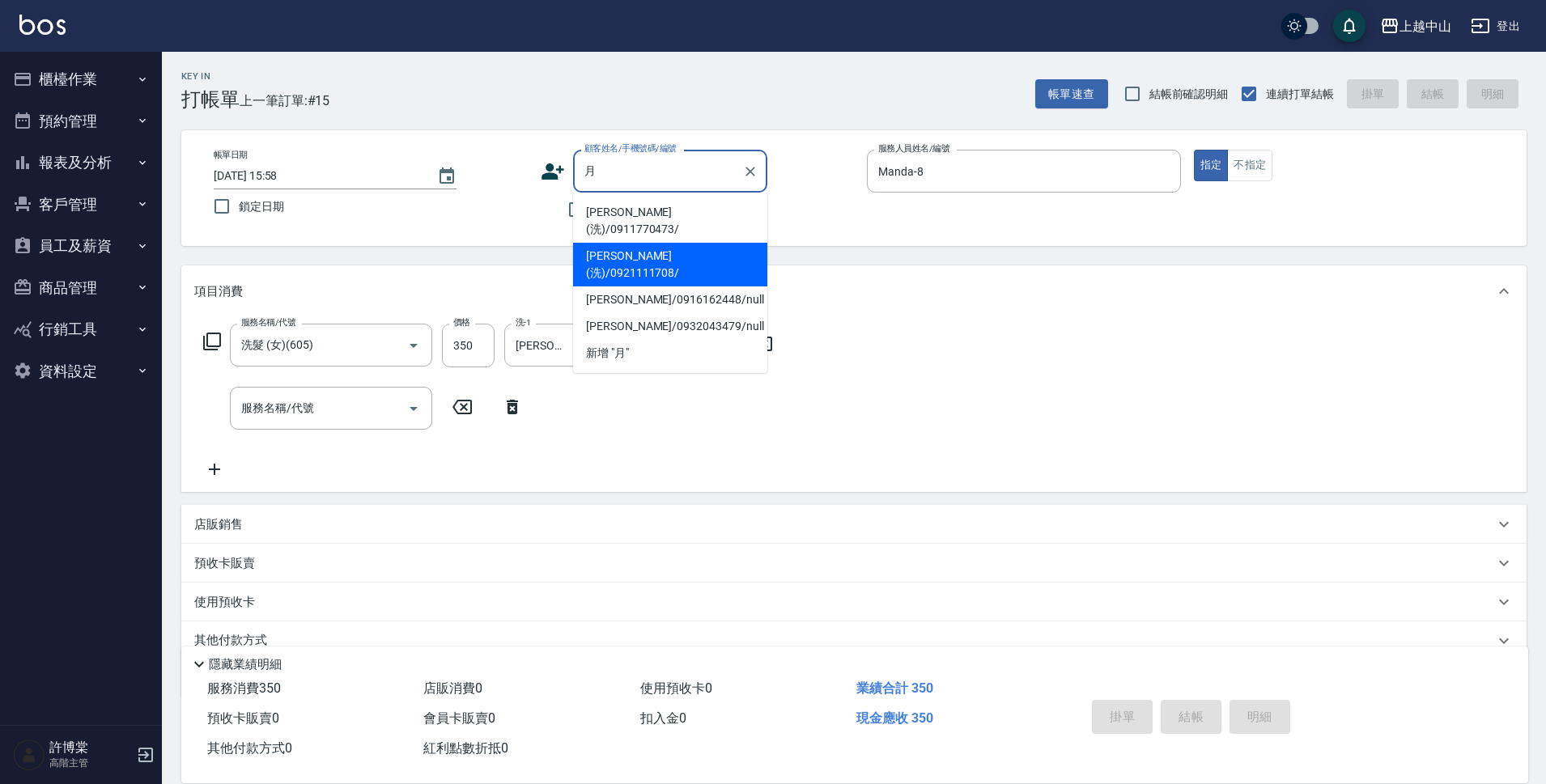
click at [700, 243] on li "[PERSON_NAME](洗)/0921111708/" at bounding box center [670, 264] width 194 height 44
type input "[PERSON_NAME](洗)/0921111708/"
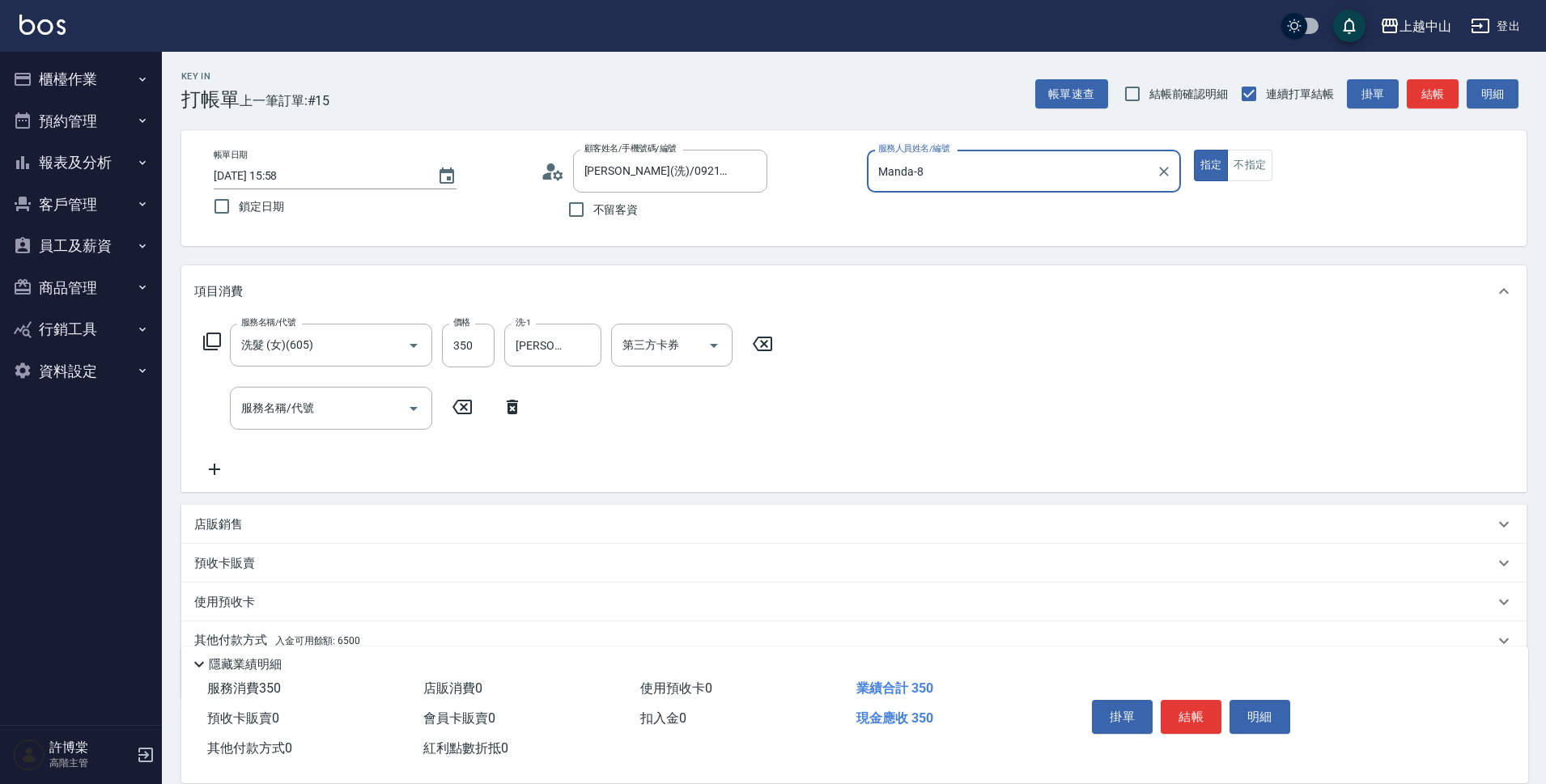
scroll to position [71, 0]
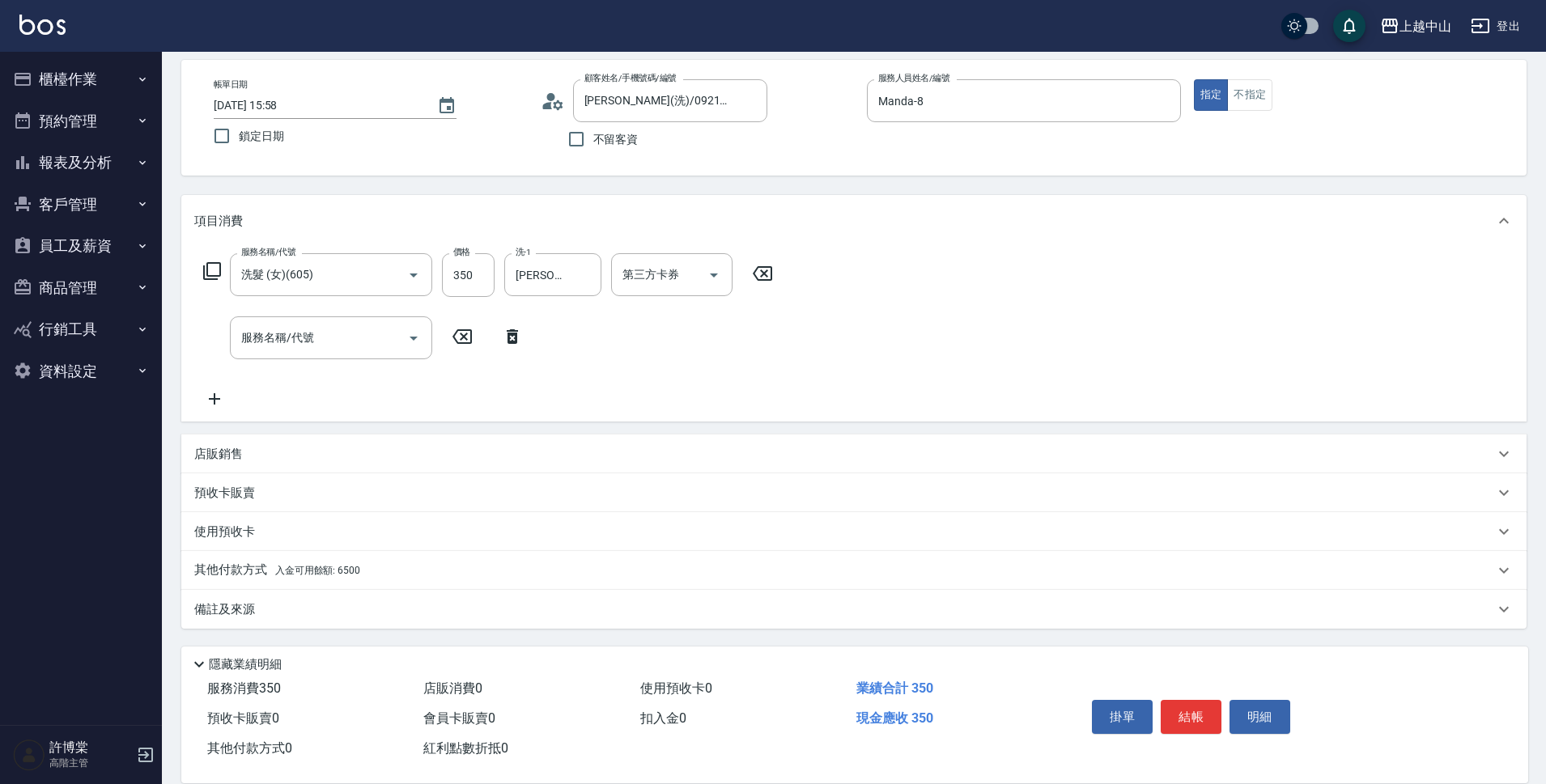
click at [337, 567] on span "入金可用餘額: 6500" at bounding box center [317, 570] width 85 height 12
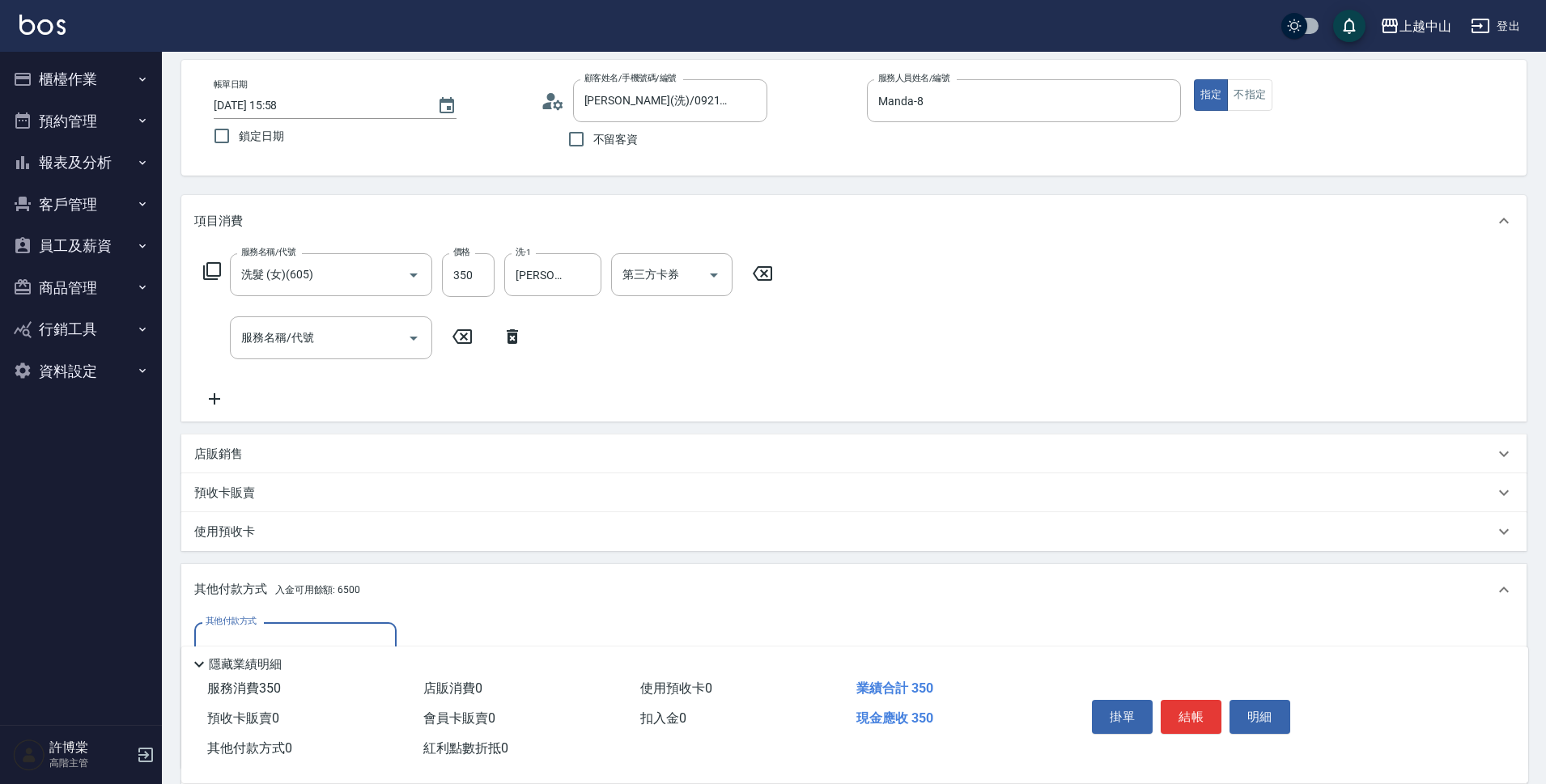
scroll to position [262, 0]
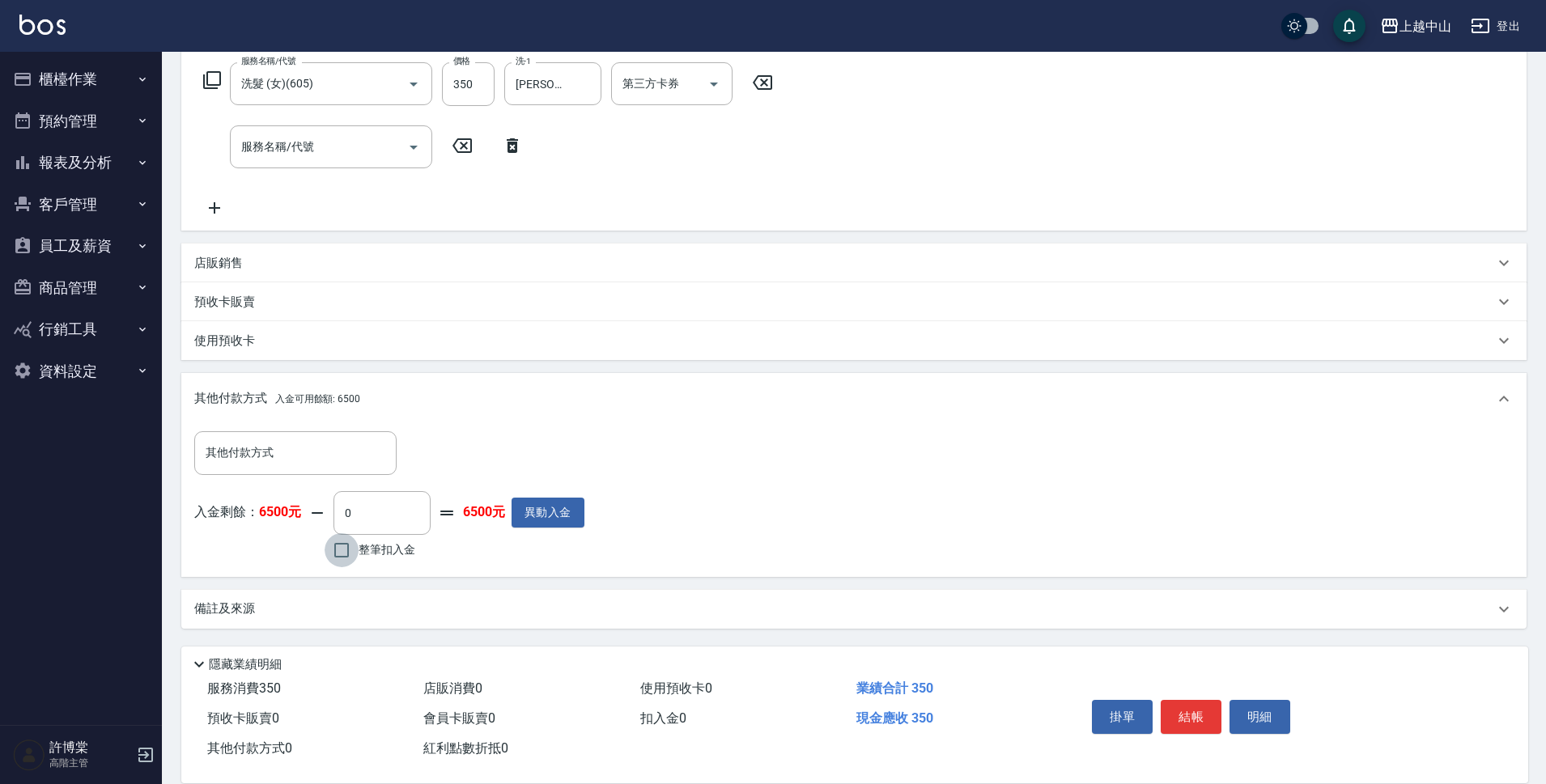
click at [350, 554] on input "整筆扣入金" at bounding box center [341, 550] width 34 height 34
checkbox input "true"
type input "350"
click at [1215, 707] on button "結帳" at bounding box center [1191, 717] width 61 height 34
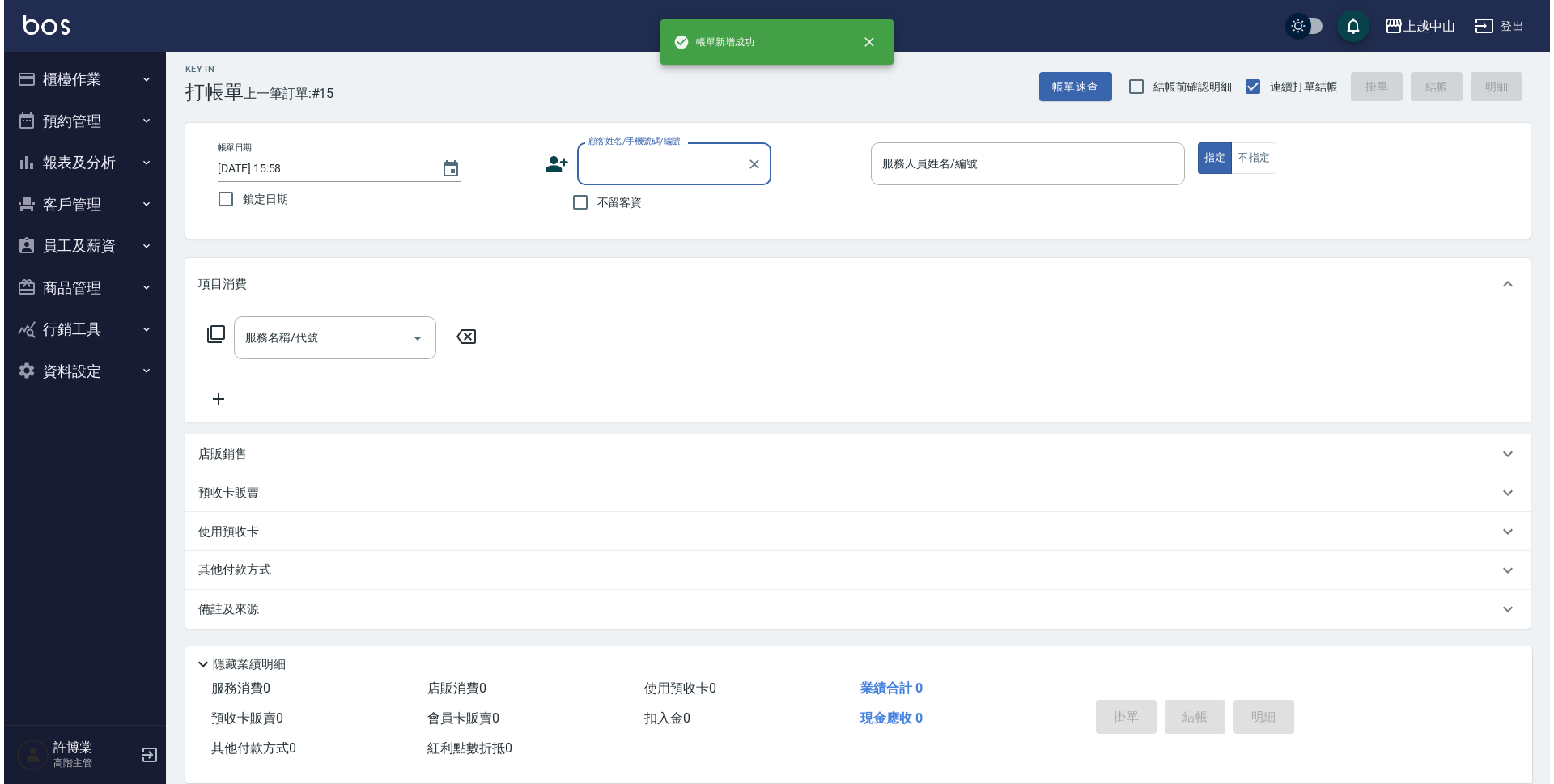
scroll to position [0, 0]
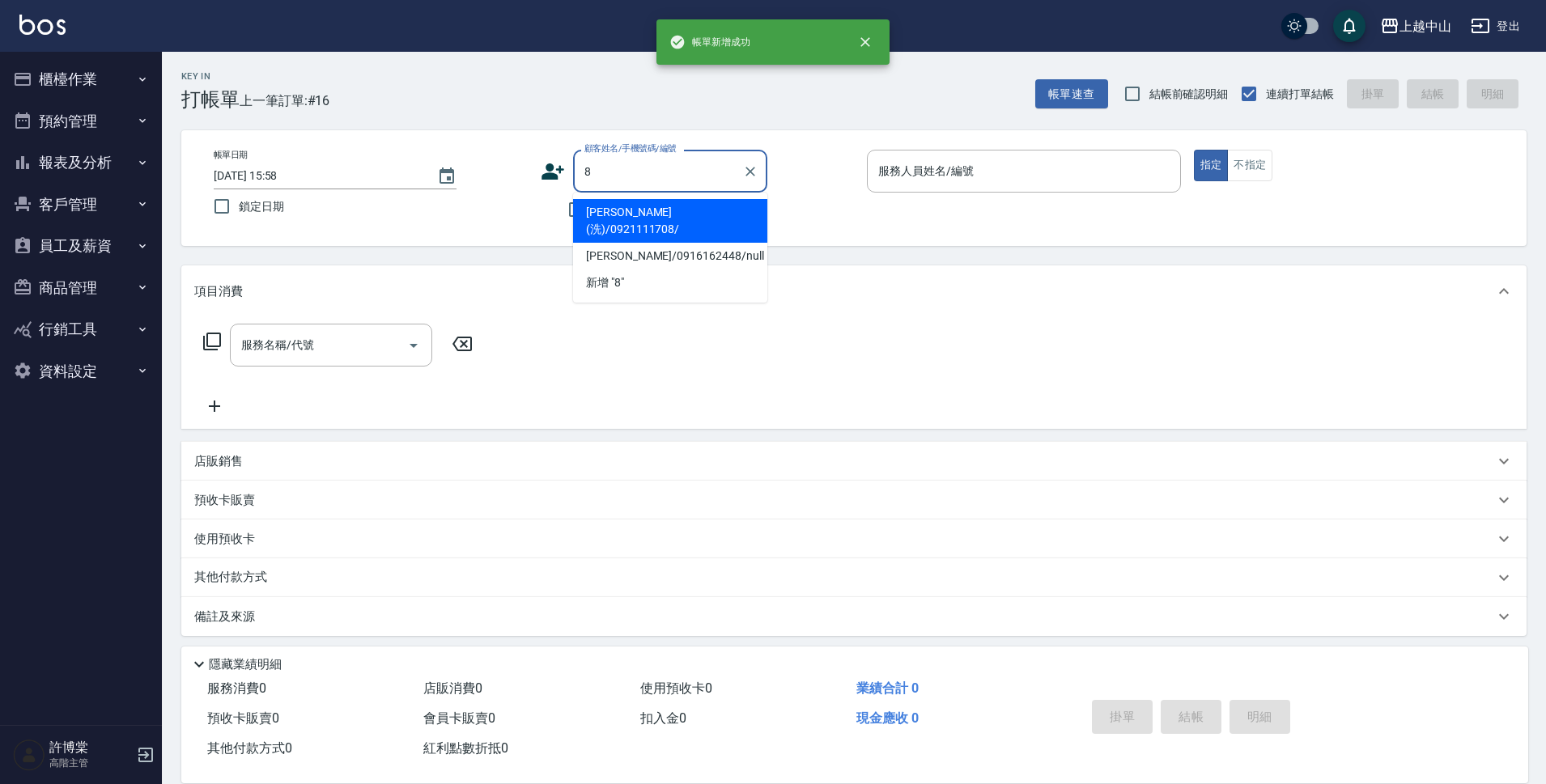
type input "[PERSON_NAME](洗)/0921111708/"
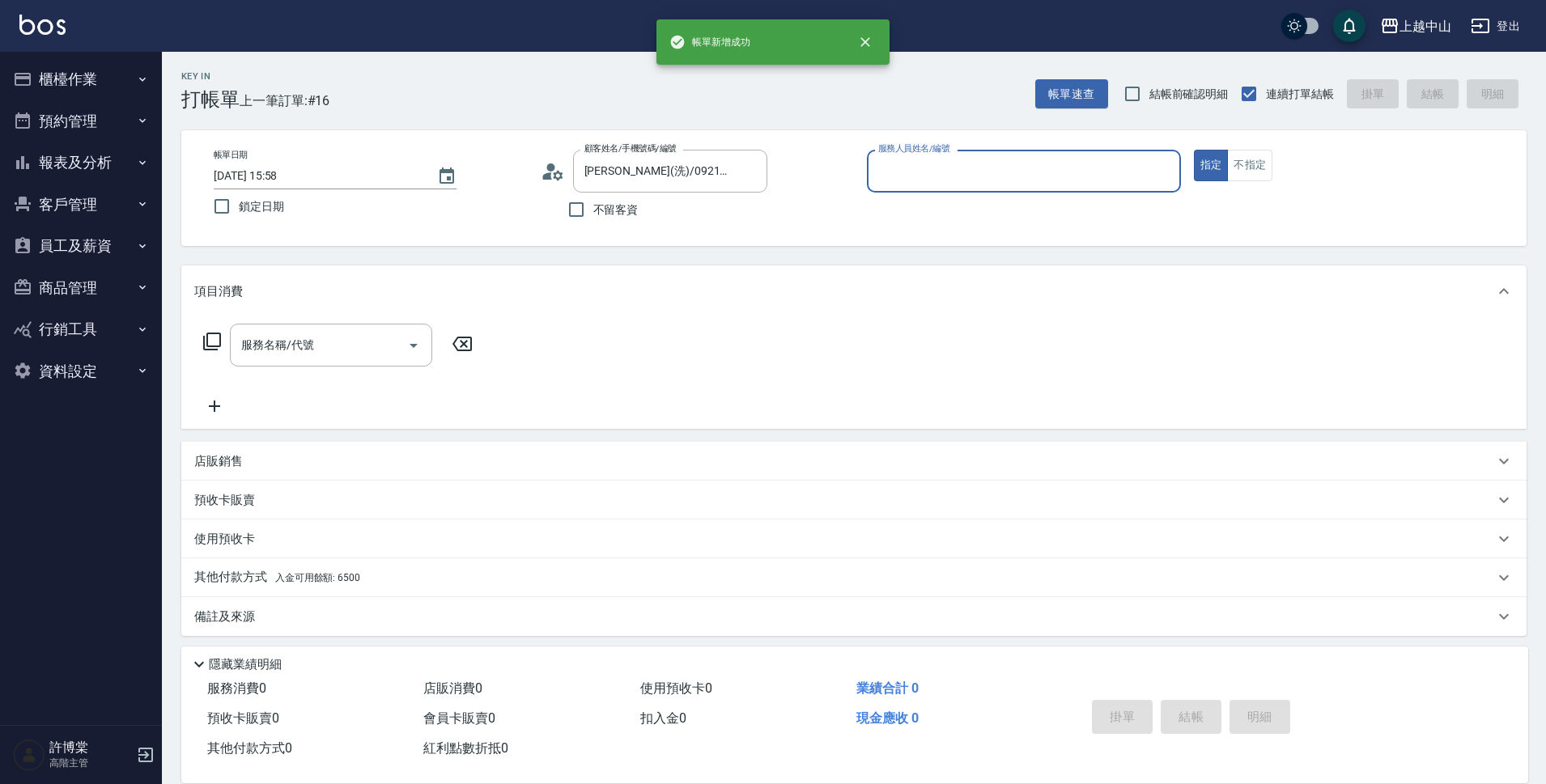
click at [1194, 150] on button "指定" at bounding box center [1211, 165] width 35 height 31
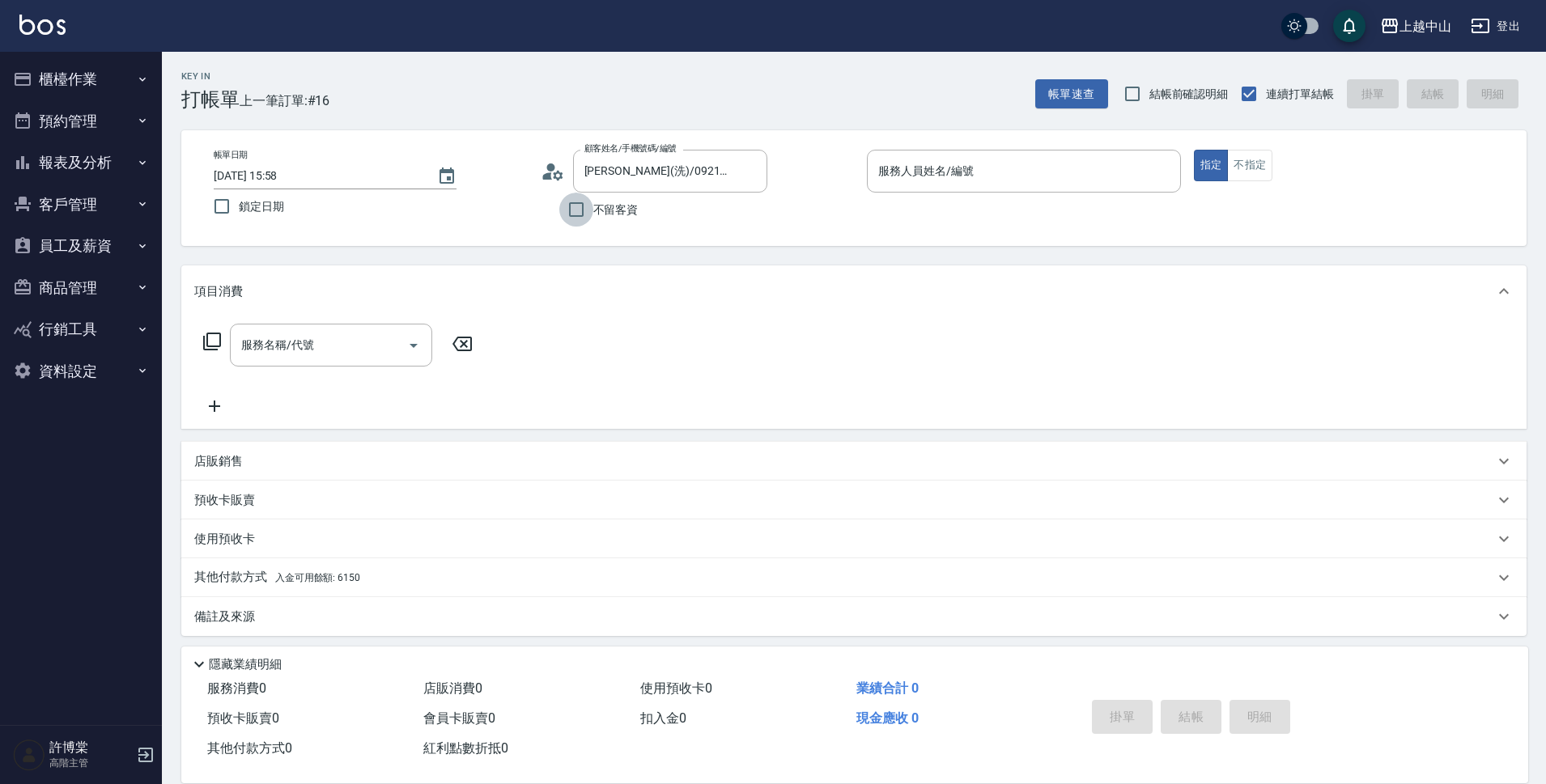
click at [576, 213] on input "不留客資" at bounding box center [576, 210] width 34 height 34
checkbox input "true"
type input "[PERSON_NAME](洗)/0978706779/"
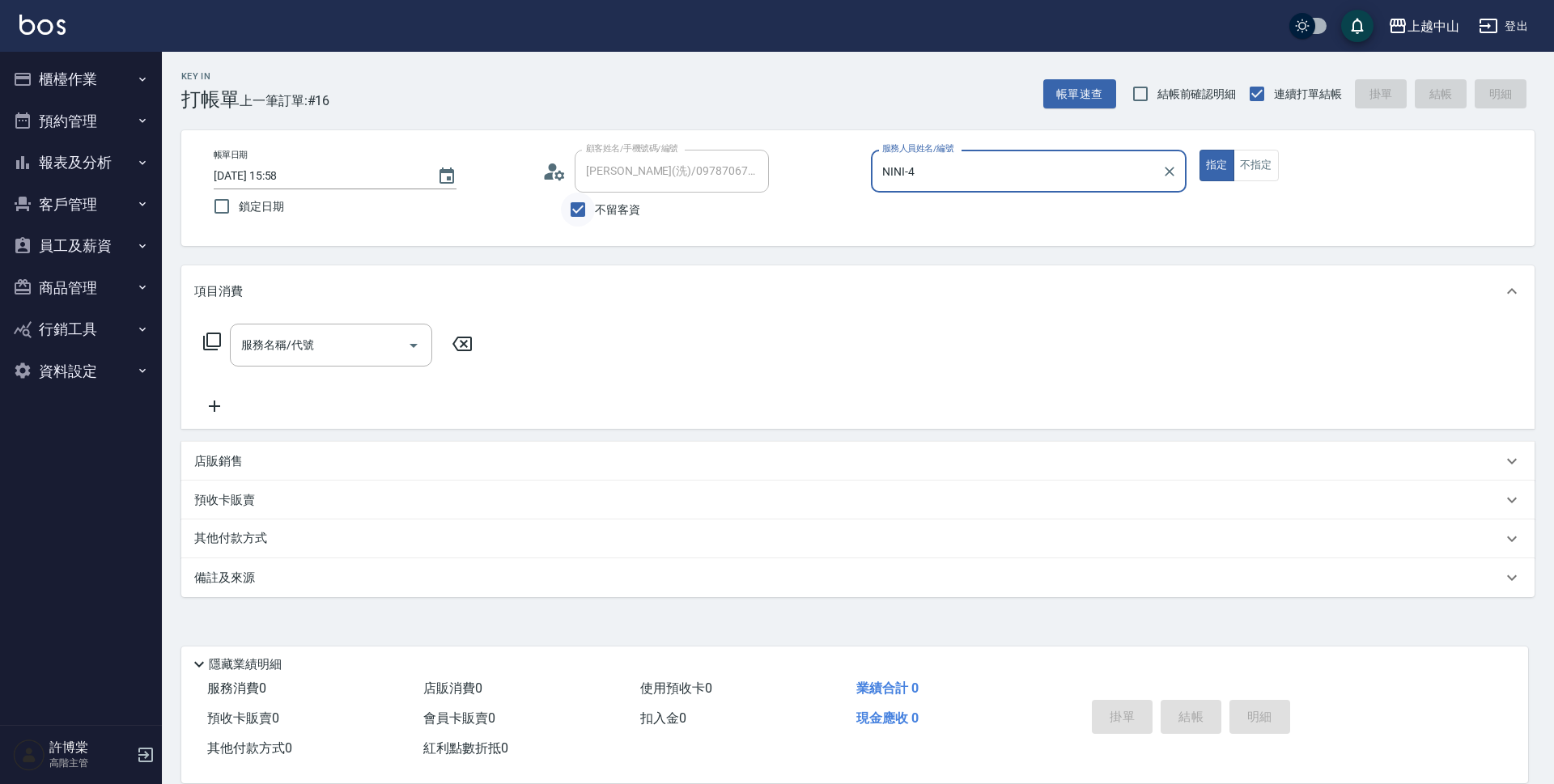
type input "NINI-48"
type input "[PERSON_NAME](洗)/0933129313/"
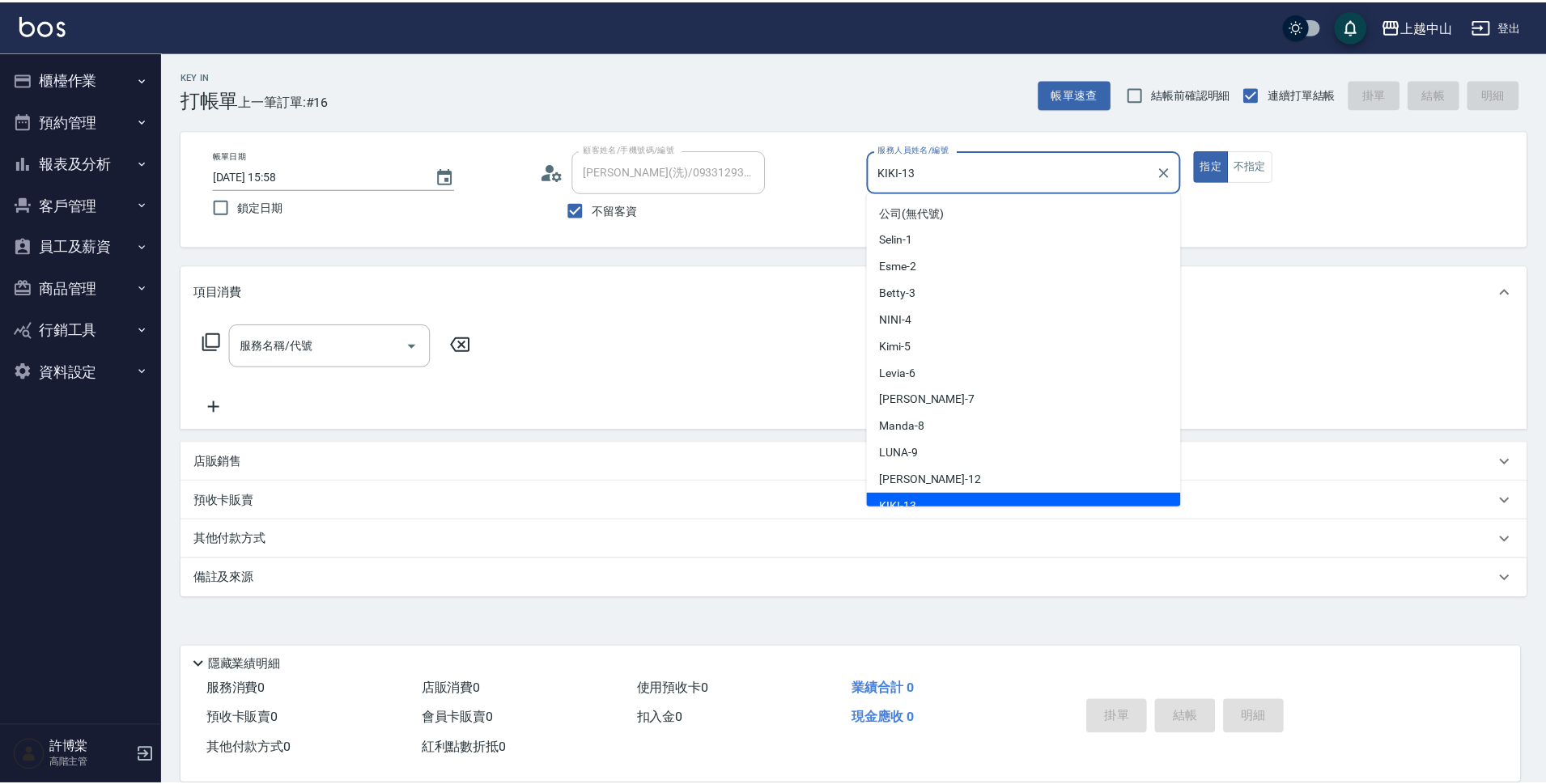
scroll to position [13, 0]
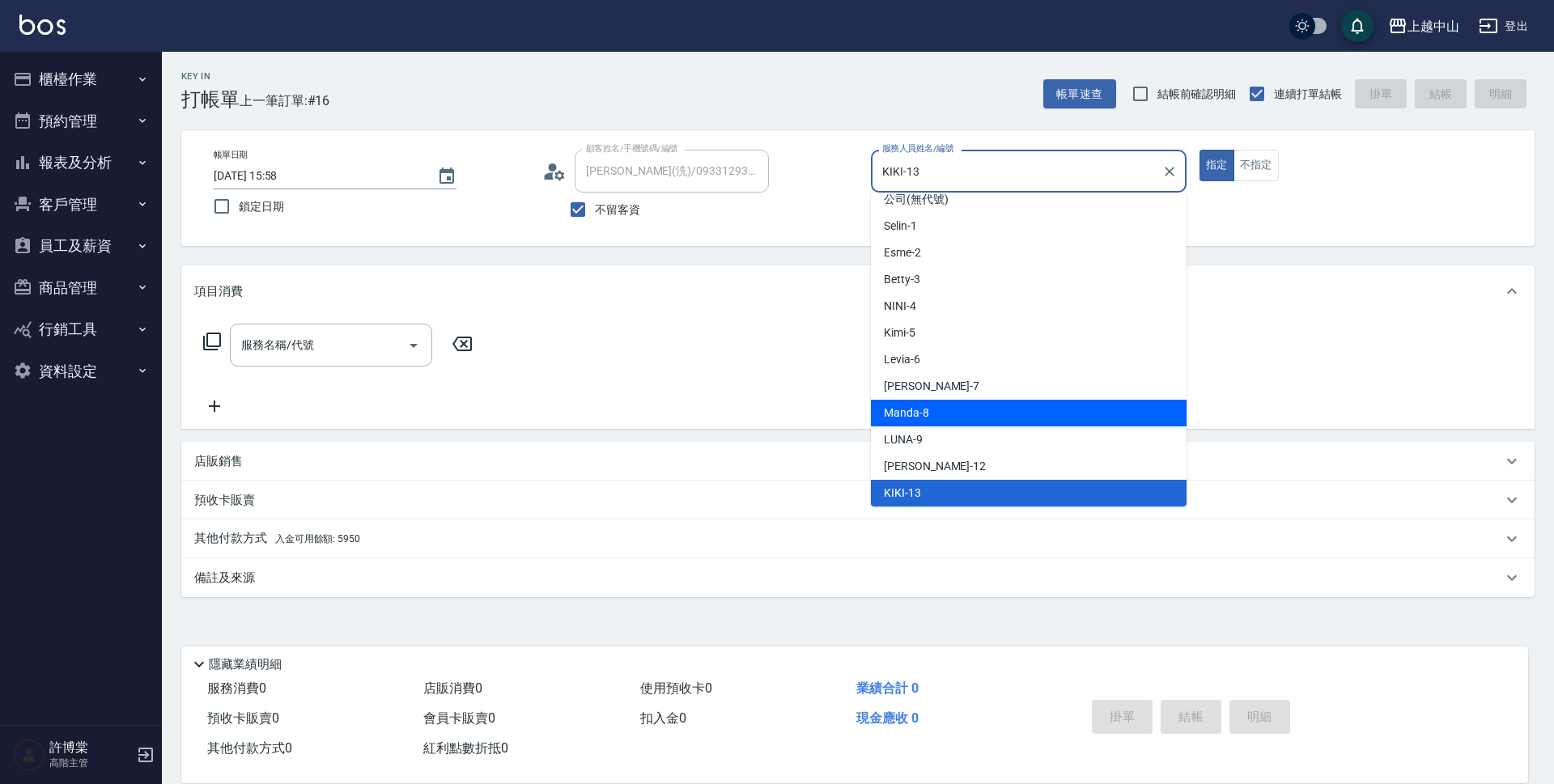
type input "Manda-8"
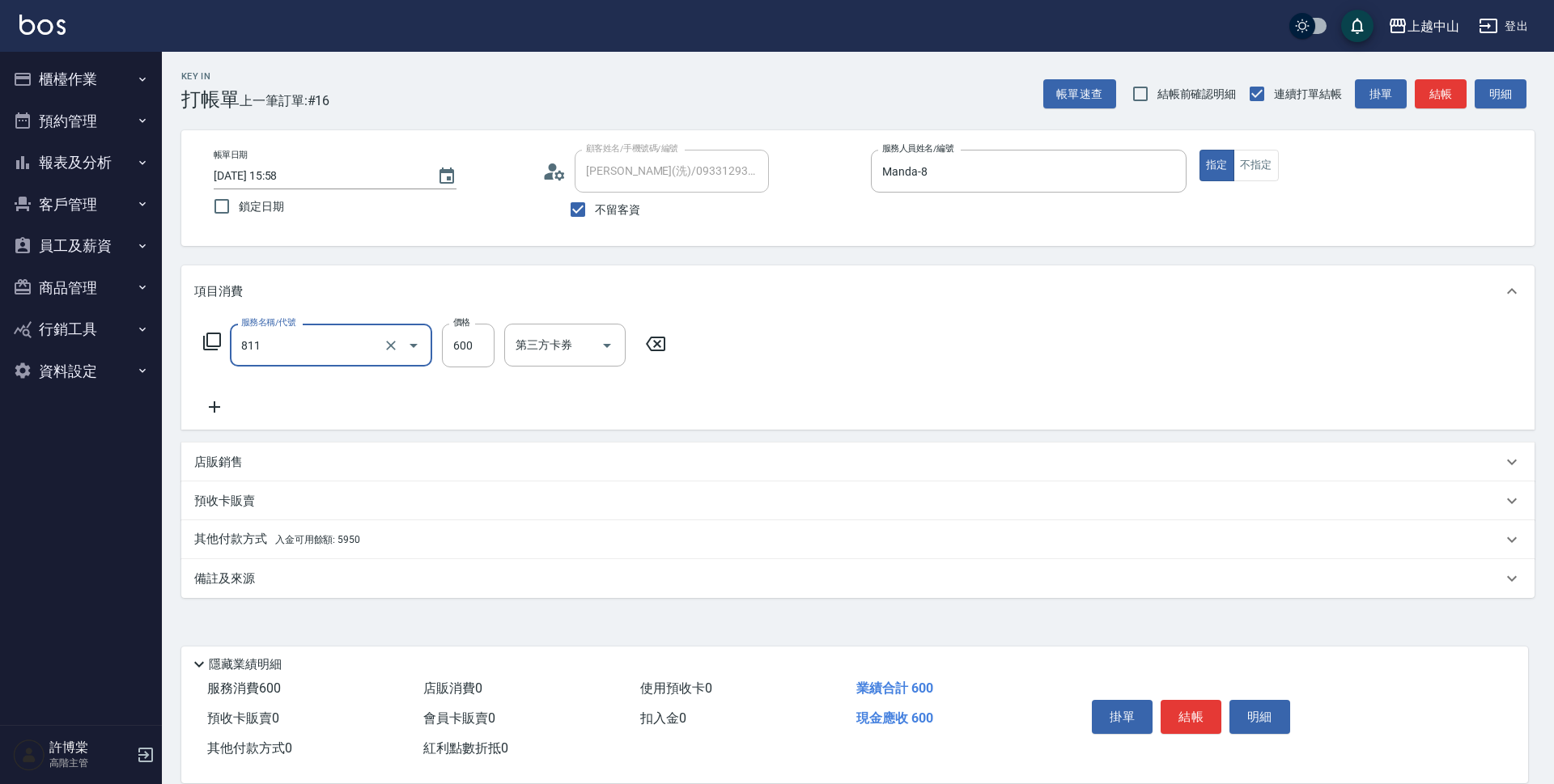
type input "洗+剪(811)"
type input "700"
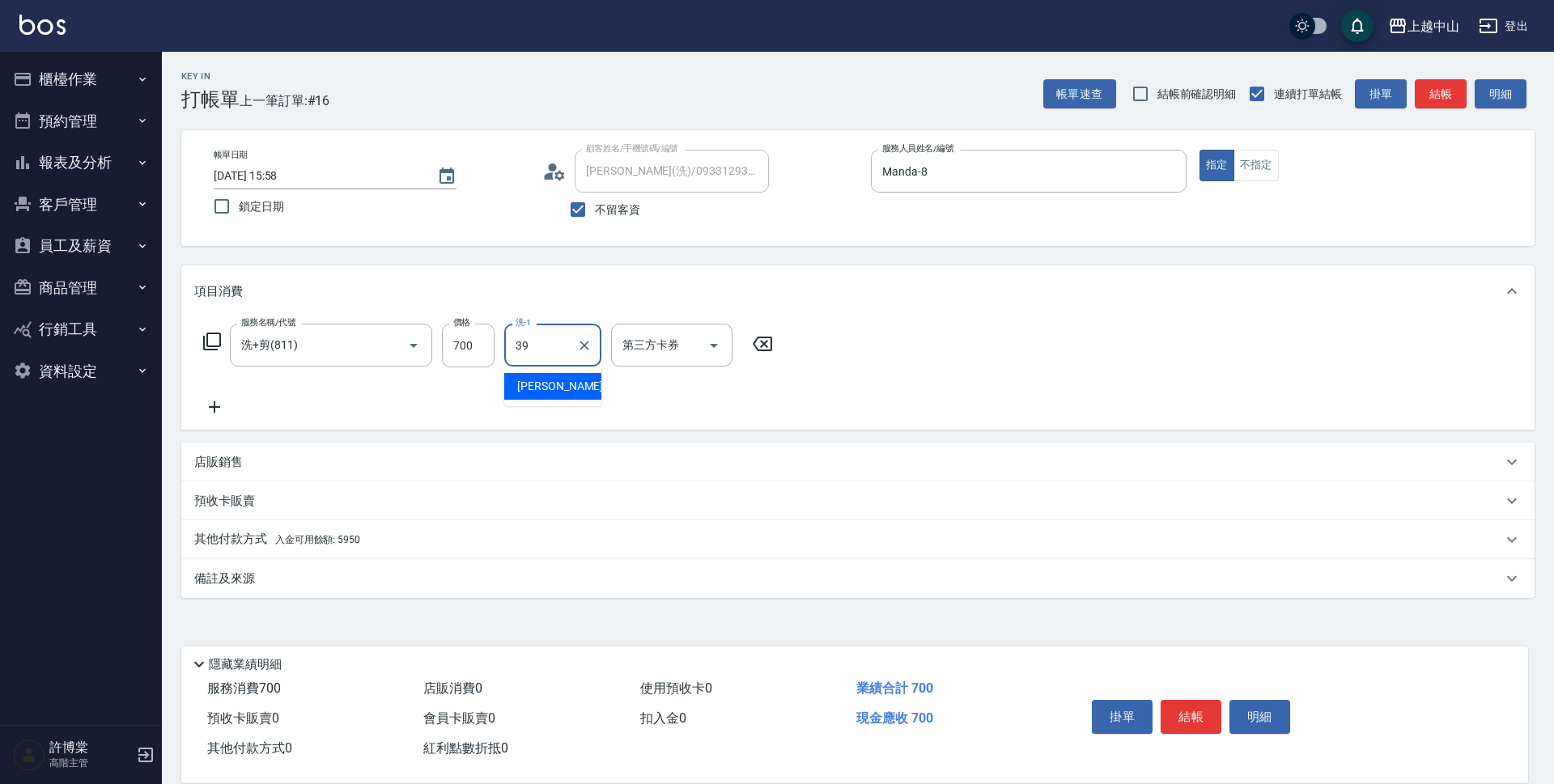
type input "[PERSON_NAME]-39"
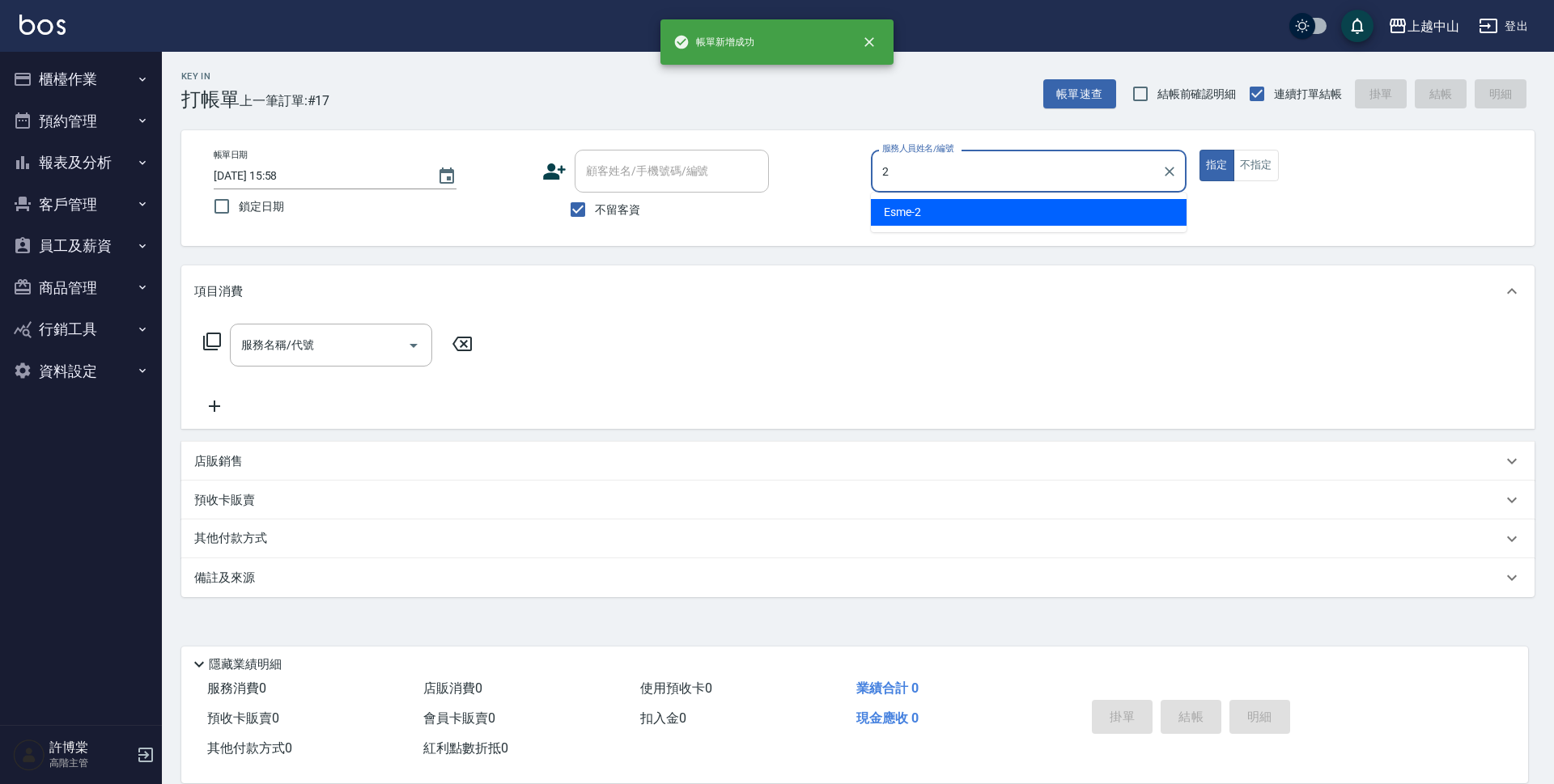
type input "Esme-2"
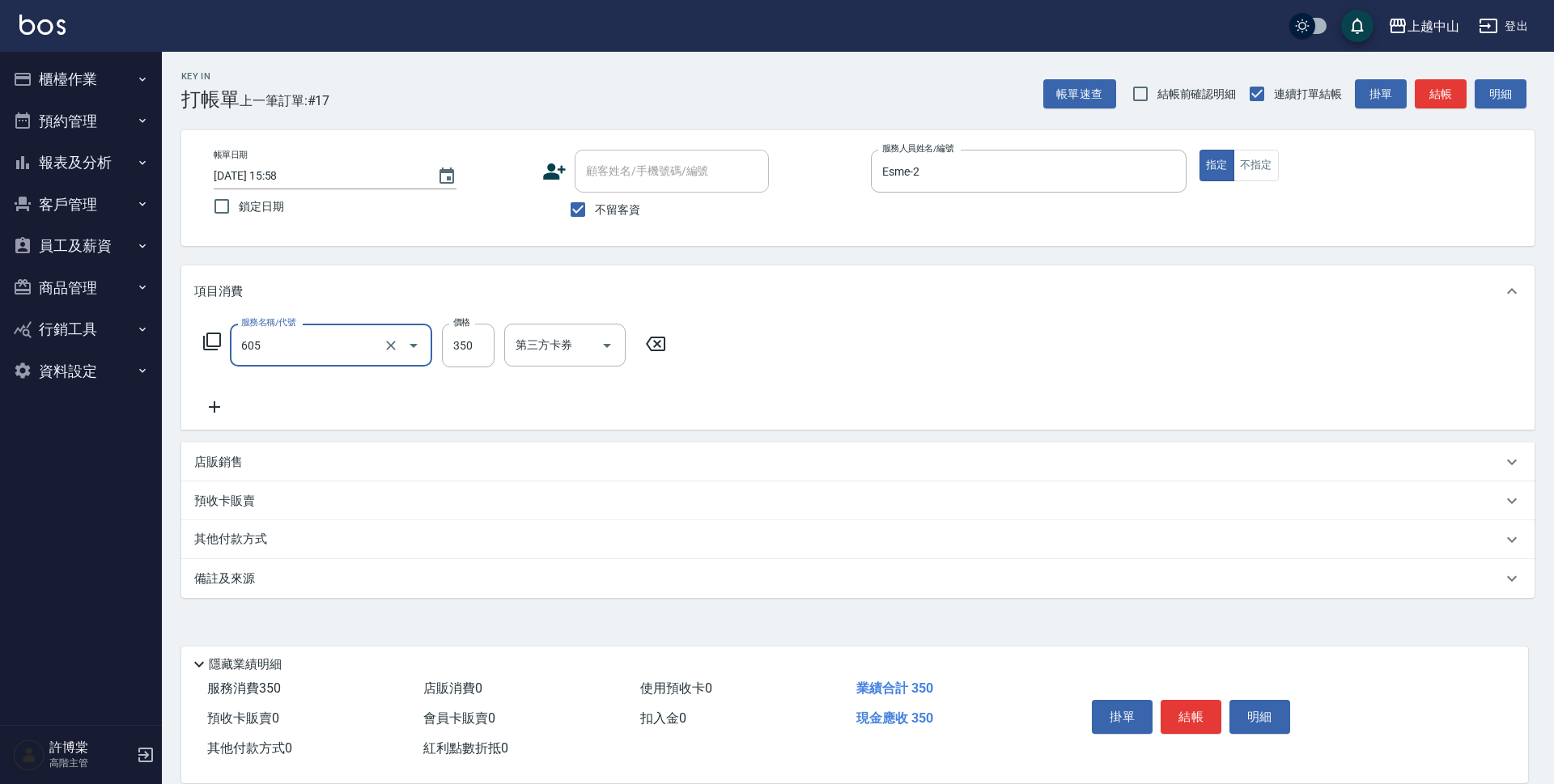
type input "洗髮 (女)(605)"
type input "400"
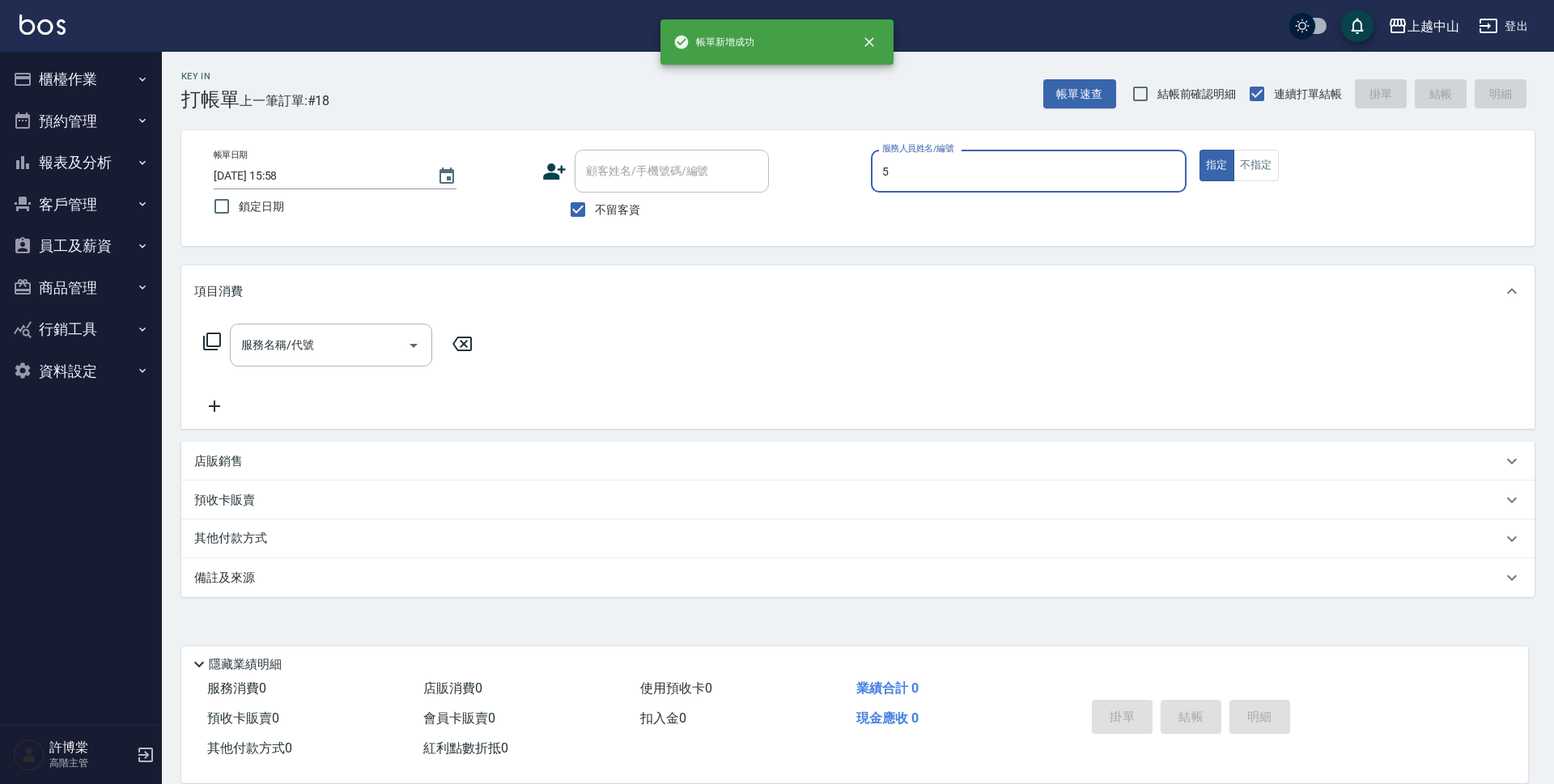
type input "Kimi-5"
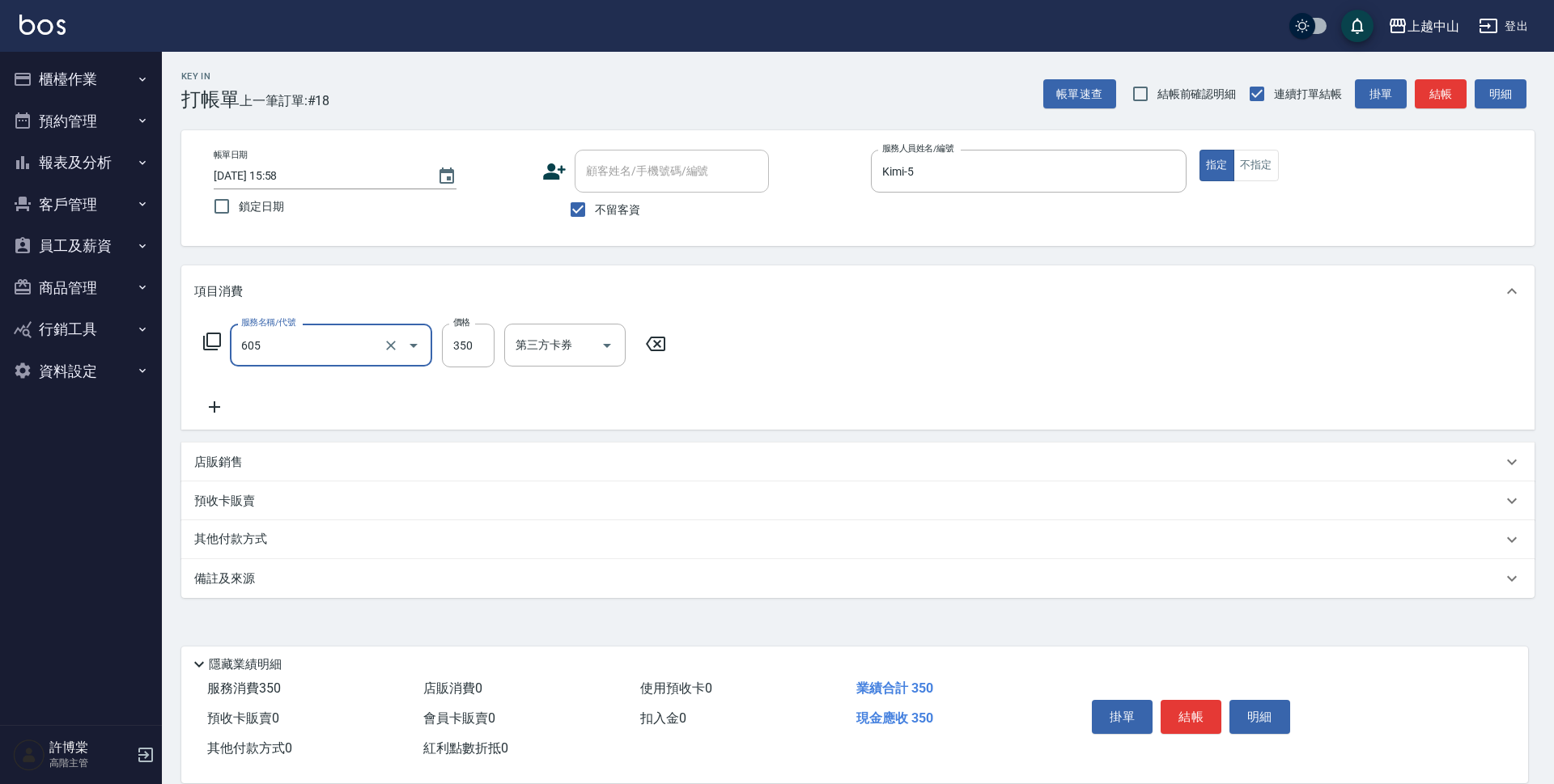
type input "洗髮 (女)(605)"
type input "500"
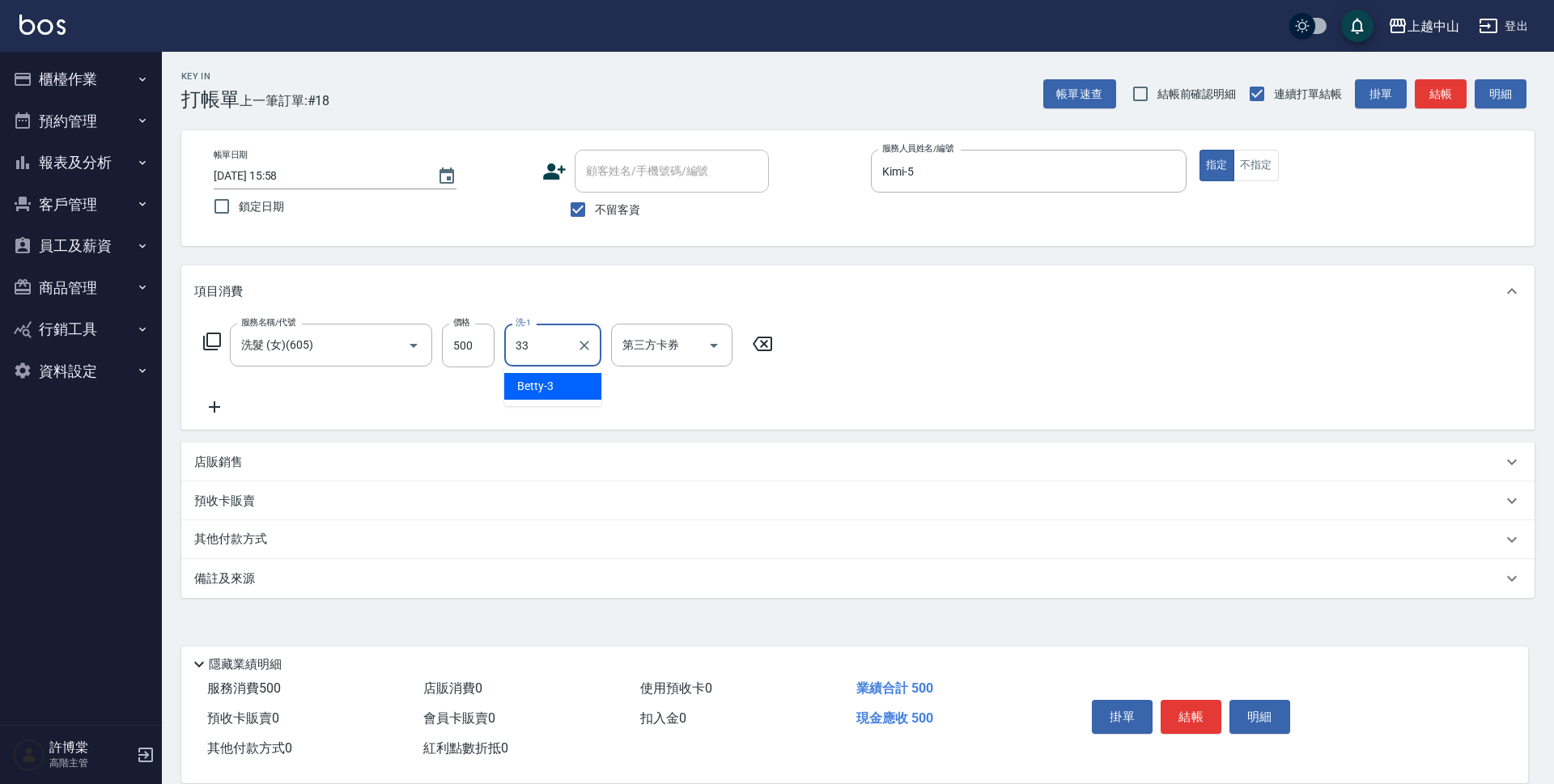
type input "[PERSON_NAME]-33"
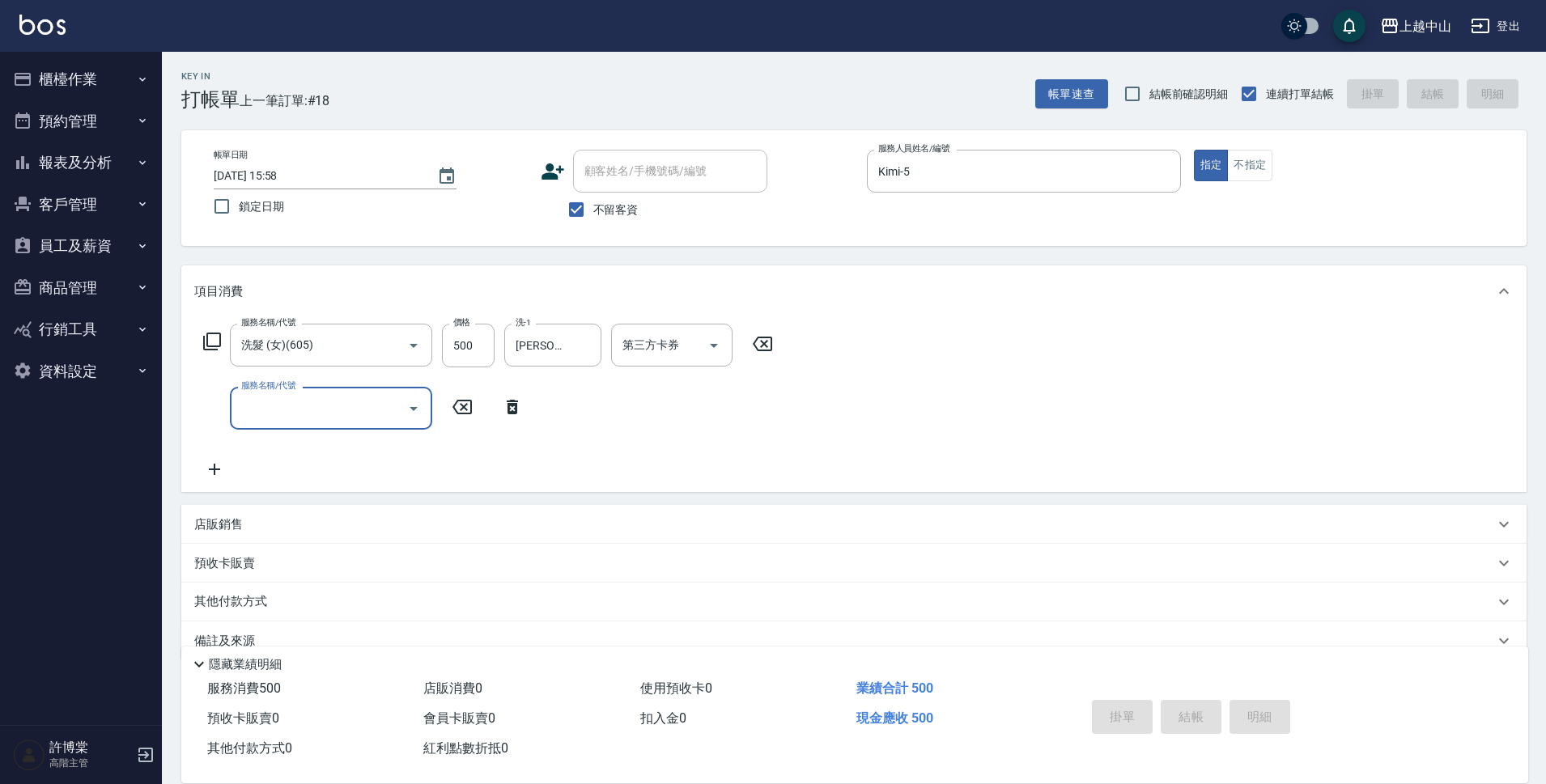
type input "[DATE] 15:59"
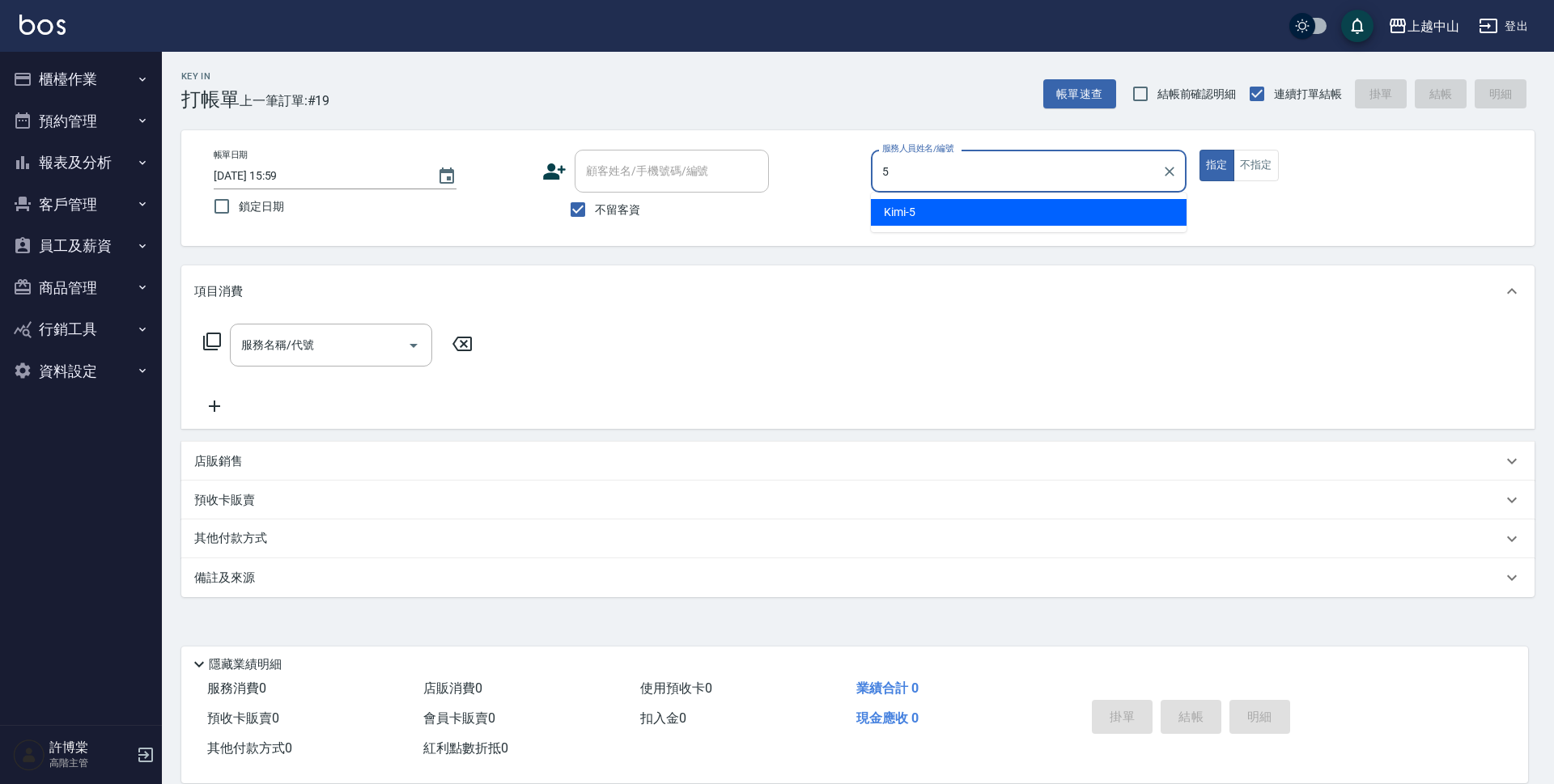
type input "Kimi-5"
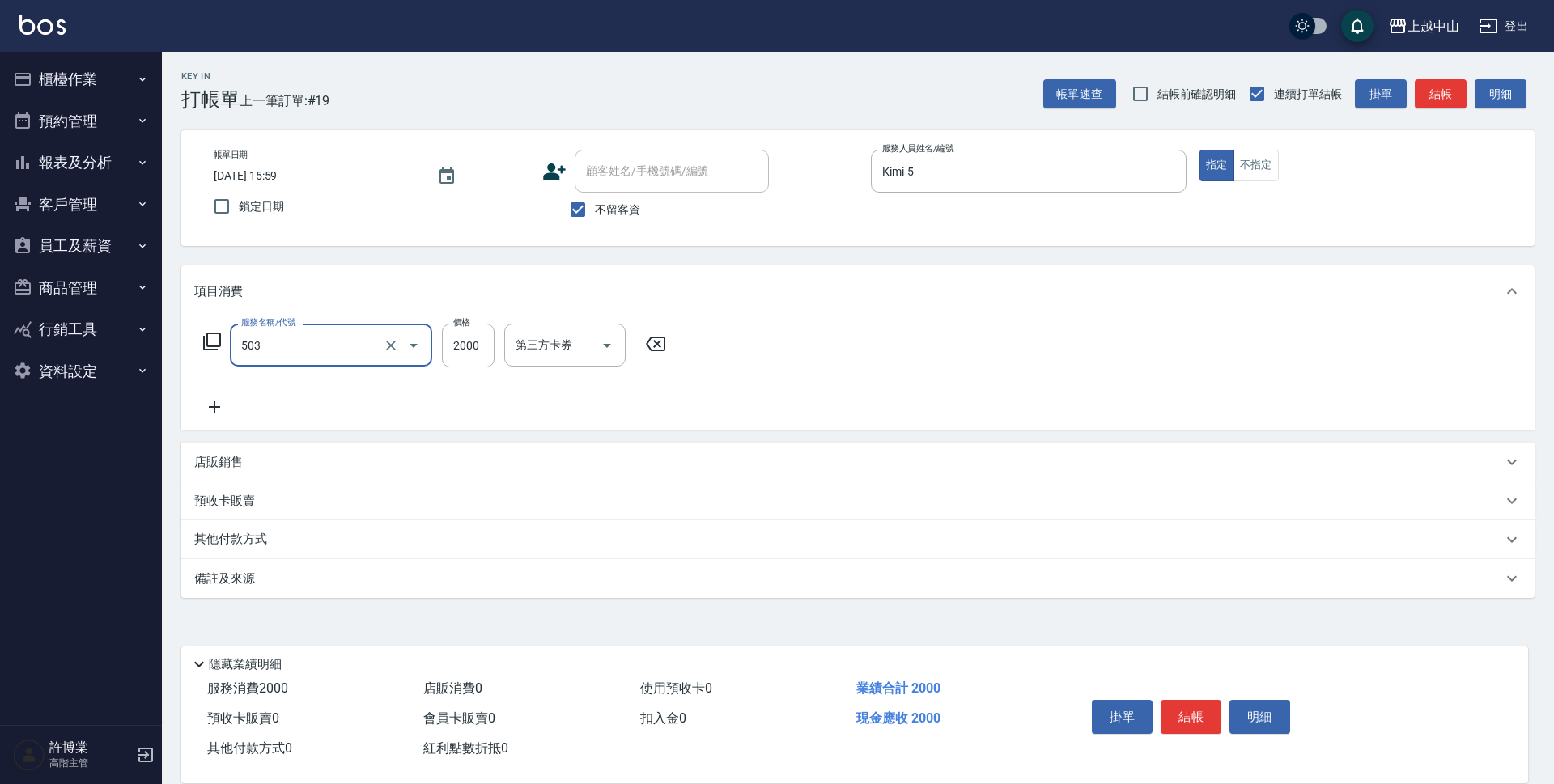
type input "染髮2000以下(503)"
type input "1300"
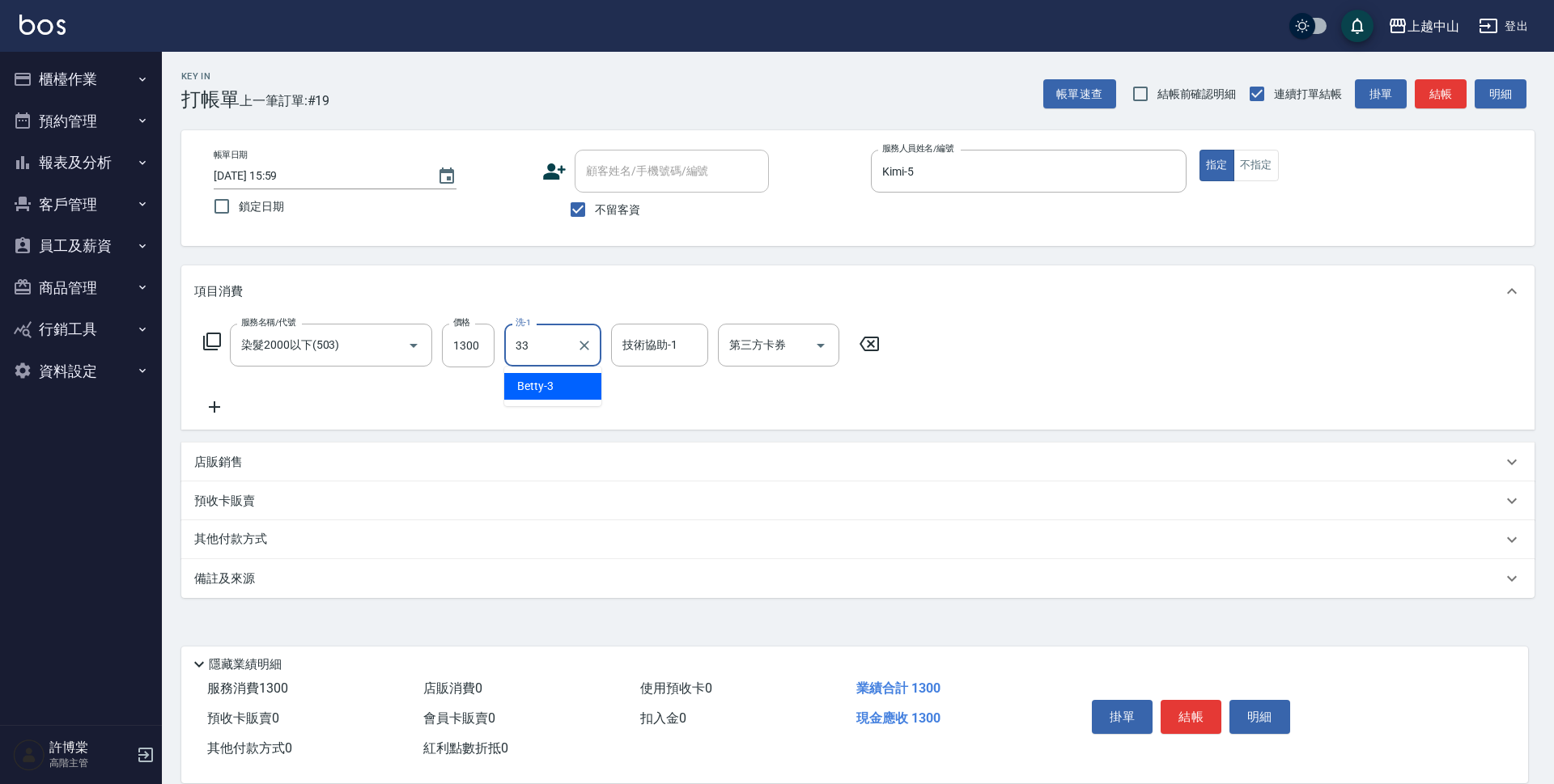
type input "[PERSON_NAME]-33"
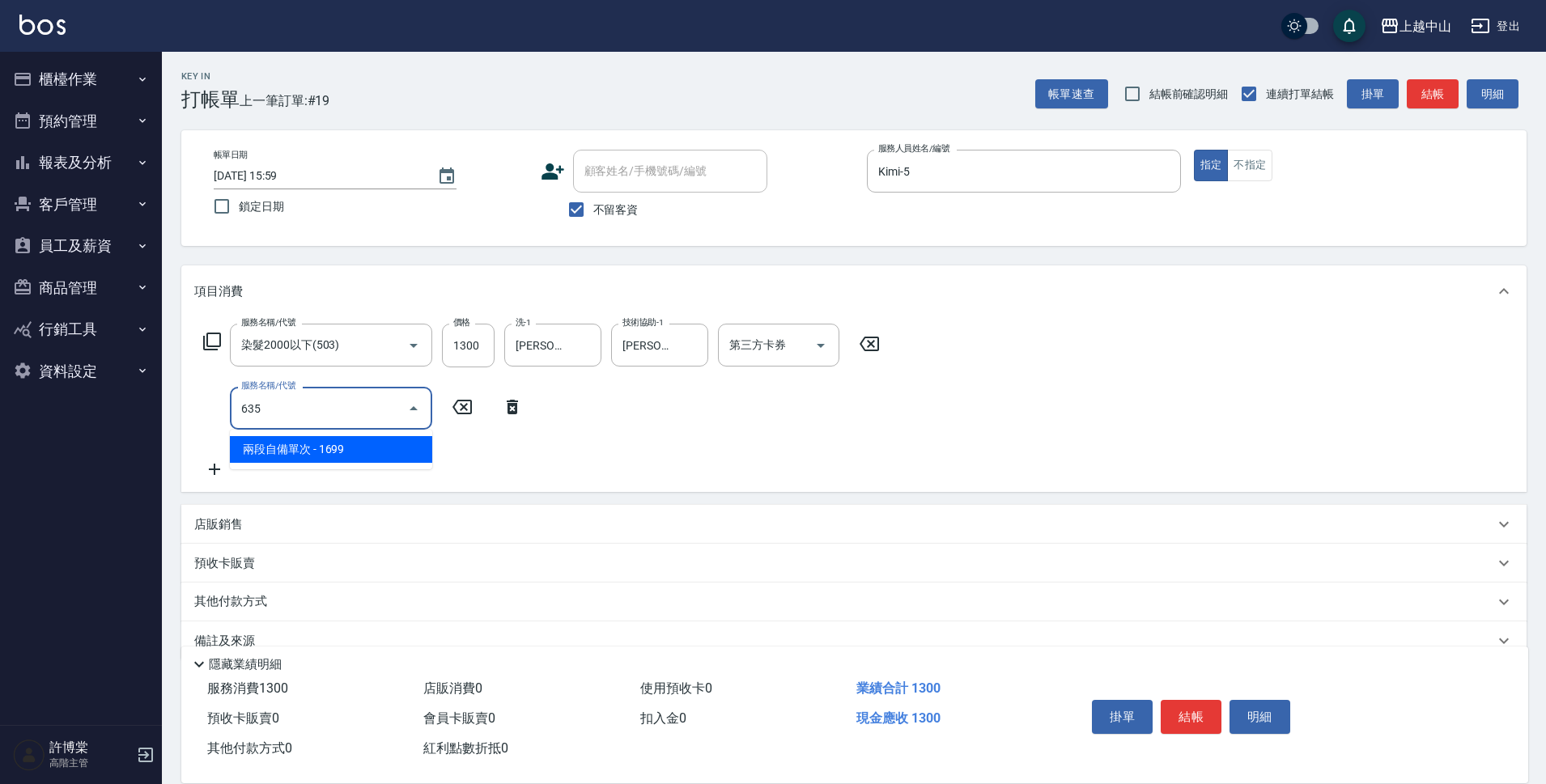
type input "兩段自備單次(635)"
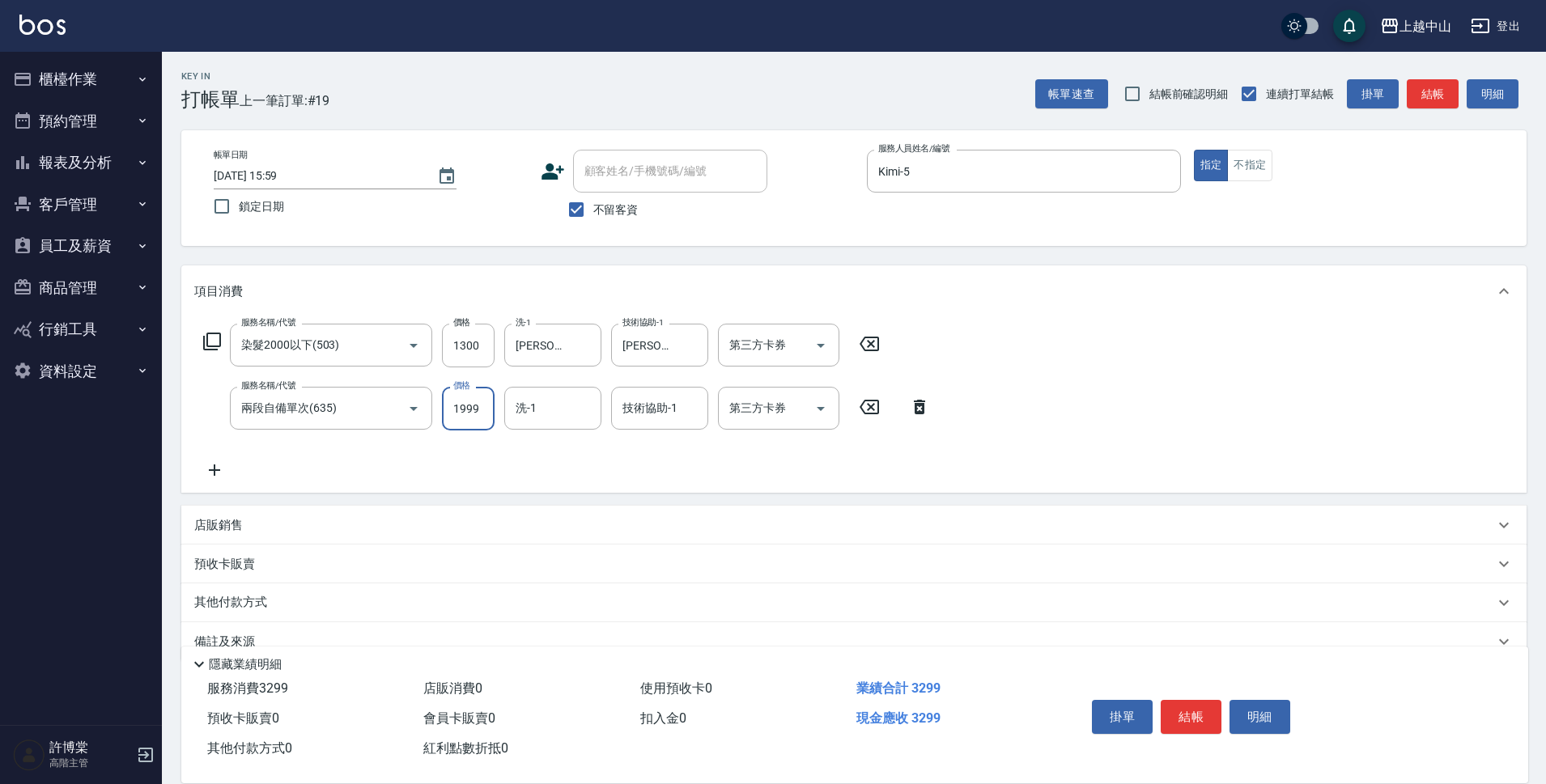
type input "1999"
type input "[PERSON_NAME]-33"
click at [644, 454] on div "服務名稱/代號 染髮2000以下(503) 服務名稱/代號 價格 1300 價格 洗-1 立妍-33 洗-1 技術協助-1 立妍-33 技術協助-1 第三方卡…" at bounding box center [567, 401] width 746 height 156
click at [685, 414] on input "技術協助-1" at bounding box center [660, 409] width 82 height 29
type input "[PERSON_NAME]-33"
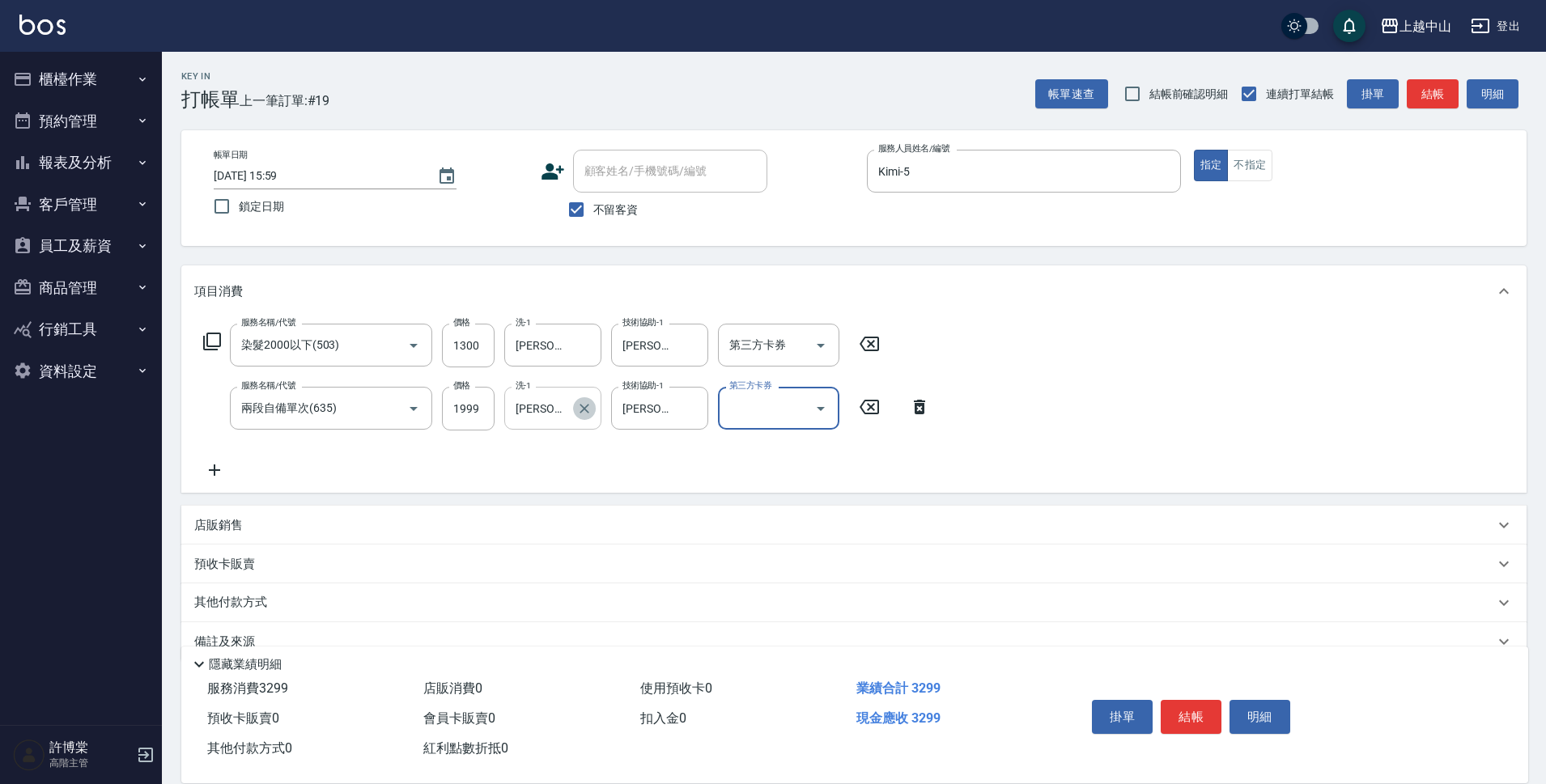
click at [581, 406] on icon "Clear" at bounding box center [584, 409] width 16 height 16
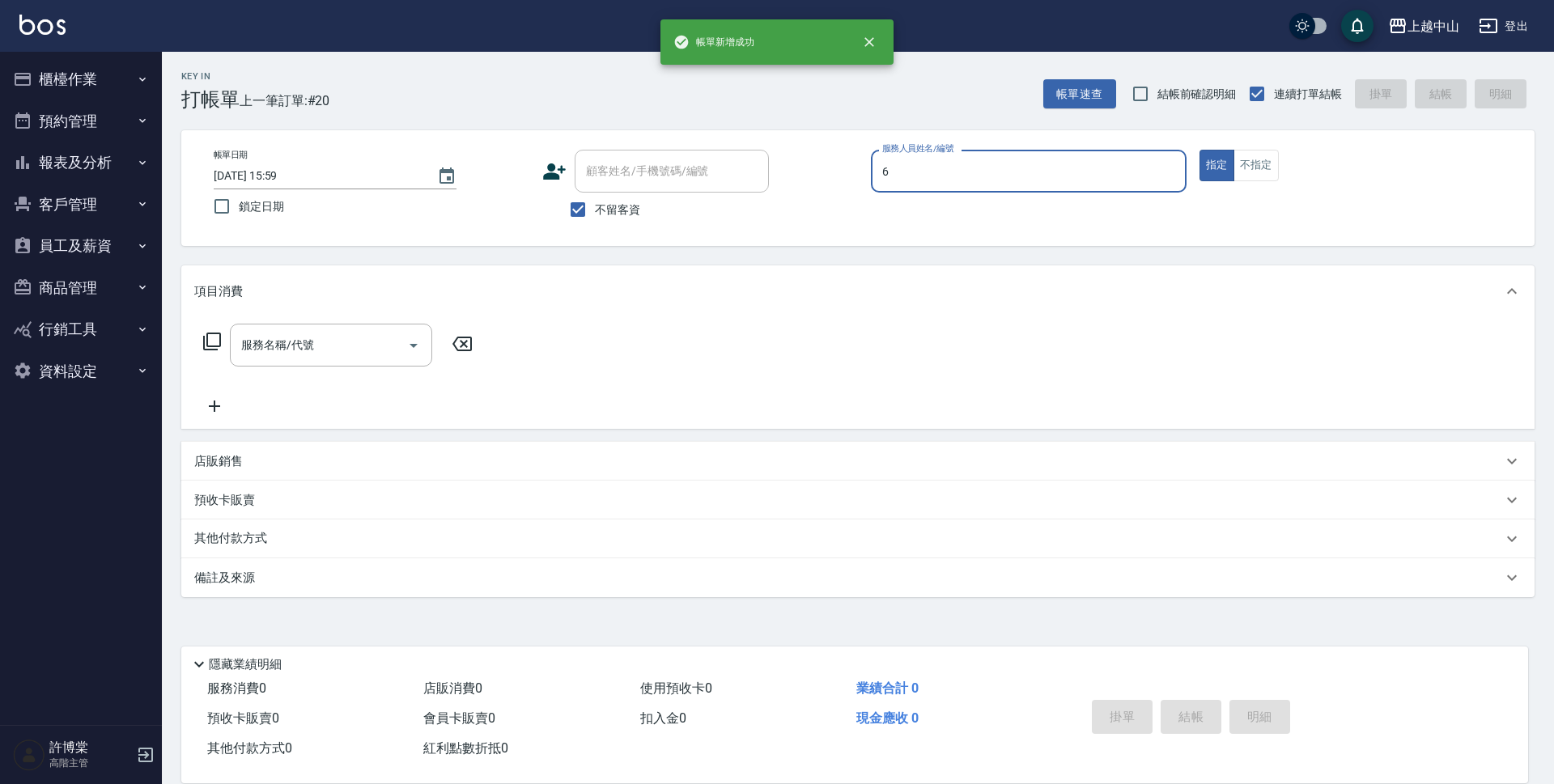
type input "Levia-6"
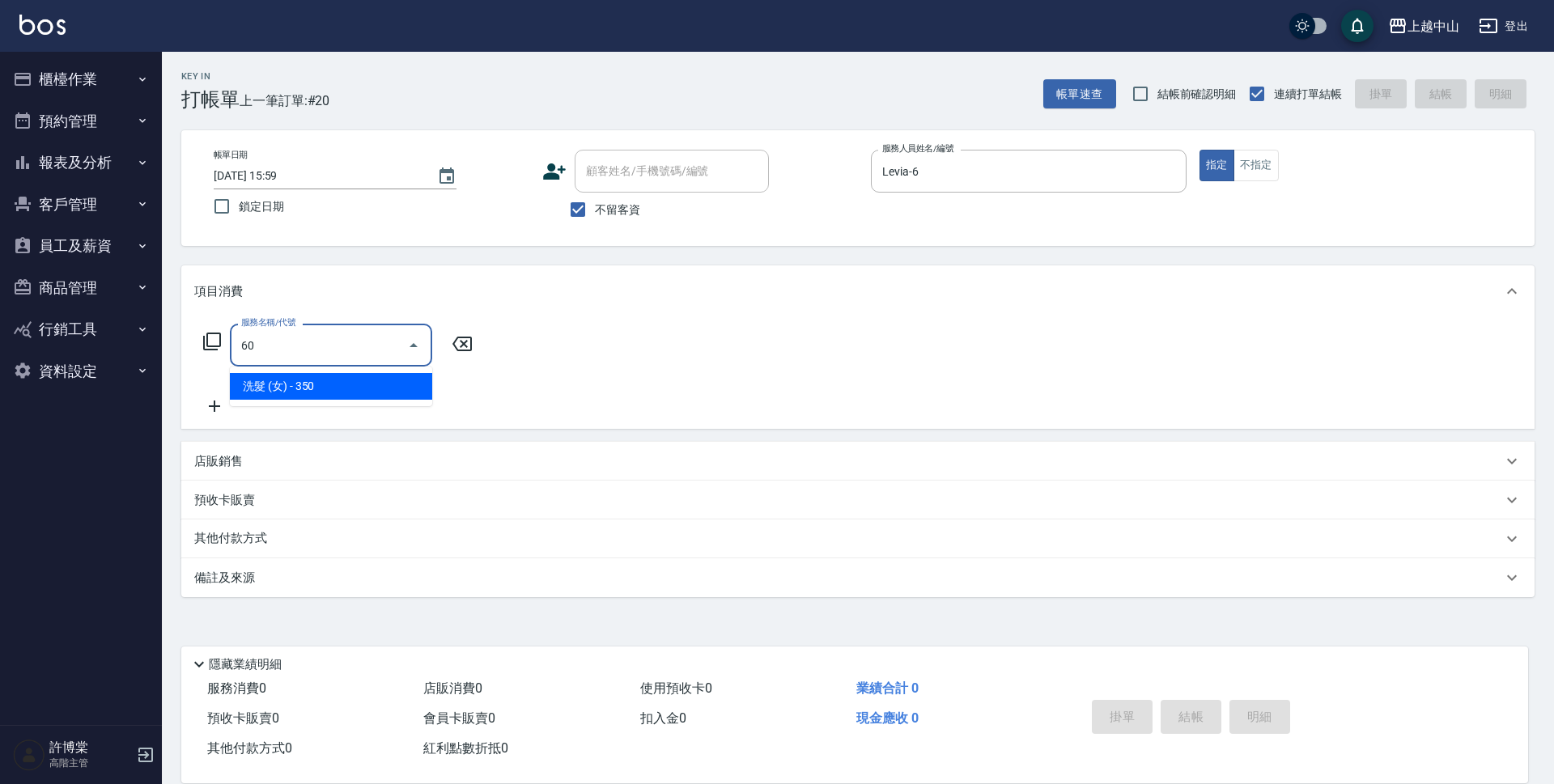
type input "6"
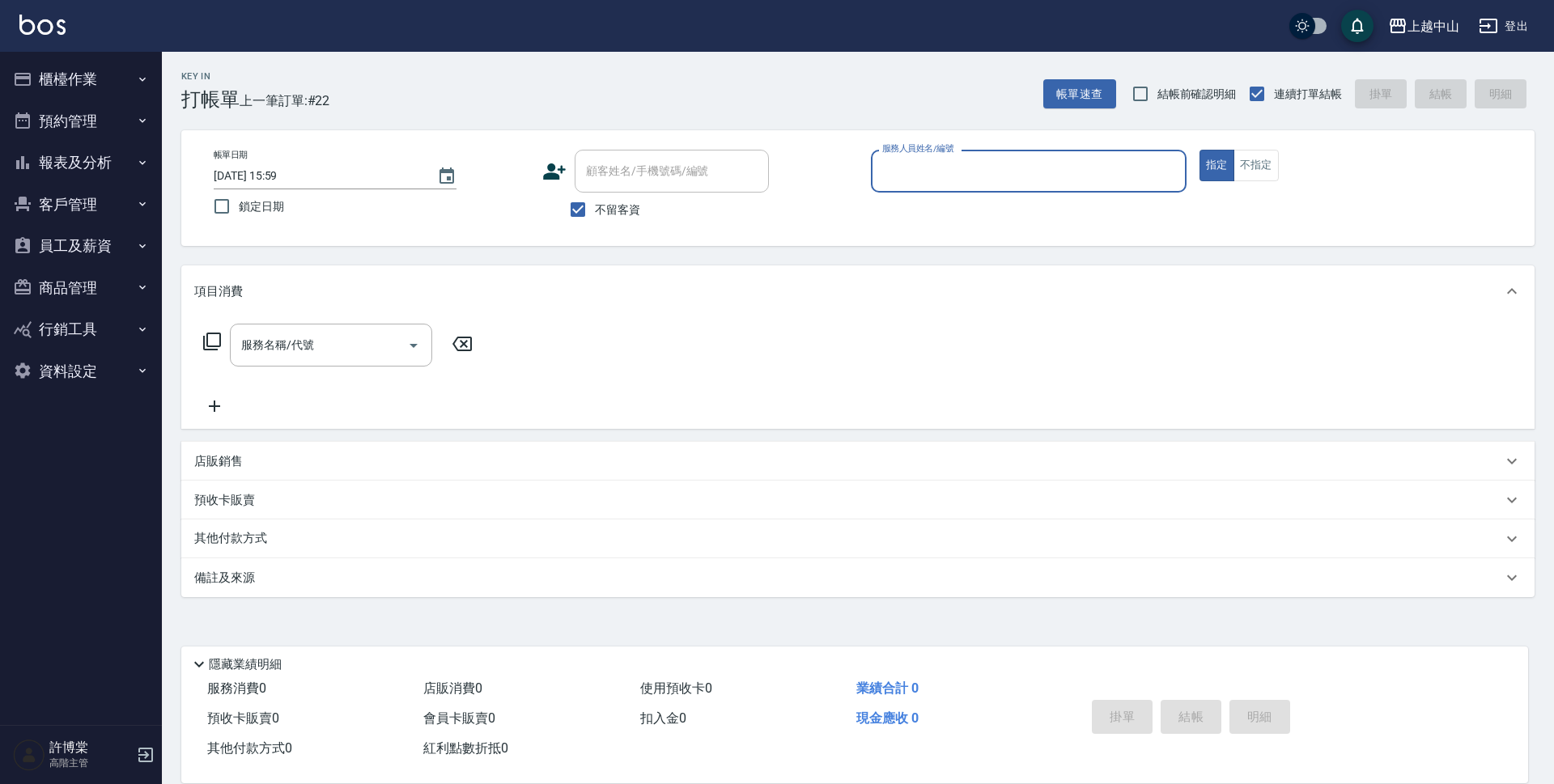
click at [136, 160] on icon "button" at bounding box center [142, 162] width 13 height 13
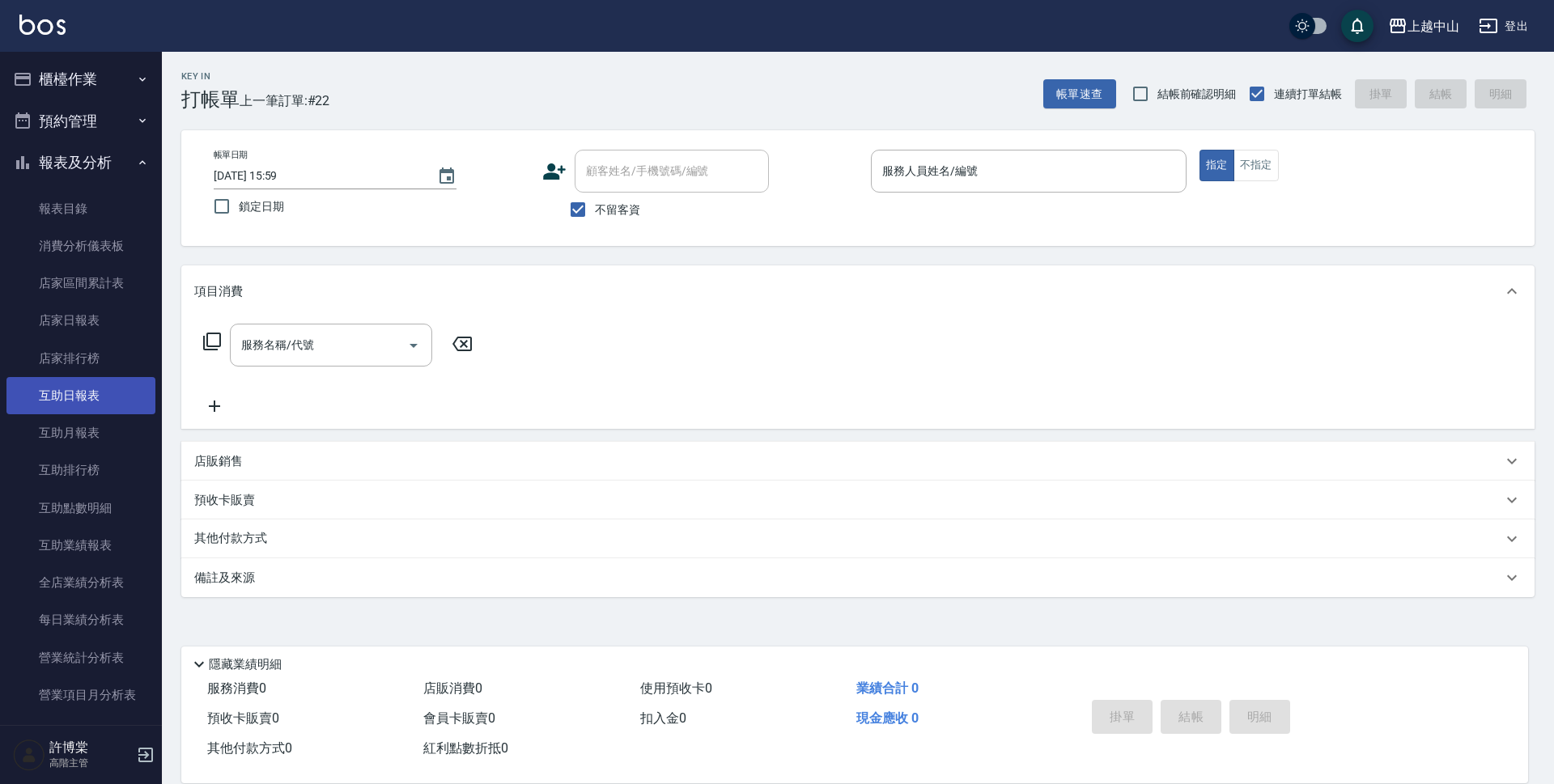
click at [116, 392] on link "互助日報表" at bounding box center [81, 396] width 149 height 38
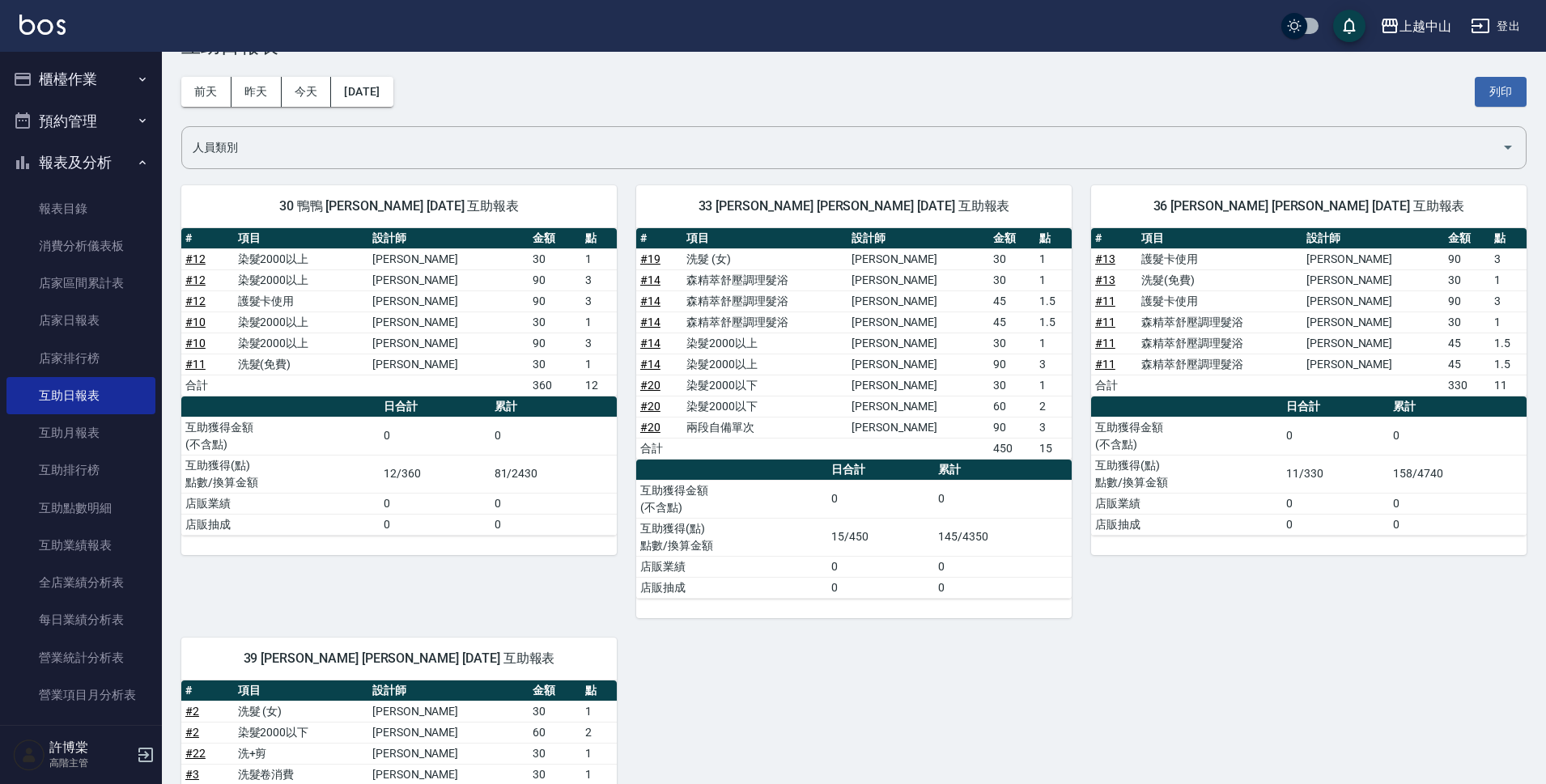
scroll to position [38, 0]
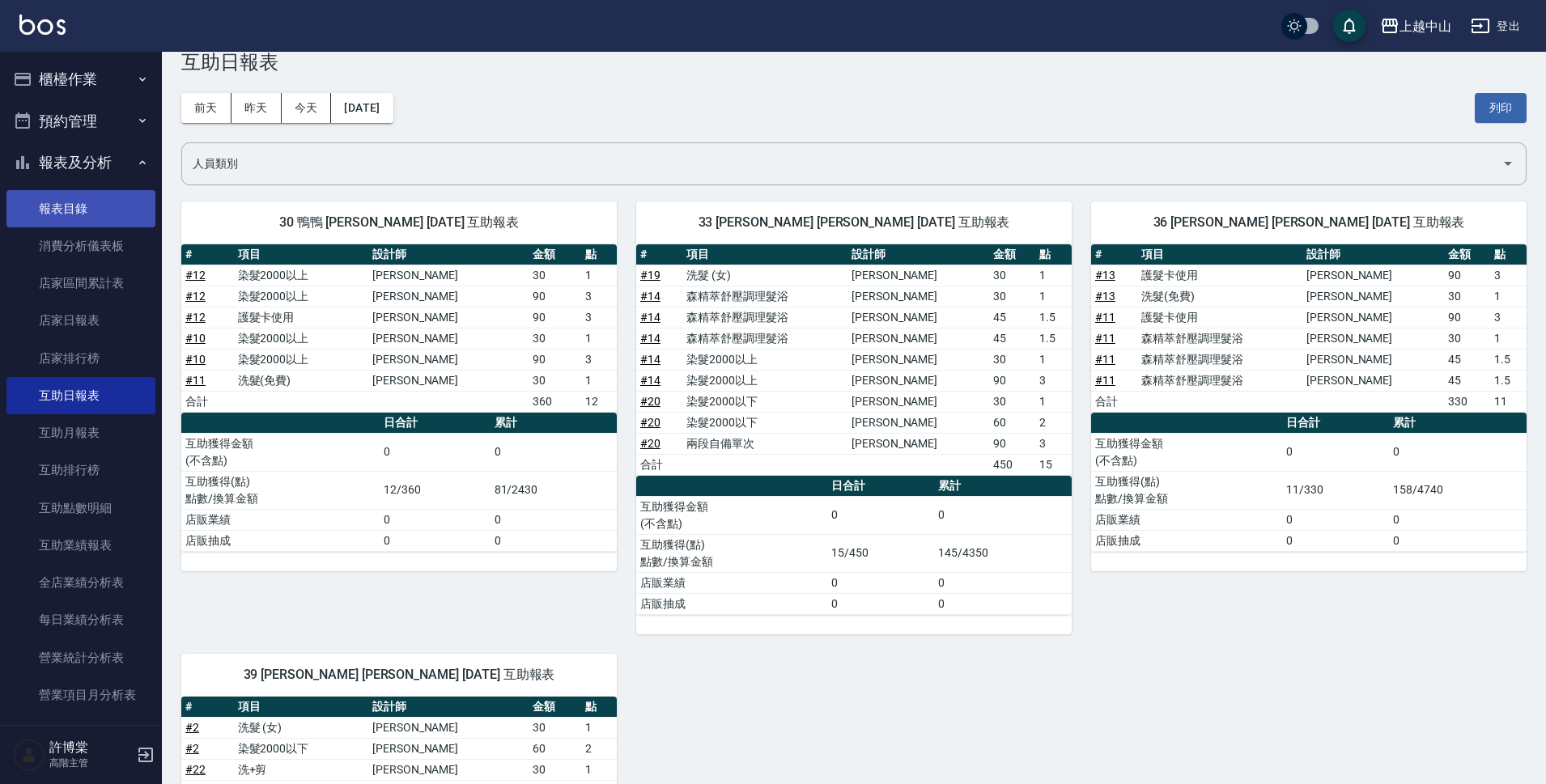
click at [113, 203] on link "報表目錄" at bounding box center [81, 209] width 149 height 38
